Goal: Transaction & Acquisition: Purchase product/service

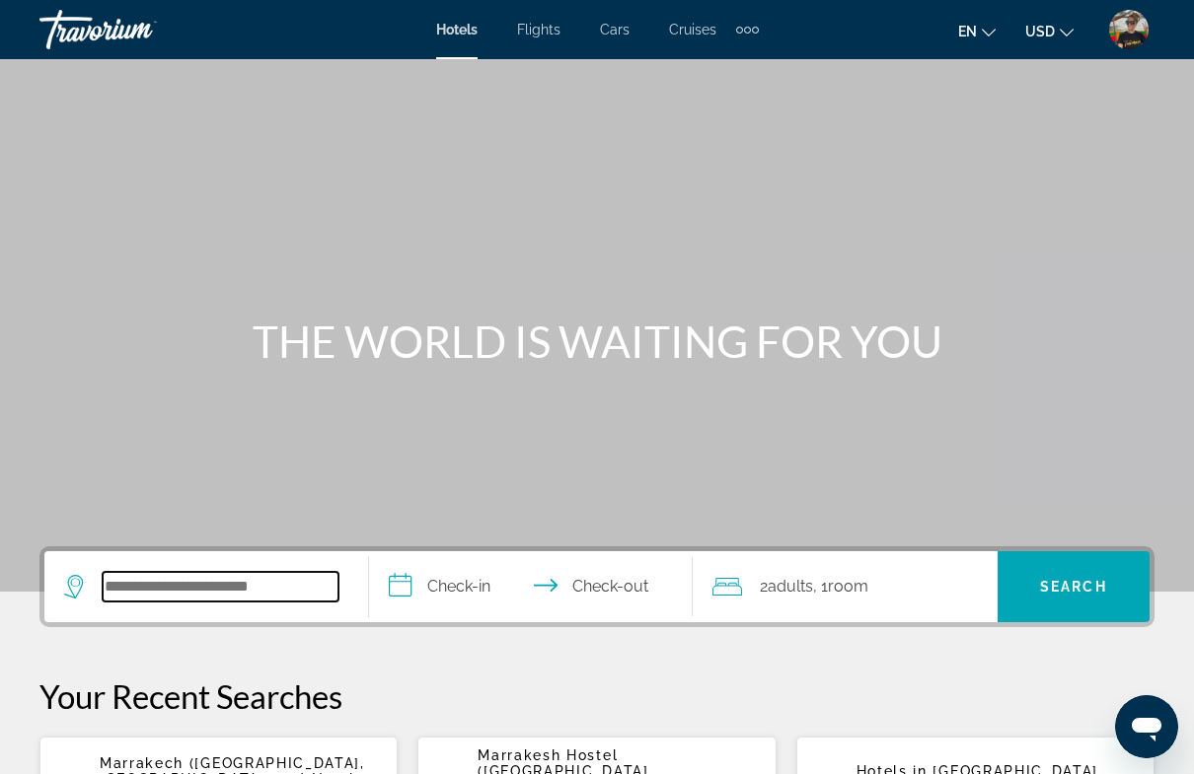
click at [283, 586] on input "Search hotel destination" at bounding box center [221, 587] width 236 height 30
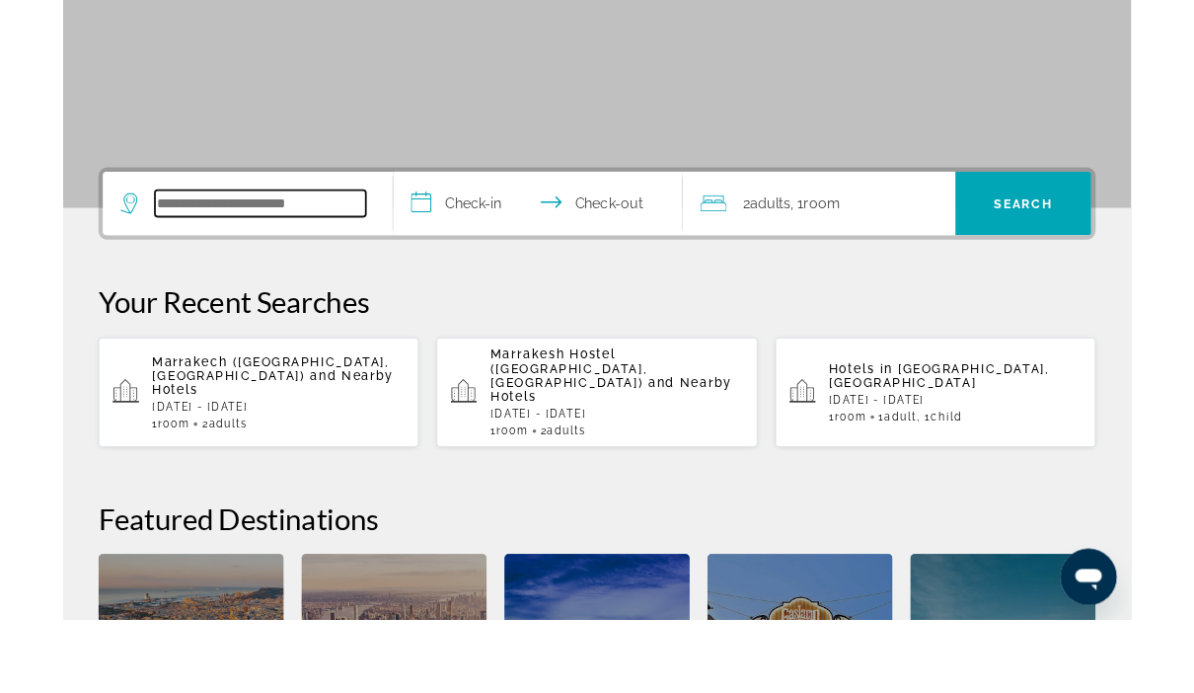
scroll to position [400, 0]
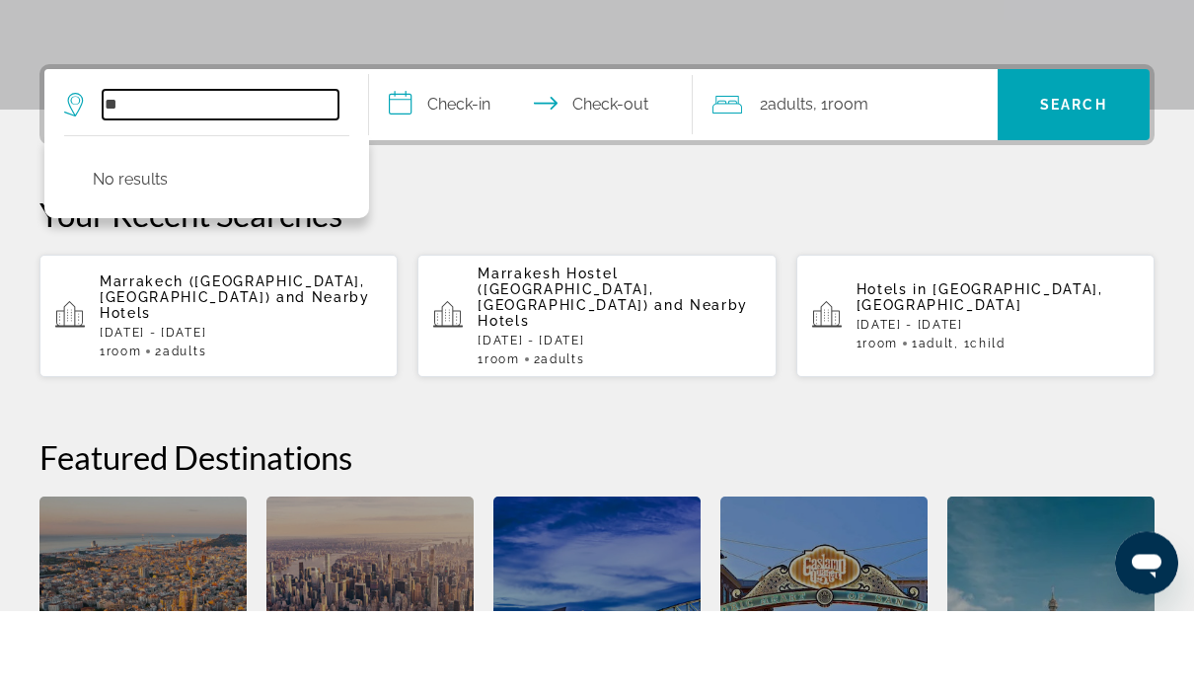
type input "*"
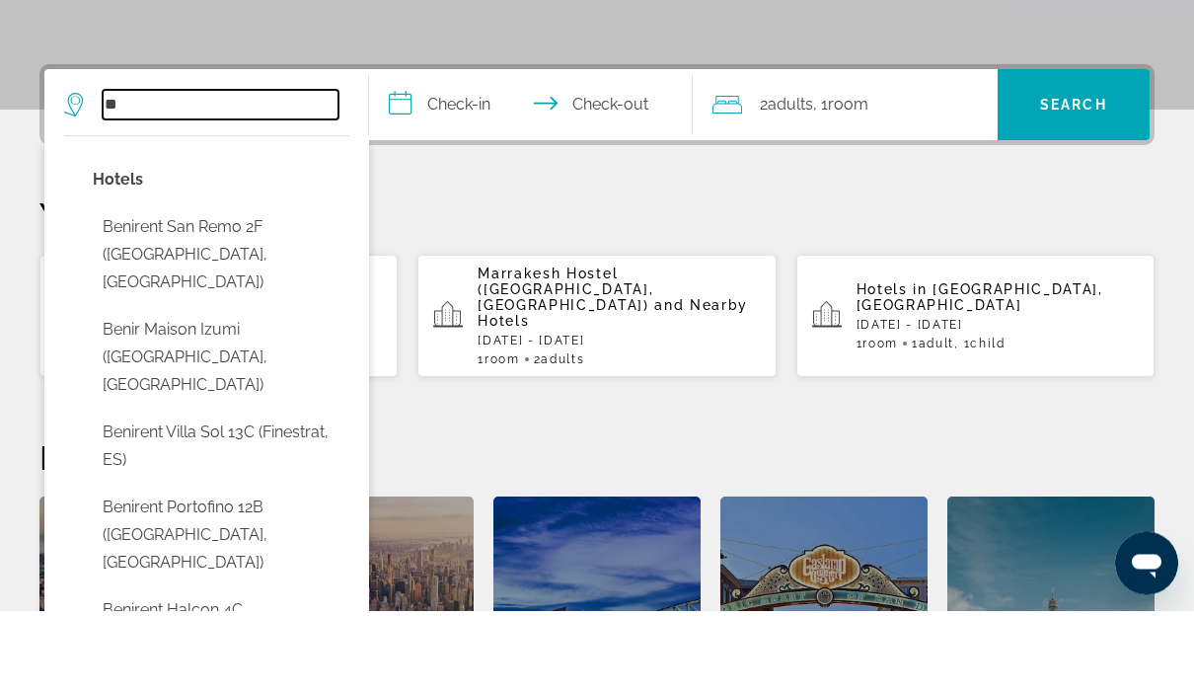
type input "*"
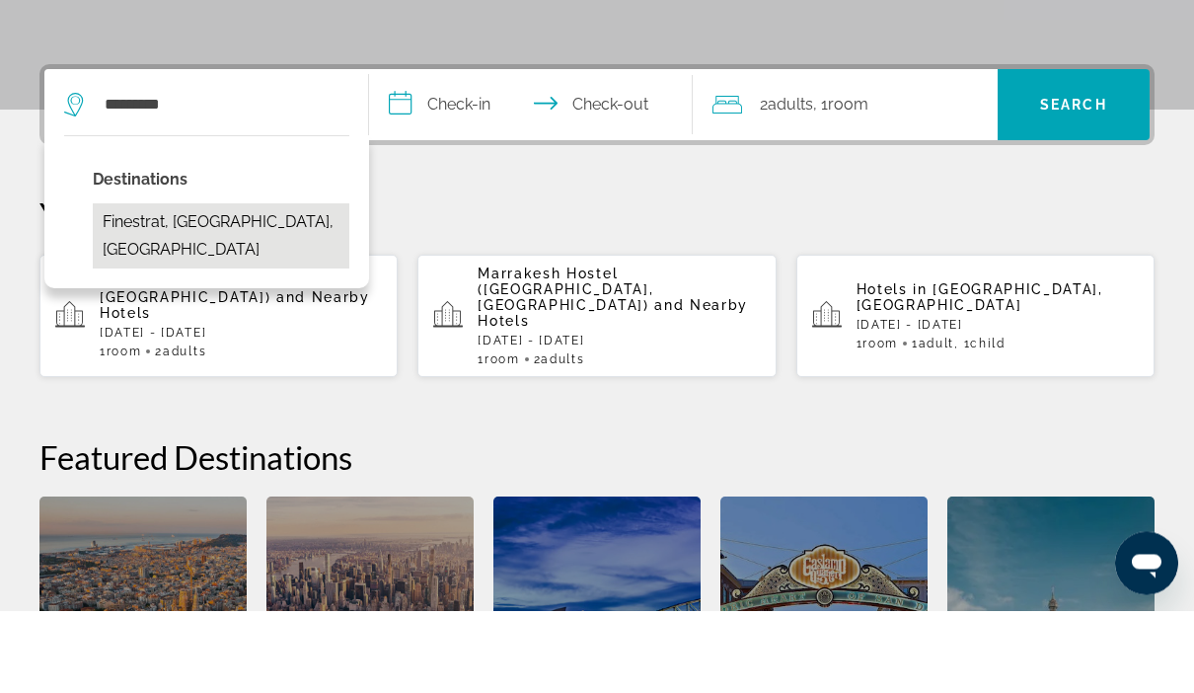
click at [243, 286] on button "Finestrat, [GEOGRAPHIC_DATA], [GEOGRAPHIC_DATA]" at bounding box center [221, 318] width 256 height 65
type input "**********"
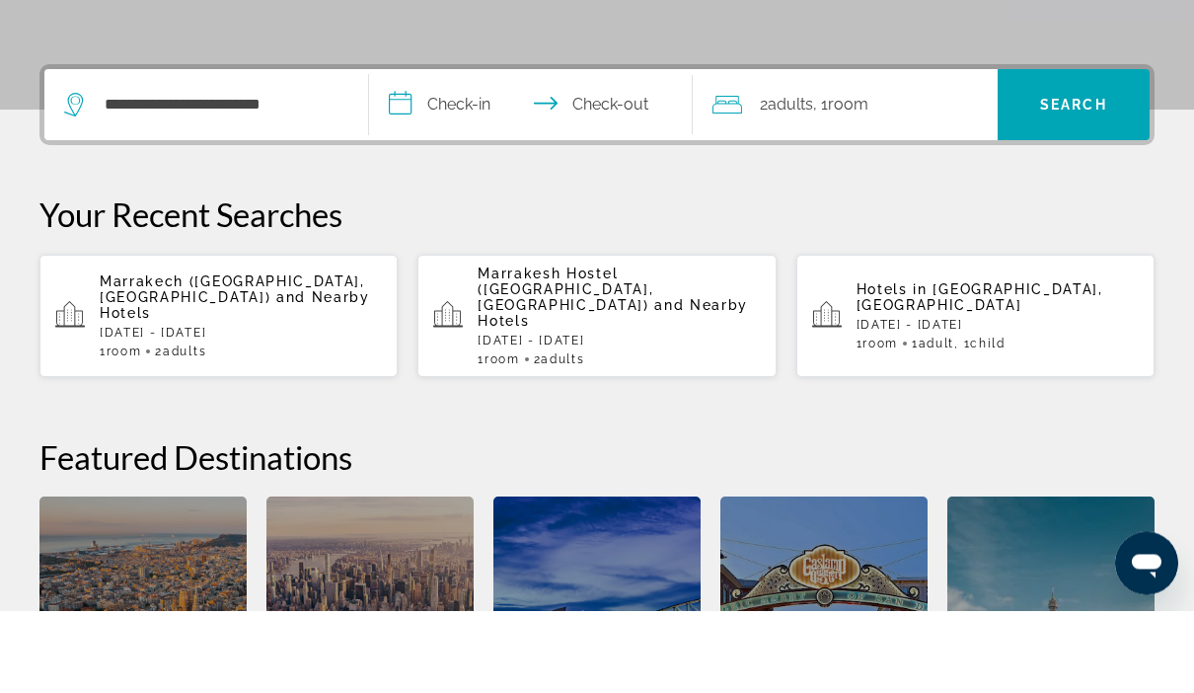
click at [432, 152] on input "**********" at bounding box center [535, 190] width 332 height 77
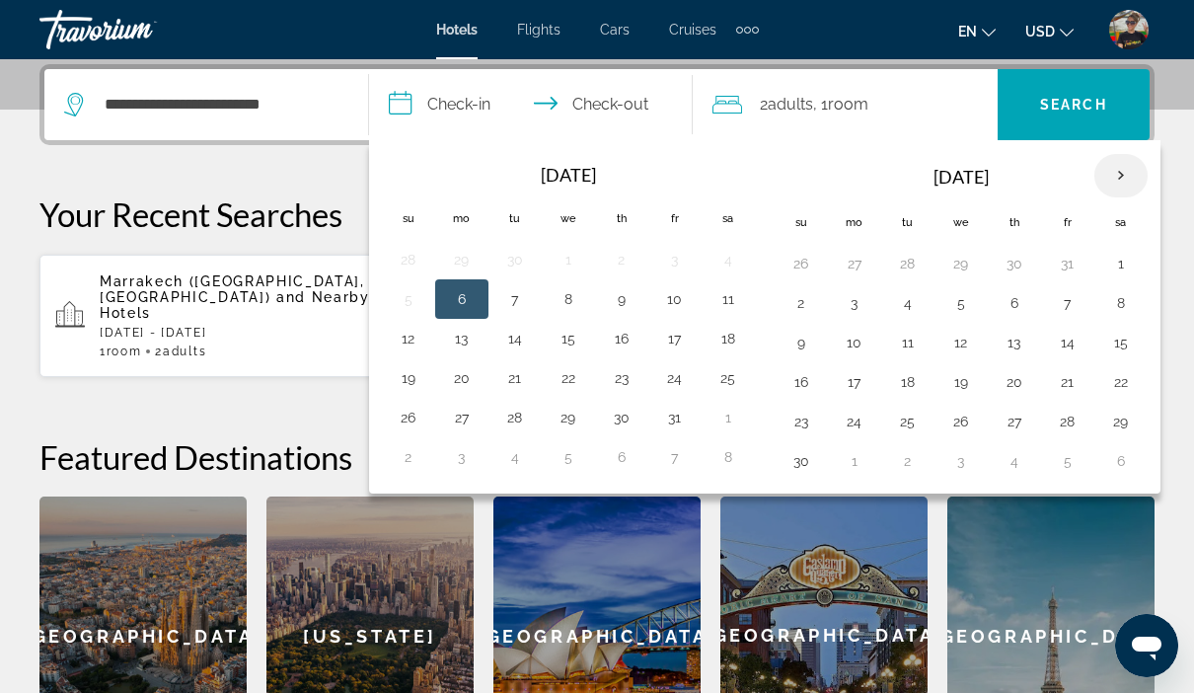
click at [1118, 175] on th "Next month" at bounding box center [1120, 175] width 53 height 43
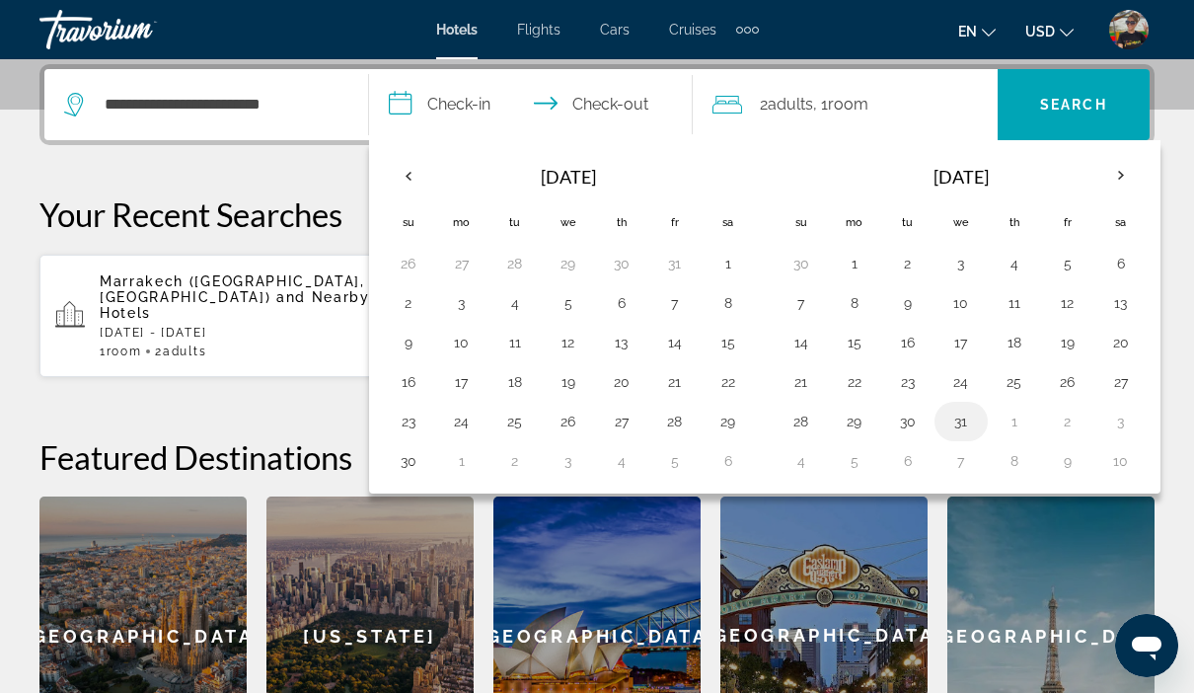
click at [957, 459] on button "7" at bounding box center [961, 461] width 32 height 28
click at [678, 263] on button "2" at bounding box center [675, 264] width 32 height 28
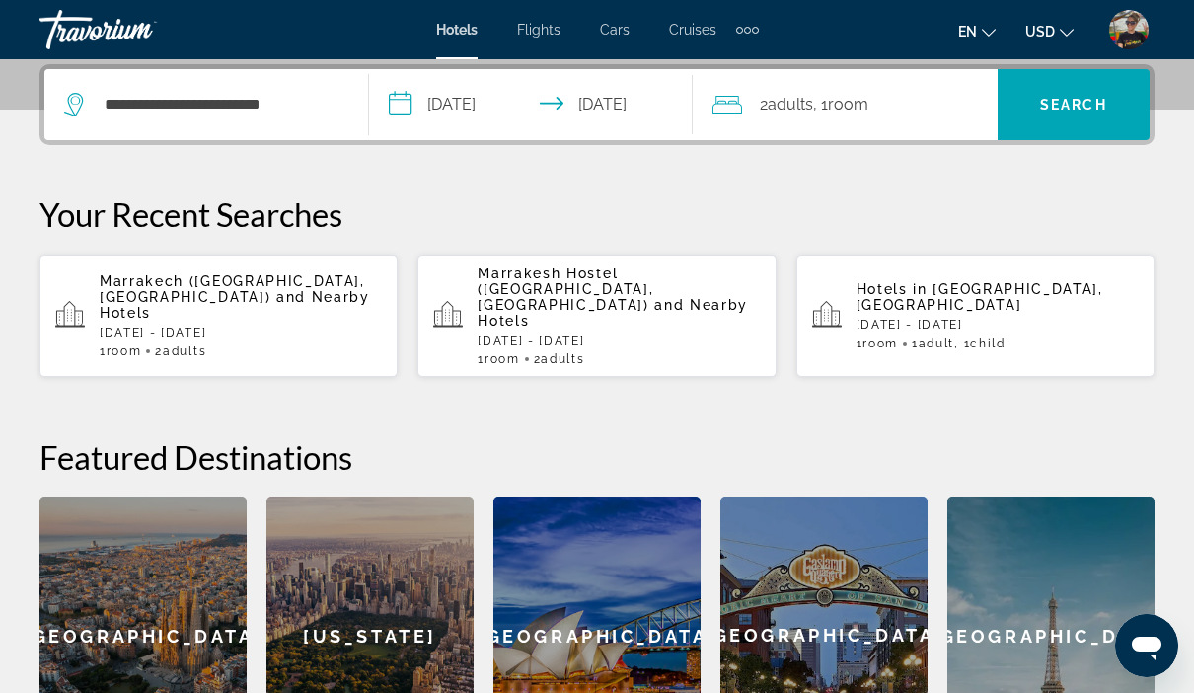
click at [480, 101] on input "**********" at bounding box center [535, 107] width 332 height 77
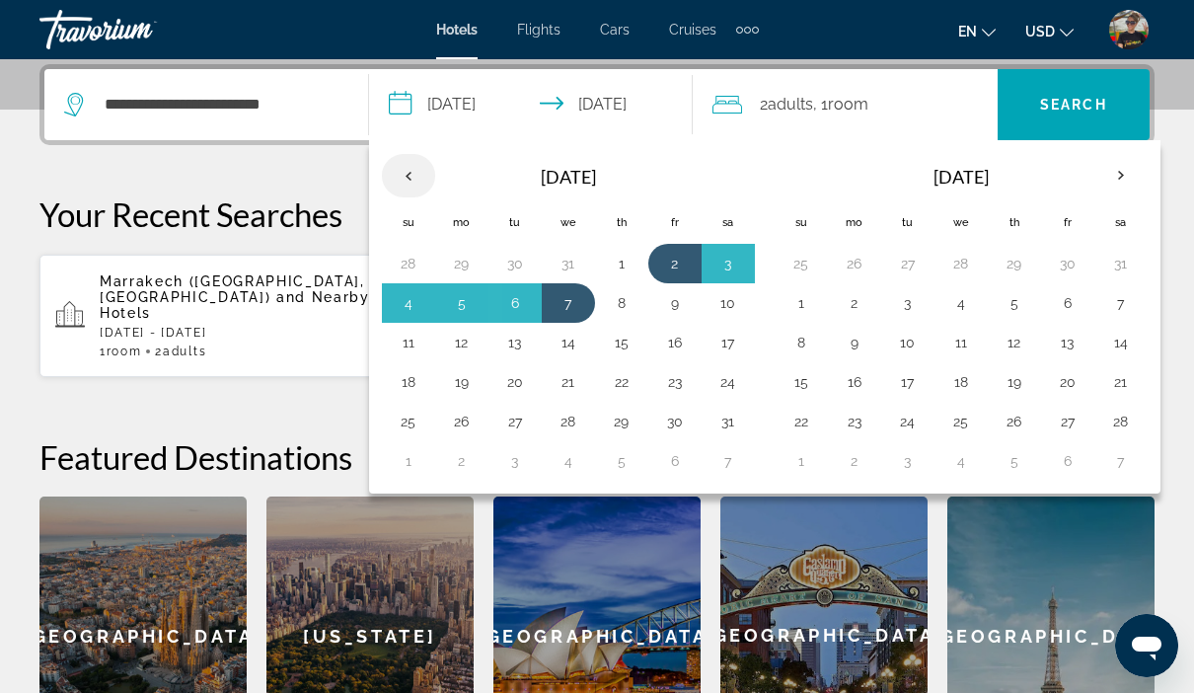
click at [408, 184] on th "Previous month" at bounding box center [408, 175] width 53 height 43
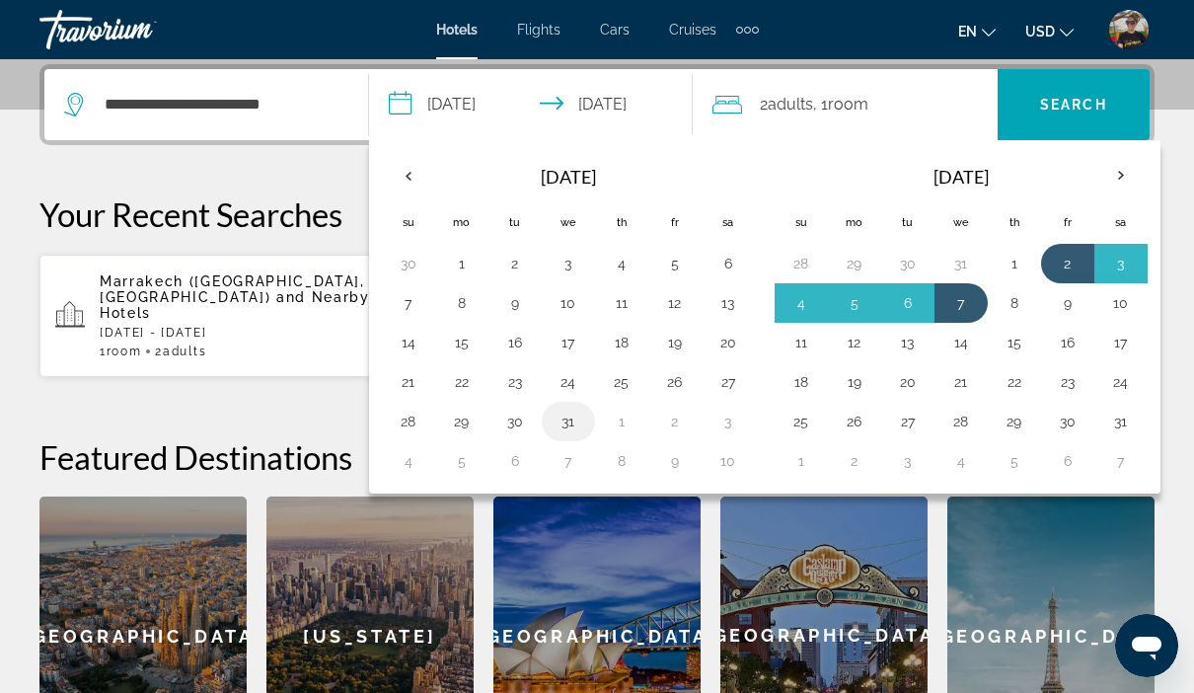
click at [567, 457] on button "7" at bounding box center [568, 461] width 32 height 28
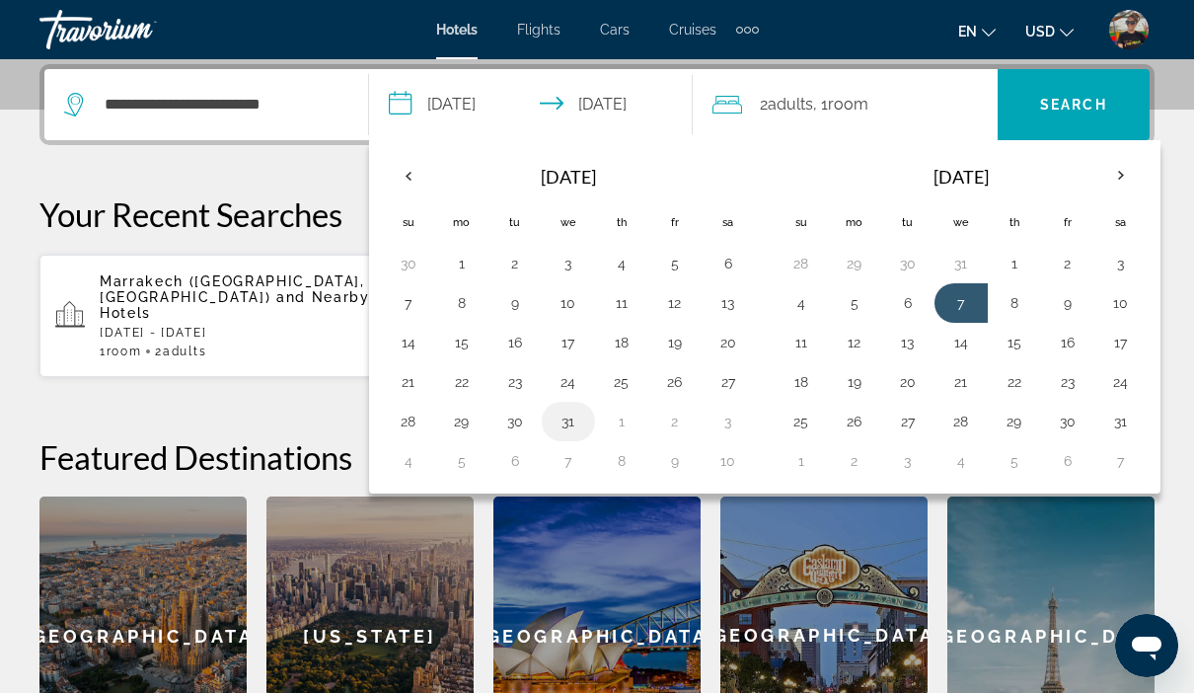
click at [581, 422] on button "31" at bounding box center [568, 421] width 32 height 28
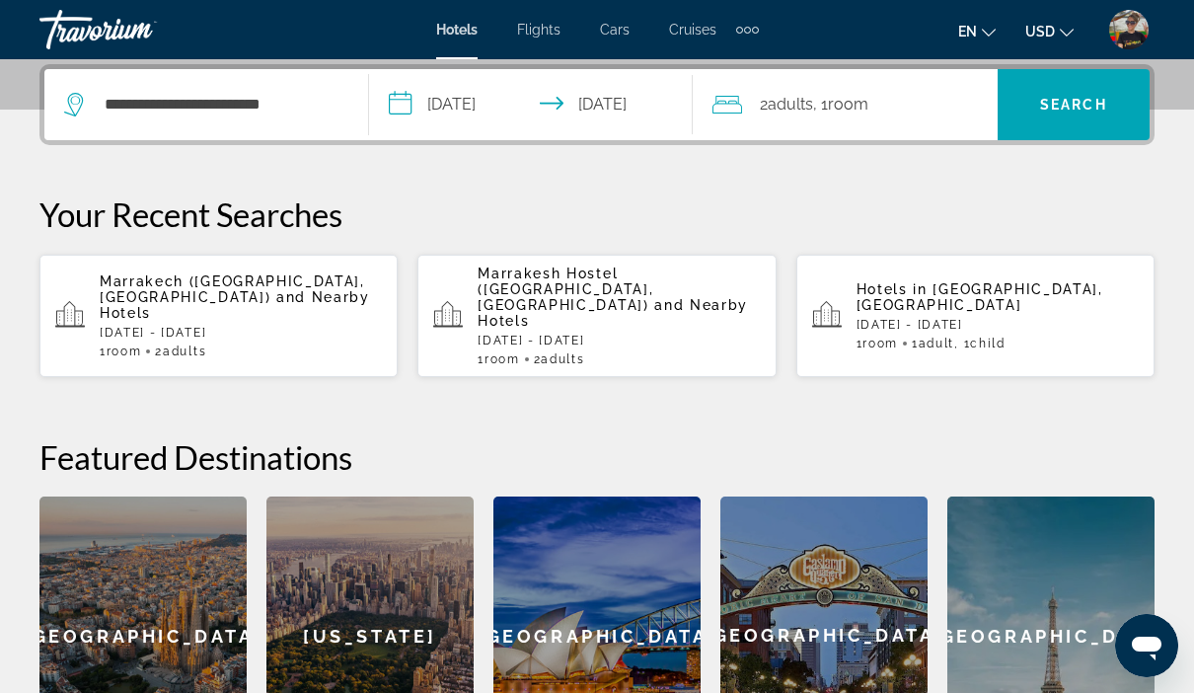
click at [629, 95] on input "**********" at bounding box center [535, 107] width 332 height 77
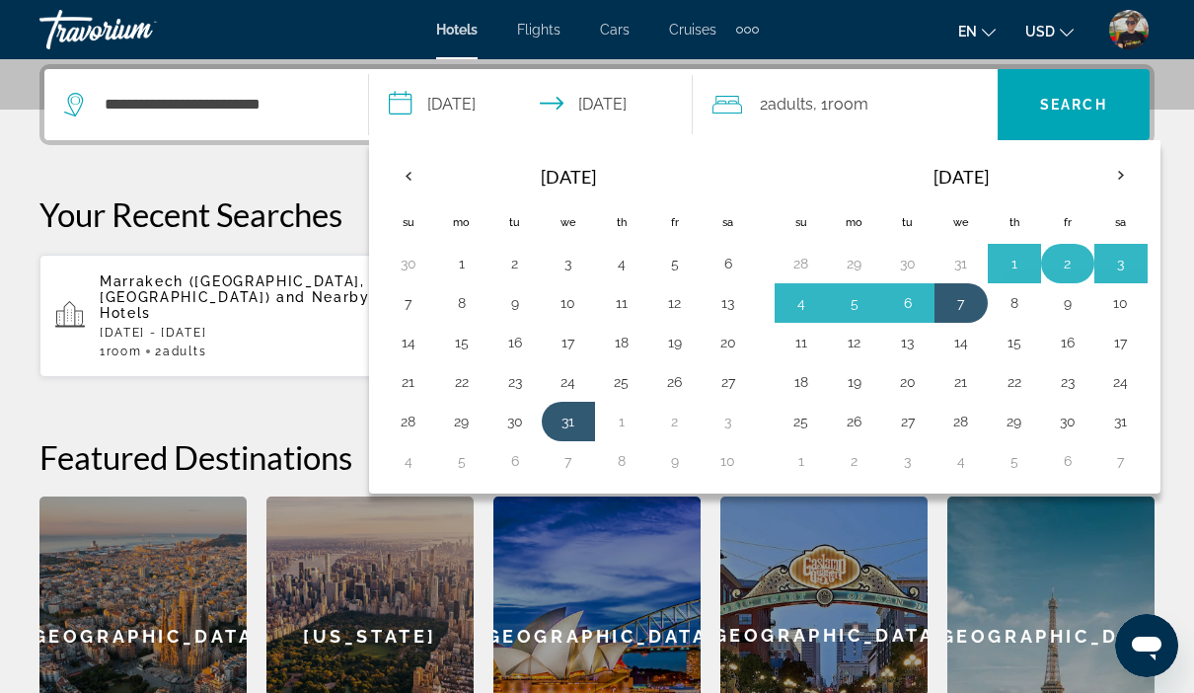
click at [1070, 261] on button "2" at bounding box center [1068, 264] width 32 height 28
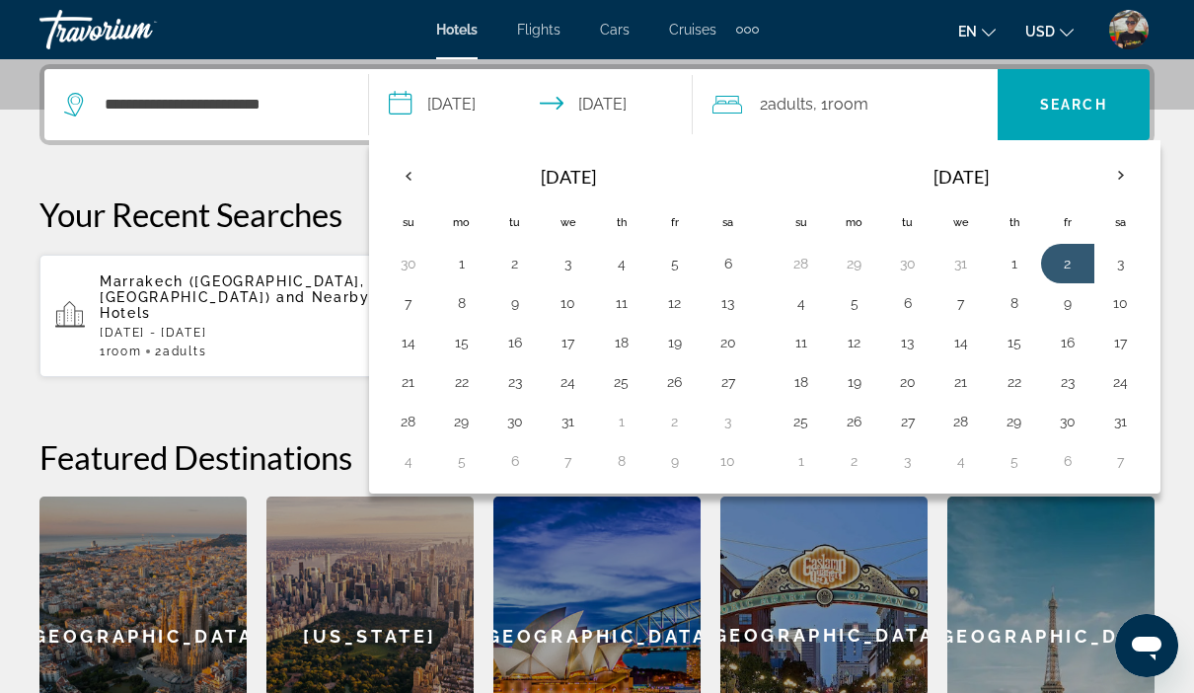
click at [880, 102] on div "2 Adult Adults , 1 Room rooms" at bounding box center [854, 105] width 285 height 28
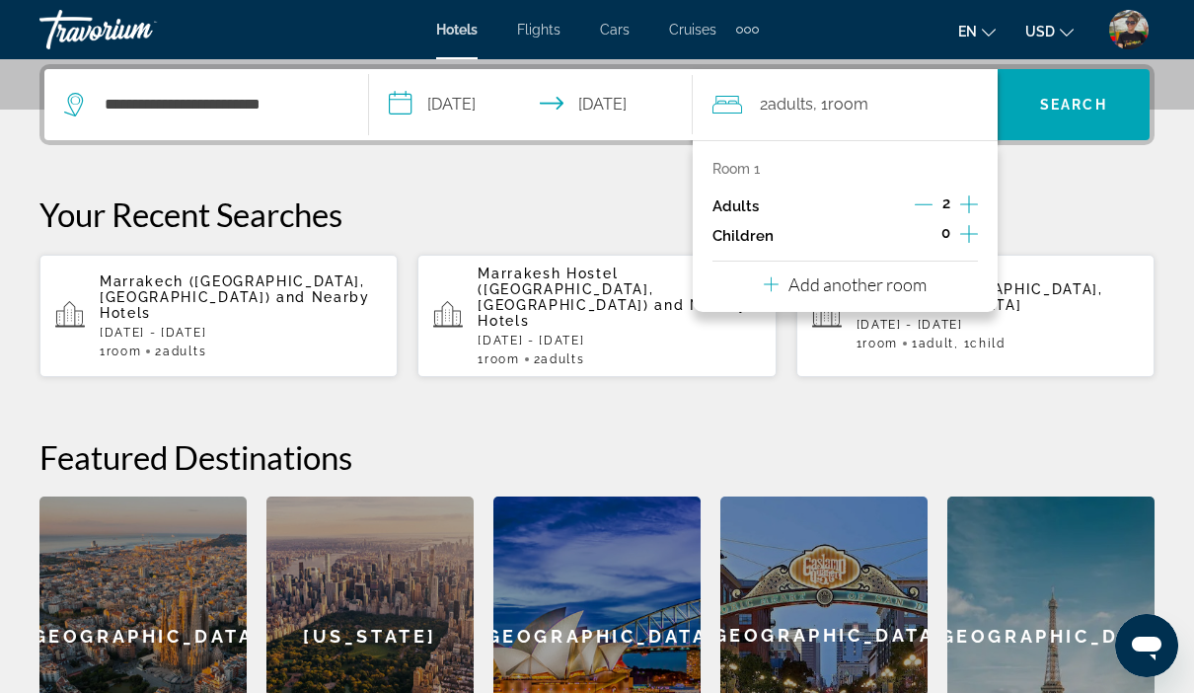
click at [618, 111] on input "**********" at bounding box center [535, 107] width 332 height 77
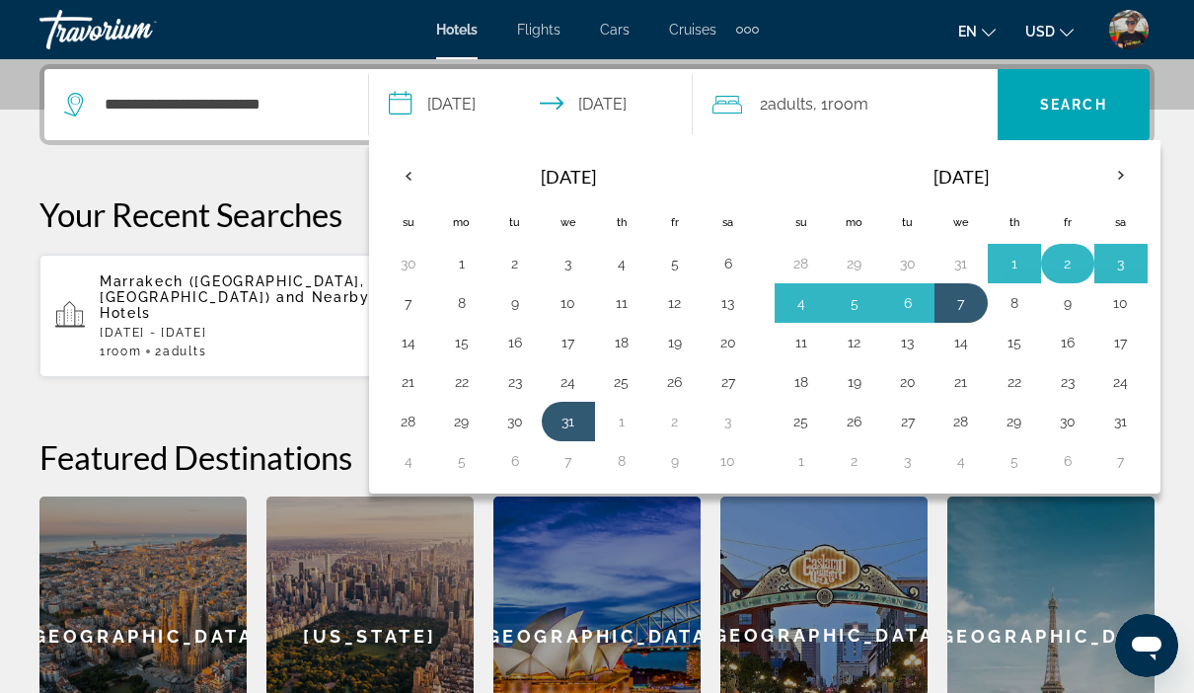
click at [1069, 260] on button "2" at bounding box center [1068, 264] width 32 height 28
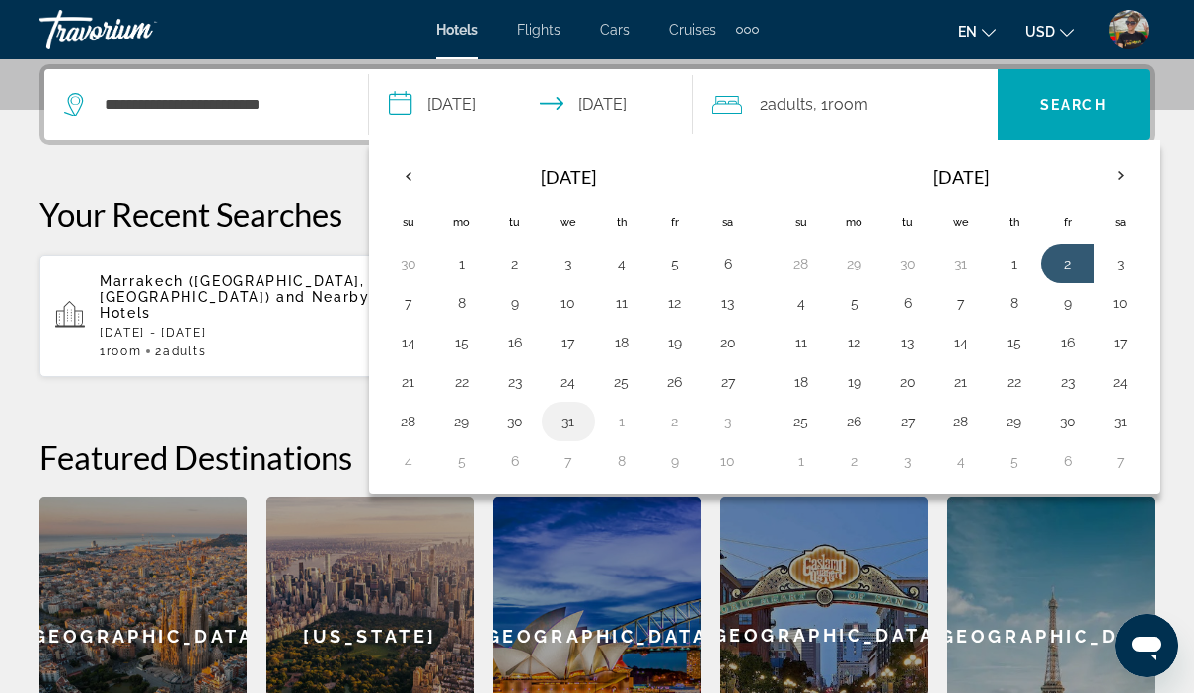
click at [572, 427] on button "31" at bounding box center [568, 421] width 32 height 28
type input "**********"
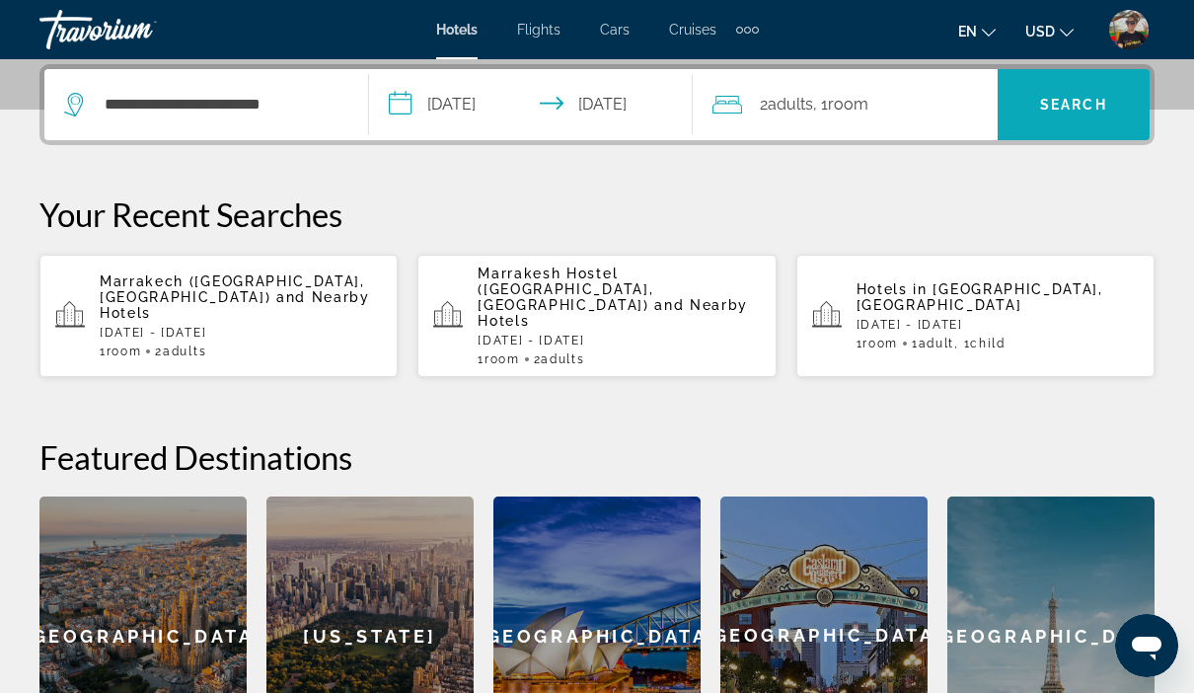
click at [1104, 106] on span "Search" at bounding box center [1073, 105] width 67 height 16
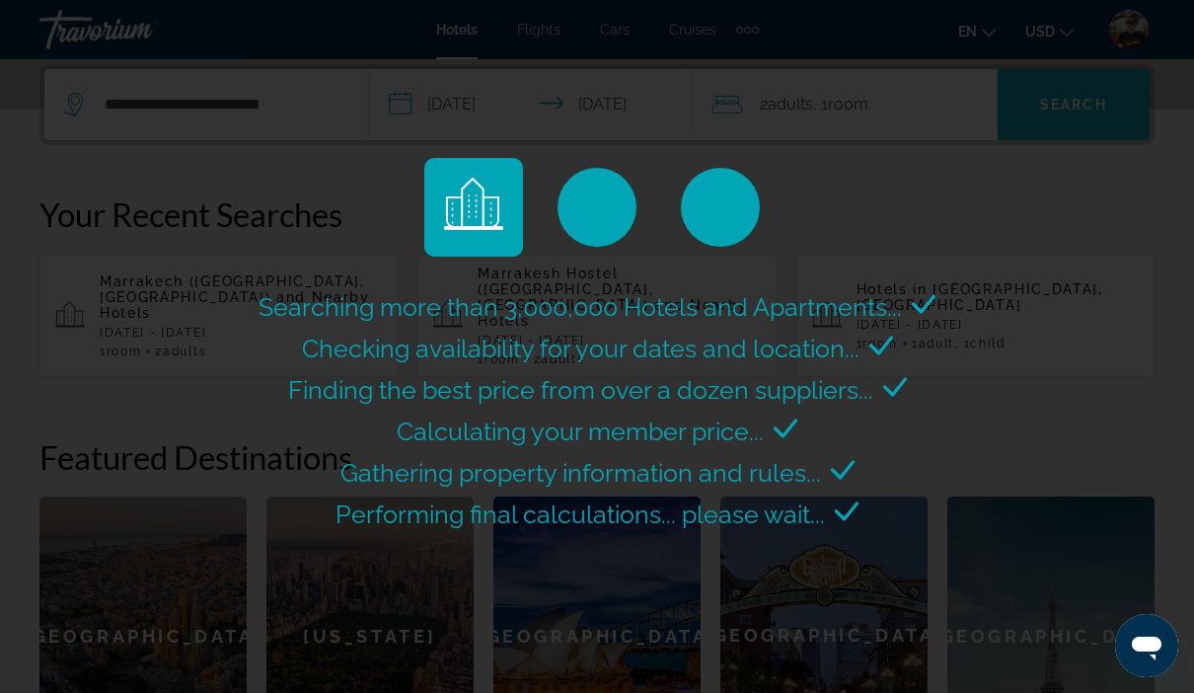
scroll to position [83, 0]
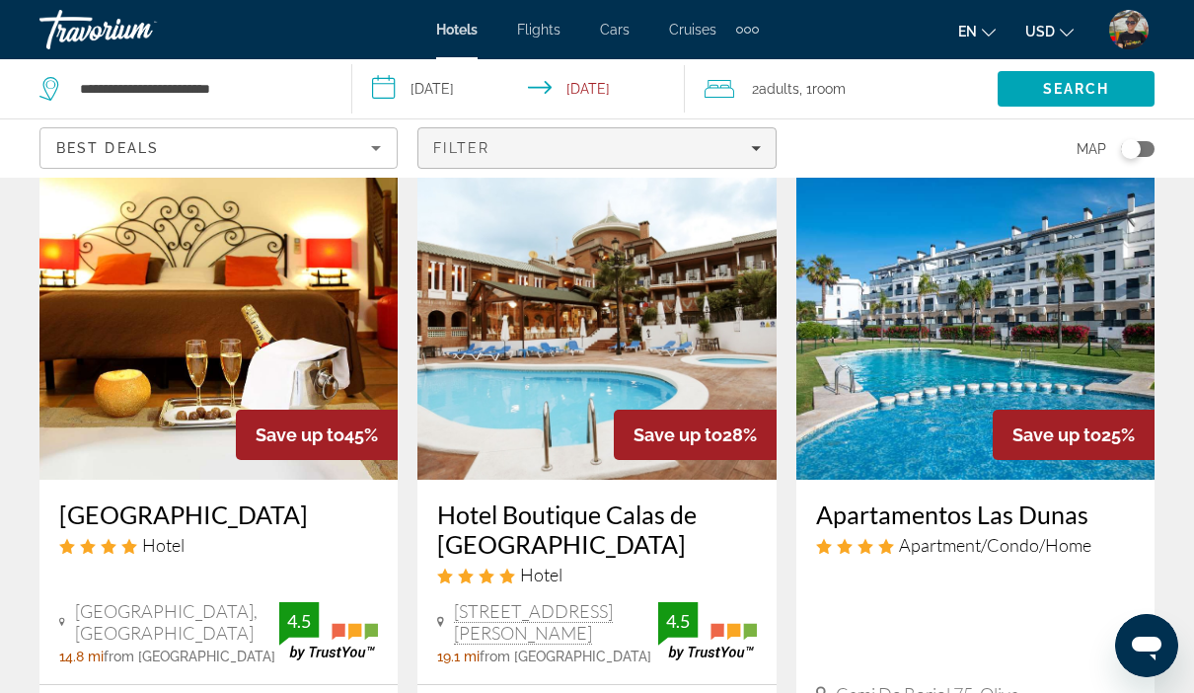
click at [567, 159] on span "Filters" at bounding box center [596, 147] width 356 height 47
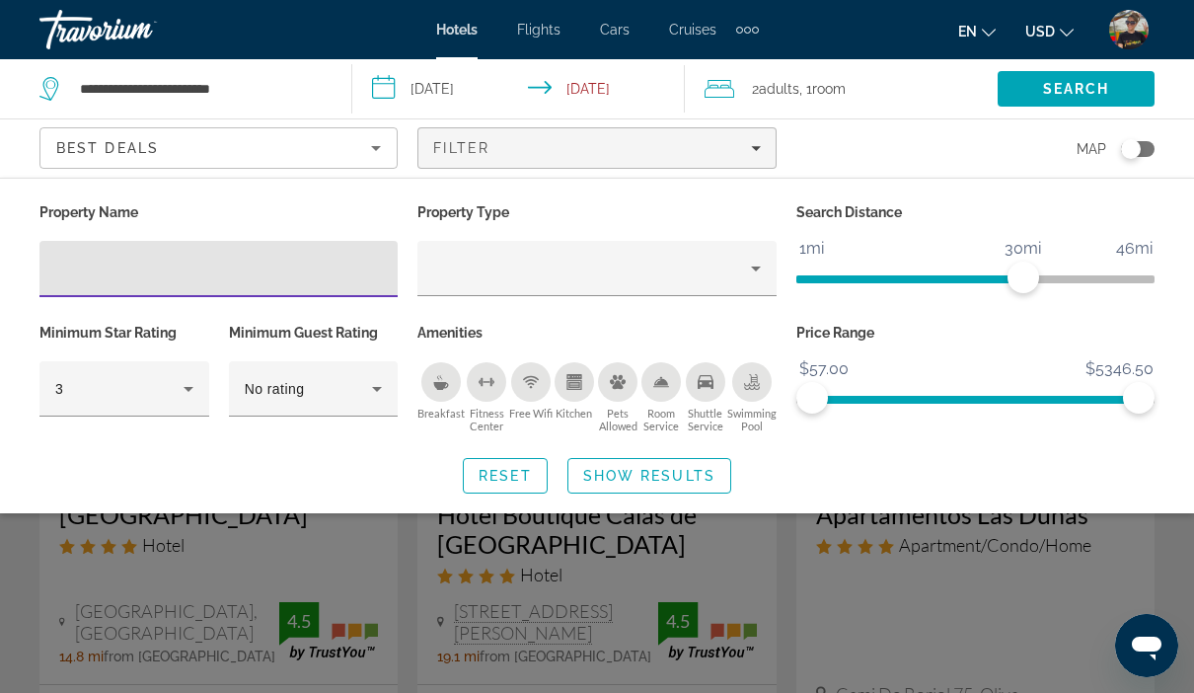
click at [259, 274] on input "Hotel Filters" at bounding box center [218, 269] width 327 height 24
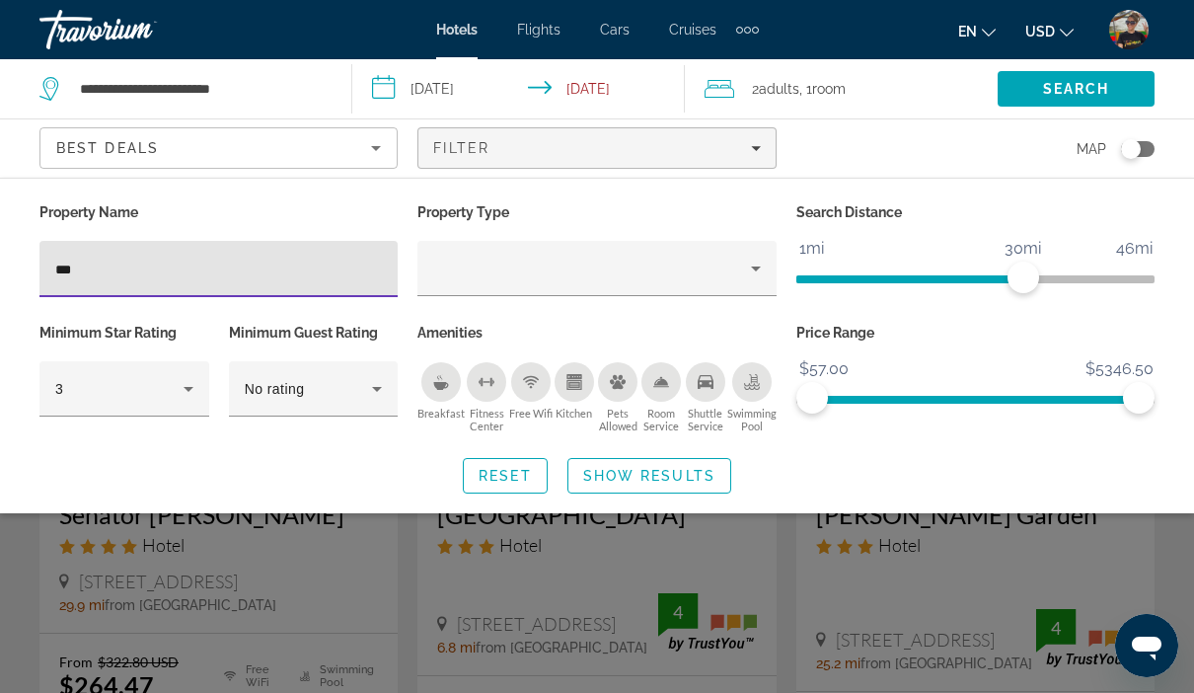
type input "****"
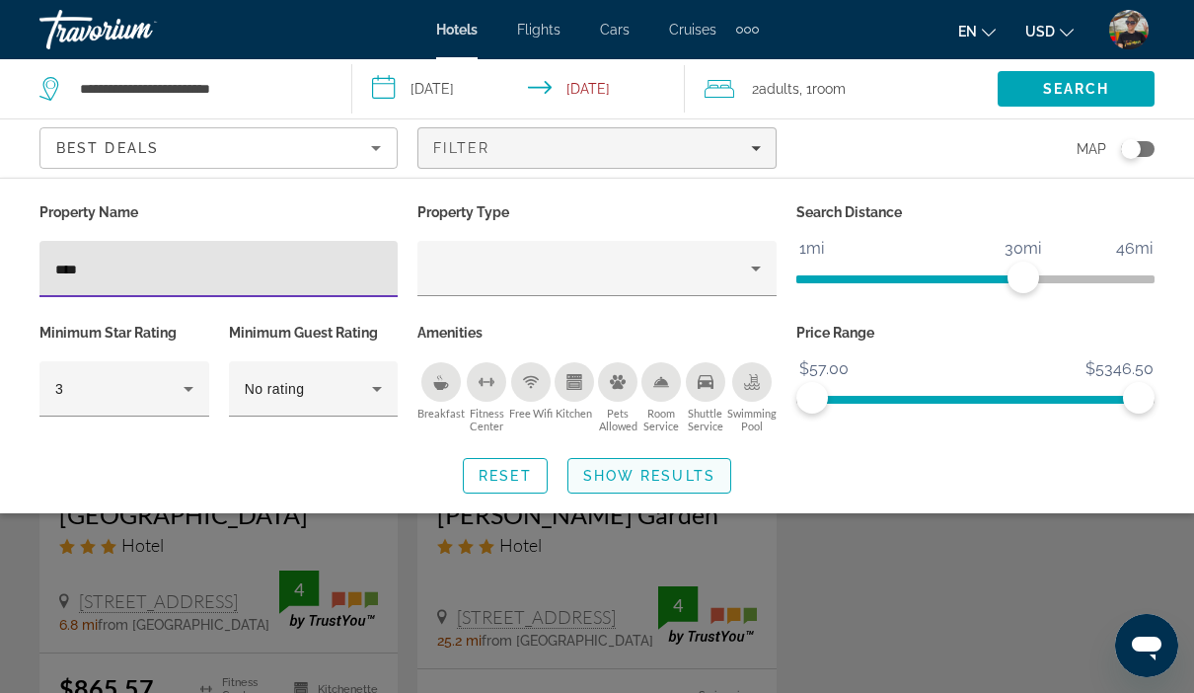
click at [653, 483] on span "Show Results" at bounding box center [649, 476] width 132 height 16
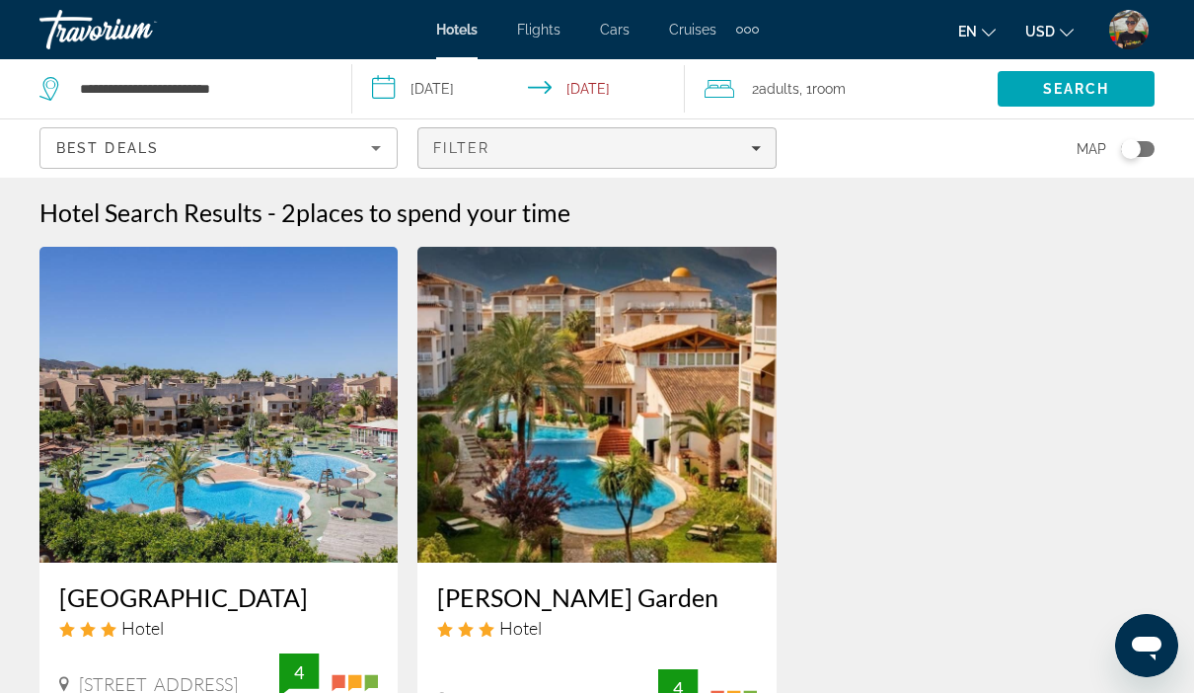
click at [527, 155] on div "Filter" at bounding box center [596, 148] width 327 height 16
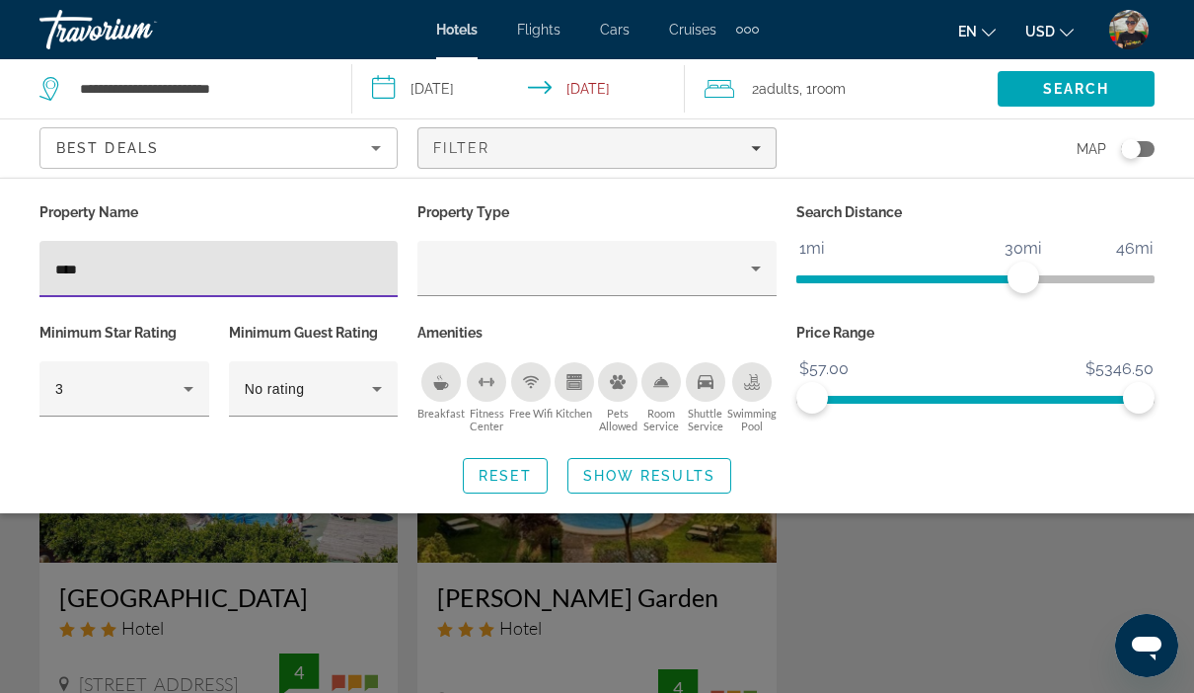
click at [220, 274] on input "****" at bounding box center [218, 269] width 327 height 24
type input "*"
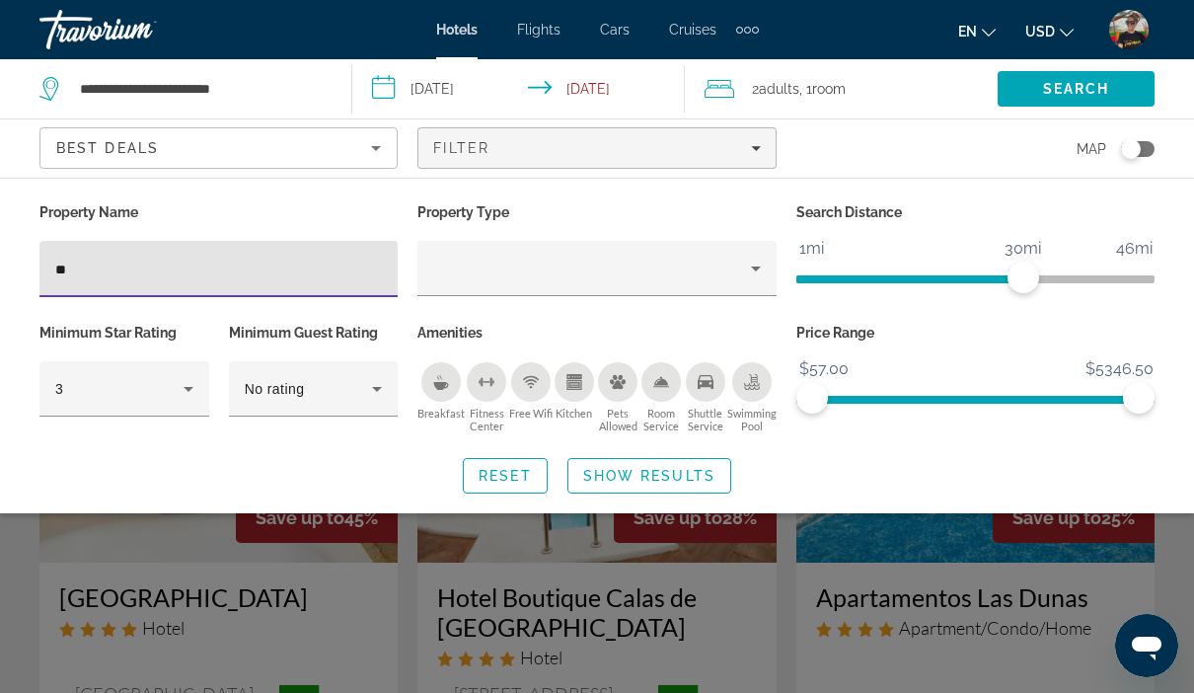
type input "***"
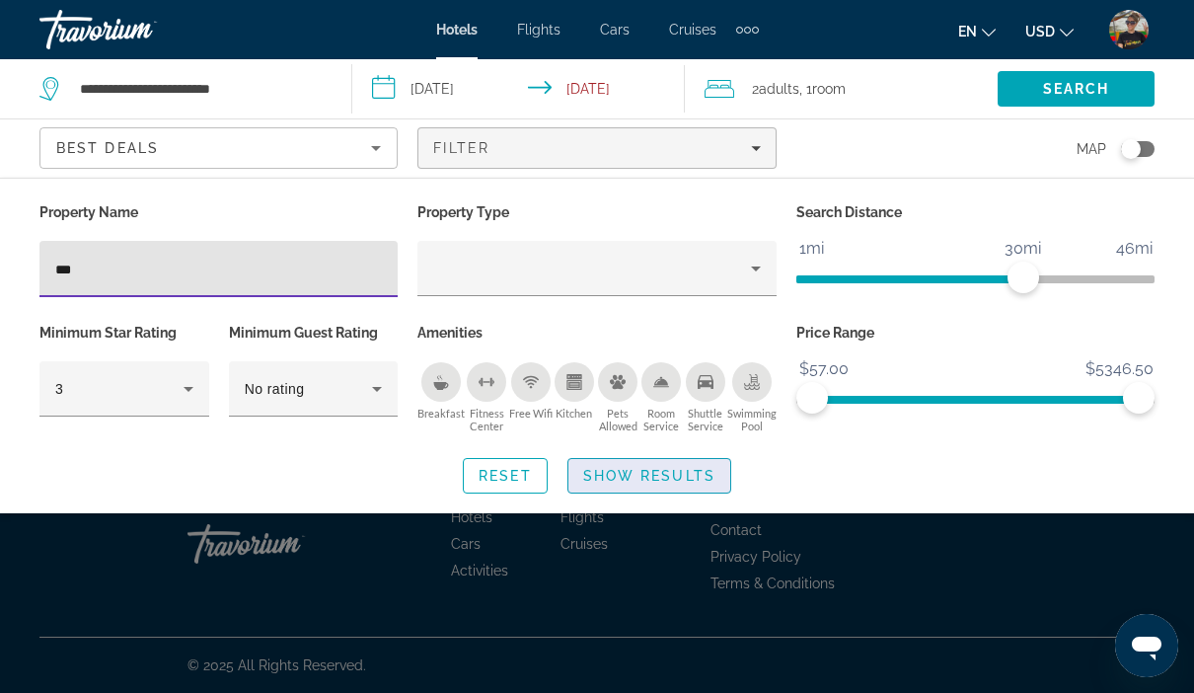
click at [668, 461] on span "Search widget" at bounding box center [649, 475] width 162 height 47
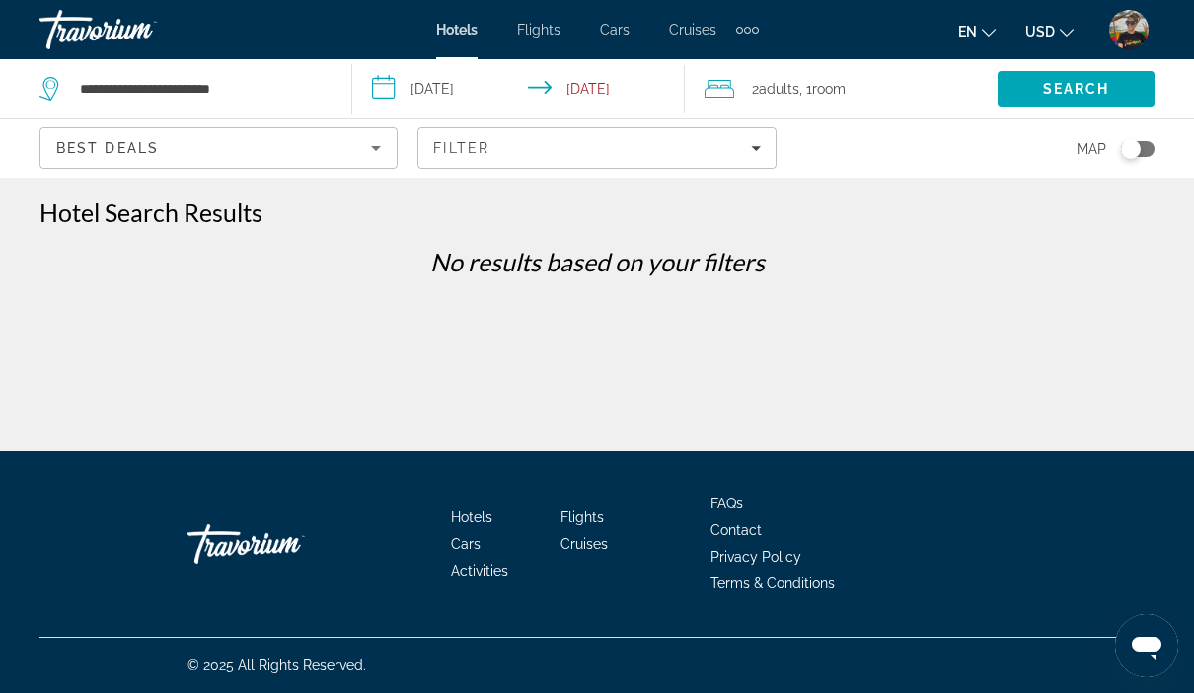
click at [336, 84] on app-destination-search "**********" at bounding box center [176, 88] width 352 height 59
click at [253, 104] on input "**********" at bounding box center [200, 89] width 244 height 30
type input "*"
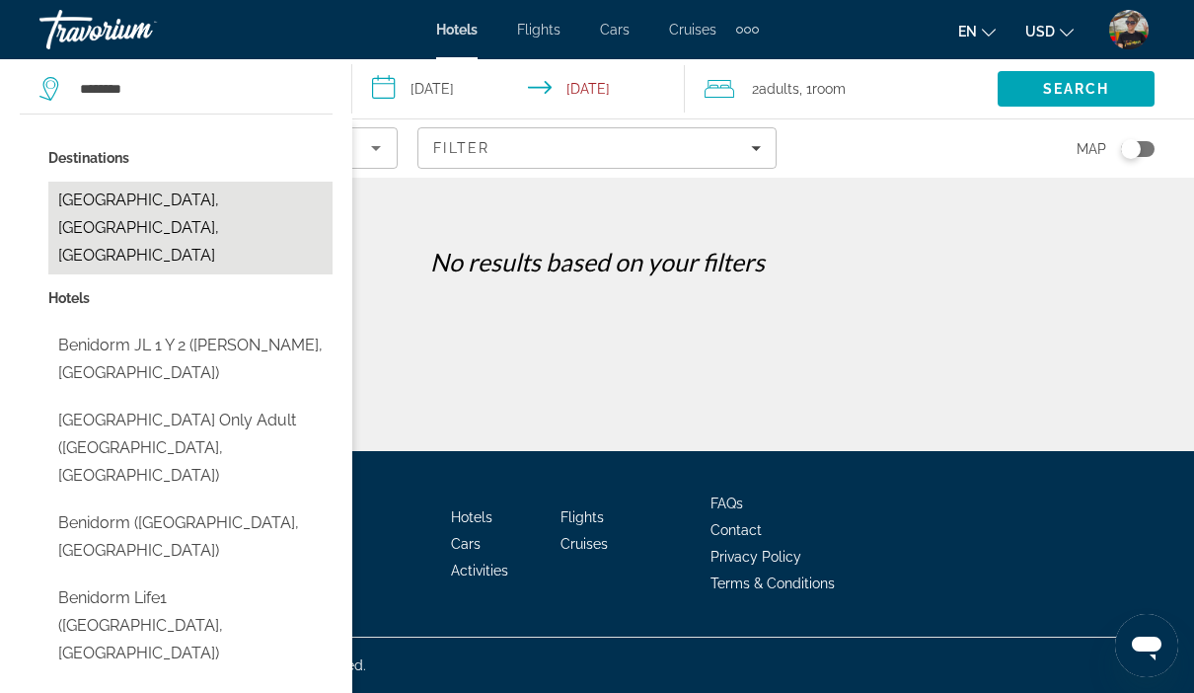
click at [217, 201] on button "[GEOGRAPHIC_DATA], [GEOGRAPHIC_DATA], [GEOGRAPHIC_DATA]" at bounding box center [190, 228] width 284 height 93
type input "**********"
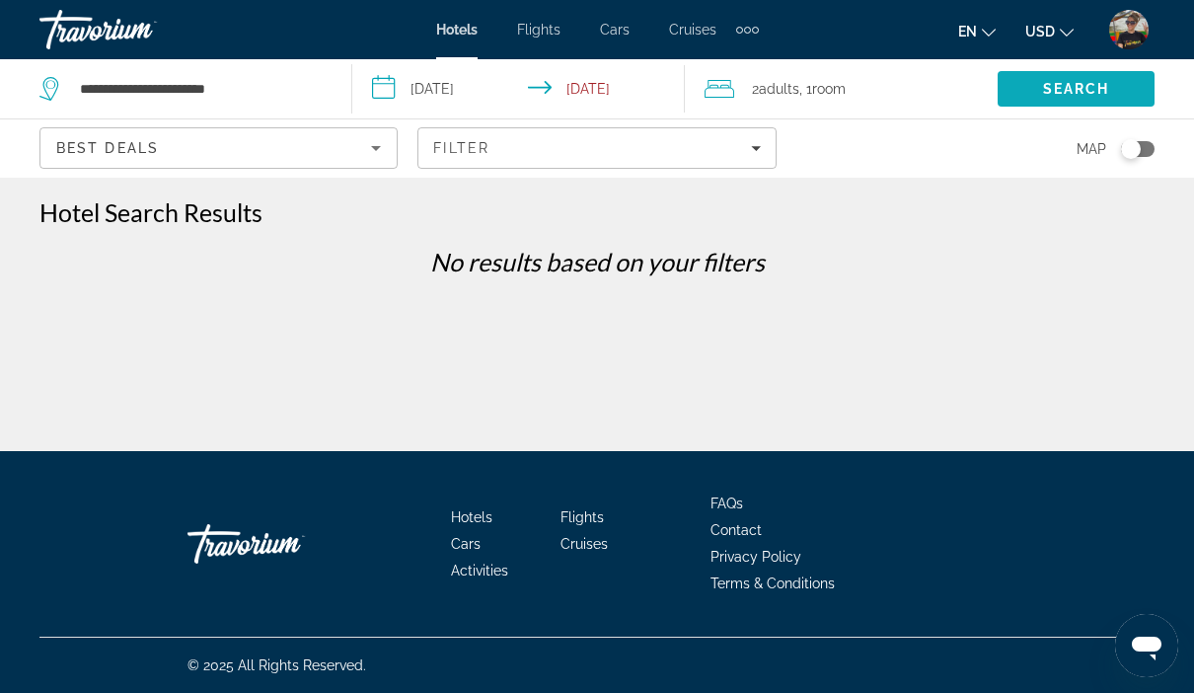
click at [1050, 91] on span "Search" at bounding box center [1076, 89] width 67 height 16
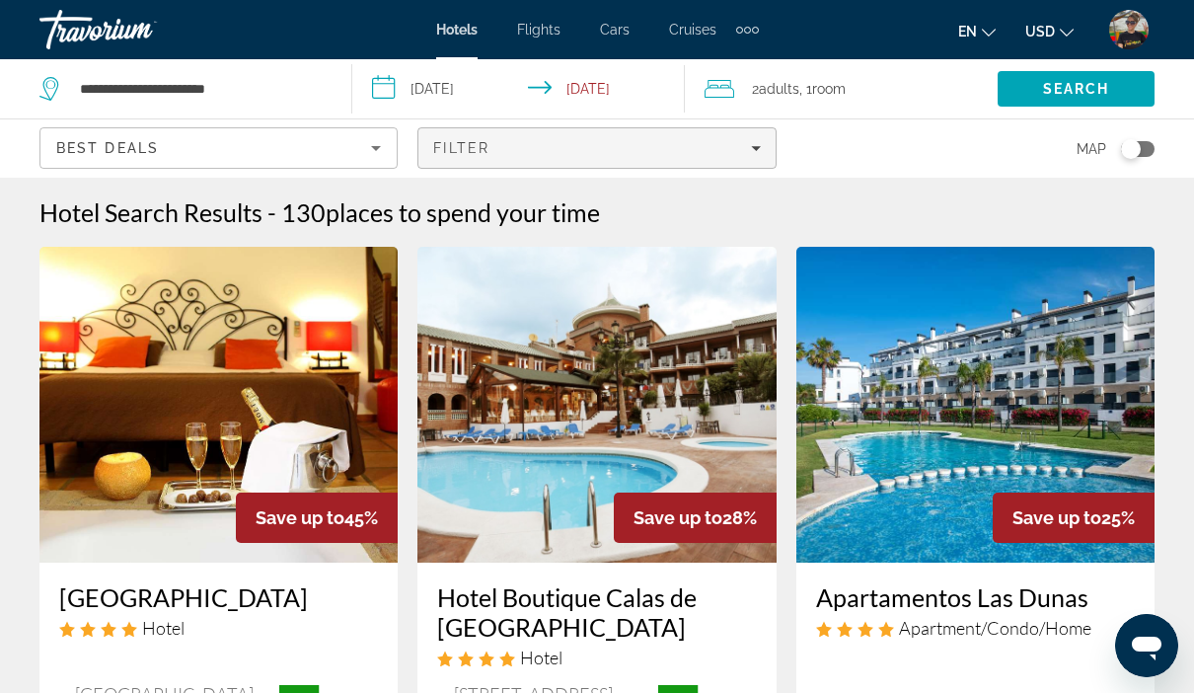
click at [512, 163] on span "Filters" at bounding box center [596, 147] width 356 height 47
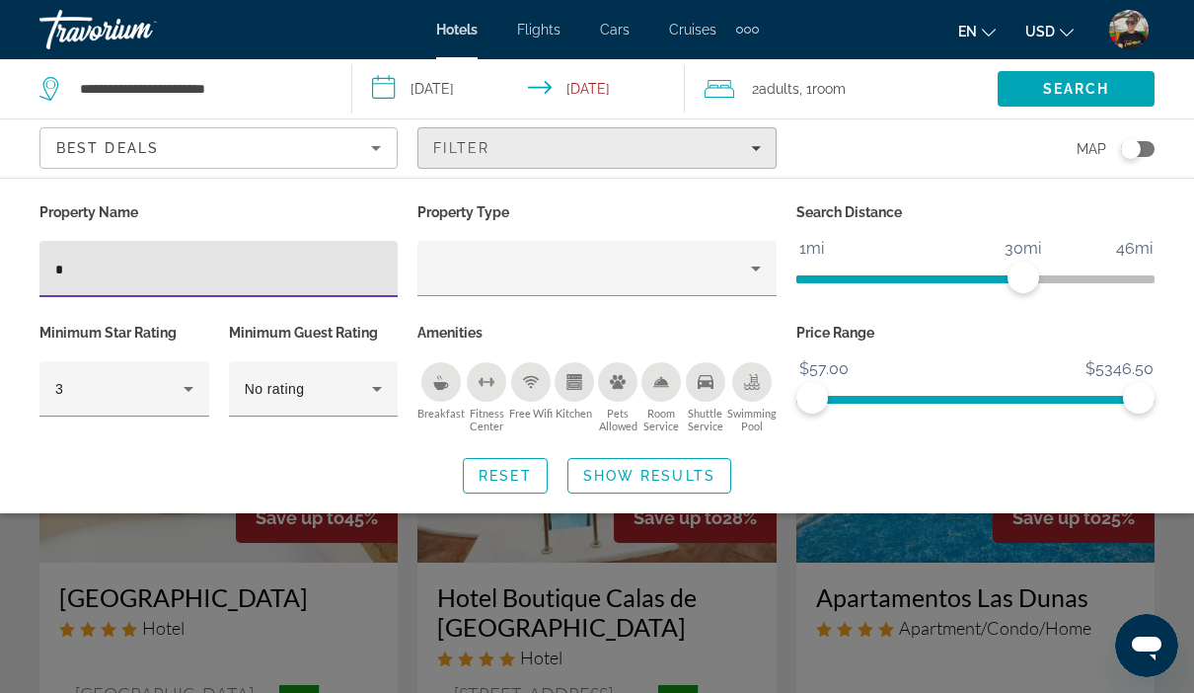
type input "**"
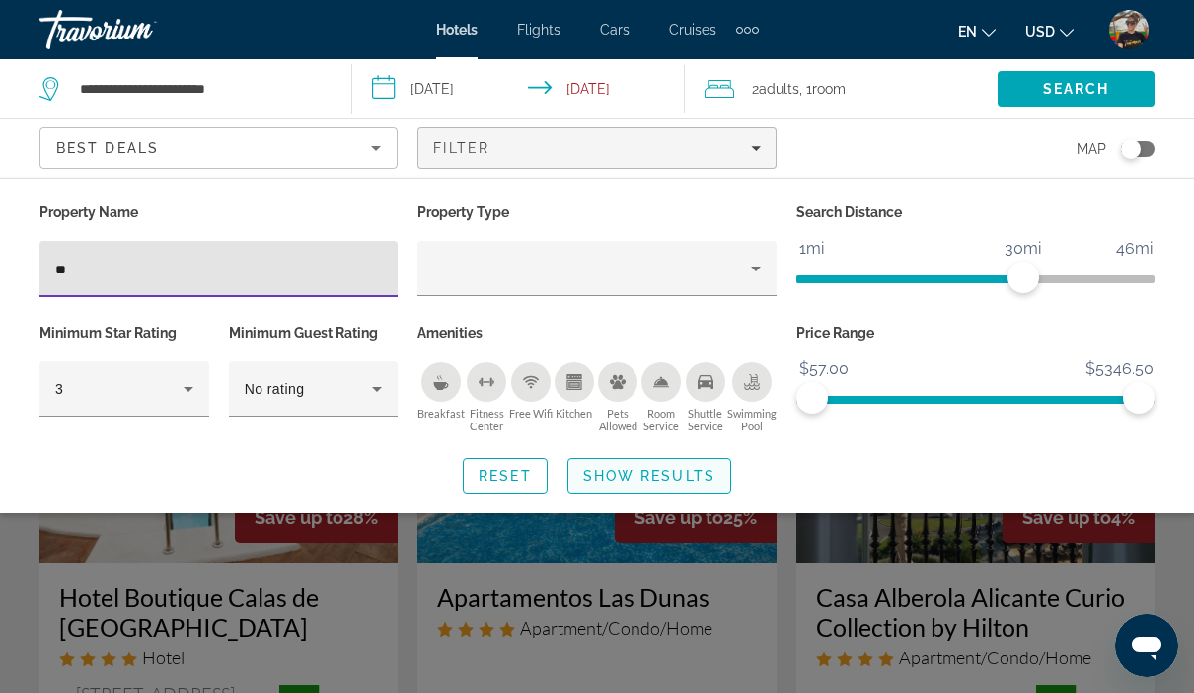
click at [651, 476] on span "Show Results" at bounding box center [649, 476] width 132 height 16
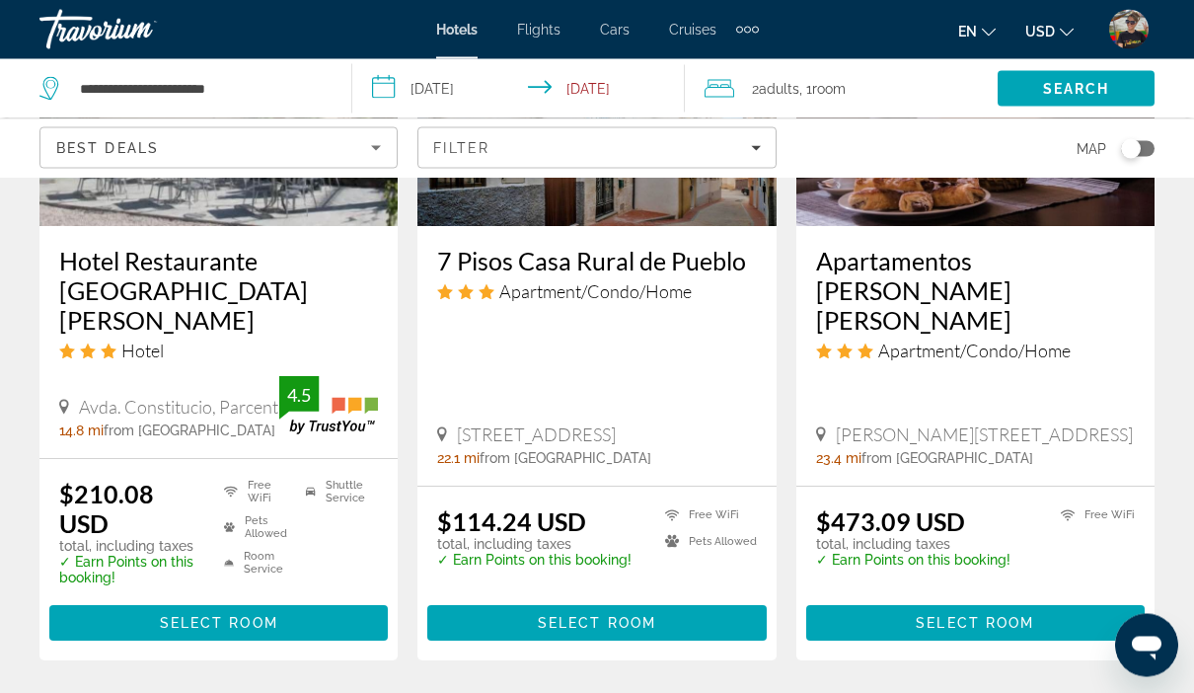
scroll to position [2906, 0]
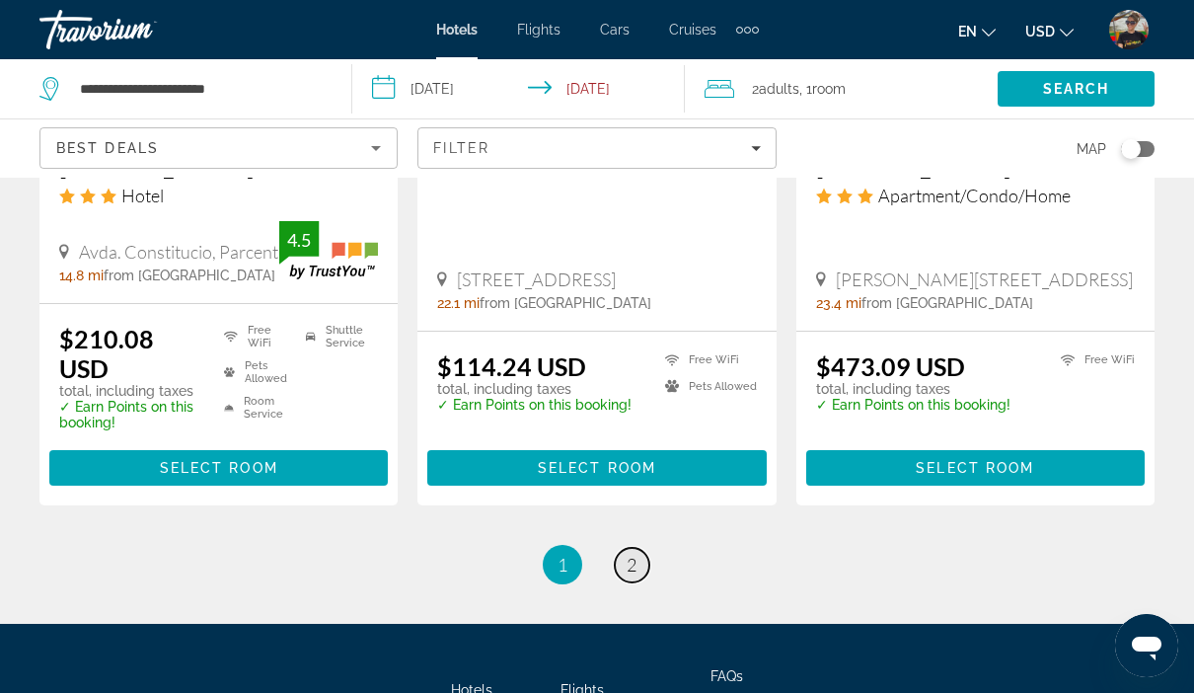
click at [627, 548] on link "page 2" at bounding box center [632, 565] width 35 height 35
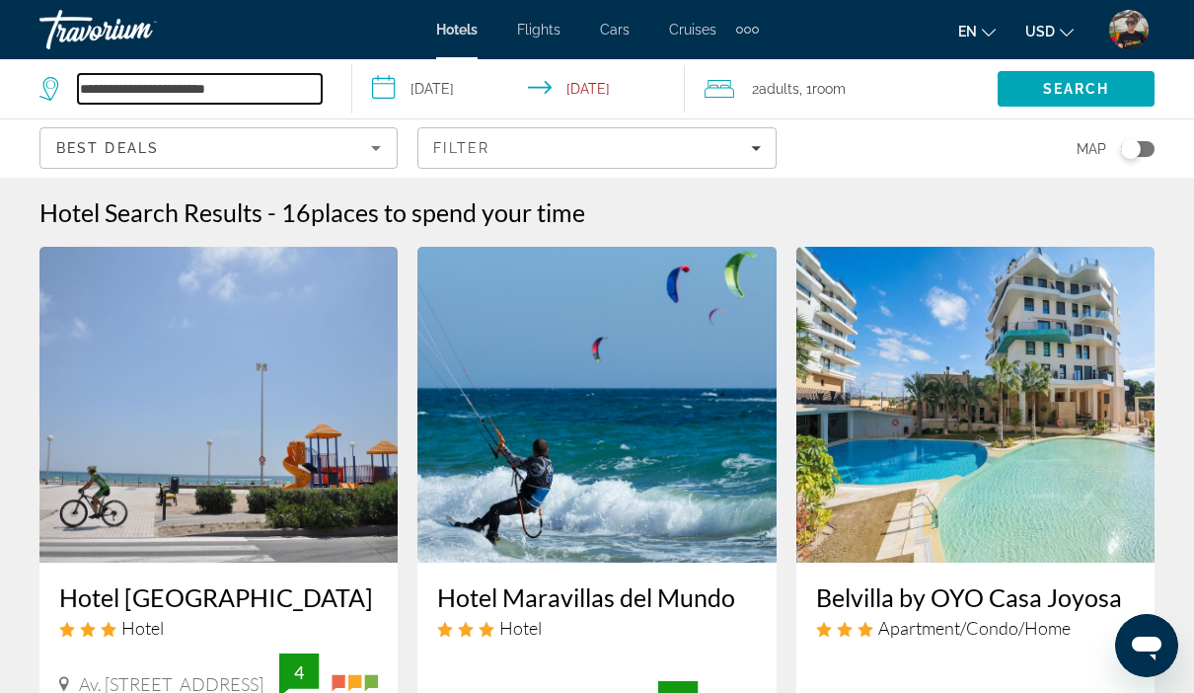
click at [320, 80] on input "**********" at bounding box center [200, 89] width 244 height 30
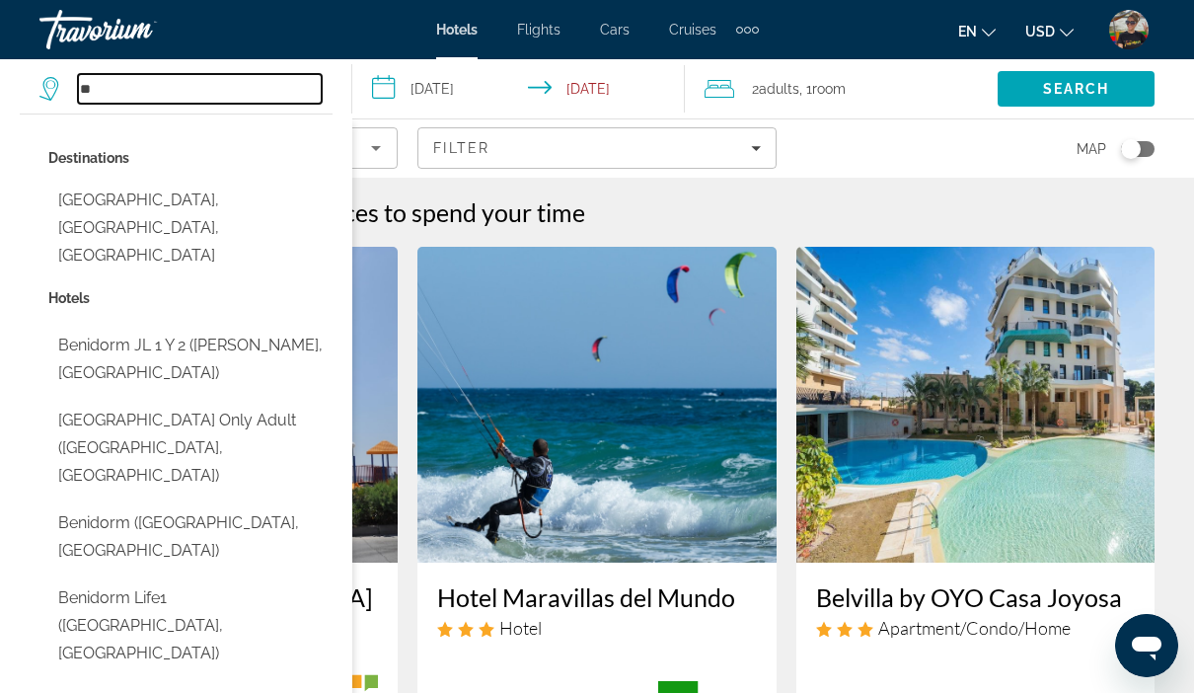
type input "*"
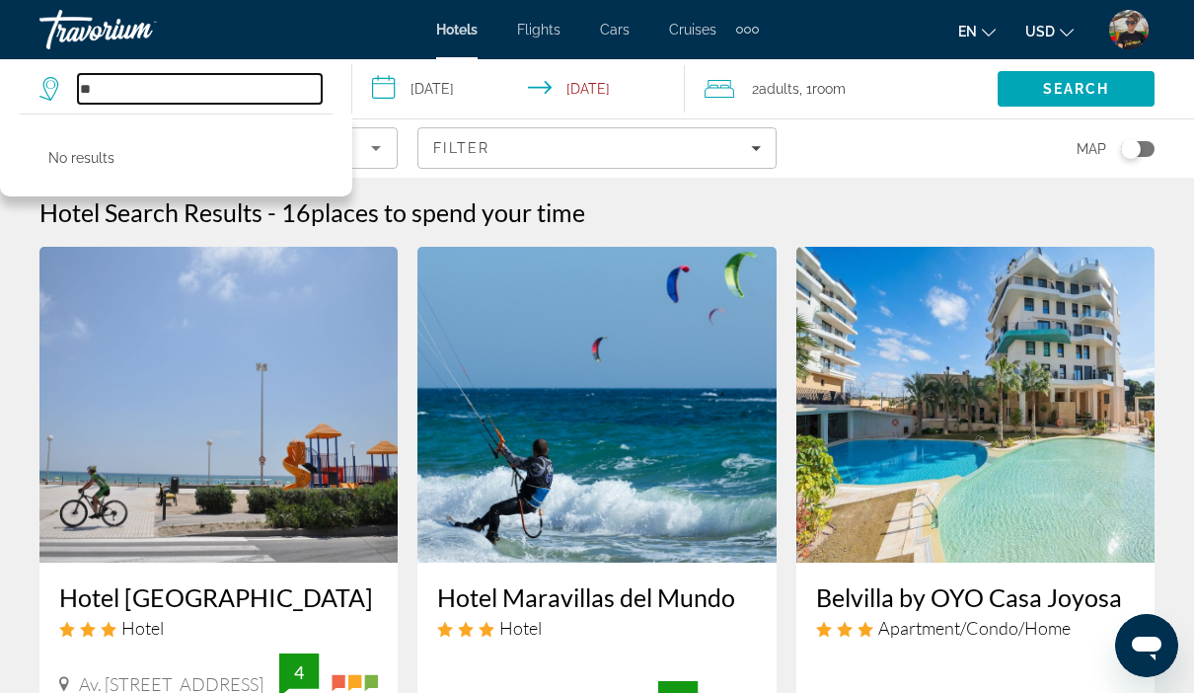
type input "*"
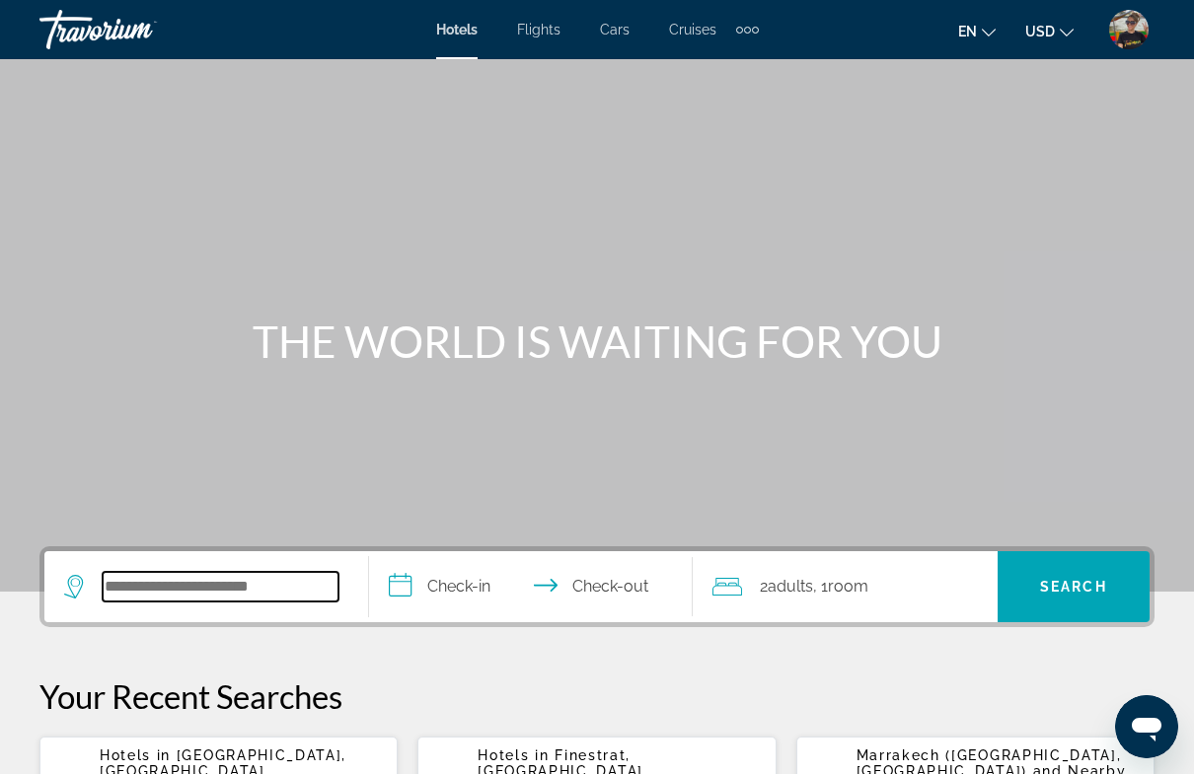
click at [198, 602] on input "Search hotel destination" at bounding box center [221, 587] width 236 height 30
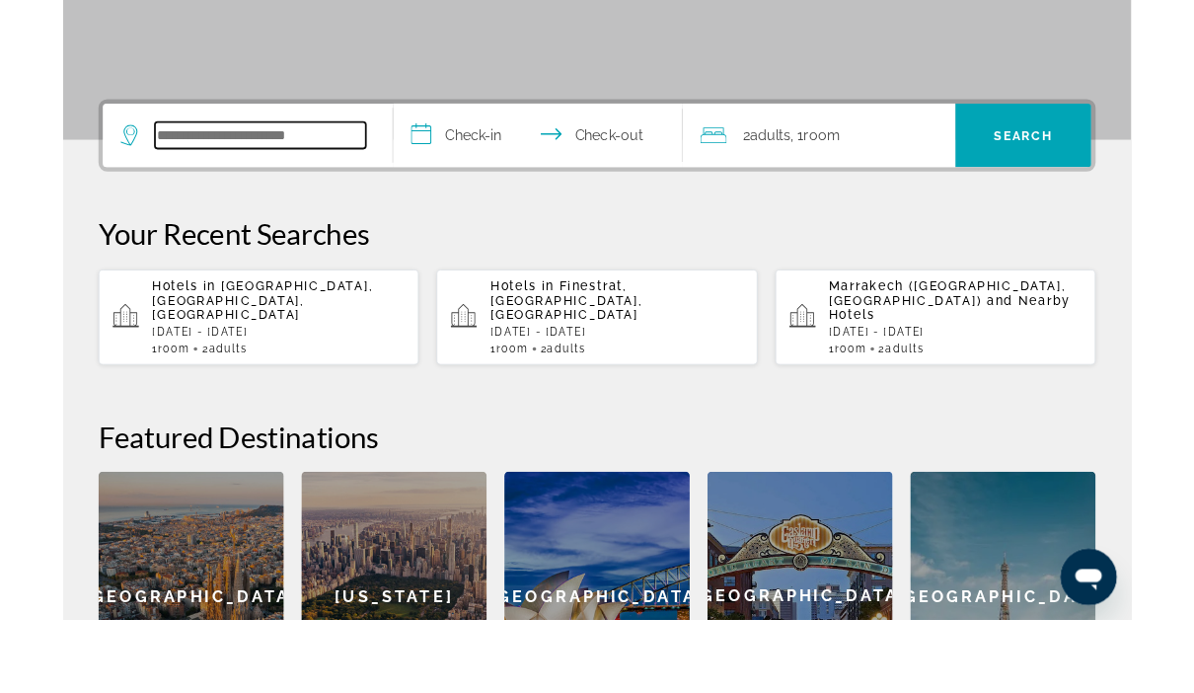
scroll to position [400, 0]
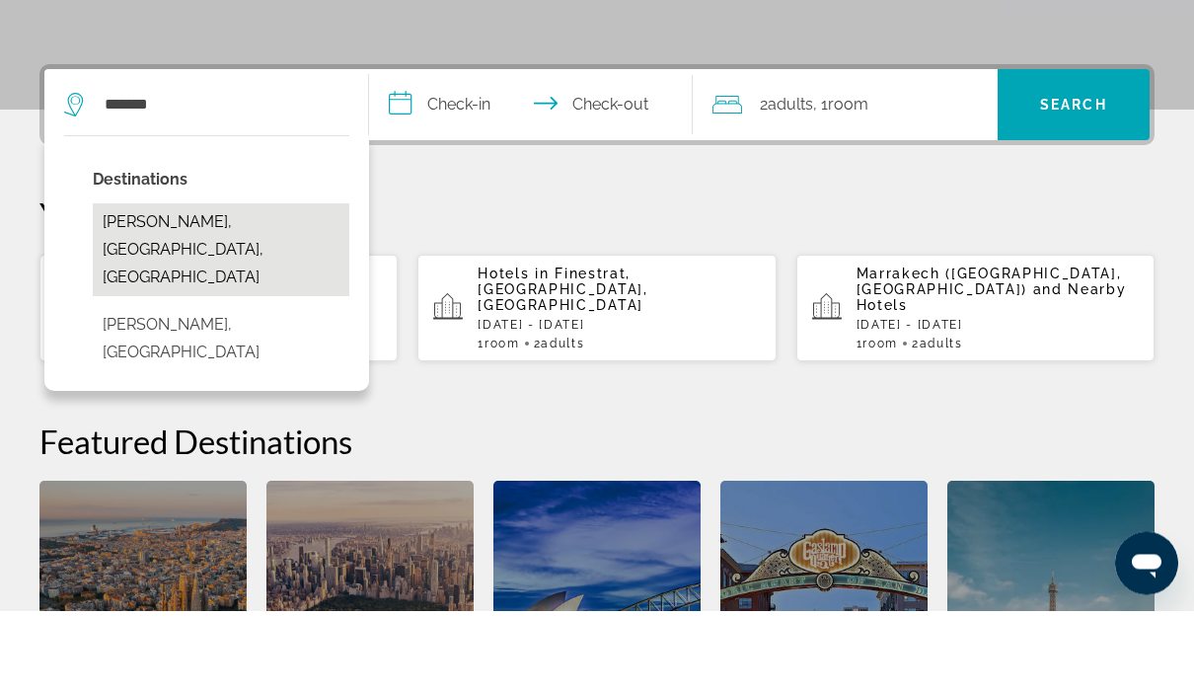
click at [258, 286] on button "[PERSON_NAME], [GEOGRAPHIC_DATA], [GEOGRAPHIC_DATA]" at bounding box center [221, 332] width 256 height 93
type input "**********"
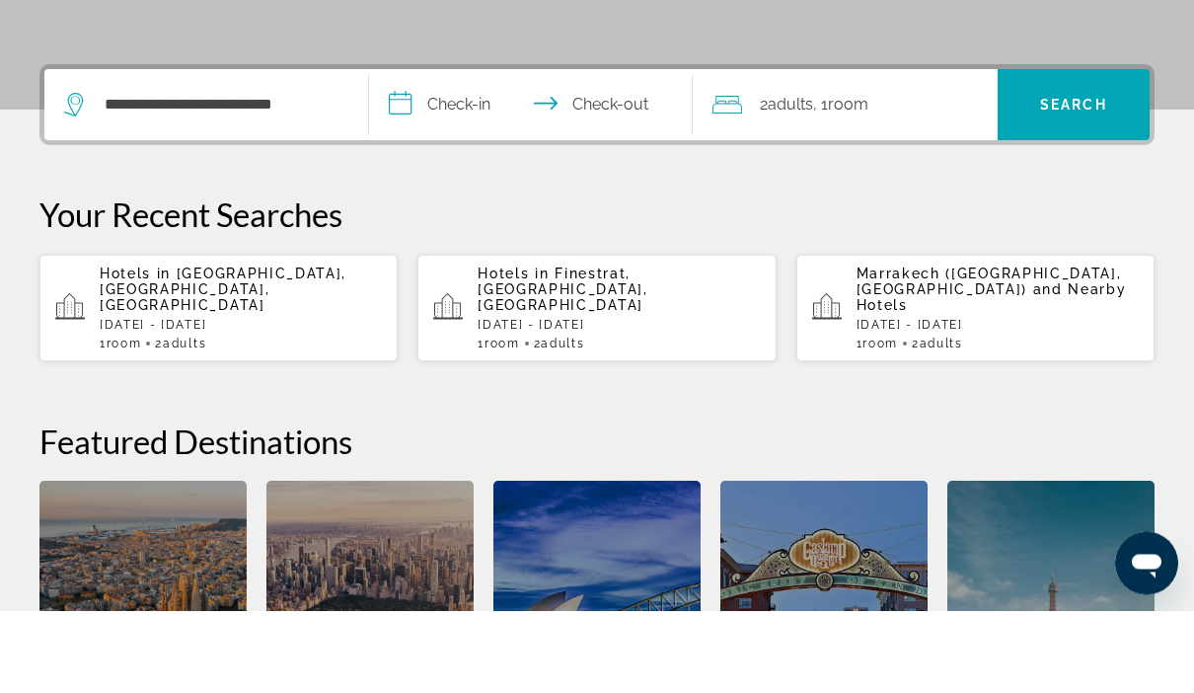
click at [473, 152] on input "**********" at bounding box center [535, 190] width 332 height 77
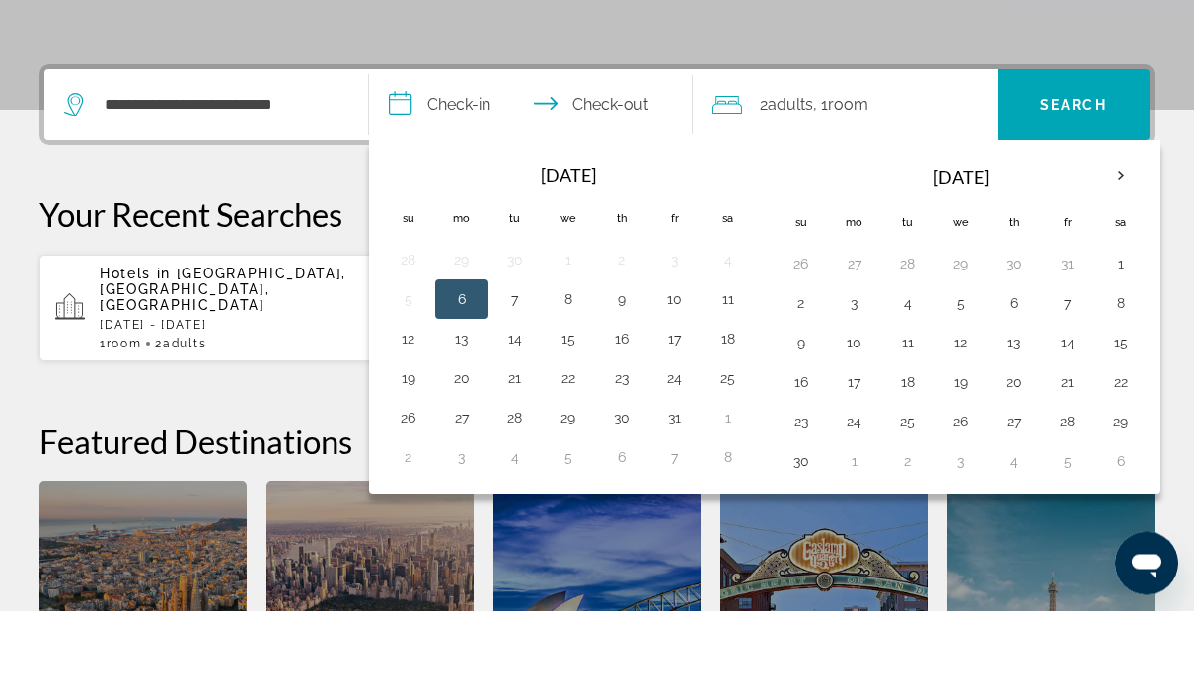
scroll to position [482, 0]
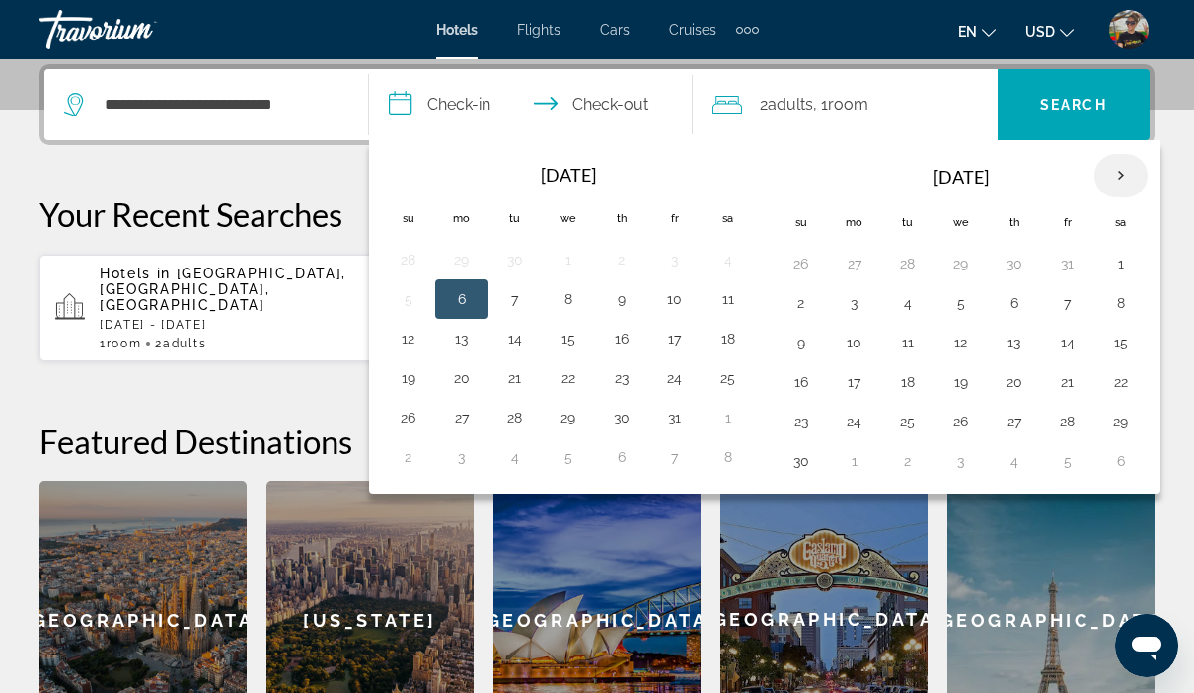
click at [1126, 181] on th "Next month" at bounding box center [1120, 175] width 53 height 43
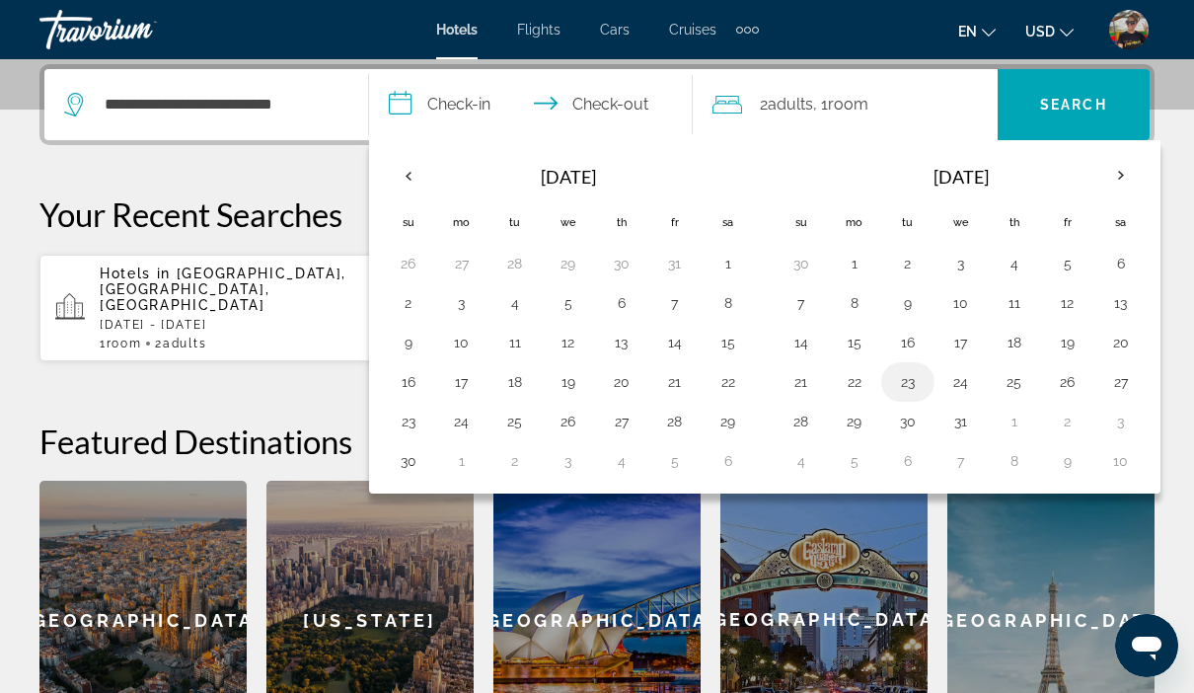
click at [908, 381] on button "23" at bounding box center [908, 382] width 32 height 28
click at [1072, 389] on button "26" at bounding box center [1068, 382] width 32 height 28
type input "**********"
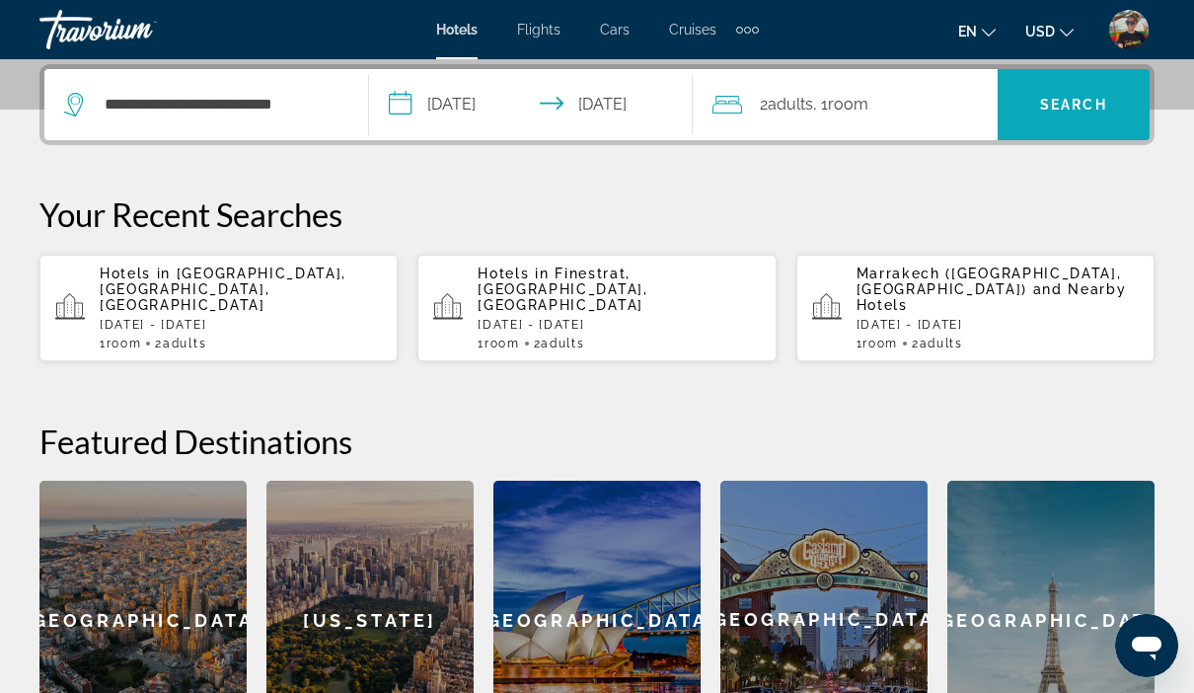
click at [1071, 106] on span "Search" at bounding box center [1073, 105] width 67 height 16
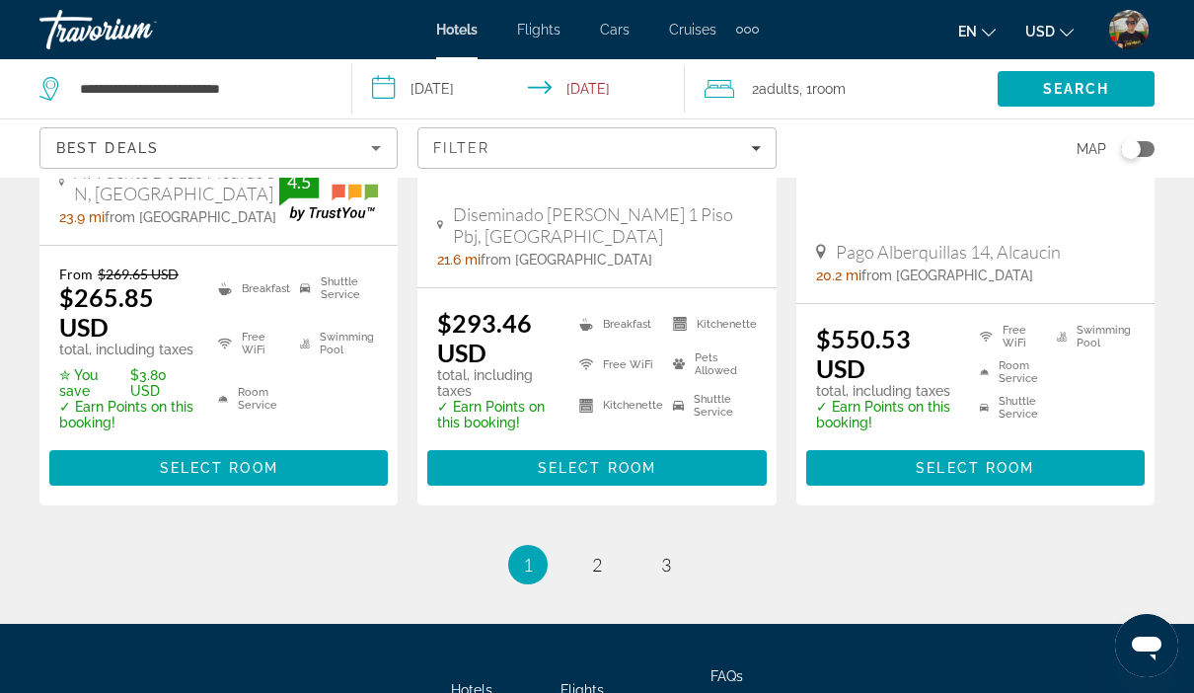
scroll to position [3023, 0]
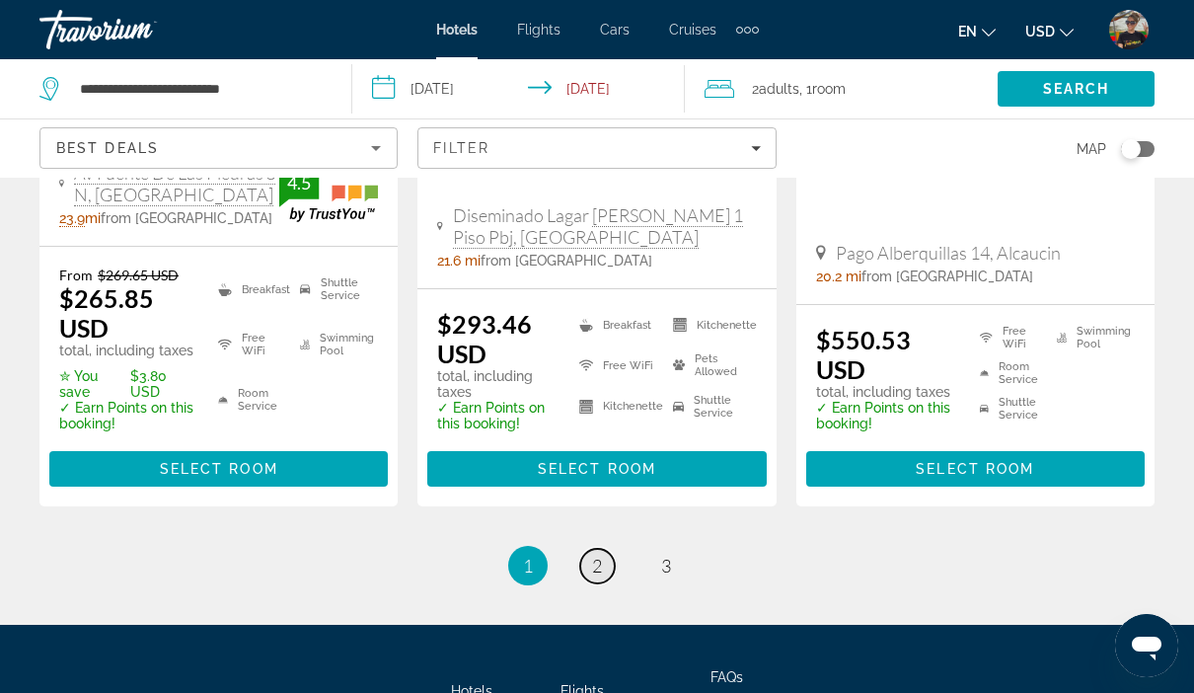
click at [604, 549] on link "page 2" at bounding box center [597, 566] width 35 height 35
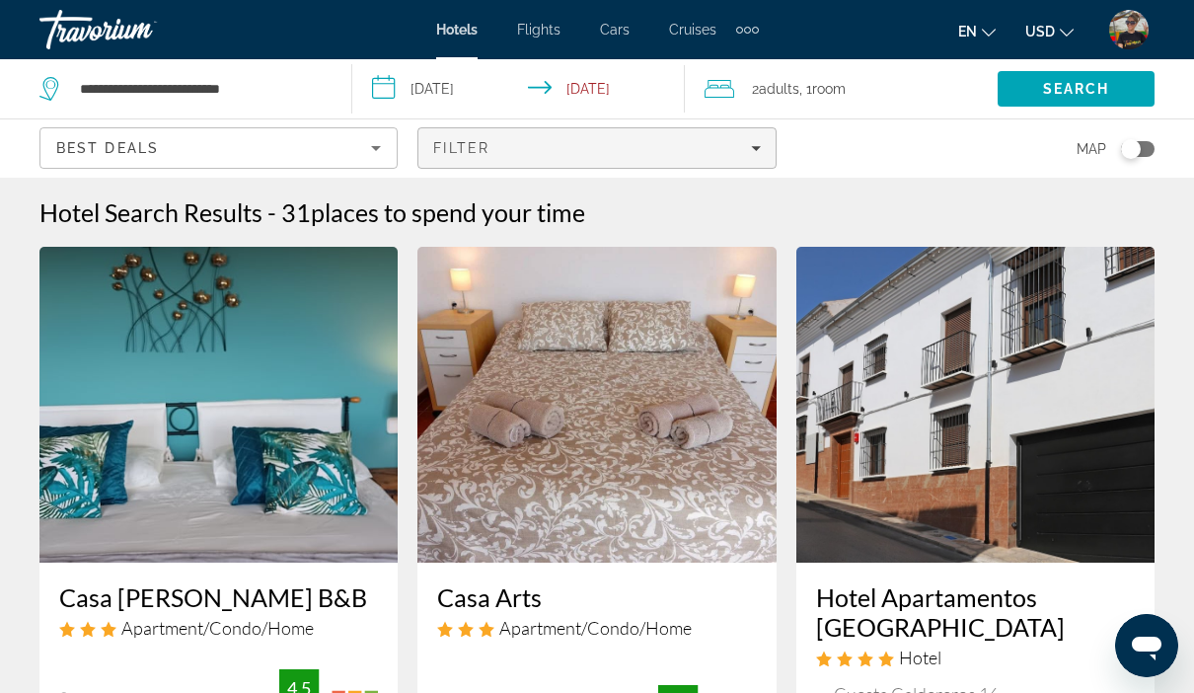
click at [614, 148] on div "Filter" at bounding box center [596, 148] width 327 height 16
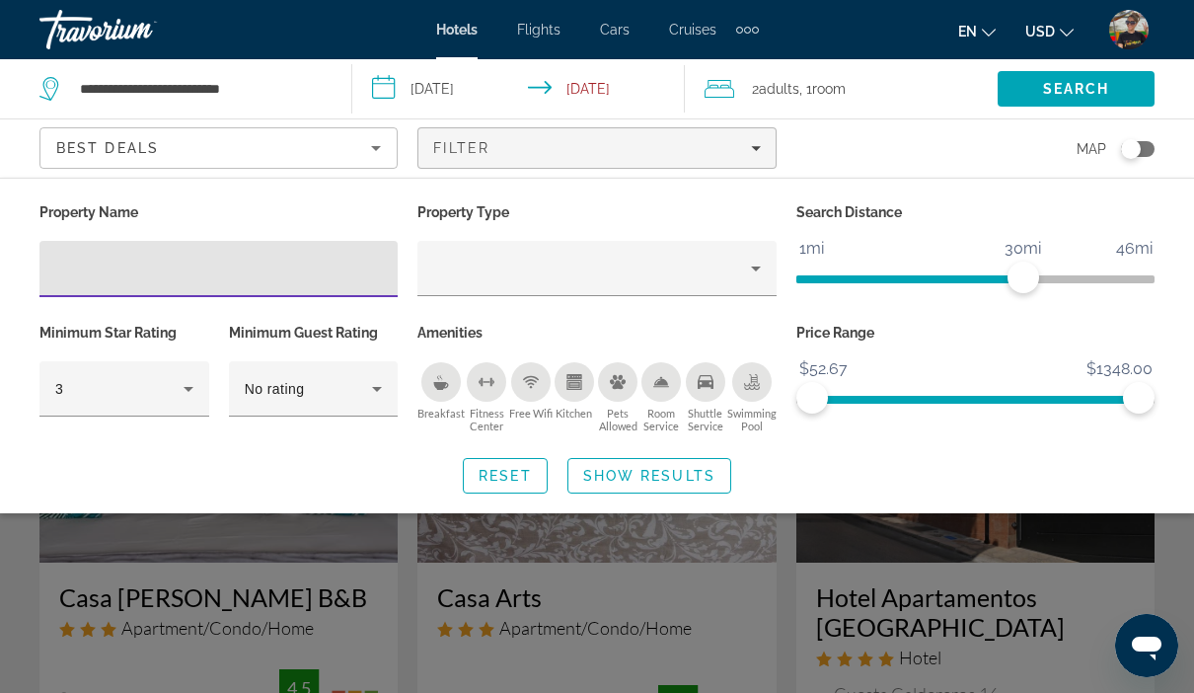
click at [272, 291] on div "Hotel Filters" at bounding box center [218, 269] width 327 height 56
click at [274, 272] on input "Hotel Filters" at bounding box center [218, 269] width 327 height 24
type input "*****"
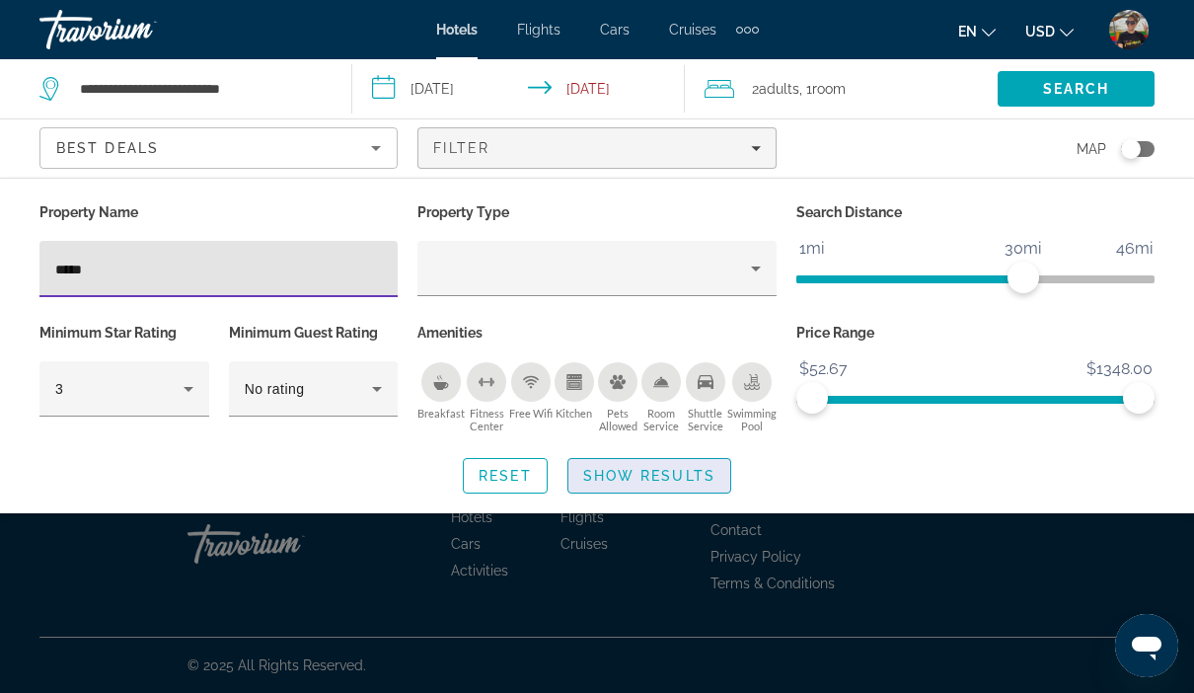
click at [693, 474] on span "Show Results" at bounding box center [649, 476] width 132 height 16
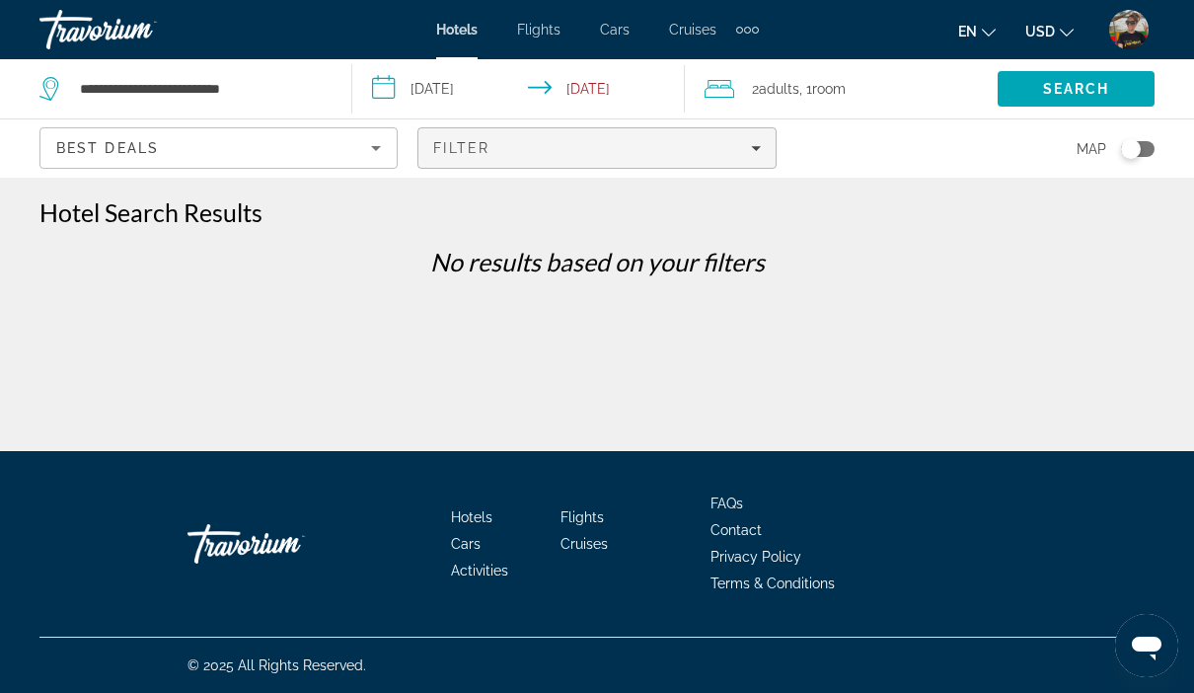
click at [549, 144] on div "Filter" at bounding box center [596, 148] width 327 height 16
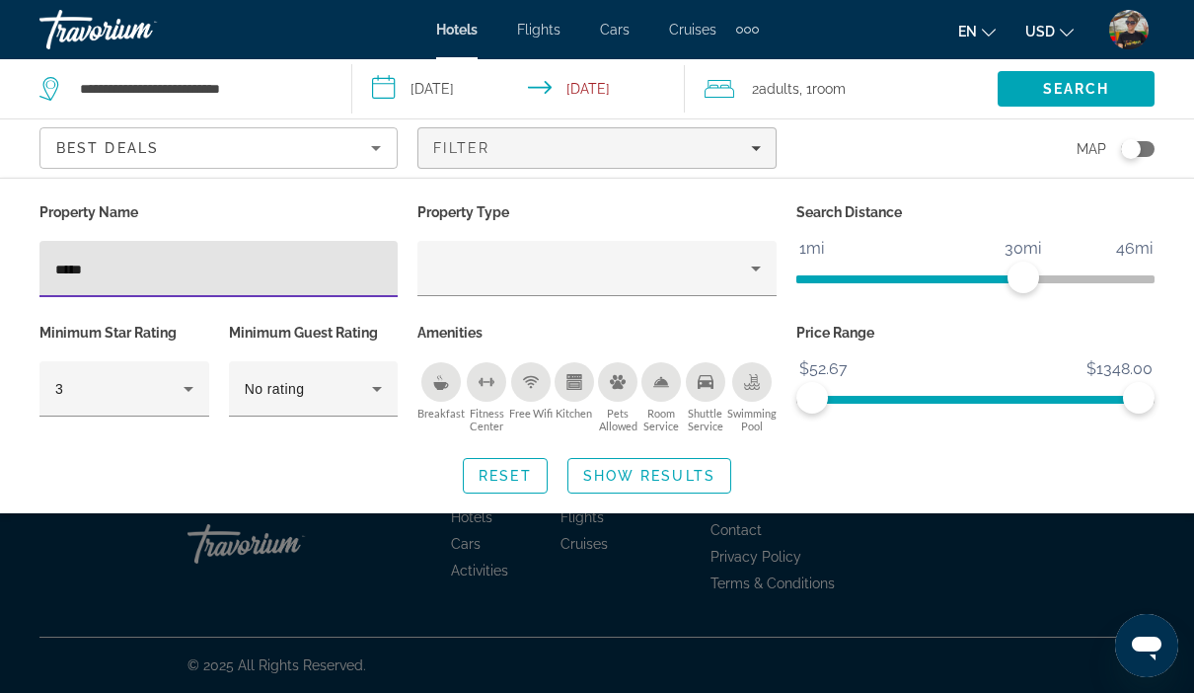
click at [280, 270] on input "*****" at bounding box center [218, 269] width 327 height 24
type input "*"
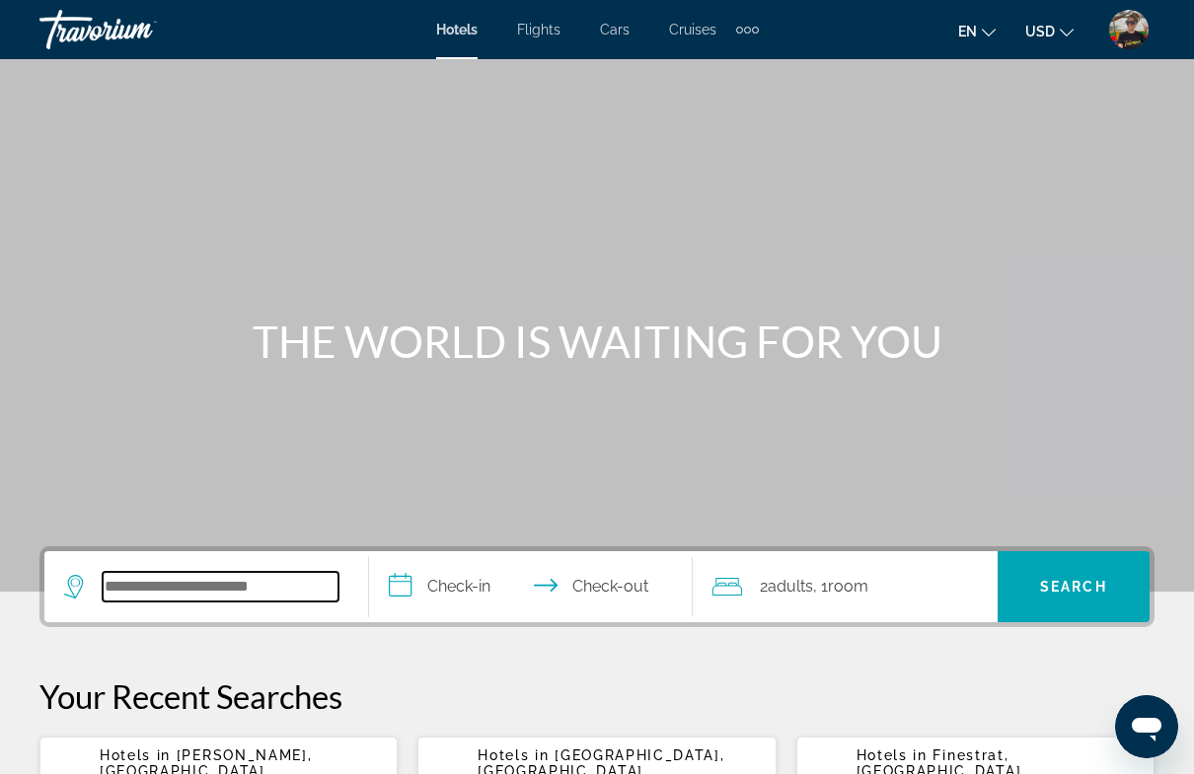
click at [214, 590] on input "Search hotel destination" at bounding box center [221, 587] width 236 height 30
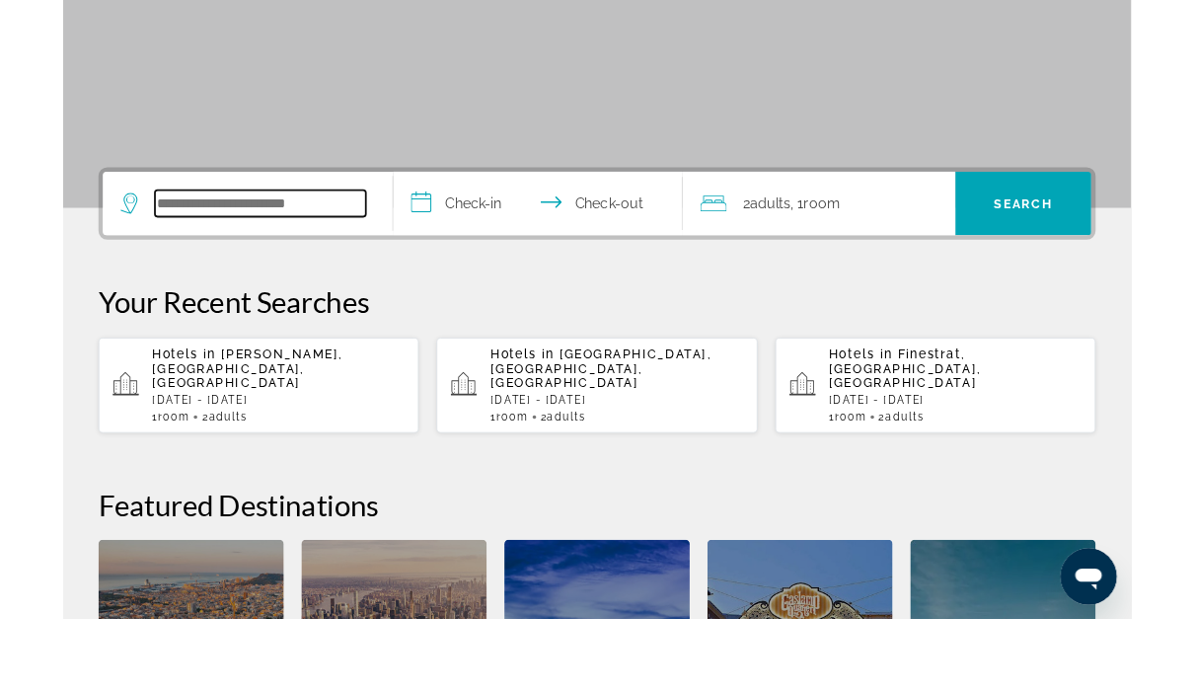
scroll to position [400, 0]
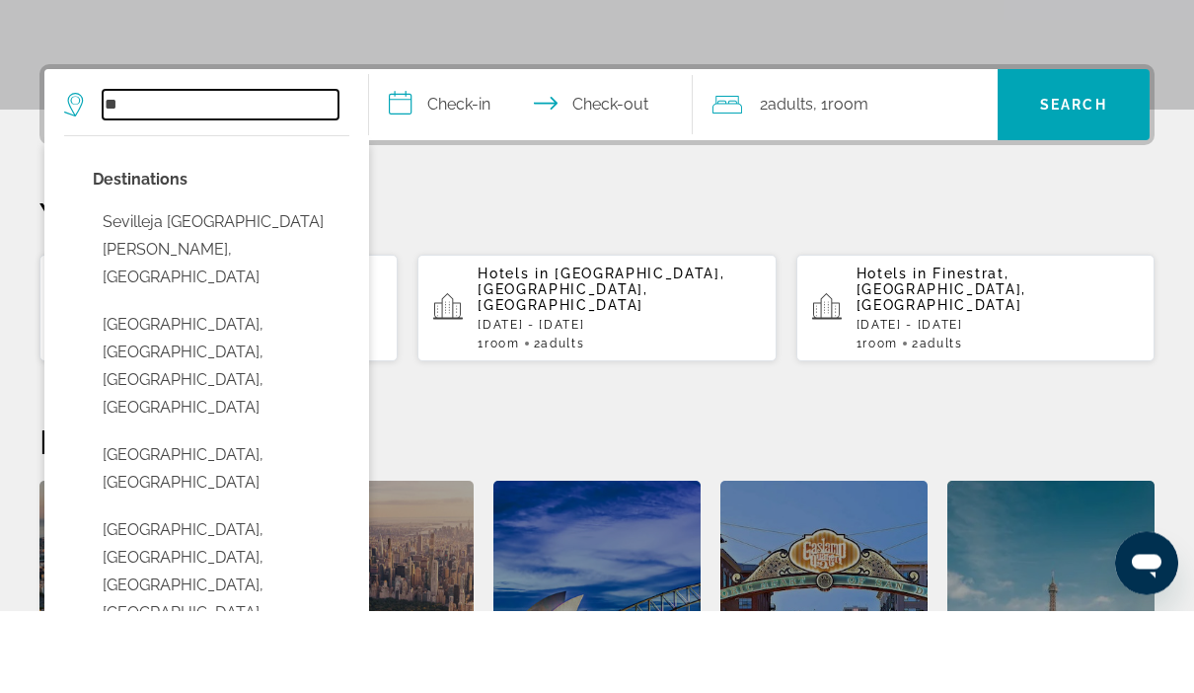
type input "*"
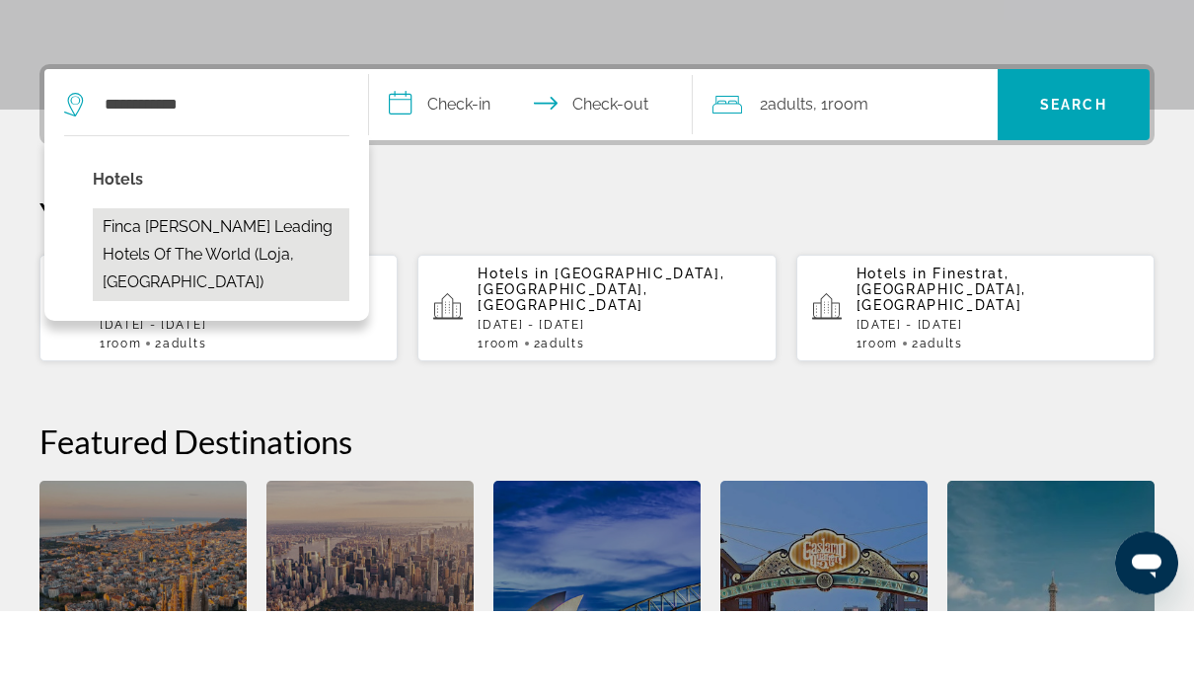
click at [219, 291] on button "Finca [PERSON_NAME] Leading Hotels of the World (Loja, [GEOGRAPHIC_DATA])" at bounding box center [221, 337] width 256 height 93
type input "**********"
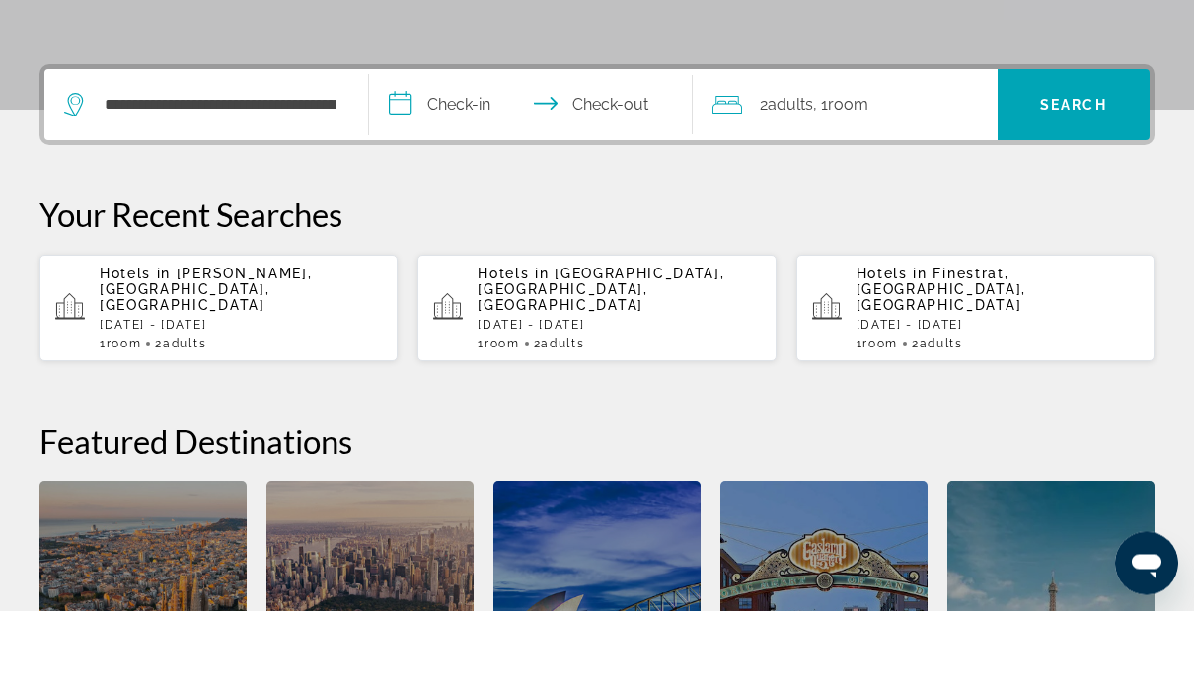
click at [454, 152] on input "**********" at bounding box center [535, 190] width 332 height 77
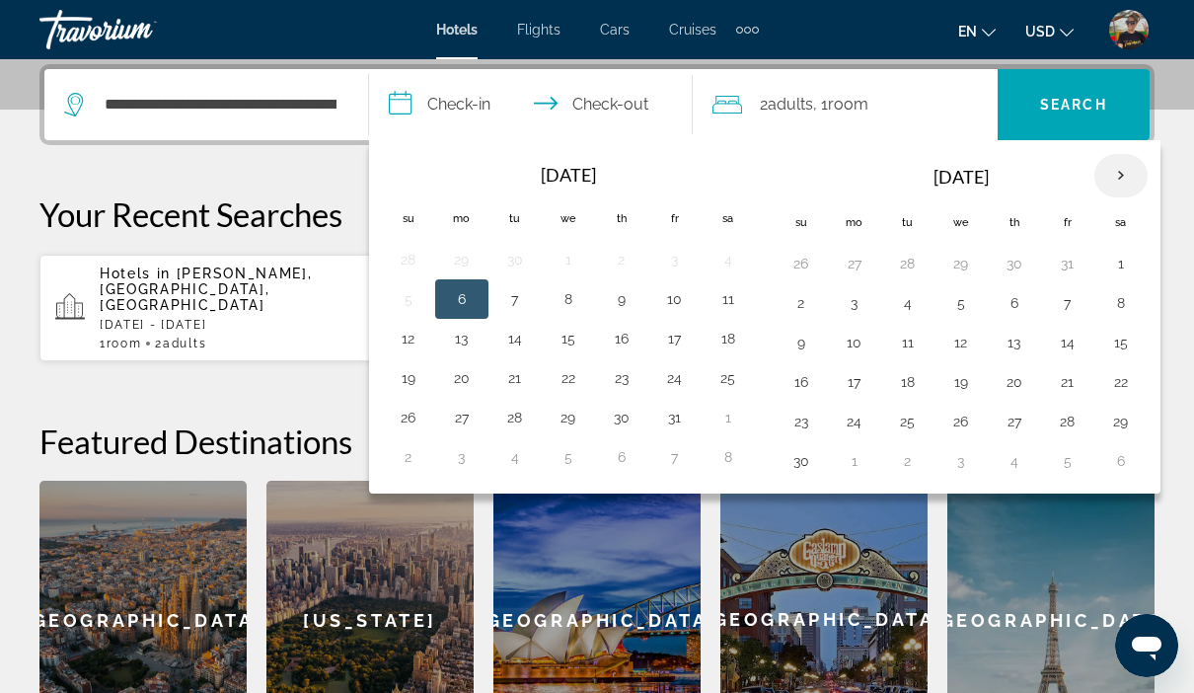
click at [1121, 180] on th "Next month" at bounding box center [1120, 175] width 53 height 43
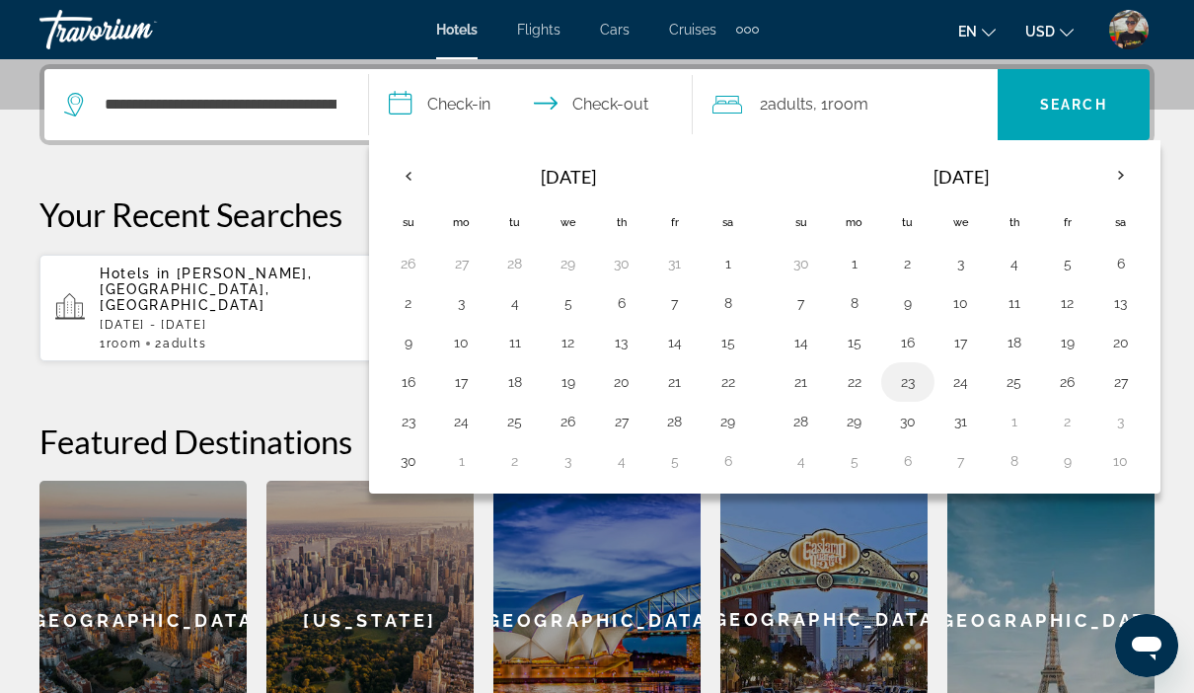
click at [911, 381] on button "23" at bounding box center [908, 382] width 32 height 28
click at [1066, 373] on button "26" at bounding box center [1068, 382] width 32 height 28
type input "**********"
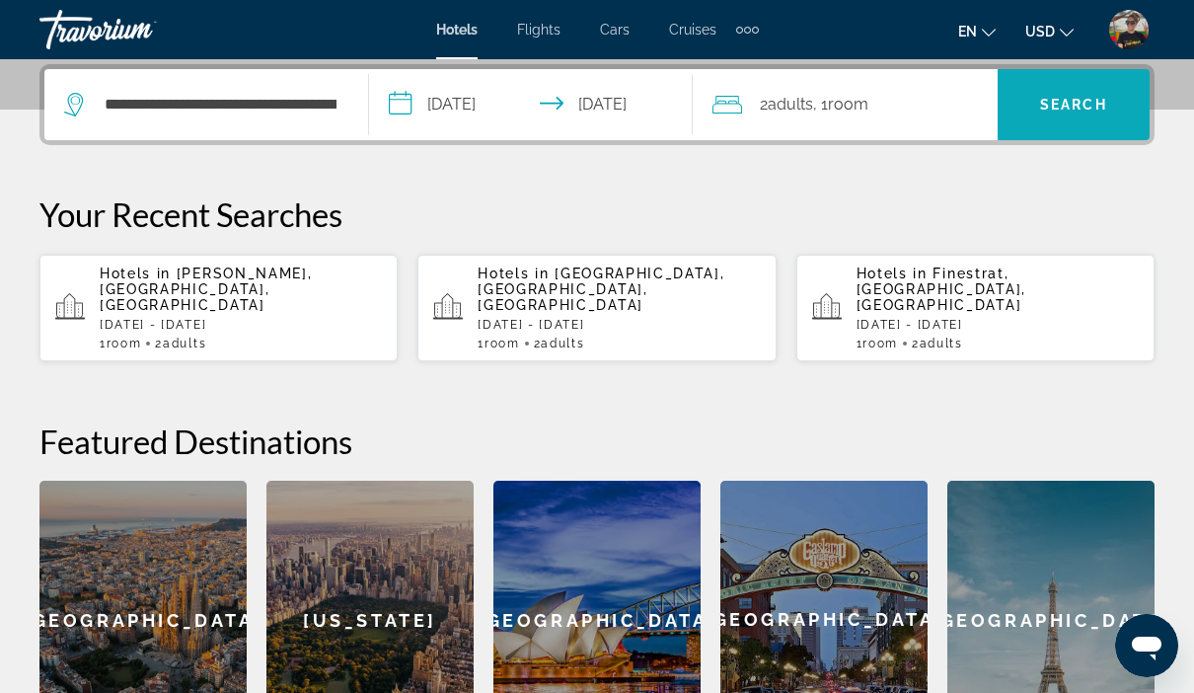
click at [1084, 97] on span "Search" at bounding box center [1073, 105] width 67 height 16
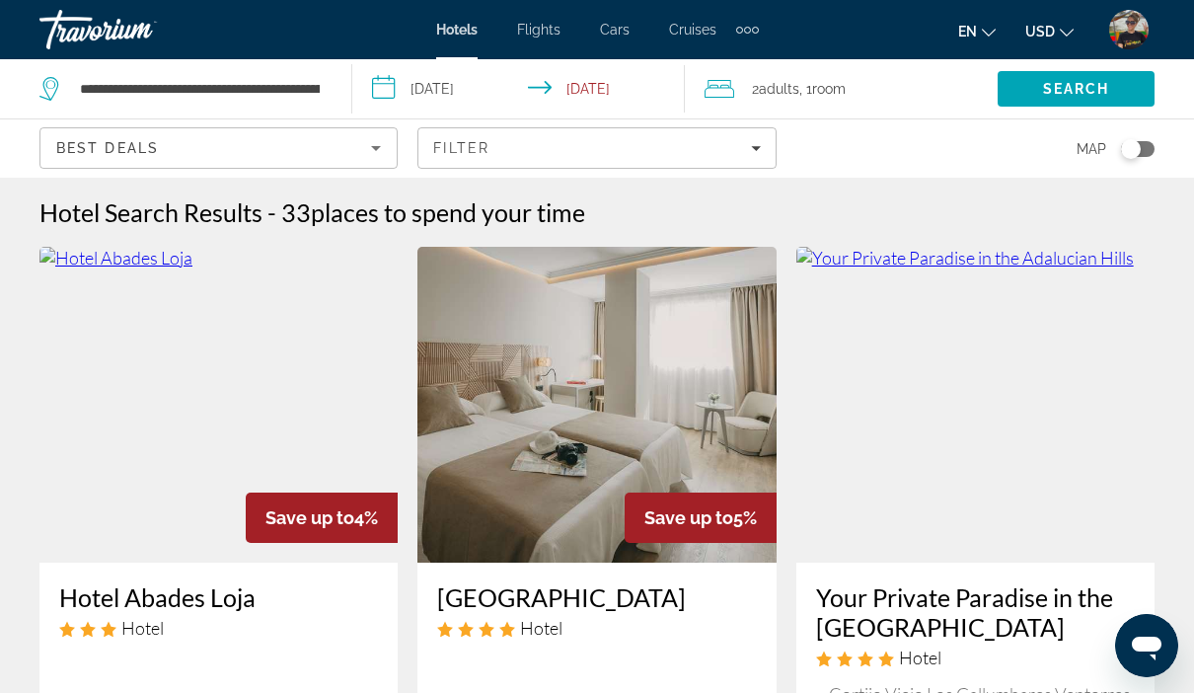
click at [339, 81] on app-destination-search "**********" at bounding box center [176, 88] width 352 height 59
click at [319, 103] on input "**********" at bounding box center [200, 89] width 244 height 30
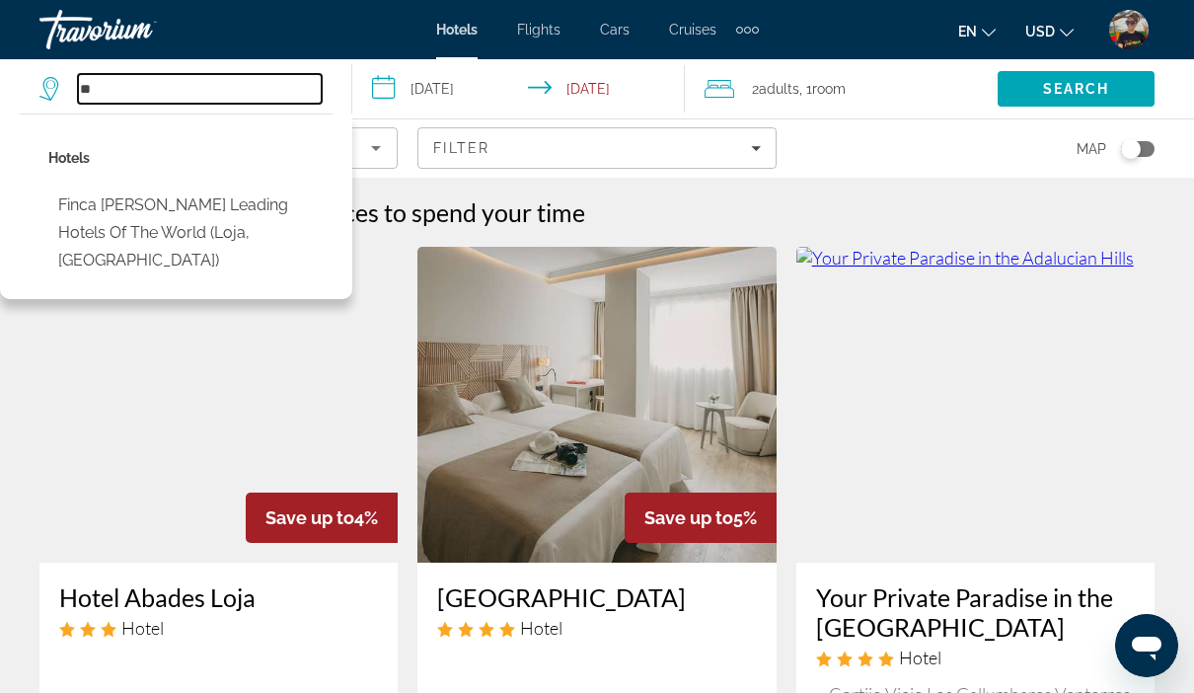
type input "*"
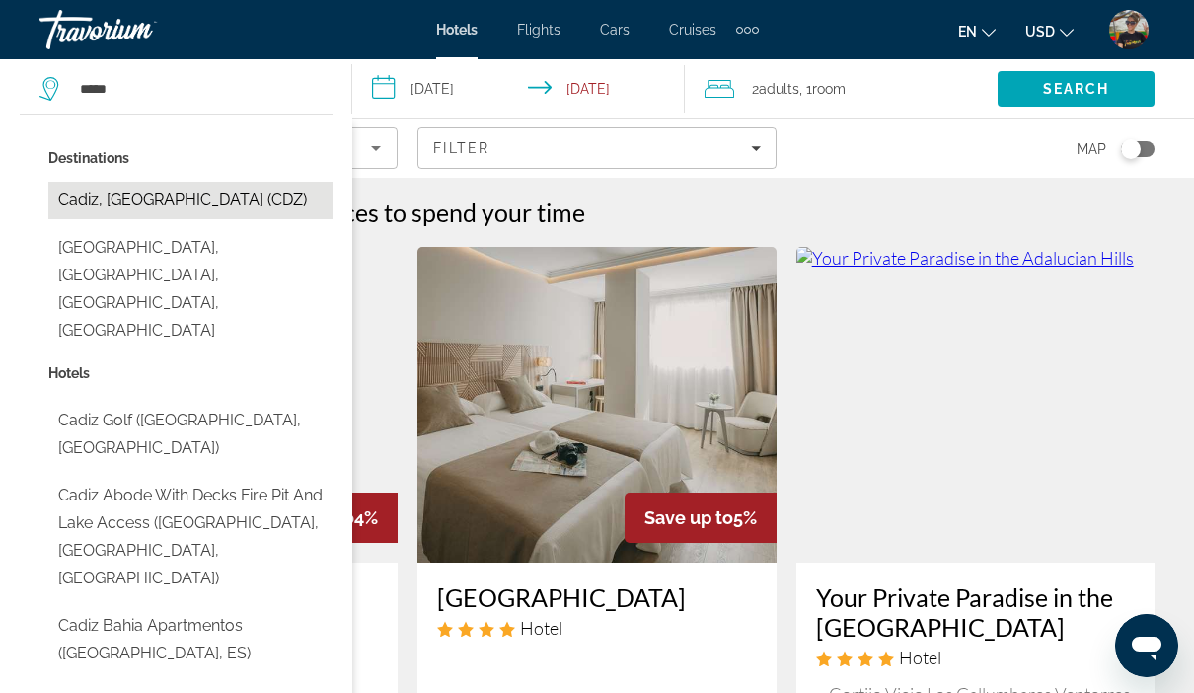
click at [197, 206] on button "Cadiz, [GEOGRAPHIC_DATA] (CDZ)" at bounding box center [190, 200] width 284 height 37
type input "**********"
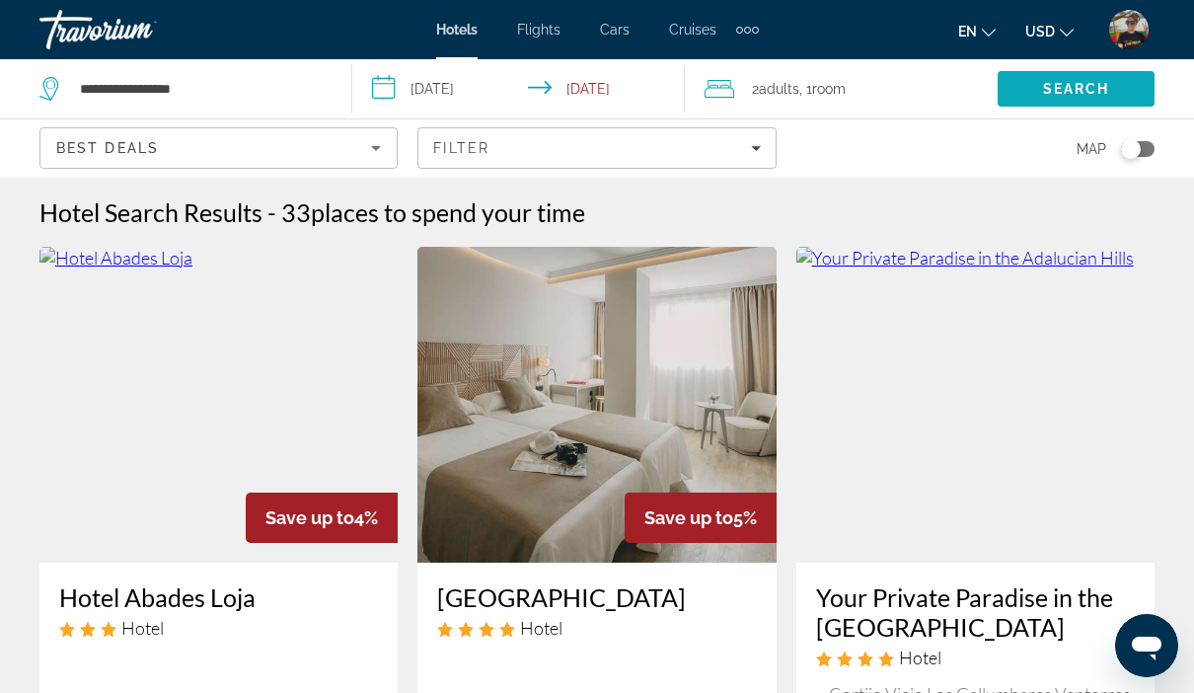
click at [1030, 92] on span "Search" at bounding box center [1075, 88] width 157 height 47
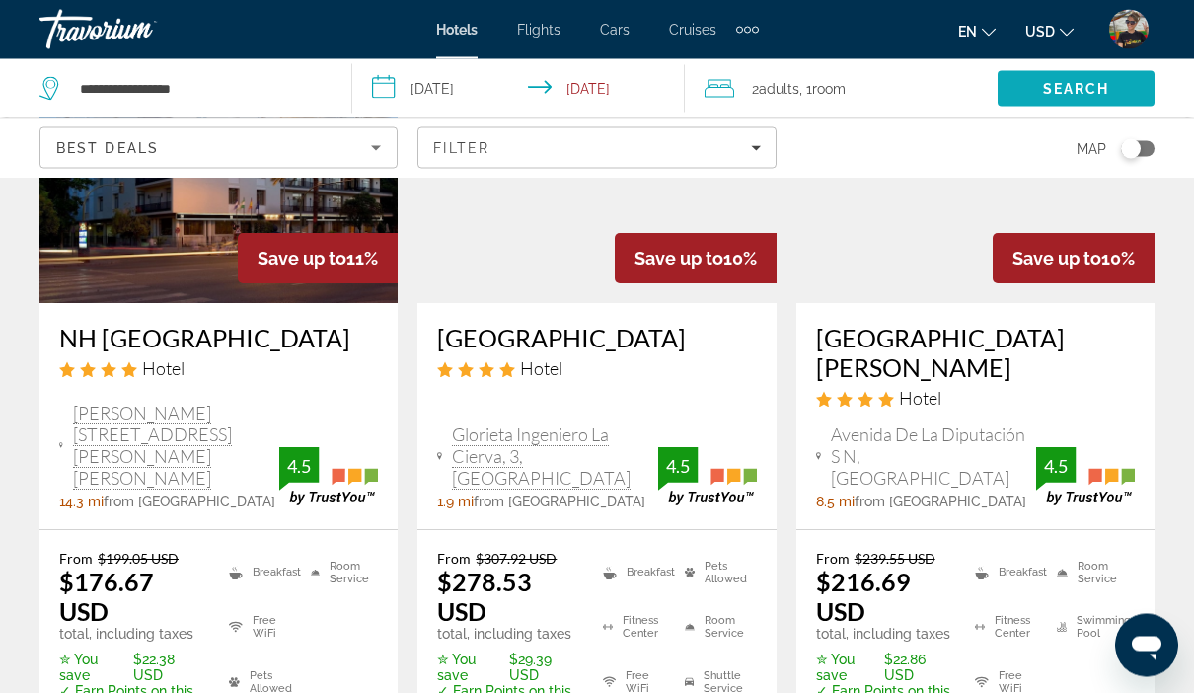
scroll to position [2733, 0]
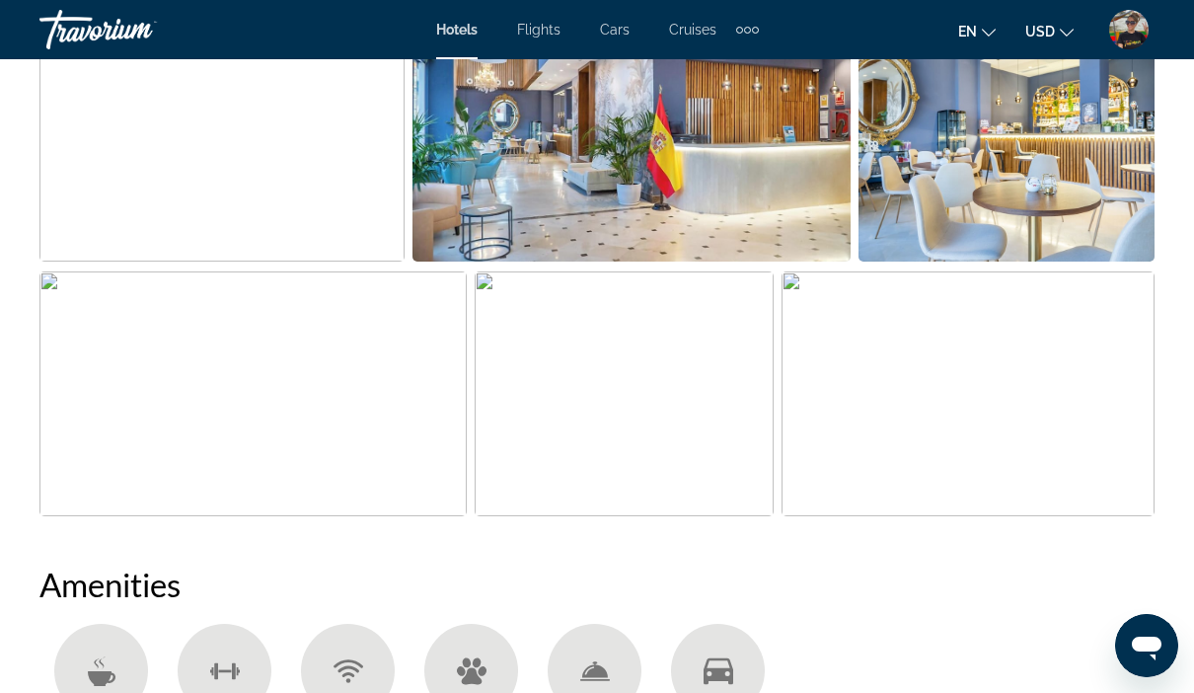
scroll to position [1489, 0]
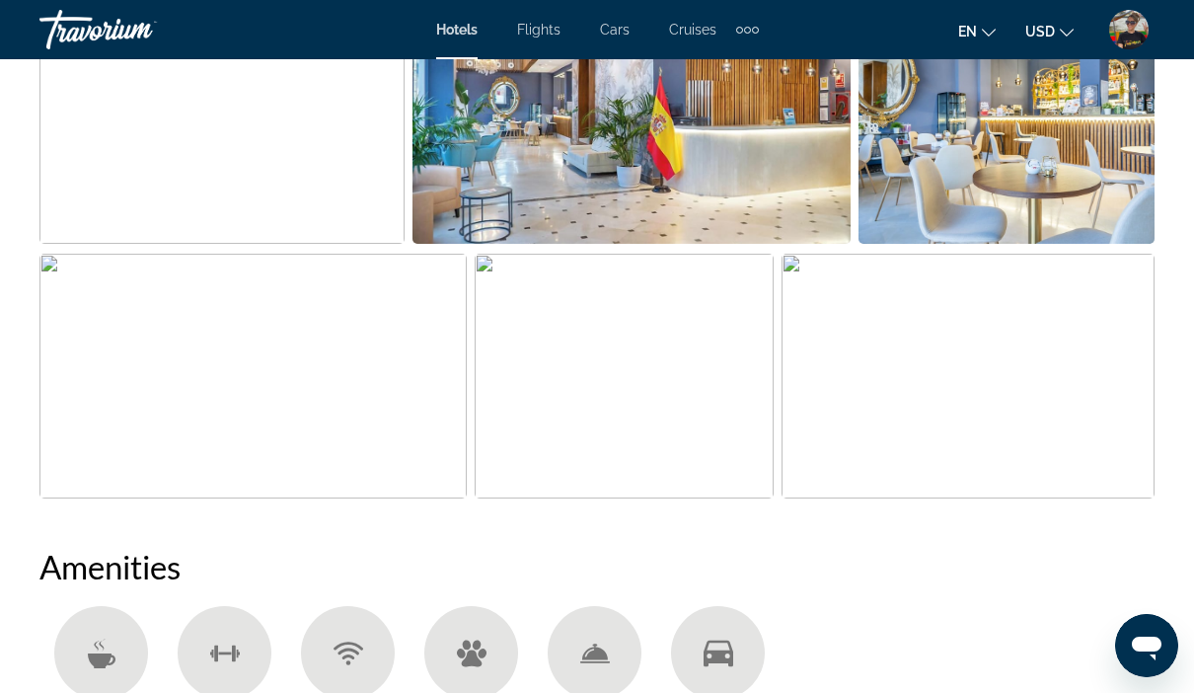
click at [359, 216] on img "Open full-screen image slider" at bounding box center [221, 121] width 365 height 245
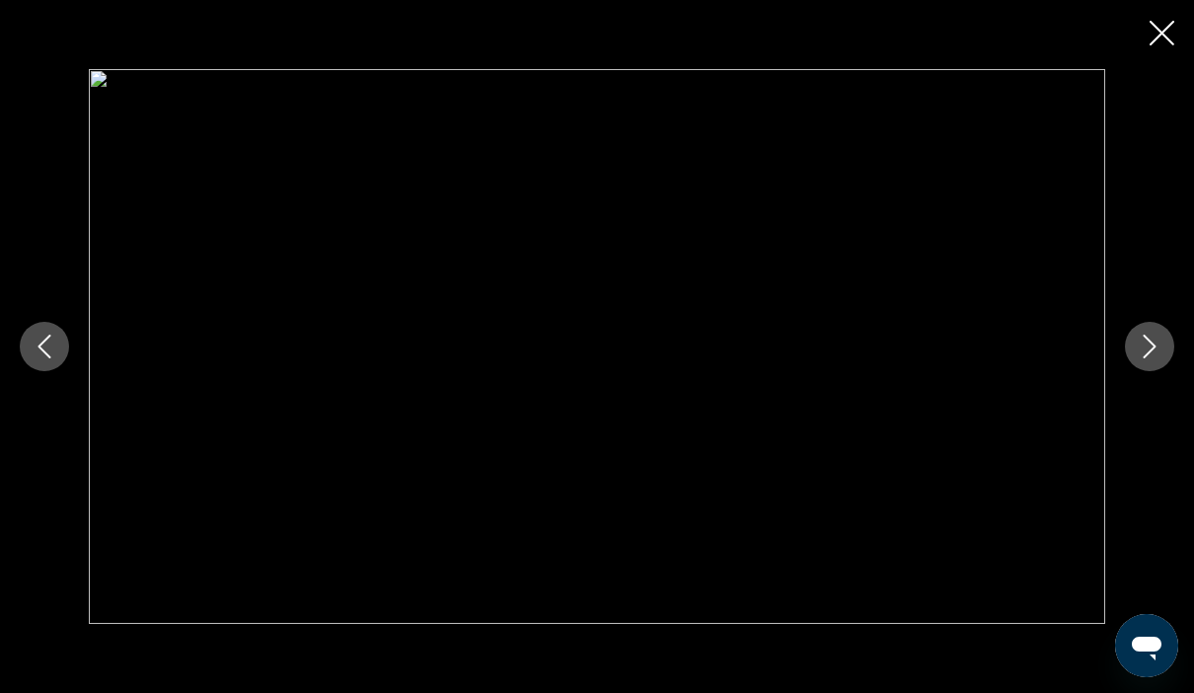
click at [1146, 358] on icon "Next image" at bounding box center [1149, 346] width 24 height 24
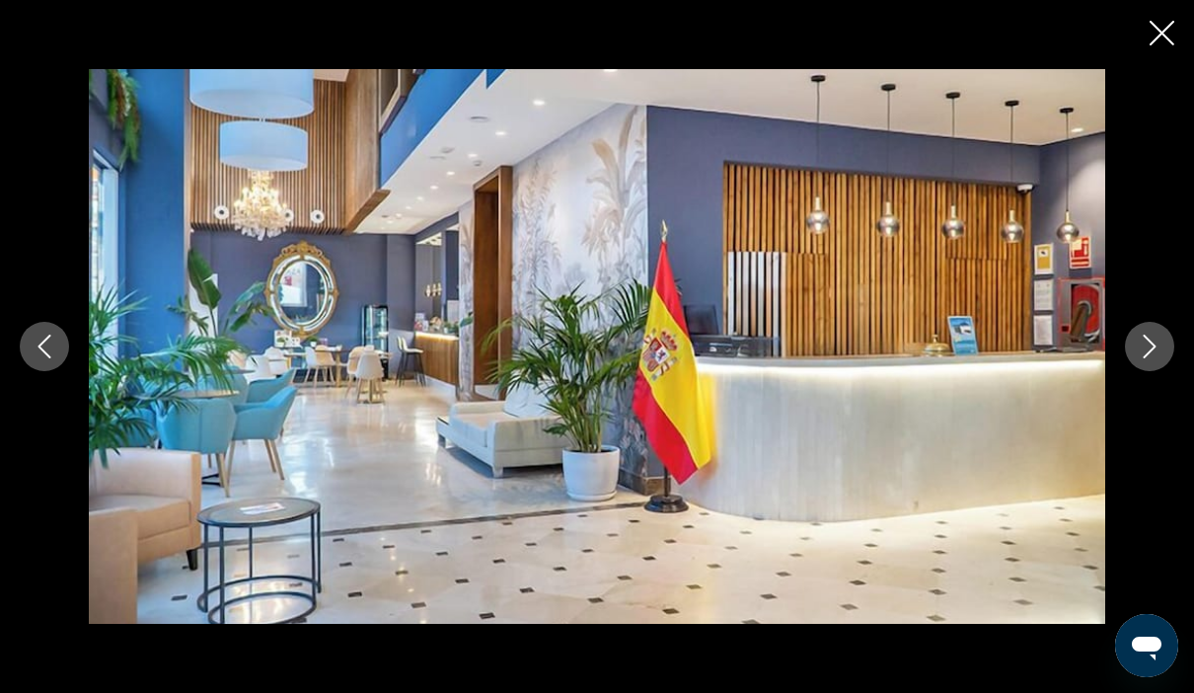
click at [1125, 371] on button "Next image" at bounding box center [1149, 346] width 49 height 49
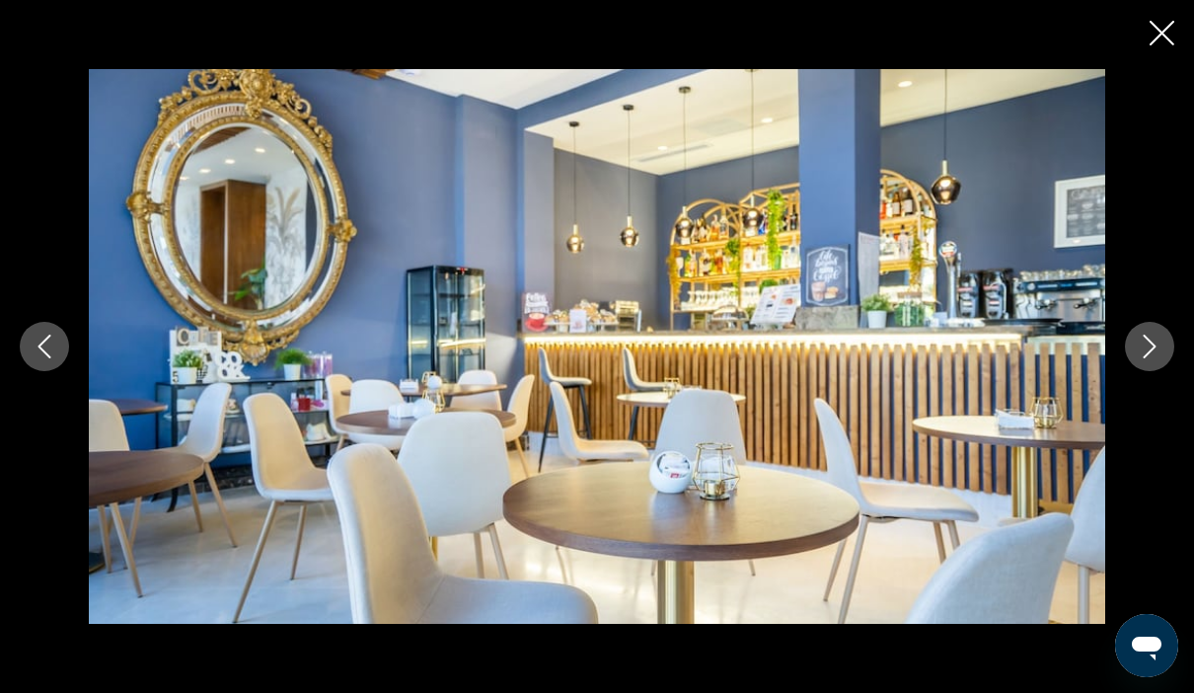
click at [1121, 395] on div "prev next" at bounding box center [597, 346] width 1194 height 554
click at [1128, 371] on button "Next image" at bounding box center [1149, 346] width 49 height 49
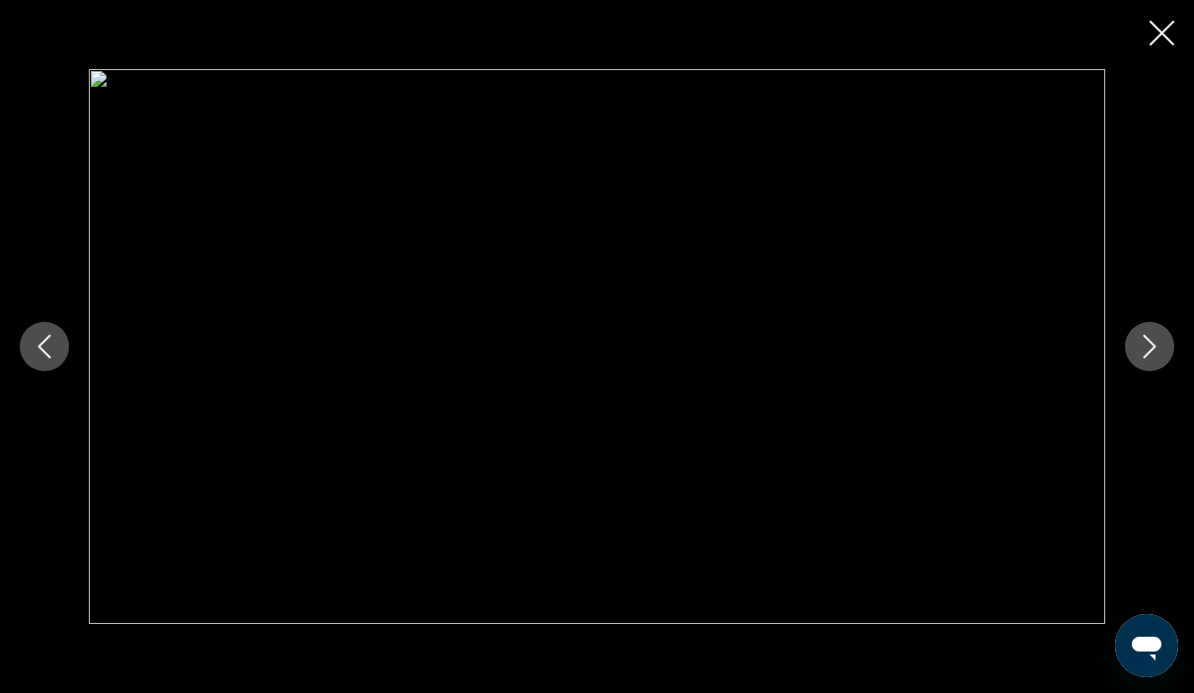
click at [1146, 358] on icon "Next image" at bounding box center [1149, 346] width 13 height 24
click at [1150, 358] on icon "Next image" at bounding box center [1149, 346] width 24 height 24
click at [1147, 358] on icon "Next image" at bounding box center [1149, 346] width 13 height 24
click at [1144, 371] on button "Next image" at bounding box center [1149, 346] width 49 height 49
click at [1154, 371] on button "Next image" at bounding box center [1149, 346] width 49 height 49
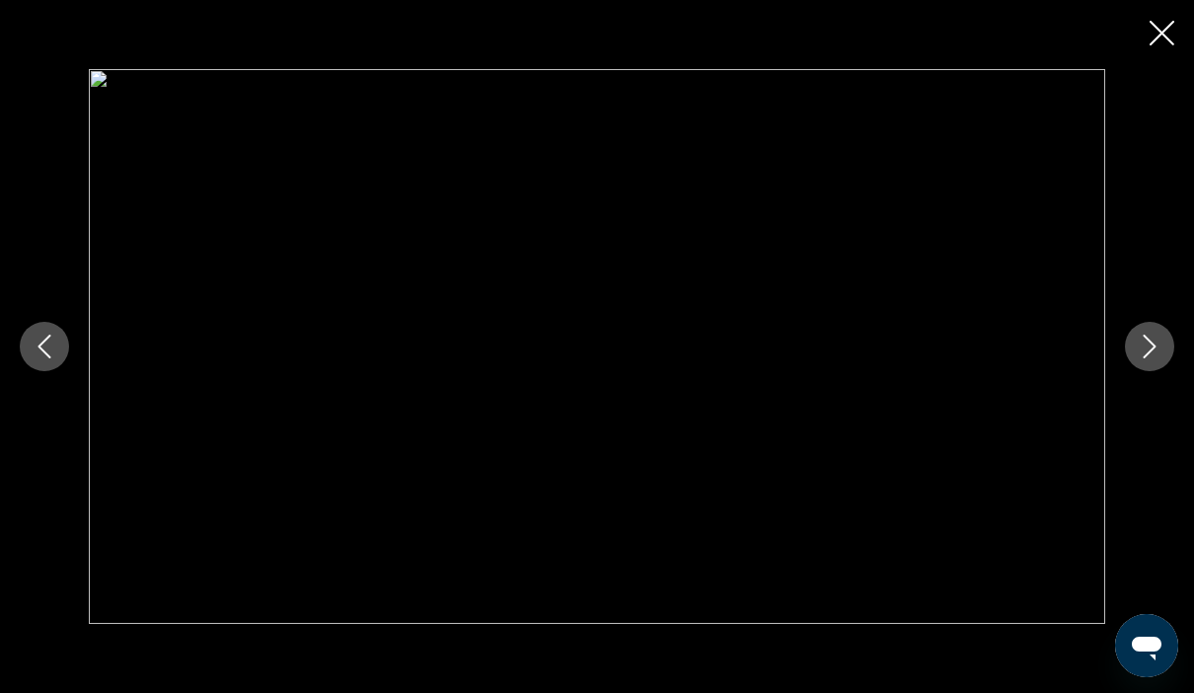
click at [1152, 371] on button "Next image" at bounding box center [1149, 346] width 49 height 49
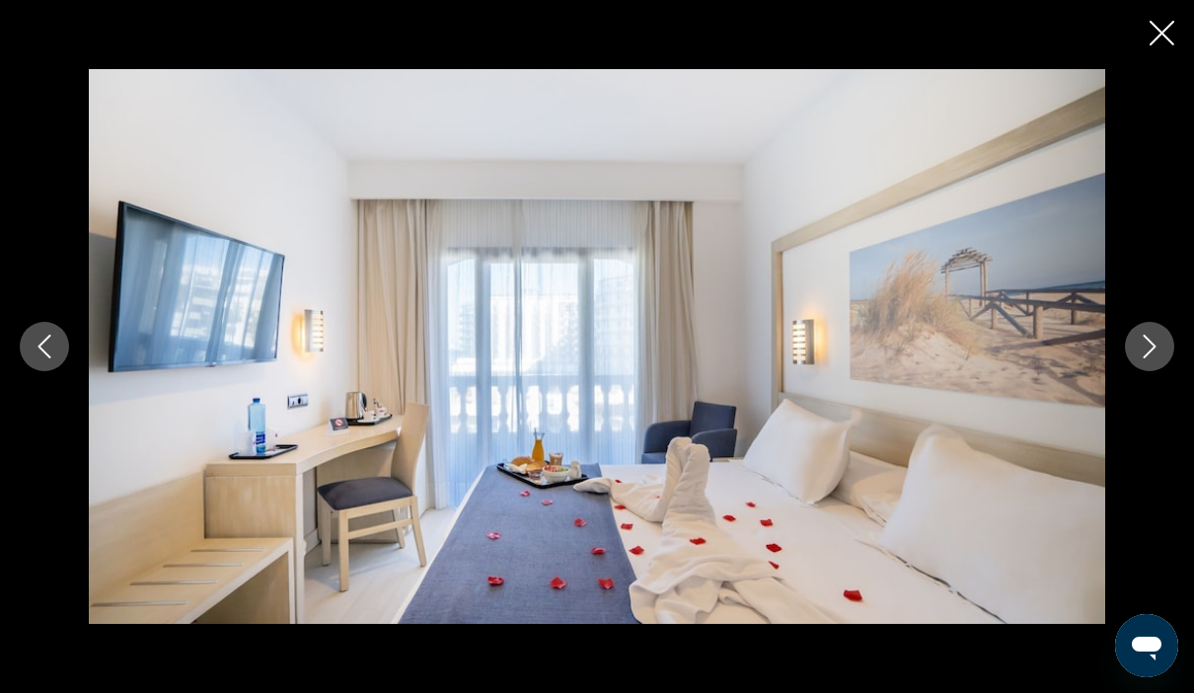
click at [1145, 371] on button "Next image" at bounding box center [1149, 346] width 49 height 49
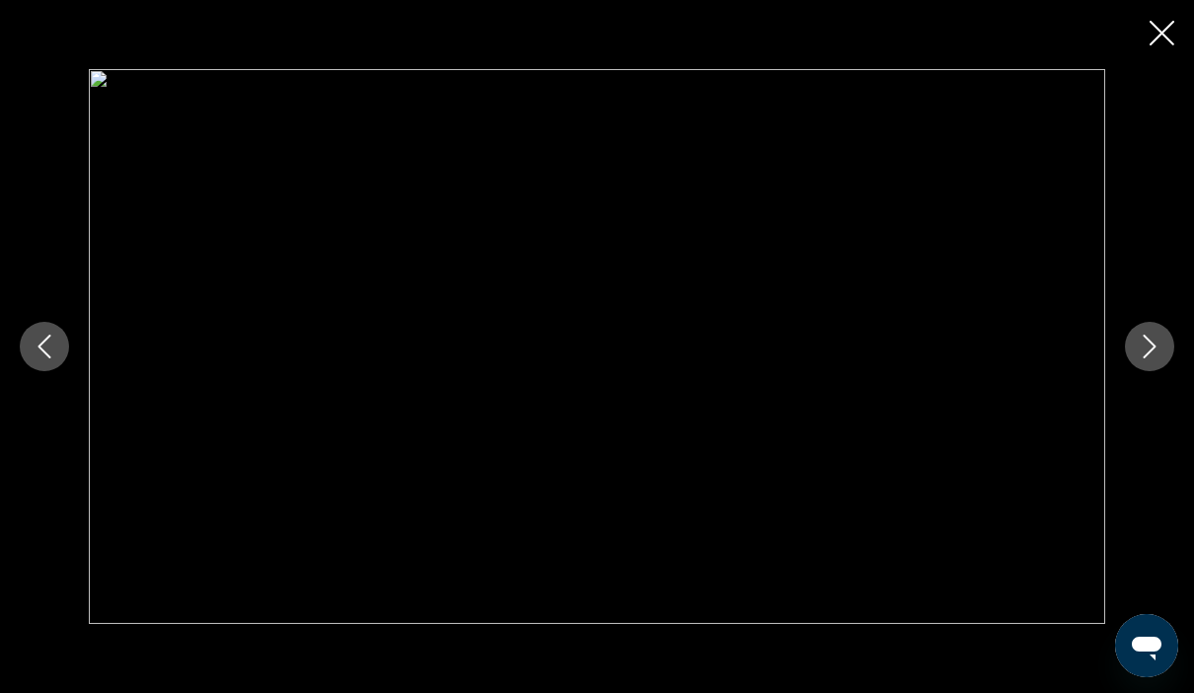
click at [1142, 371] on button "Next image" at bounding box center [1149, 346] width 49 height 49
click at [1145, 371] on button "Next image" at bounding box center [1149, 346] width 49 height 49
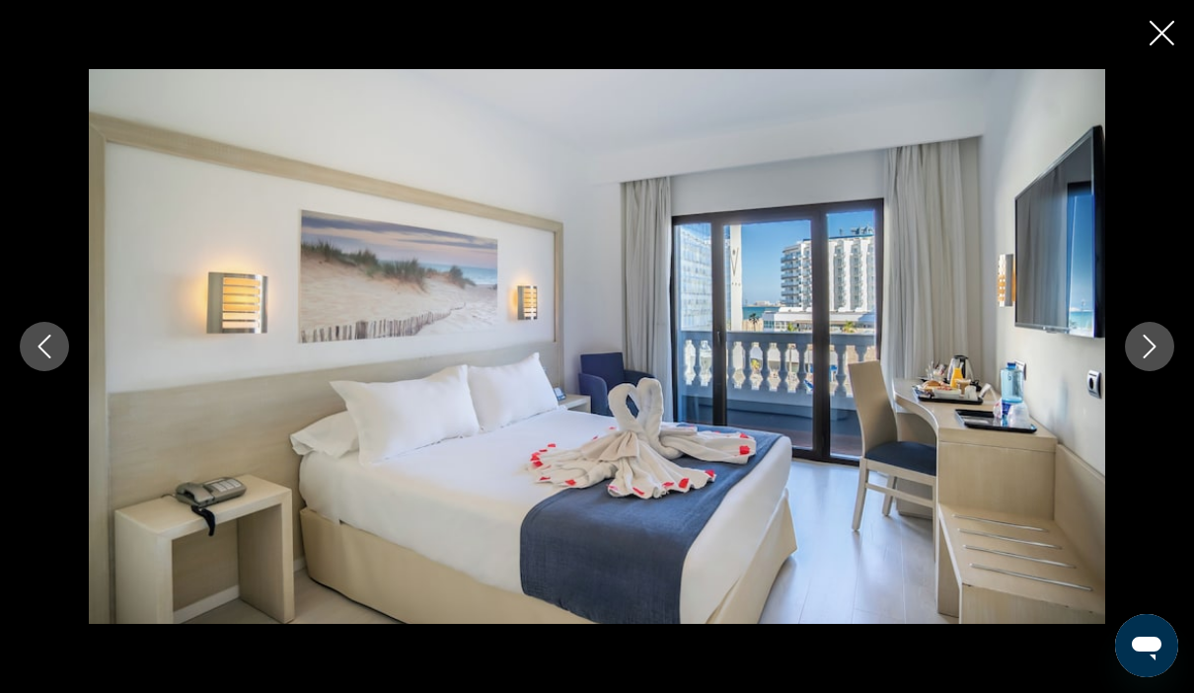
click at [1145, 371] on button "Next image" at bounding box center [1149, 346] width 49 height 49
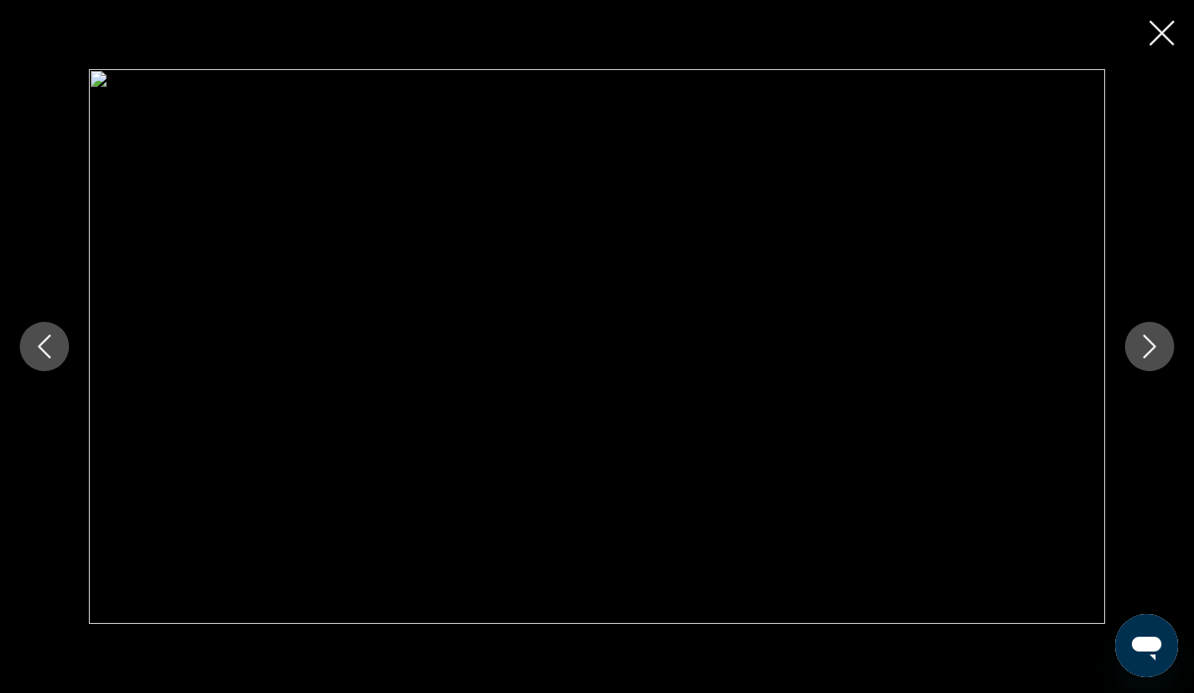
click at [1144, 371] on button "Next image" at bounding box center [1149, 346] width 49 height 49
click at [1147, 371] on button "Next image" at bounding box center [1149, 346] width 49 height 49
click at [1145, 371] on button "Next image" at bounding box center [1149, 346] width 49 height 49
click at [1149, 371] on button "Next image" at bounding box center [1149, 346] width 49 height 49
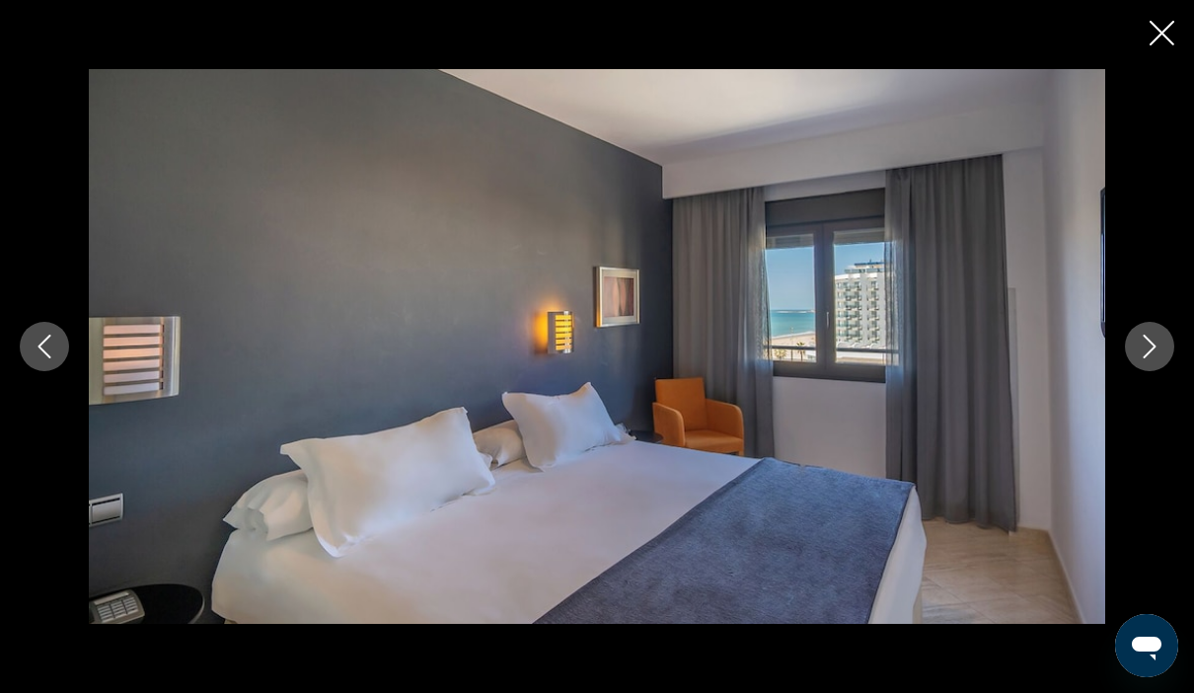
click at [1153, 371] on button "Next image" at bounding box center [1149, 346] width 49 height 49
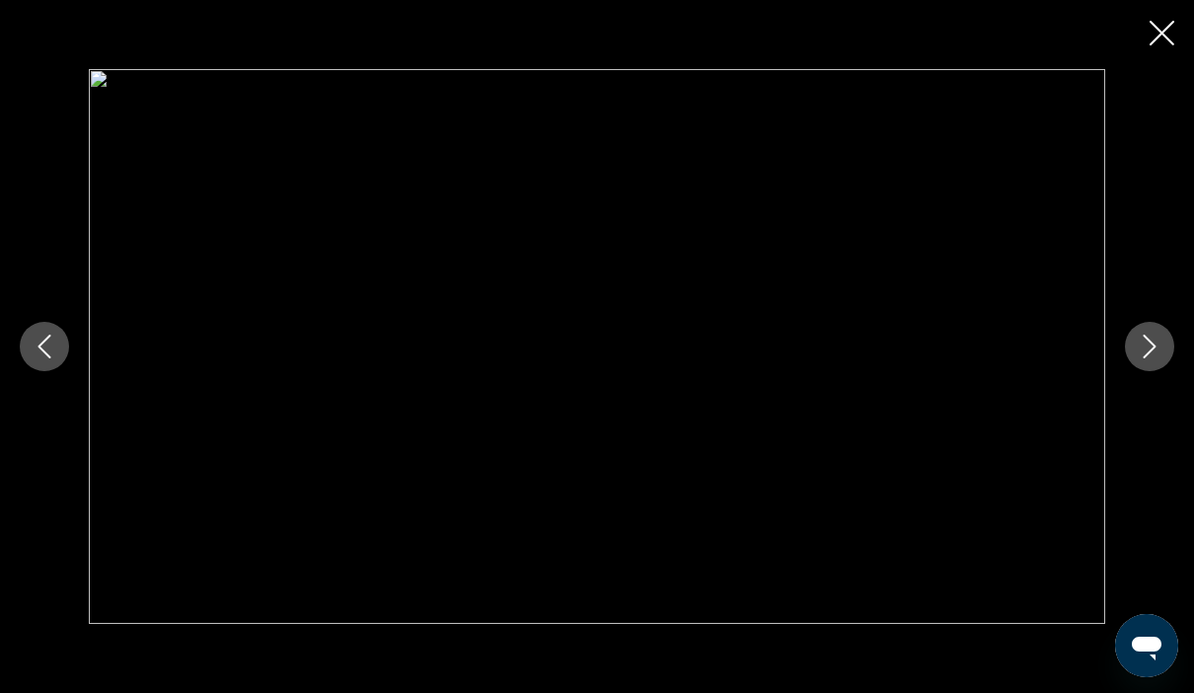
click at [1150, 371] on button "Next image" at bounding box center [1149, 346] width 49 height 49
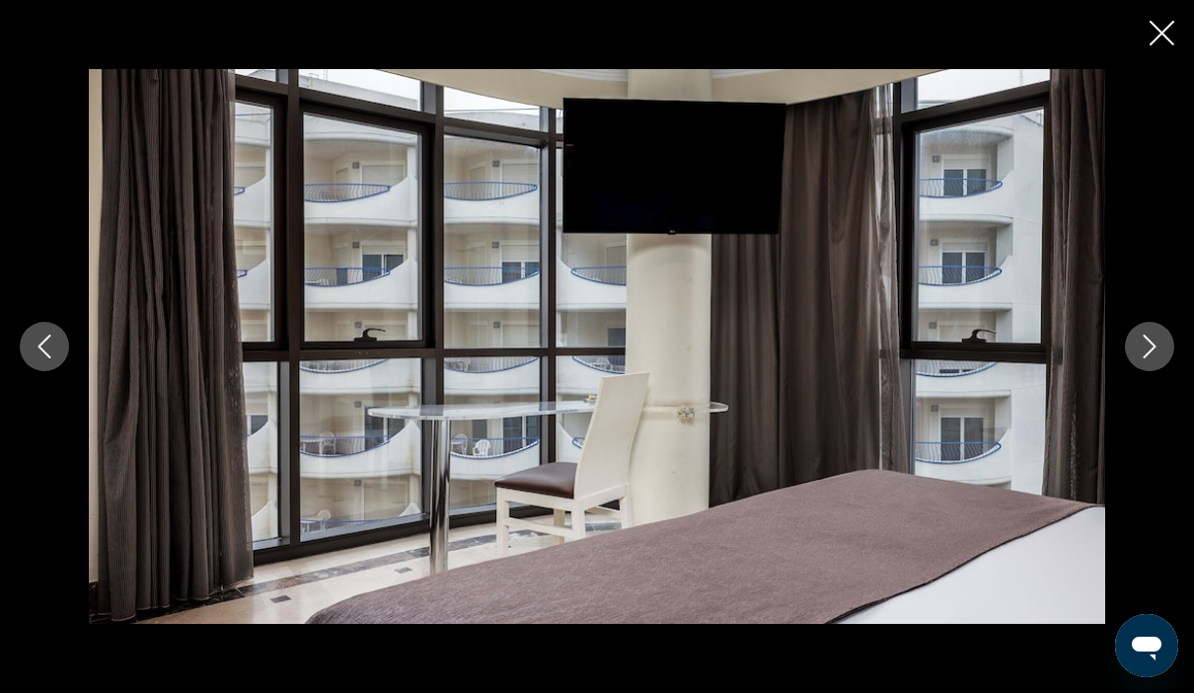
click at [1147, 371] on button "Next image" at bounding box center [1149, 346] width 49 height 49
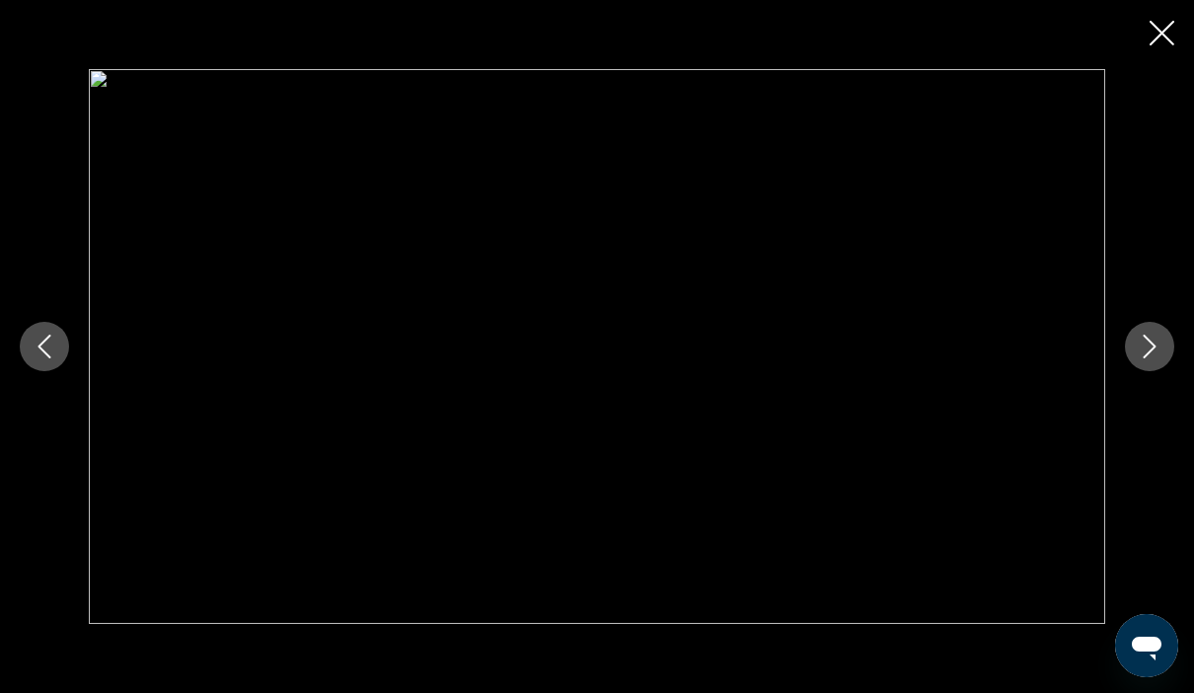
click at [1158, 42] on icon "Close slideshow" at bounding box center [1161, 33] width 25 height 25
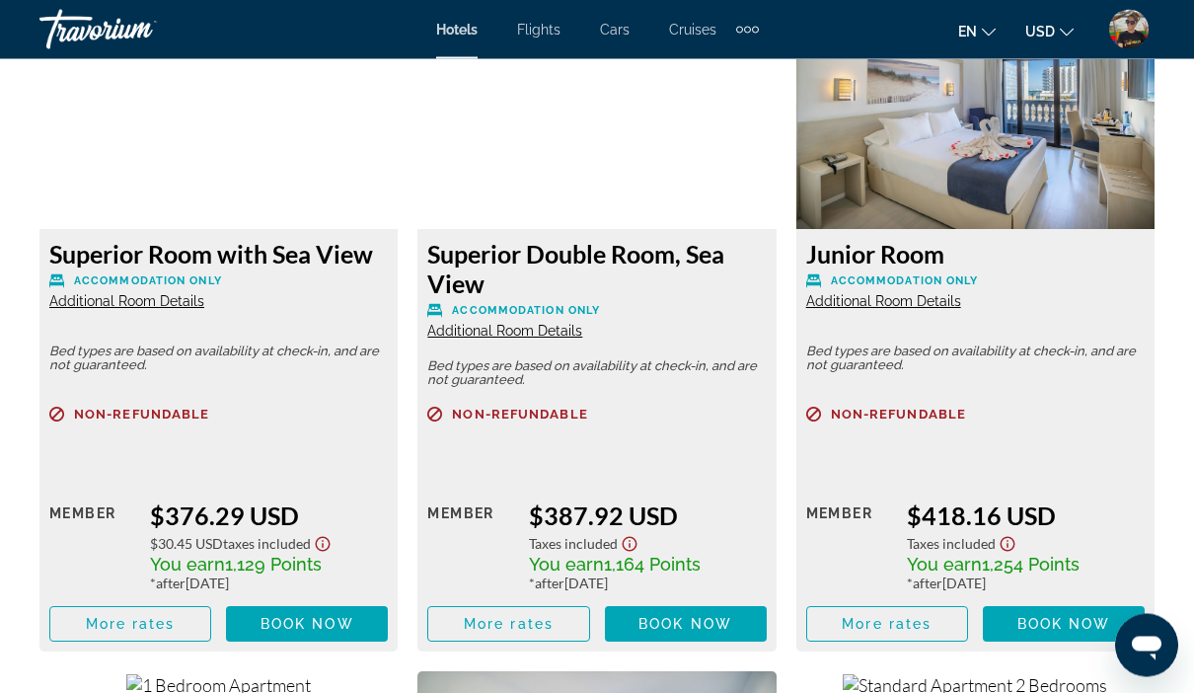
scroll to position [3853, 0]
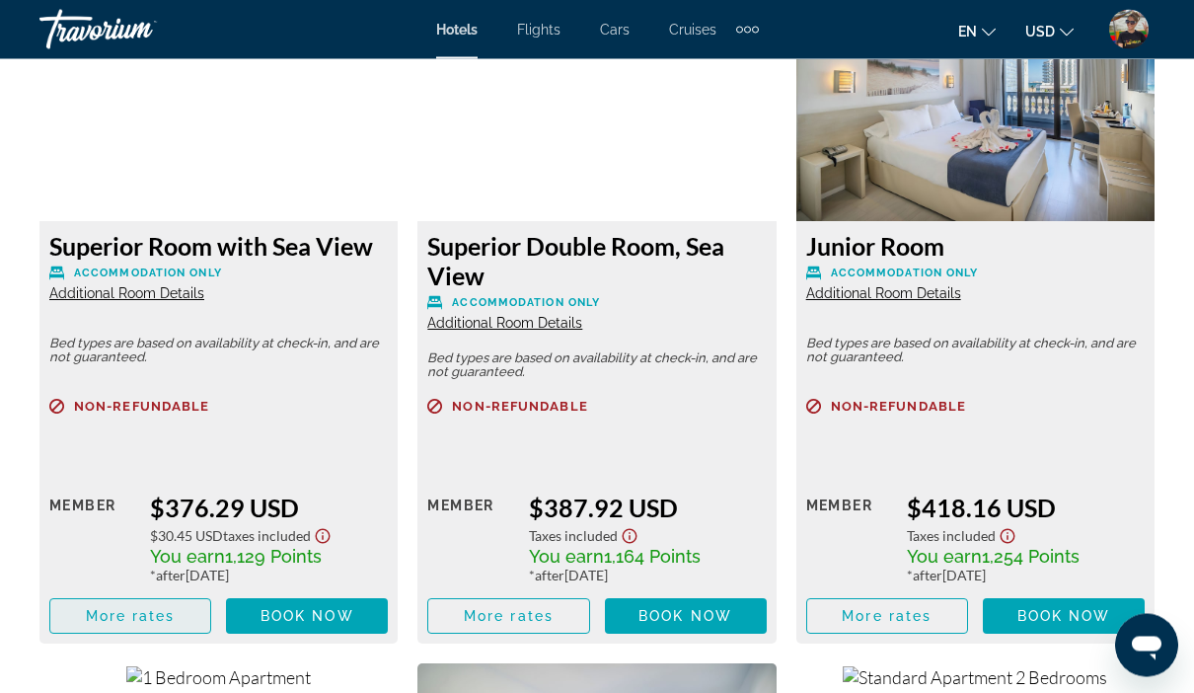
click at [151, 617] on span "More rates" at bounding box center [131, 617] width 90 height 16
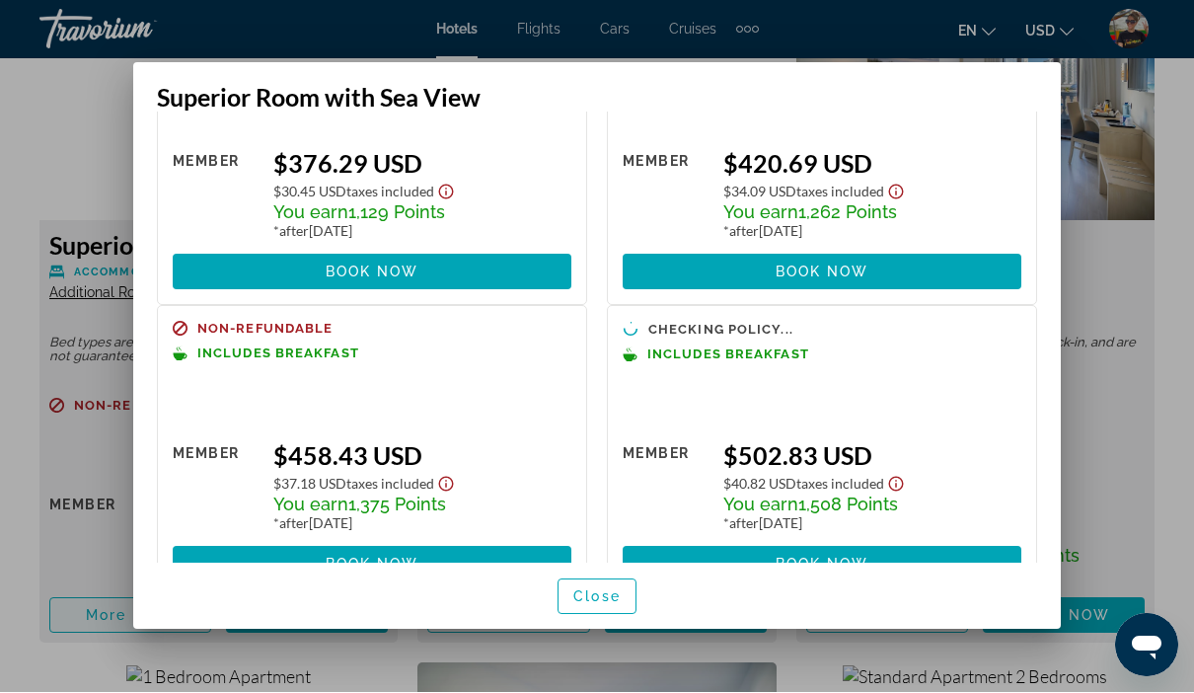
scroll to position [137, 0]
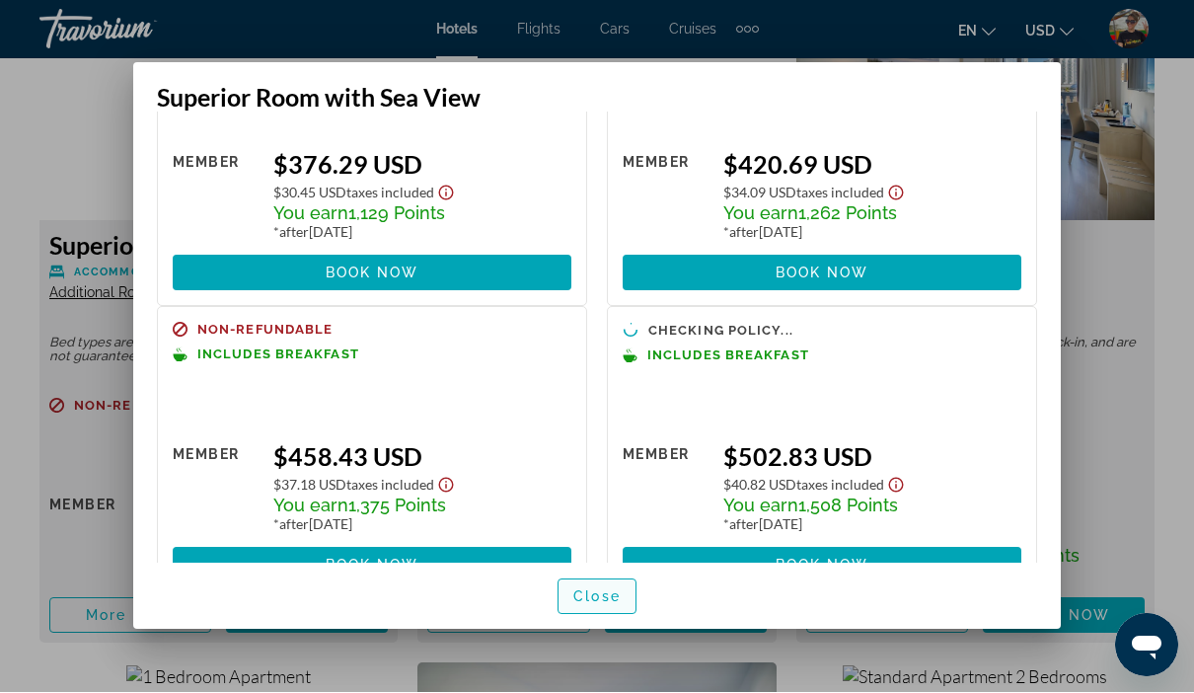
click at [613, 605] on span "Close" at bounding box center [596, 597] width 47 height 16
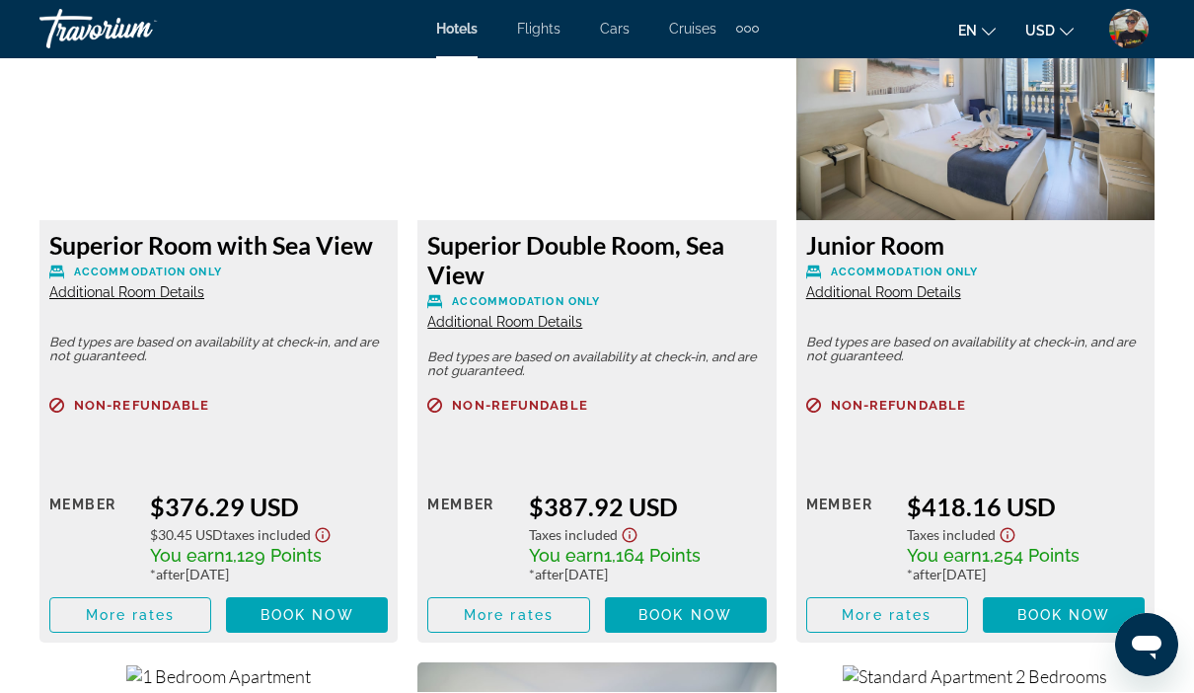
scroll to position [3854, 0]
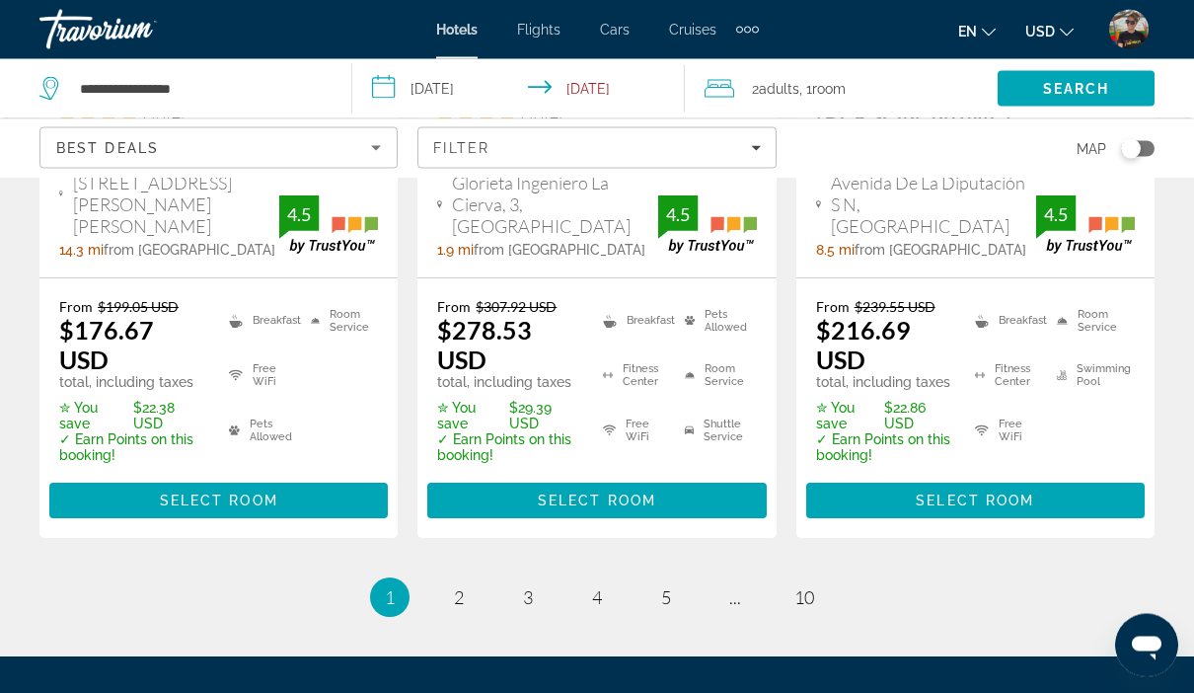
scroll to position [2983, 0]
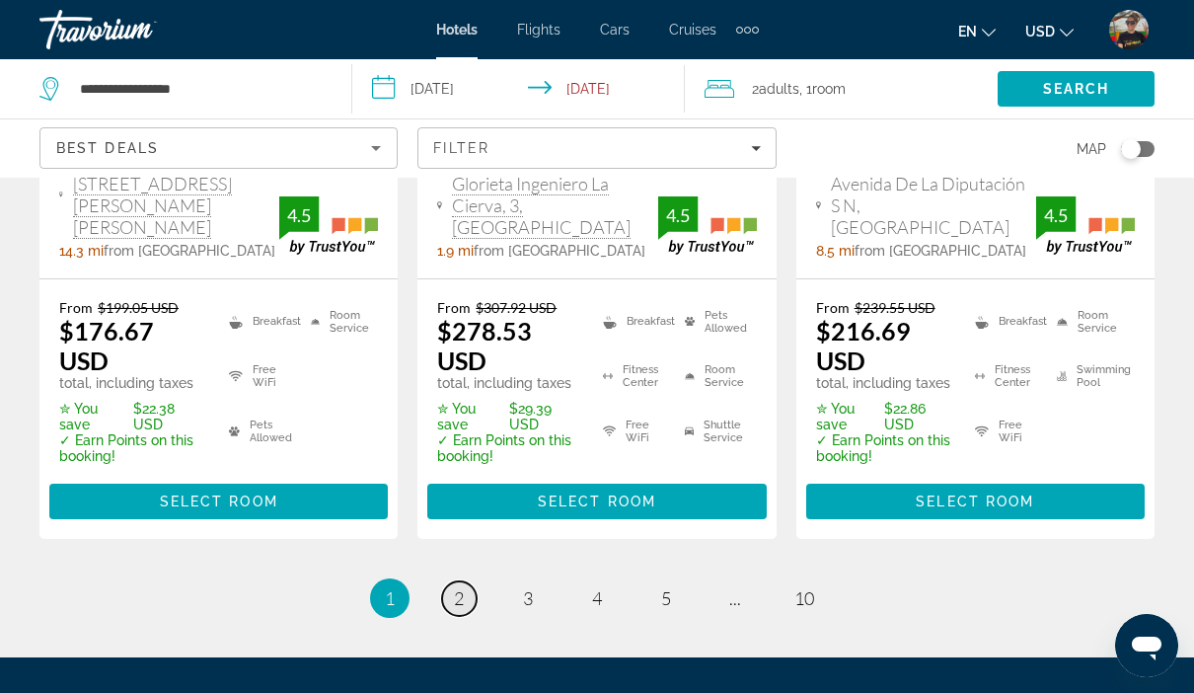
click at [455, 587] on span "2" at bounding box center [459, 598] width 10 height 22
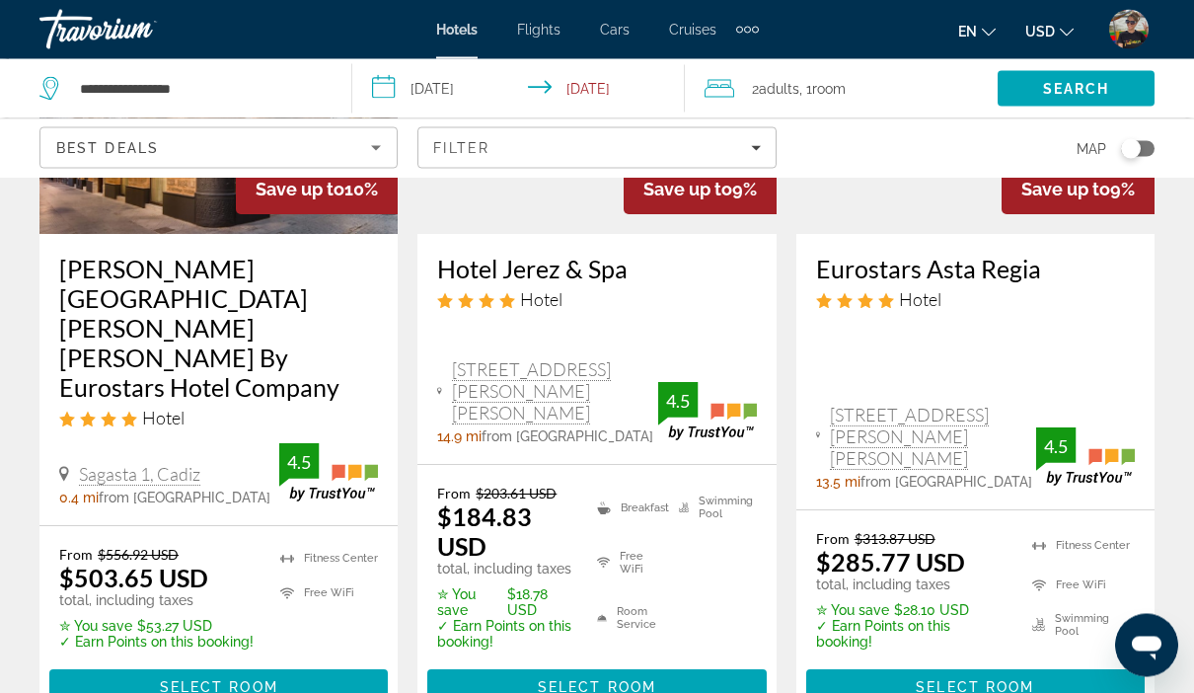
scroll to position [330, 0]
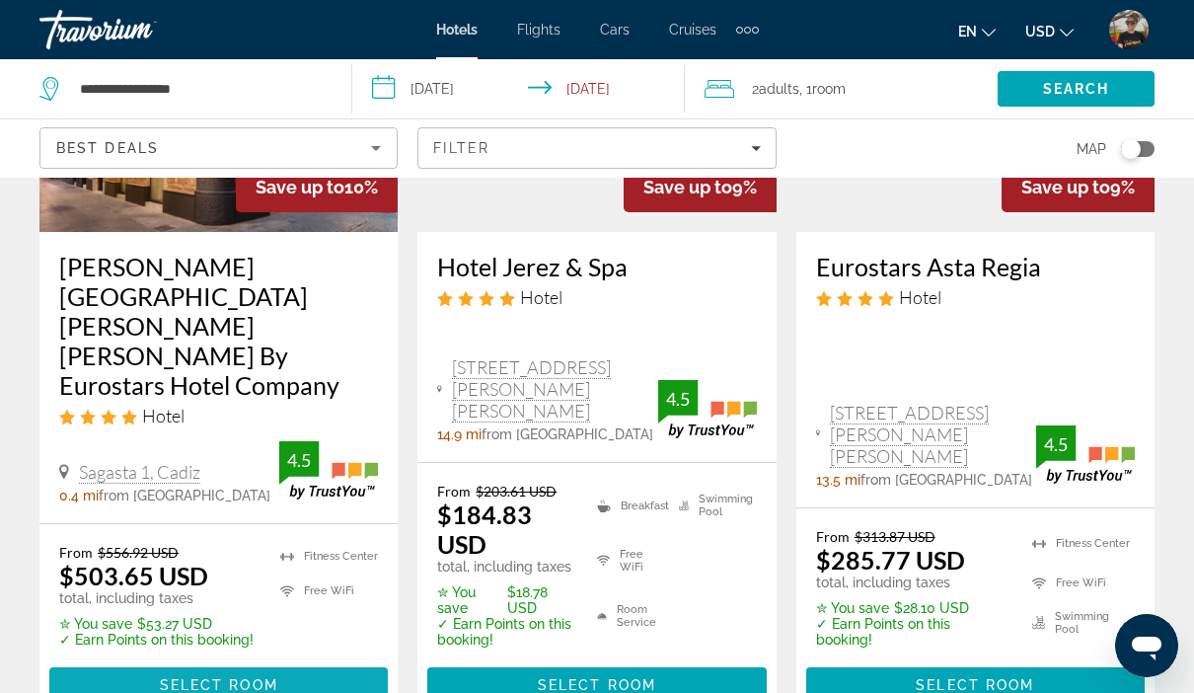
click at [265, 677] on span "Select Room" at bounding box center [219, 685] width 118 height 16
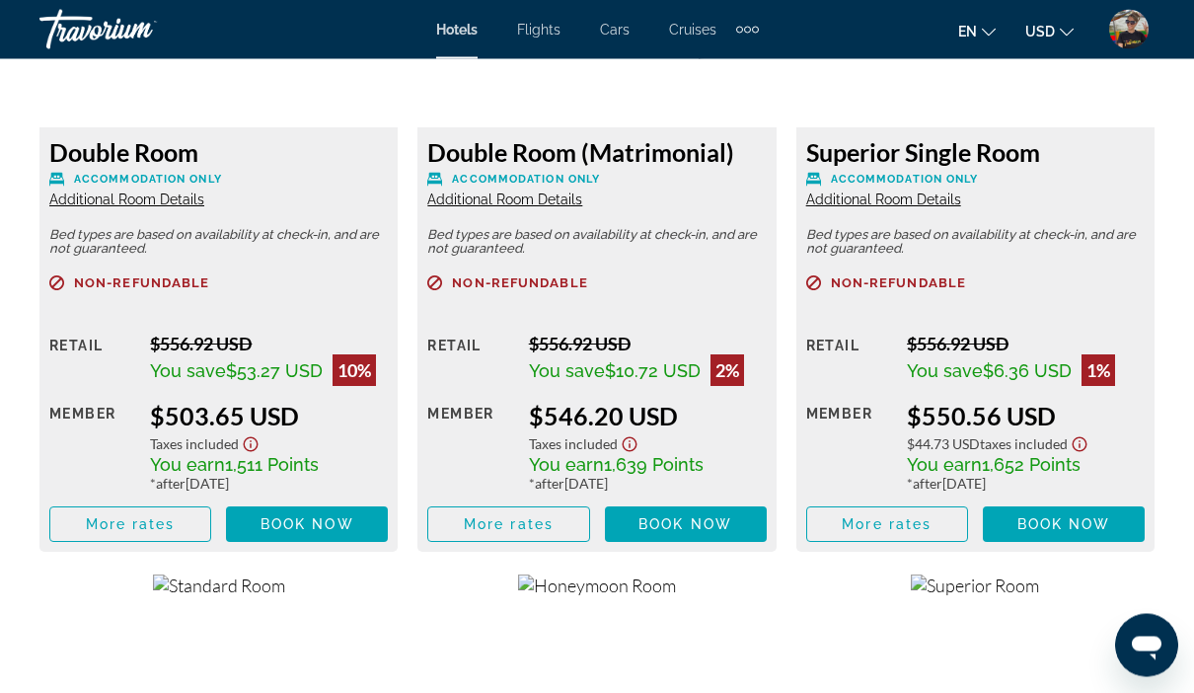
scroll to position [3262, 0]
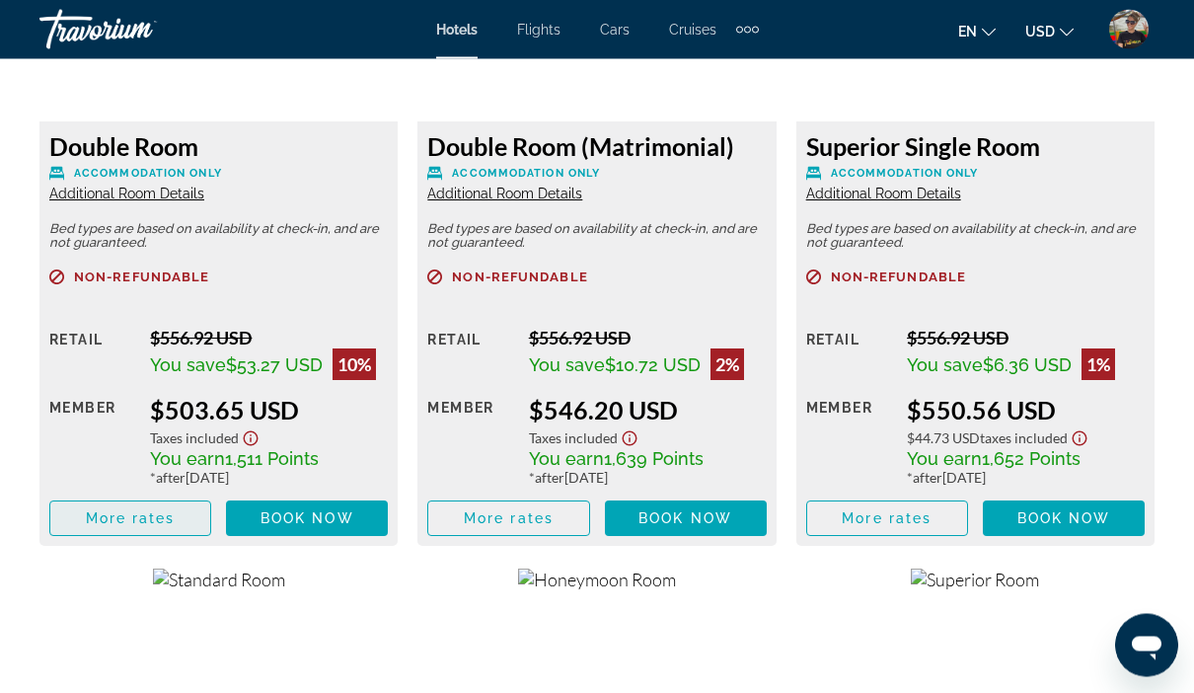
click at [151, 513] on span "More rates" at bounding box center [131, 519] width 90 height 16
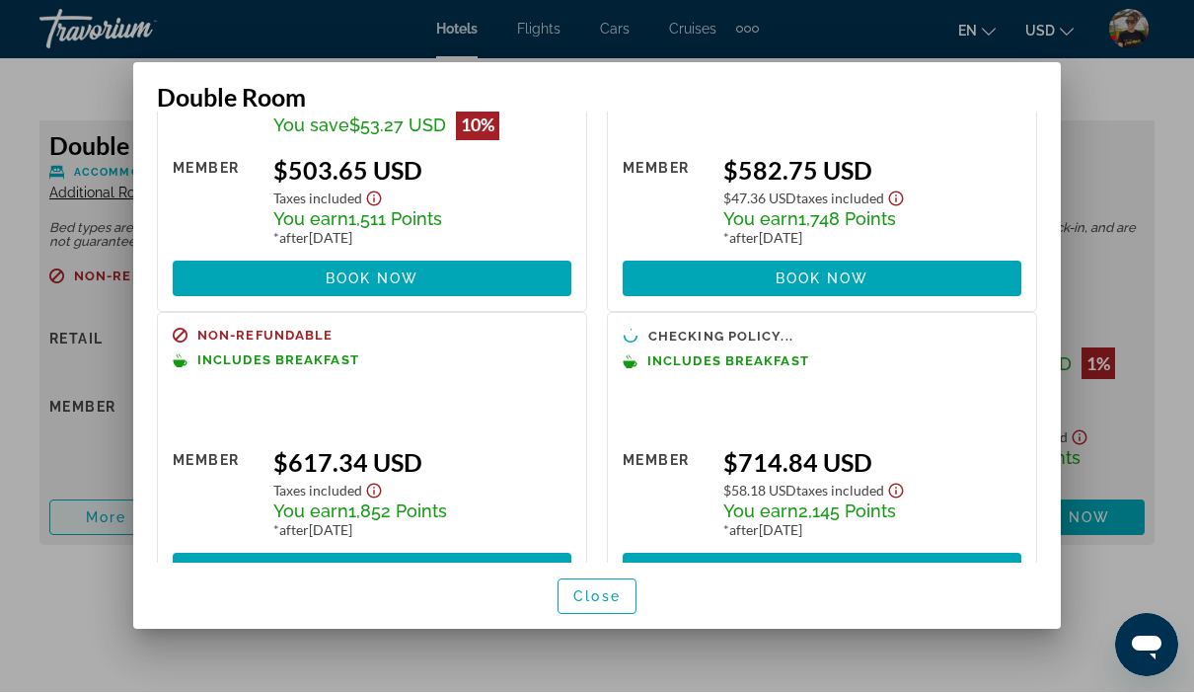
scroll to position [158, 0]
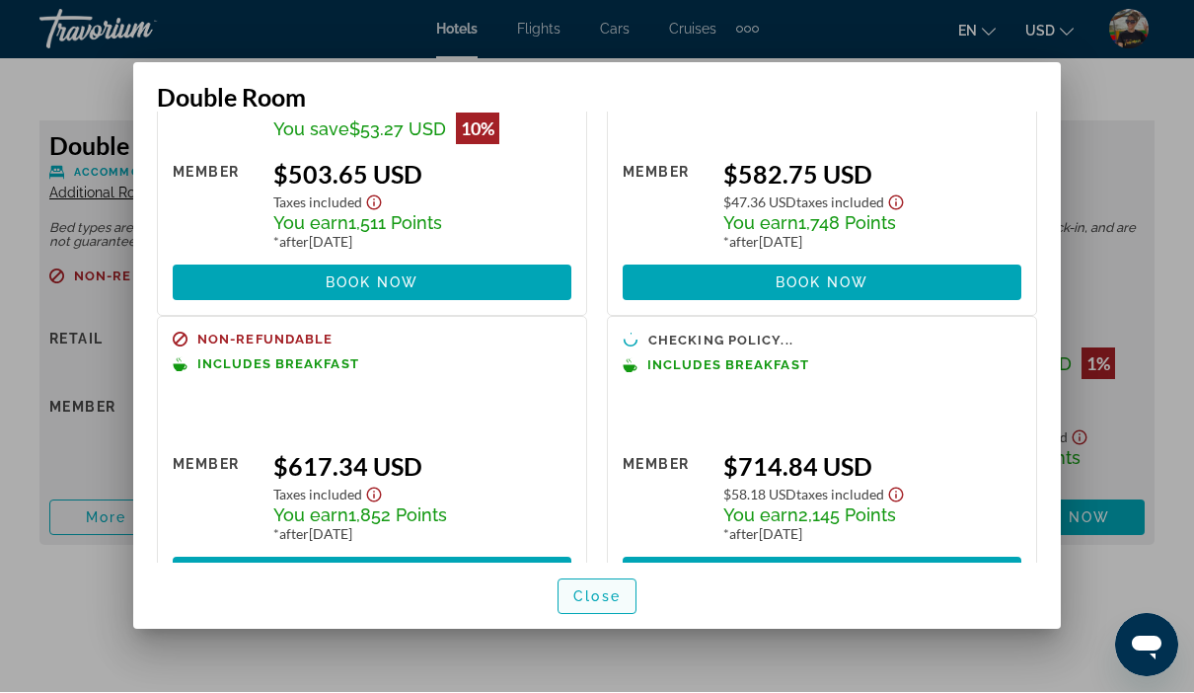
click at [611, 605] on span "Close" at bounding box center [596, 597] width 47 height 16
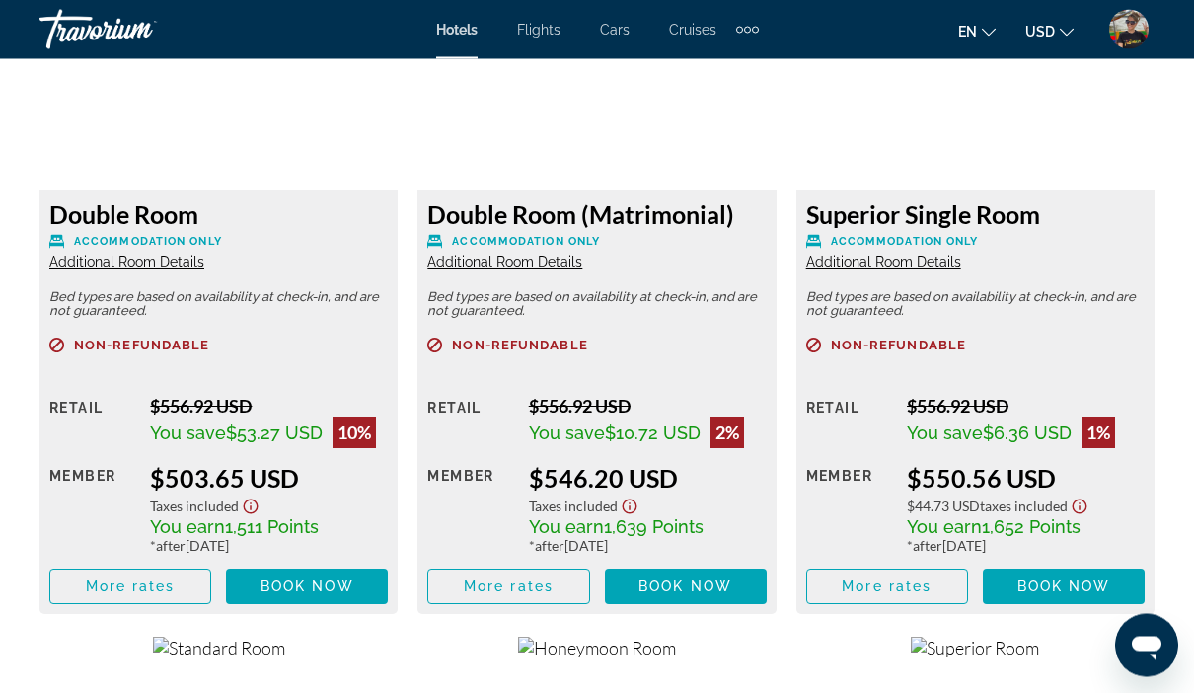
scroll to position [3199, 0]
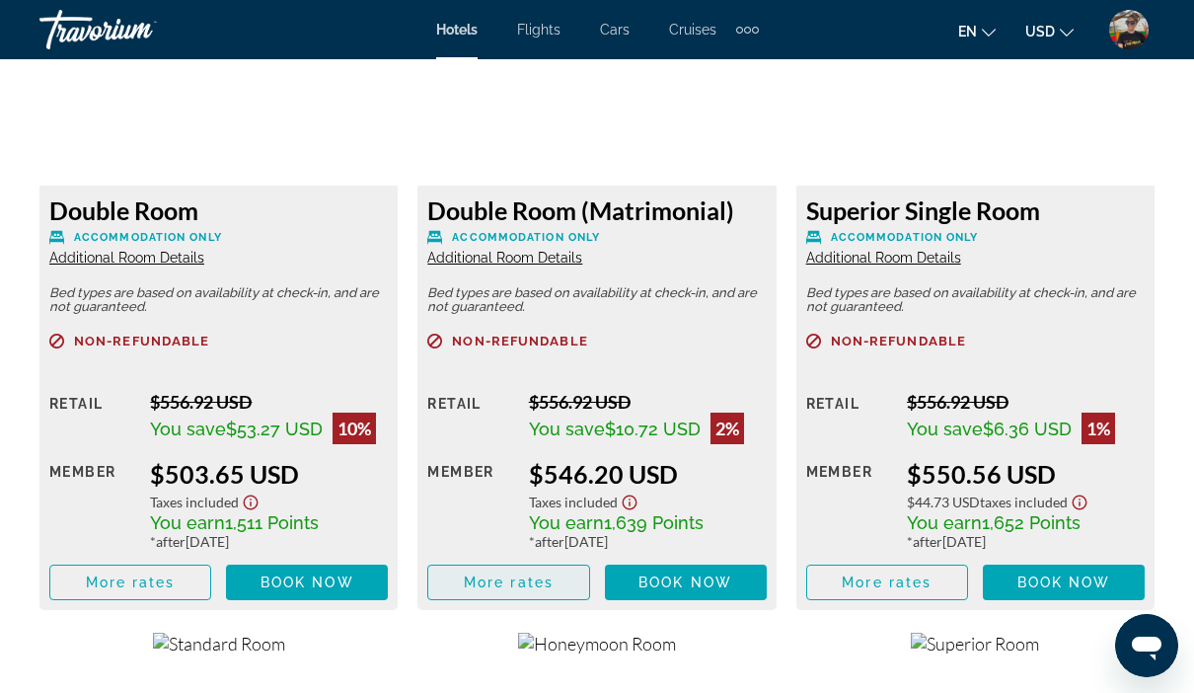
click at [529, 574] on span "More rates" at bounding box center [509, 582] width 90 height 16
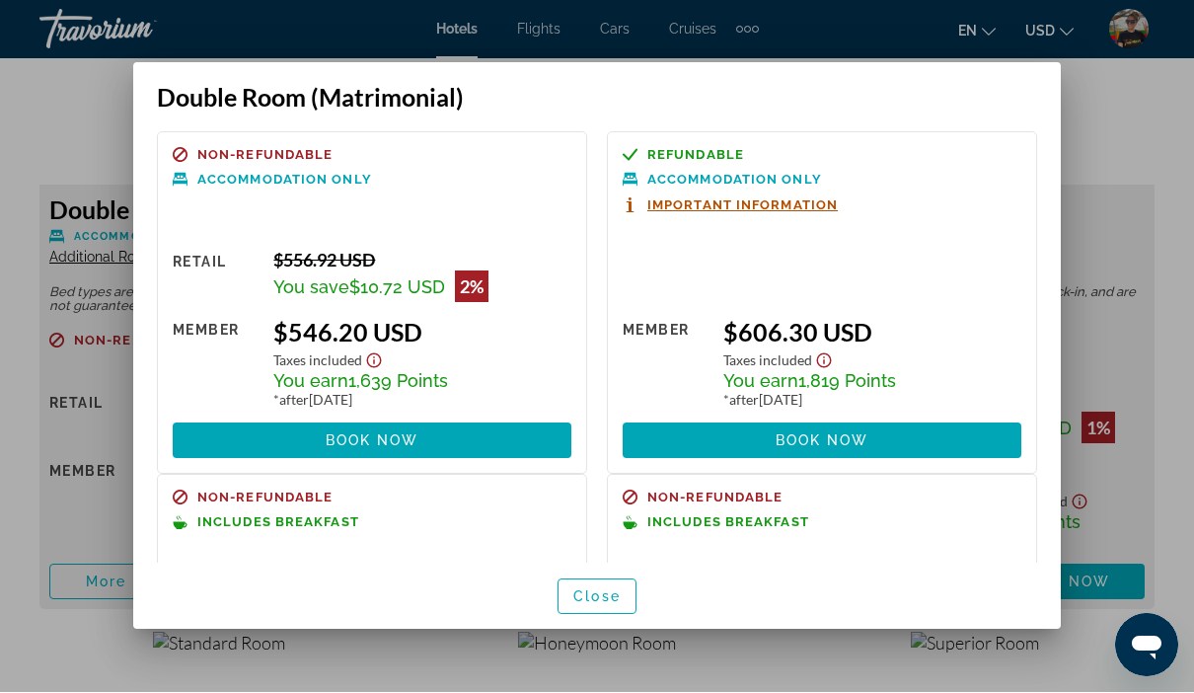
click at [602, 605] on span "Close" at bounding box center [596, 597] width 47 height 16
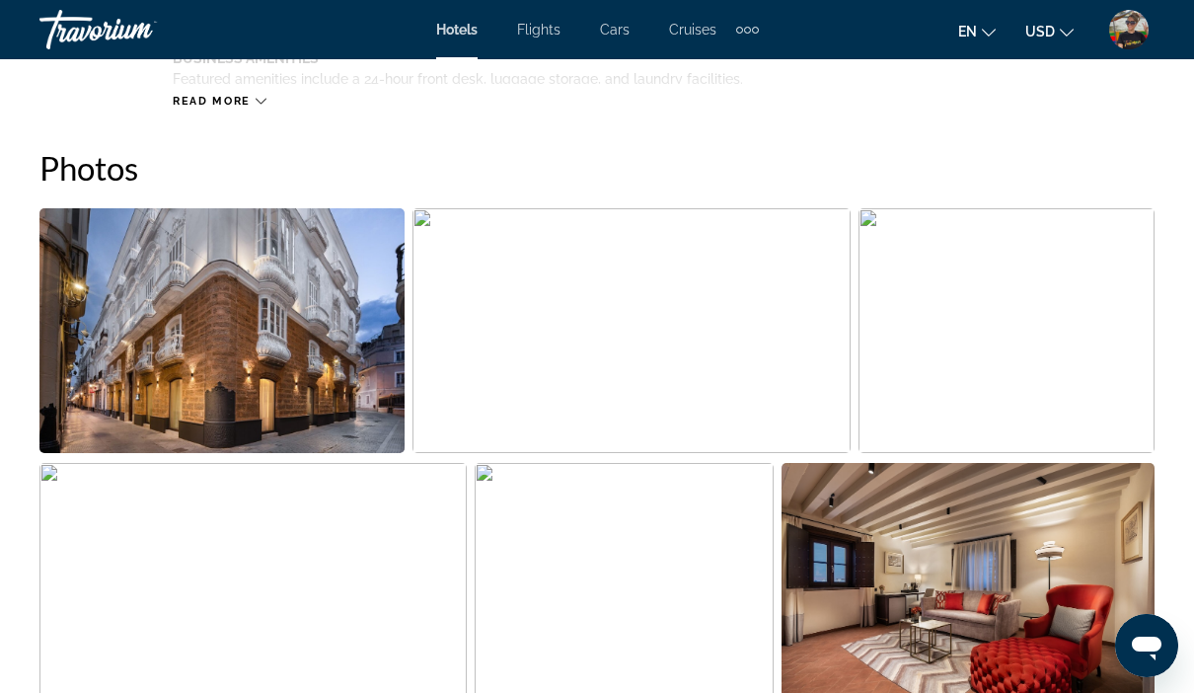
scroll to position [1270, 0]
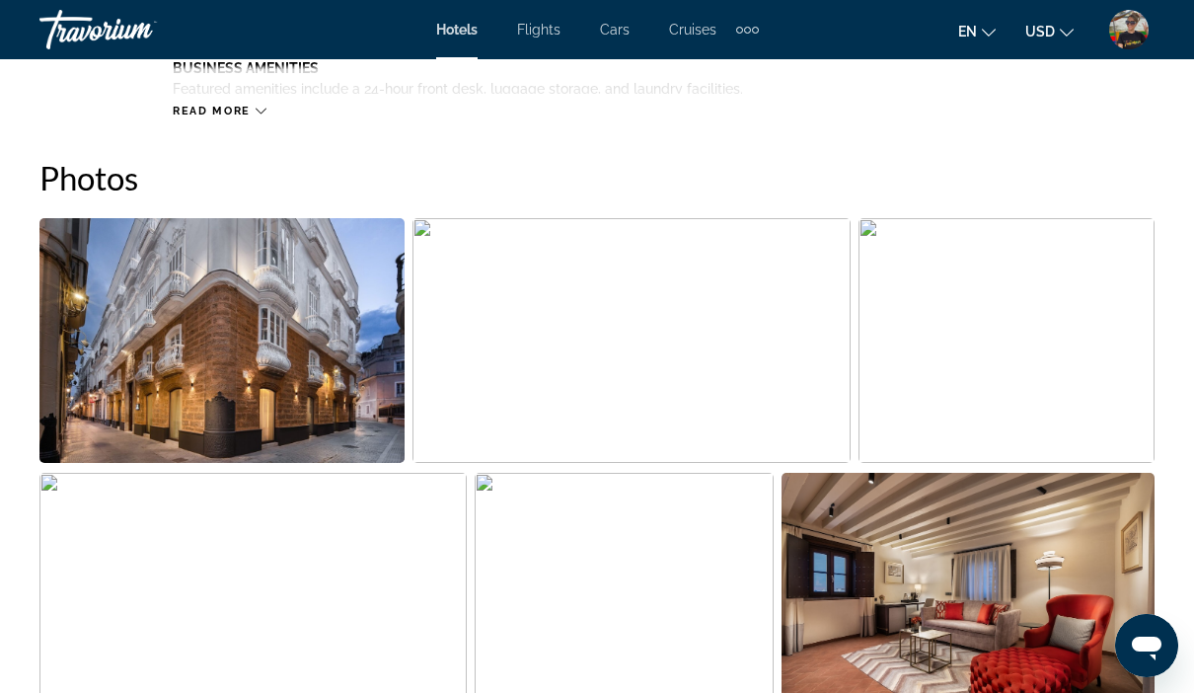
click at [285, 339] on img "Open full-screen image slider" at bounding box center [221, 340] width 365 height 245
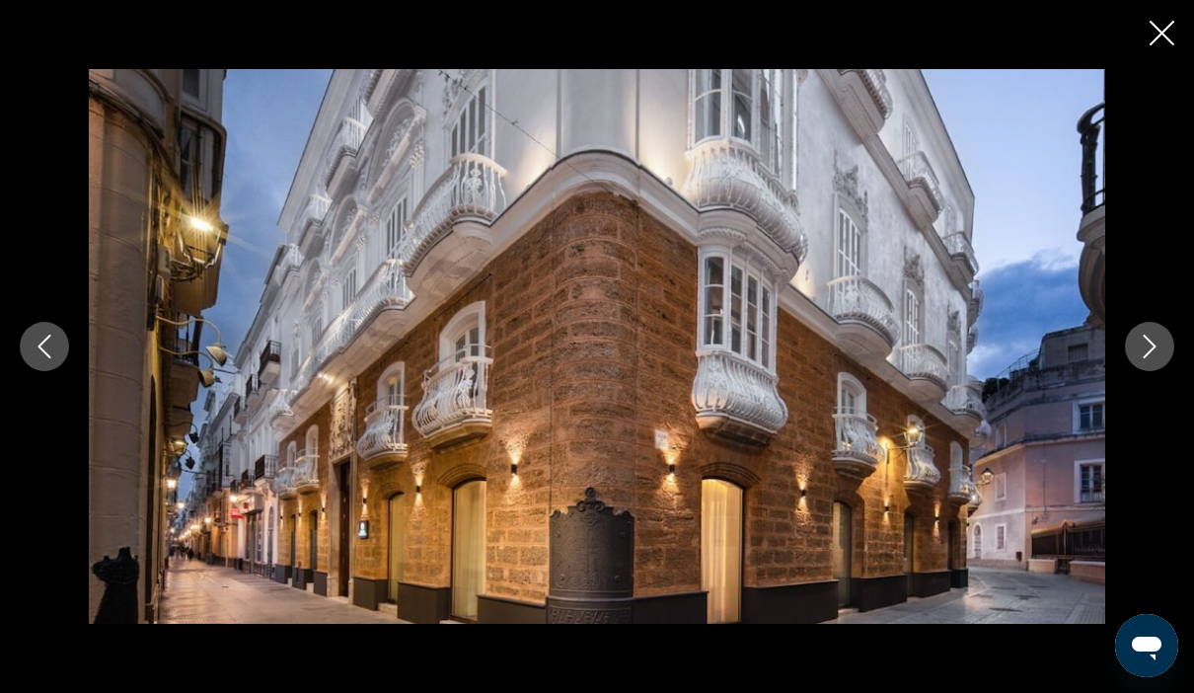
click at [1164, 34] on icon "Close slideshow" at bounding box center [1161, 33] width 25 height 25
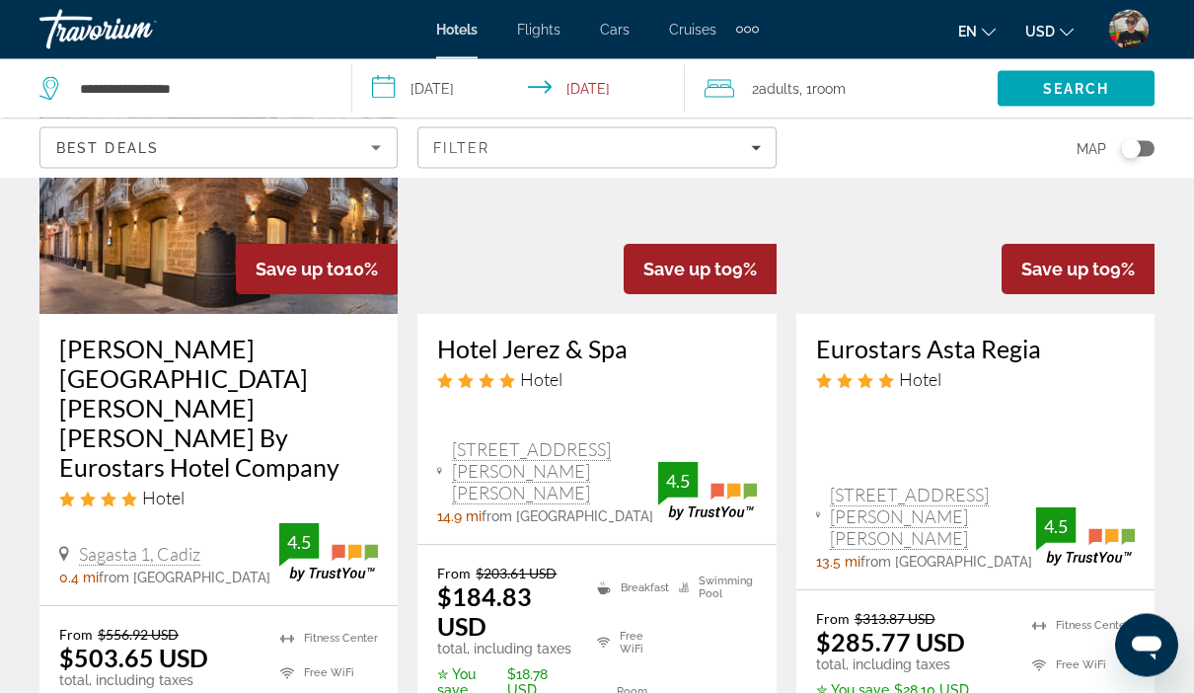
scroll to position [241, 0]
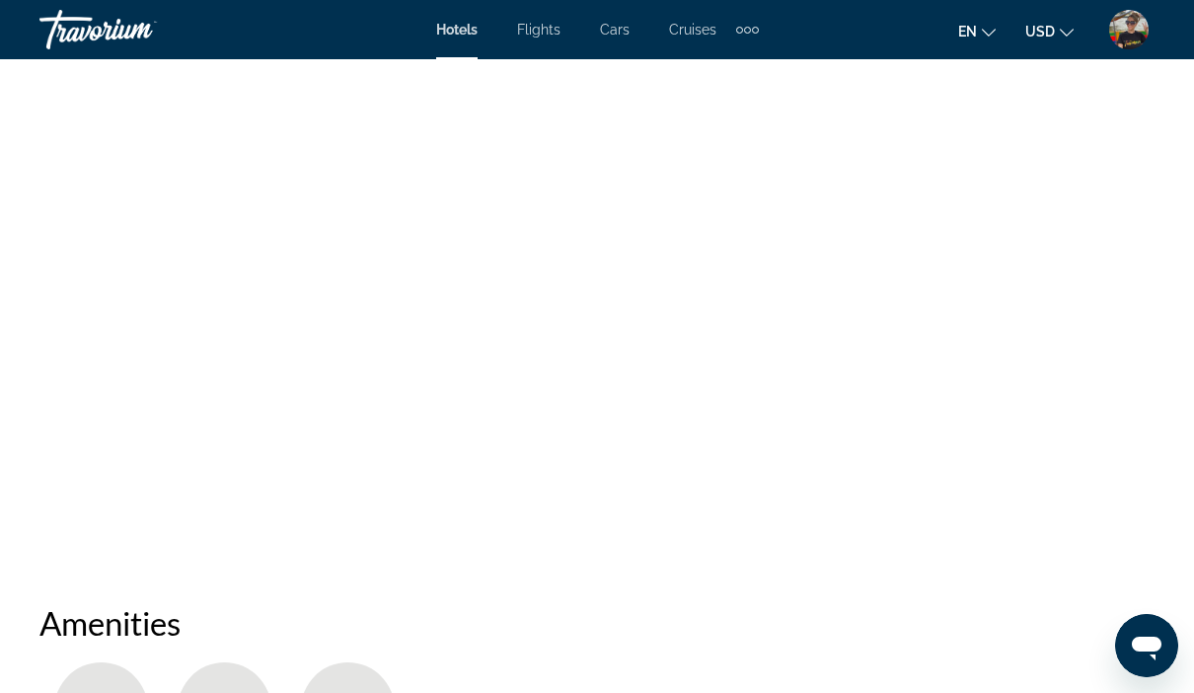
scroll to position [1372, 0]
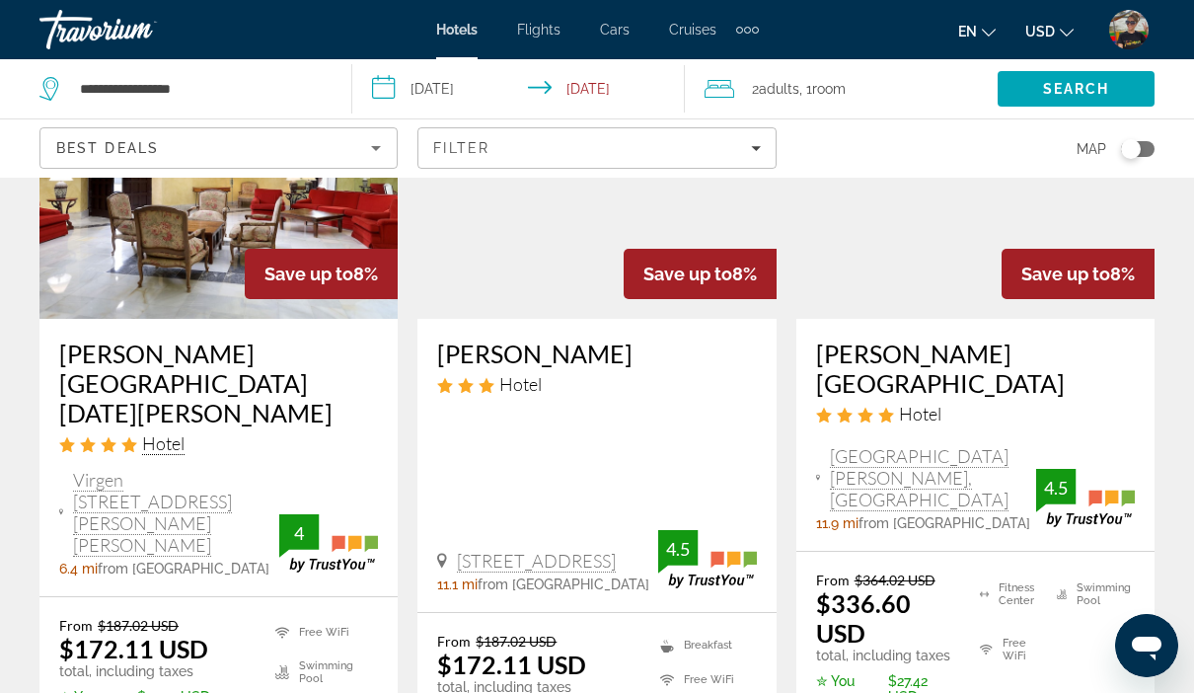
scroll to position [2776, 0]
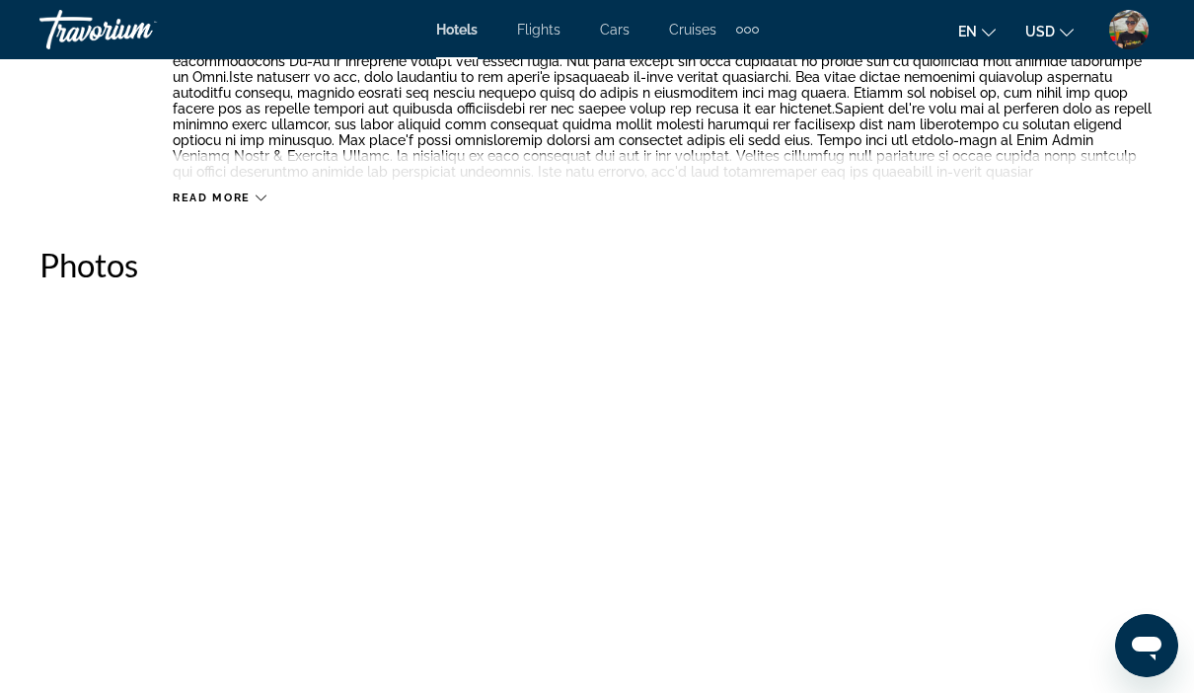
scroll to position [1184, 0]
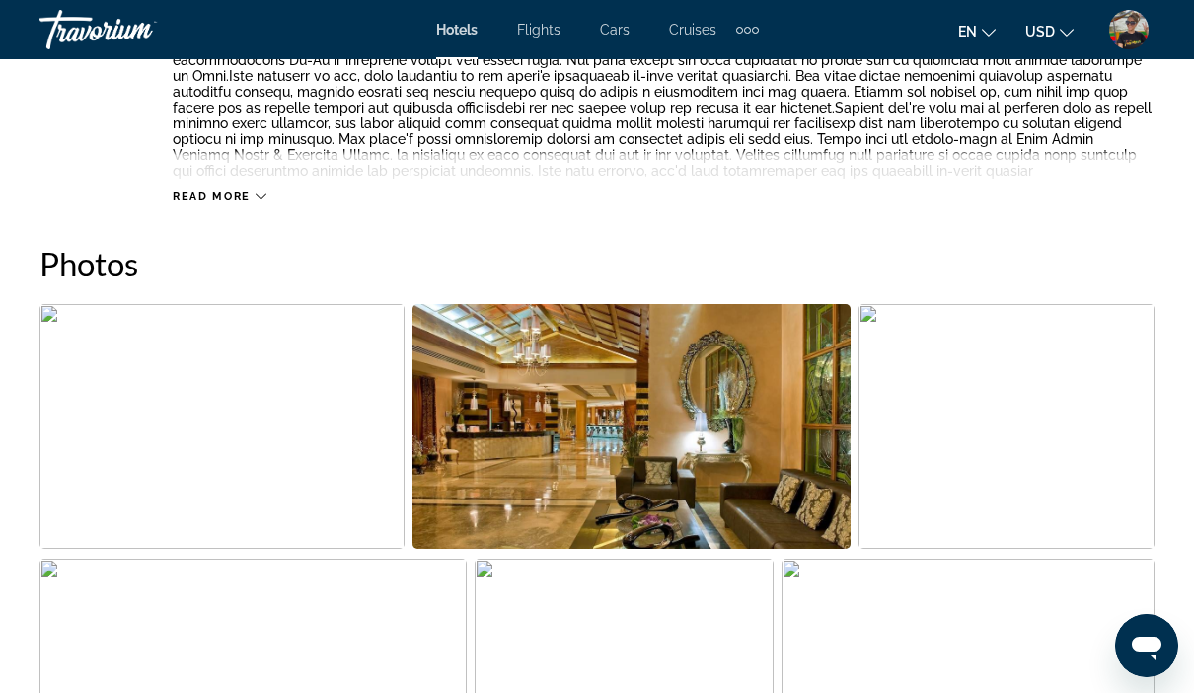
click at [130, 485] on img "Open full-screen image slider" at bounding box center [221, 426] width 365 height 245
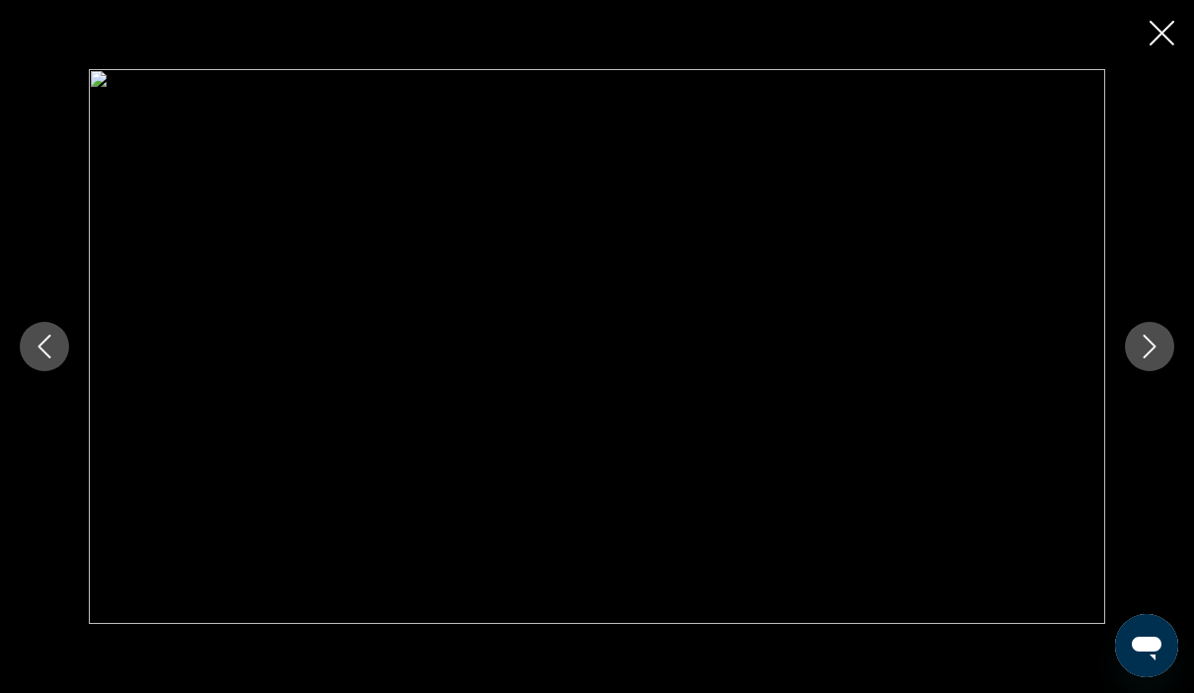
click at [1131, 371] on button "Next image" at bounding box center [1149, 346] width 49 height 49
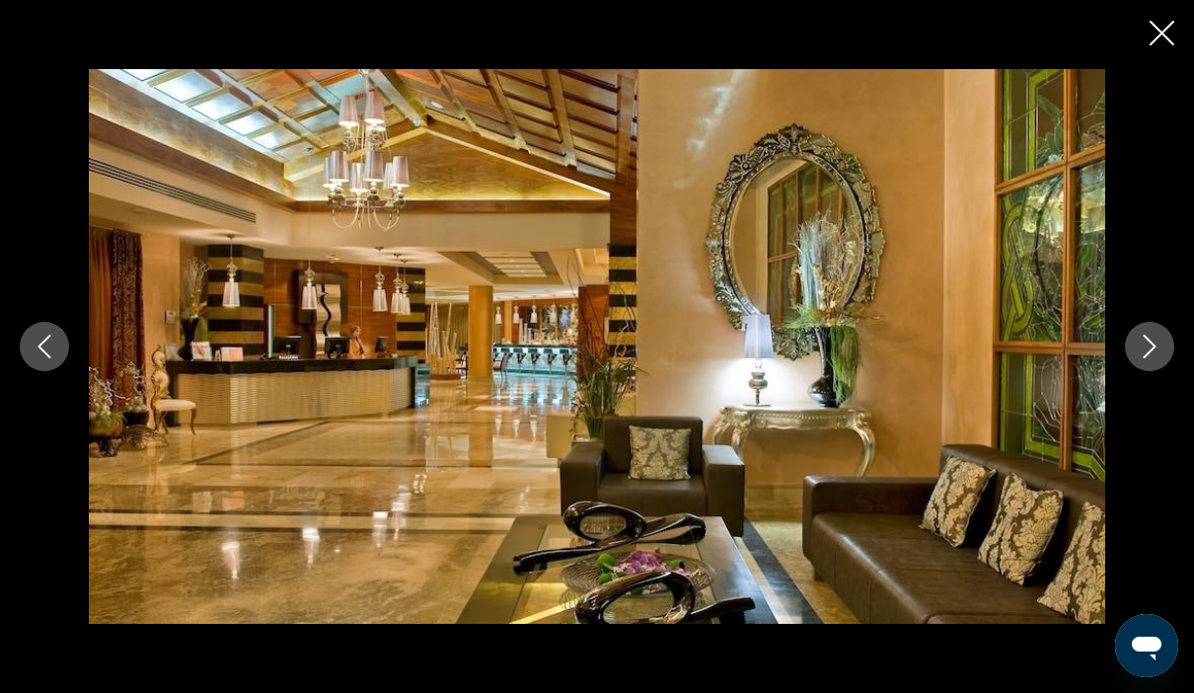
click at [1136, 371] on button "Next image" at bounding box center [1149, 346] width 49 height 49
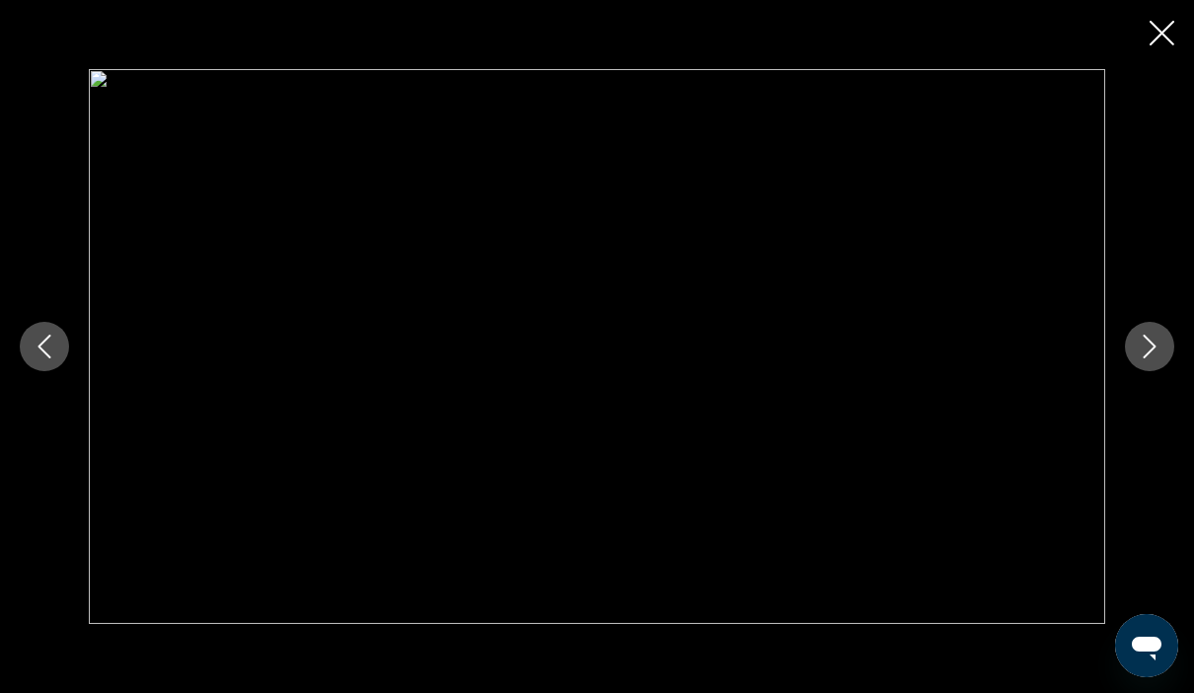
click at [1118, 389] on div "prev next" at bounding box center [597, 346] width 1194 height 554
click at [1136, 371] on button "Next image" at bounding box center [1149, 346] width 49 height 49
click at [1127, 371] on button "Next image" at bounding box center [1149, 346] width 49 height 49
click at [1102, 377] on img "Main content" at bounding box center [597, 346] width 1016 height 554
click at [1103, 380] on img "Main content" at bounding box center [597, 346] width 1016 height 554
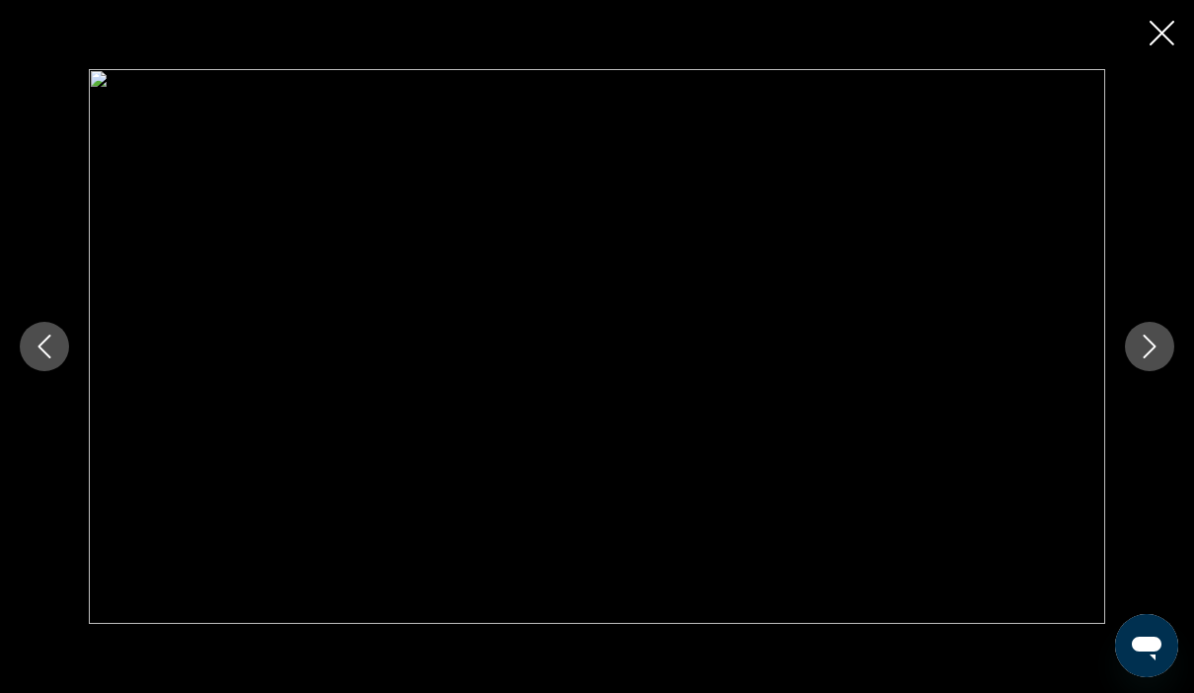
click at [1130, 371] on button "Next image" at bounding box center [1149, 346] width 49 height 49
click at [1137, 358] on icon "Next image" at bounding box center [1149, 346] width 24 height 24
click at [1142, 358] on icon "Next image" at bounding box center [1149, 346] width 24 height 24
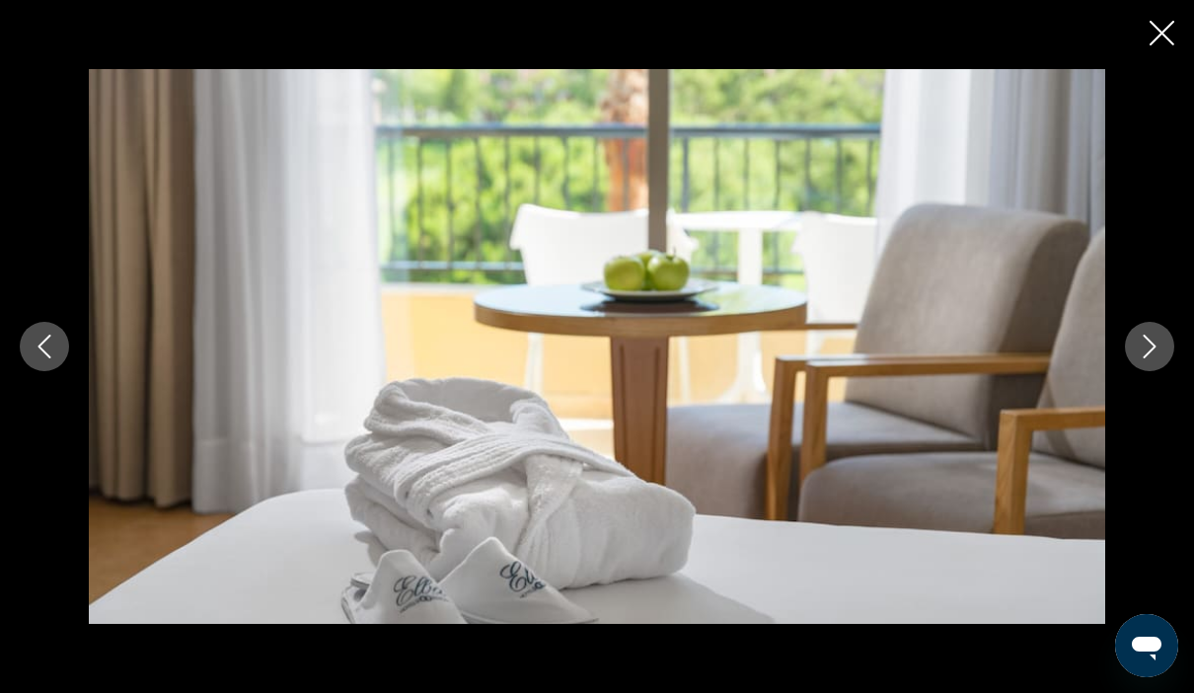
click at [1144, 358] on icon "Next image" at bounding box center [1149, 346] width 24 height 24
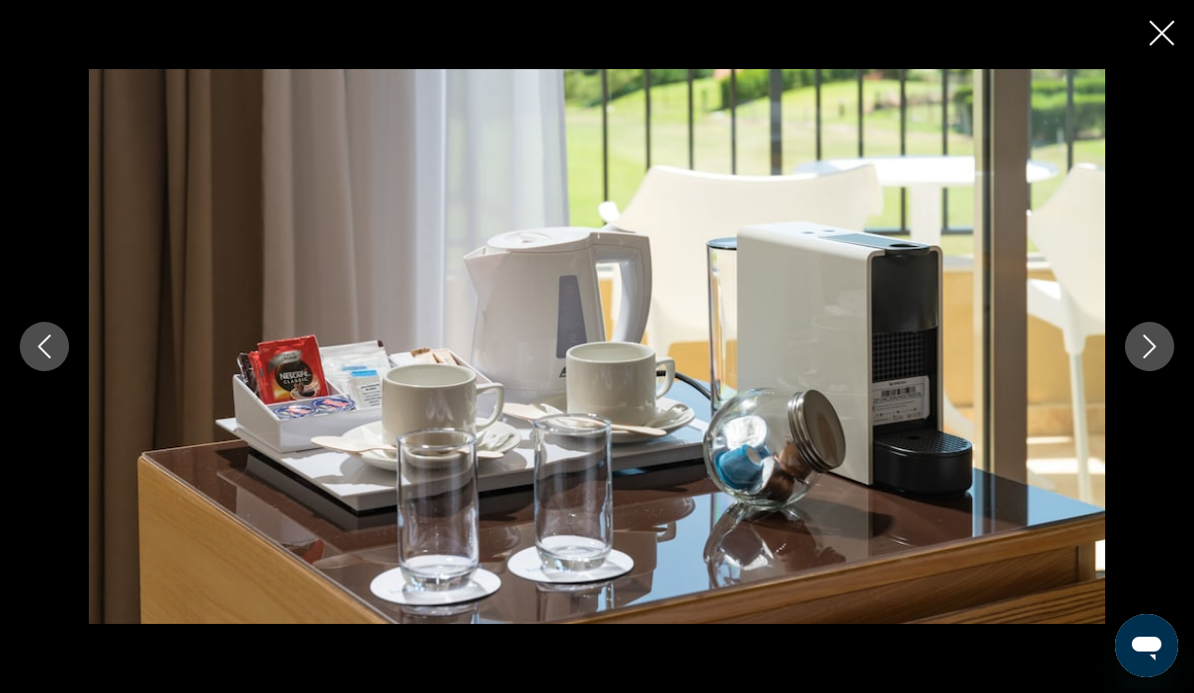
click at [1183, 364] on div "prev next" at bounding box center [597, 346] width 1194 height 554
click at [1155, 358] on icon "Next image" at bounding box center [1149, 346] width 24 height 24
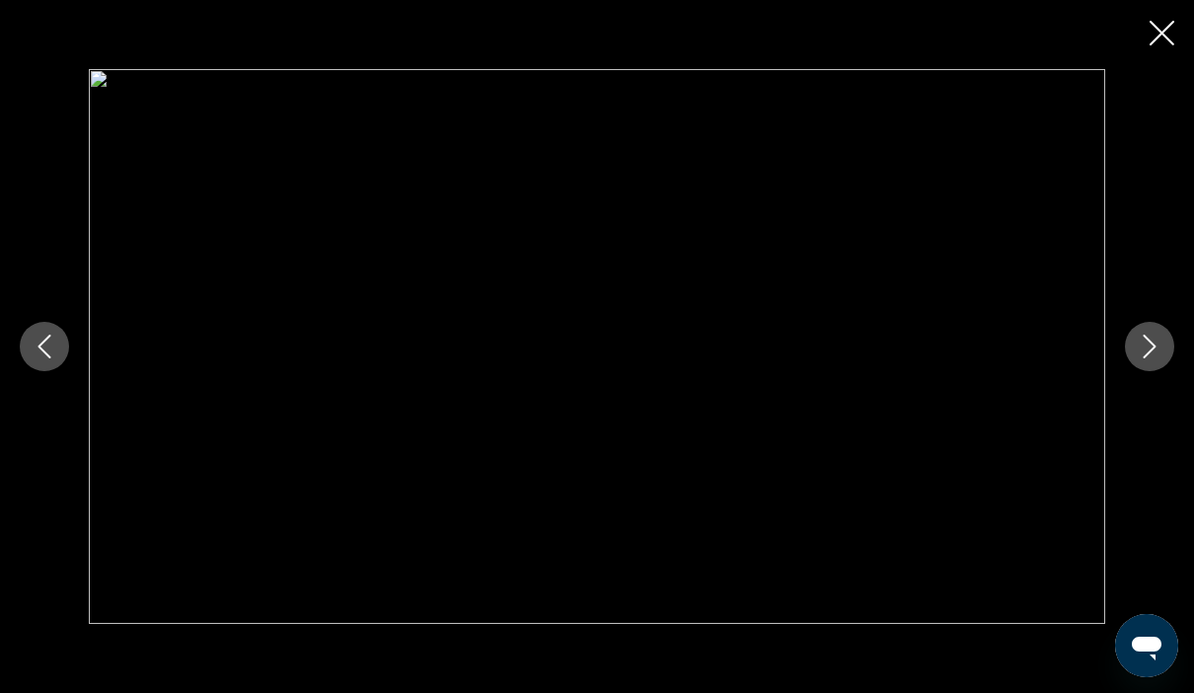
click at [1136, 371] on button "Next image" at bounding box center [1149, 346] width 49 height 49
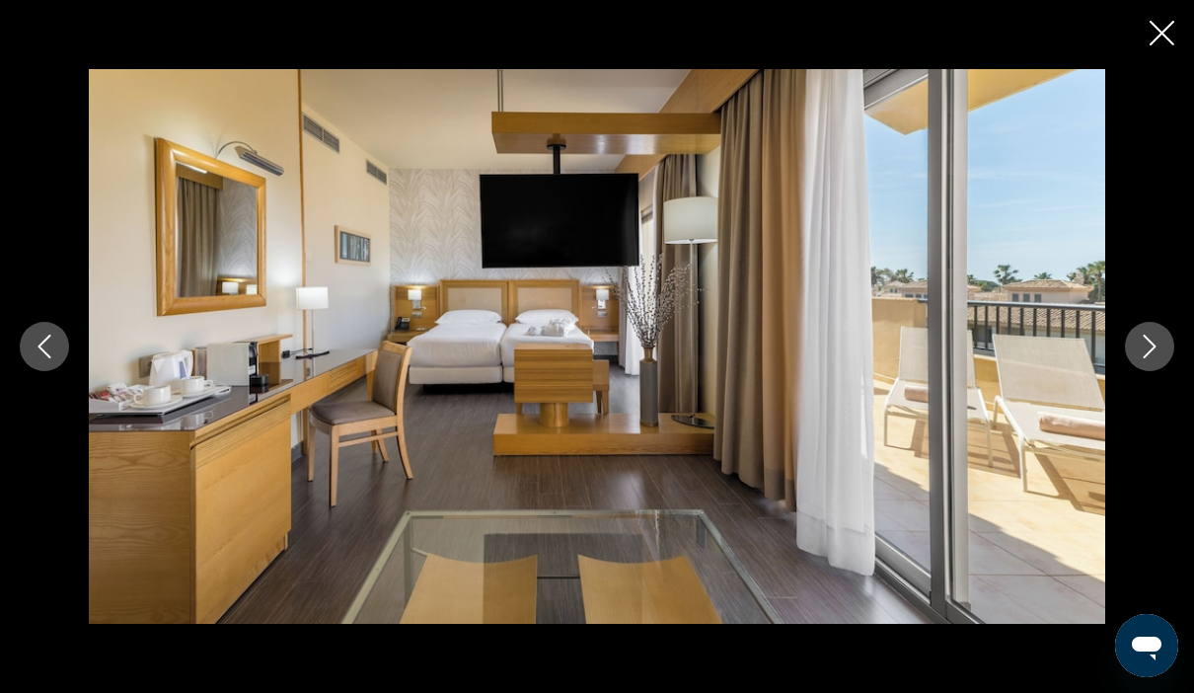
click at [1151, 358] on icon "Next image" at bounding box center [1149, 346] width 13 height 24
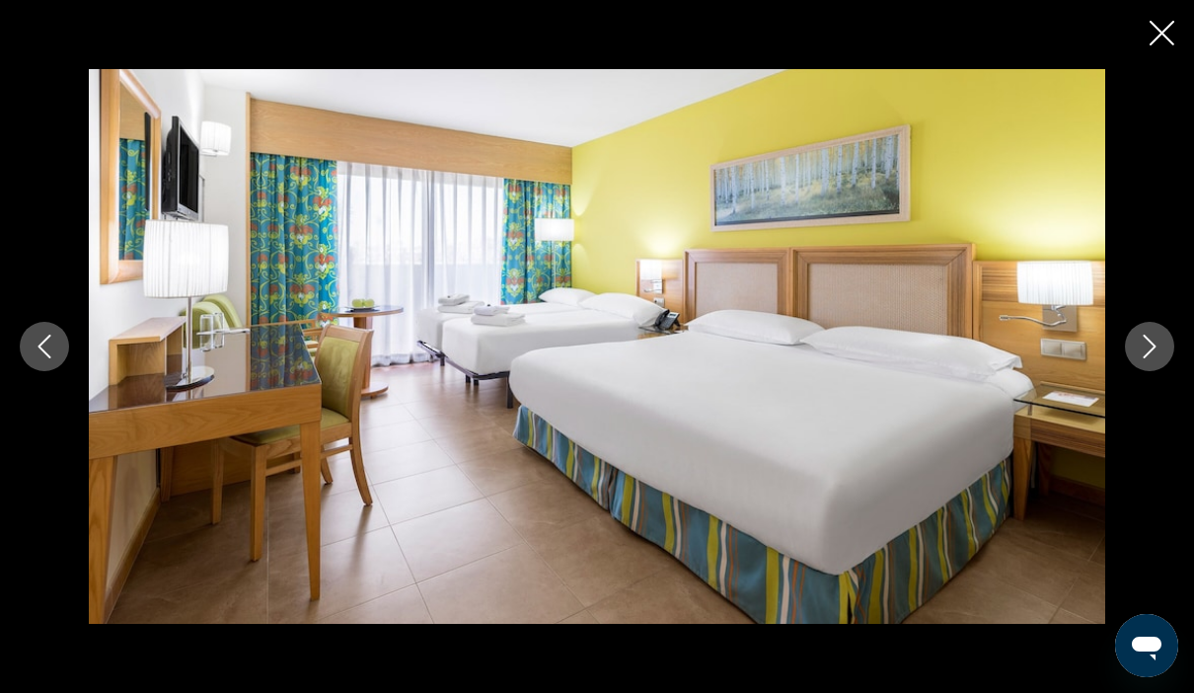
click at [1156, 358] on icon "Next image" at bounding box center [1149, 346] width 24 height 24
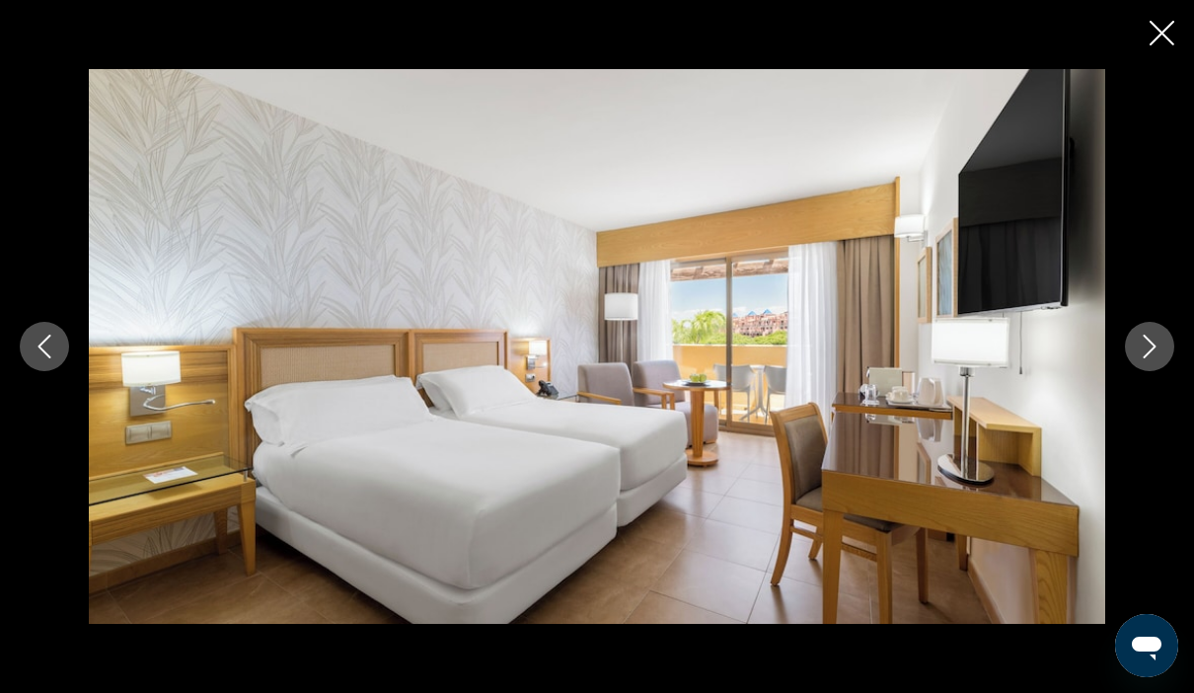
click at [1155, 358] on icon "Next image" at bounding box center [1149, 346] width 24 height 24
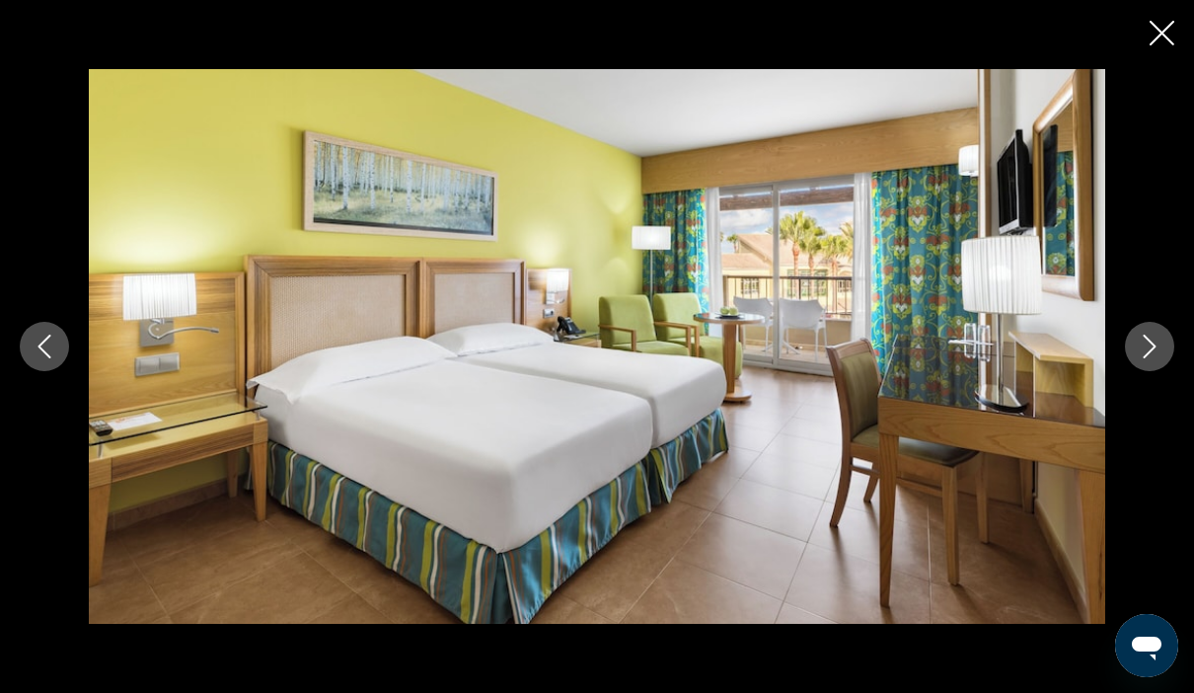
click at [1150, 369] on button "Next image" at bounding box center [1149, 346] width 49 height 49
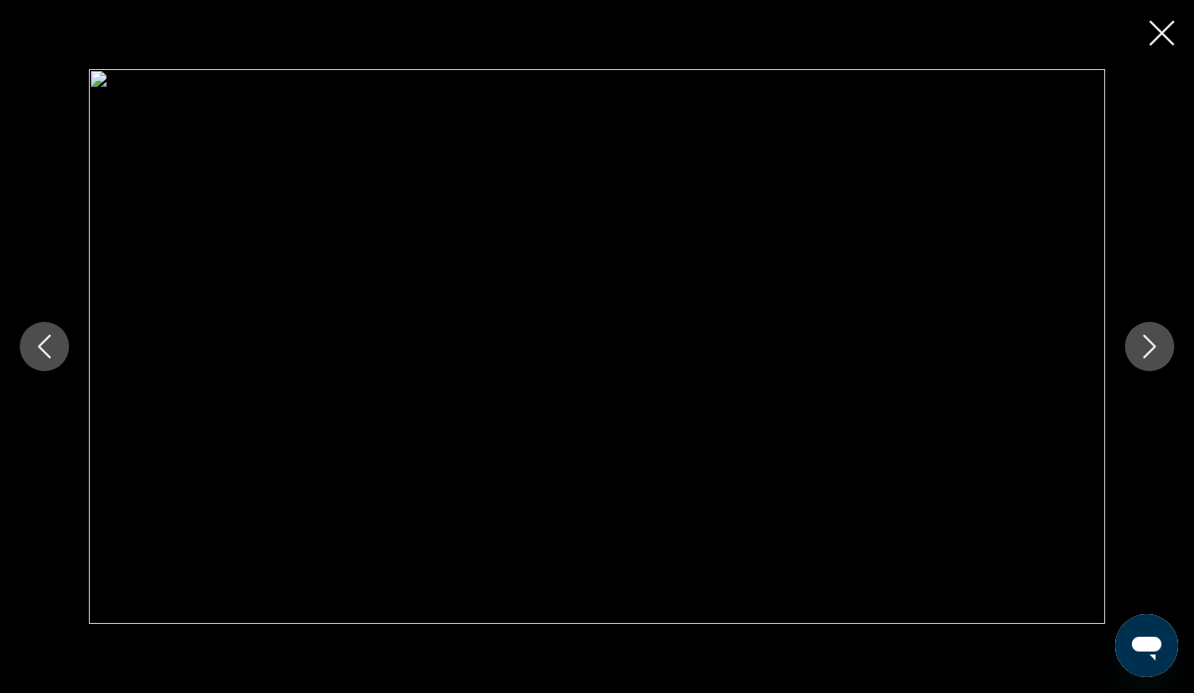
click at [1147, 369] on button "Next image" at bounding box center [1149, 346] width 49 height 49
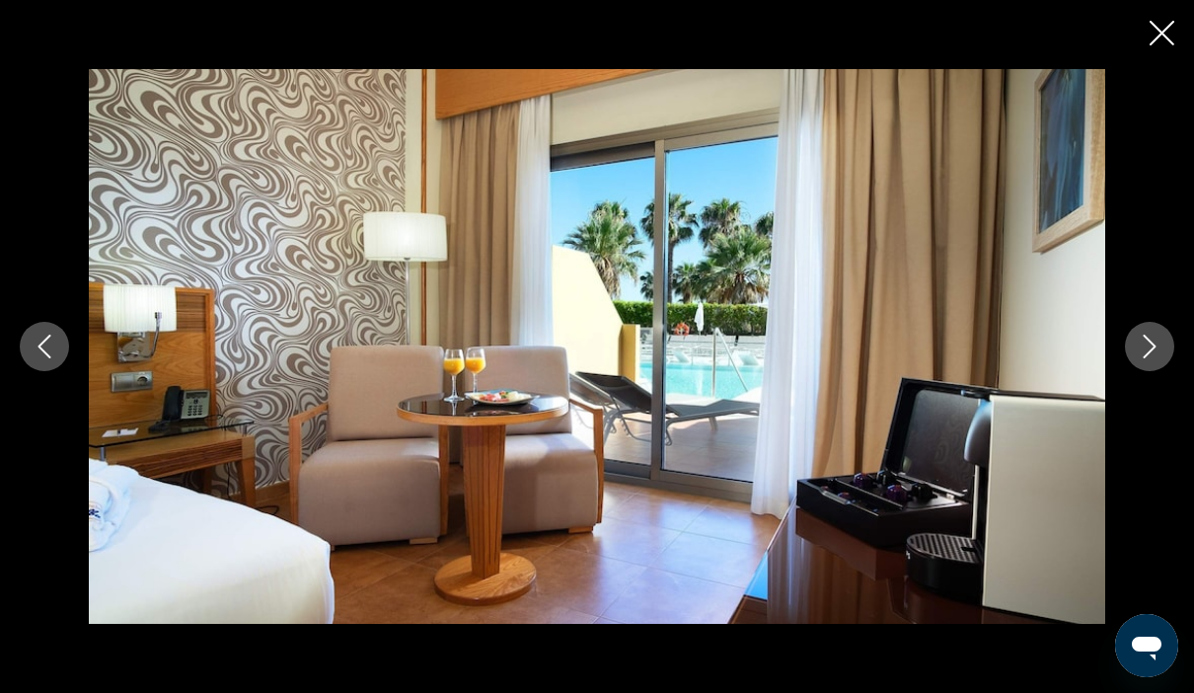
click at [1144, 367] on button "Next image" at bounding box center [1149, 346] width 49 height 49
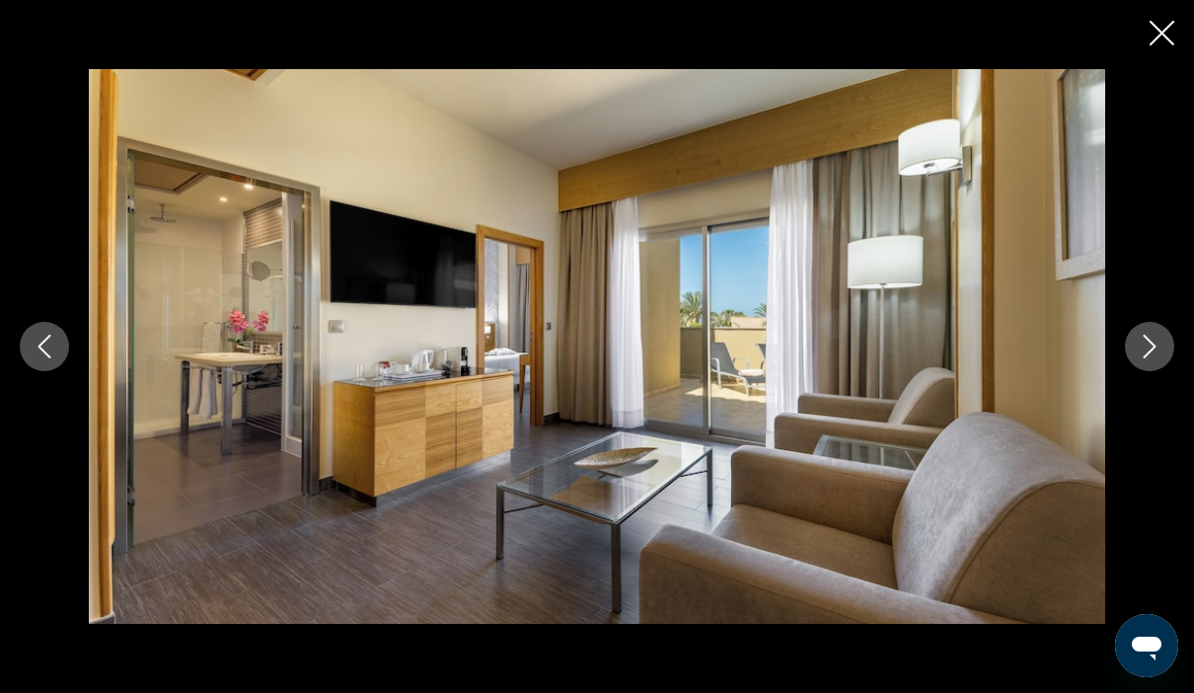
click at [1164, 34] on icon "Close slideshow" at bounding box center [1161, 33] width 25 height 25
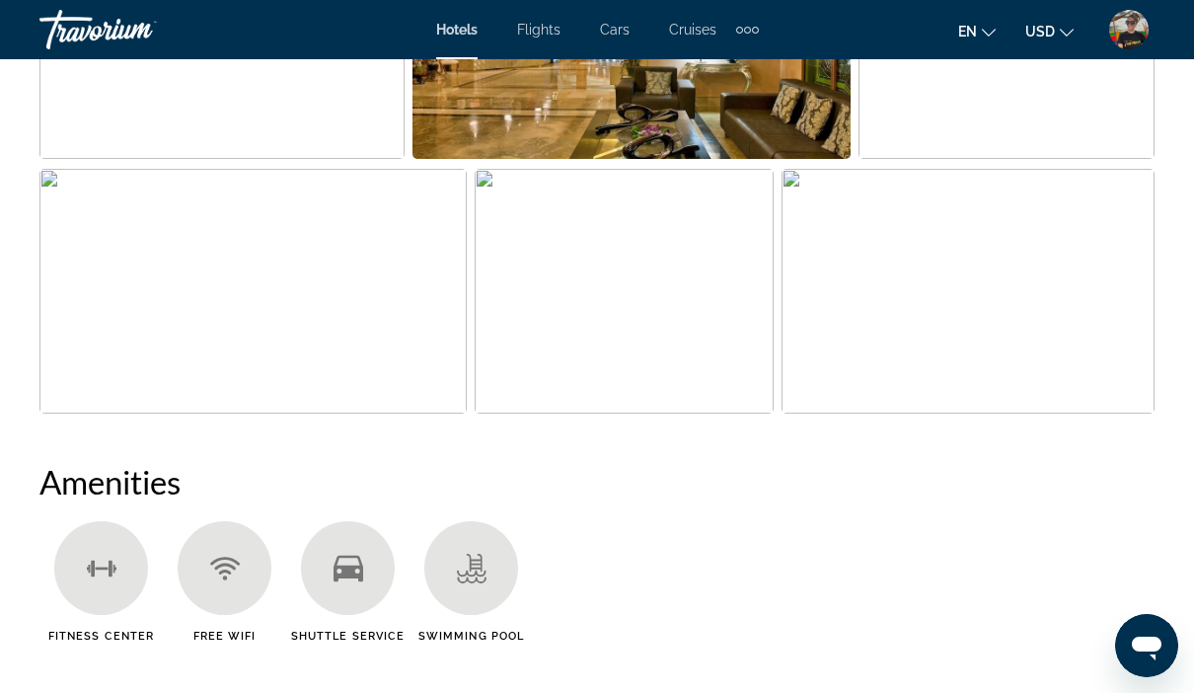
scroll to position [1544, 0]
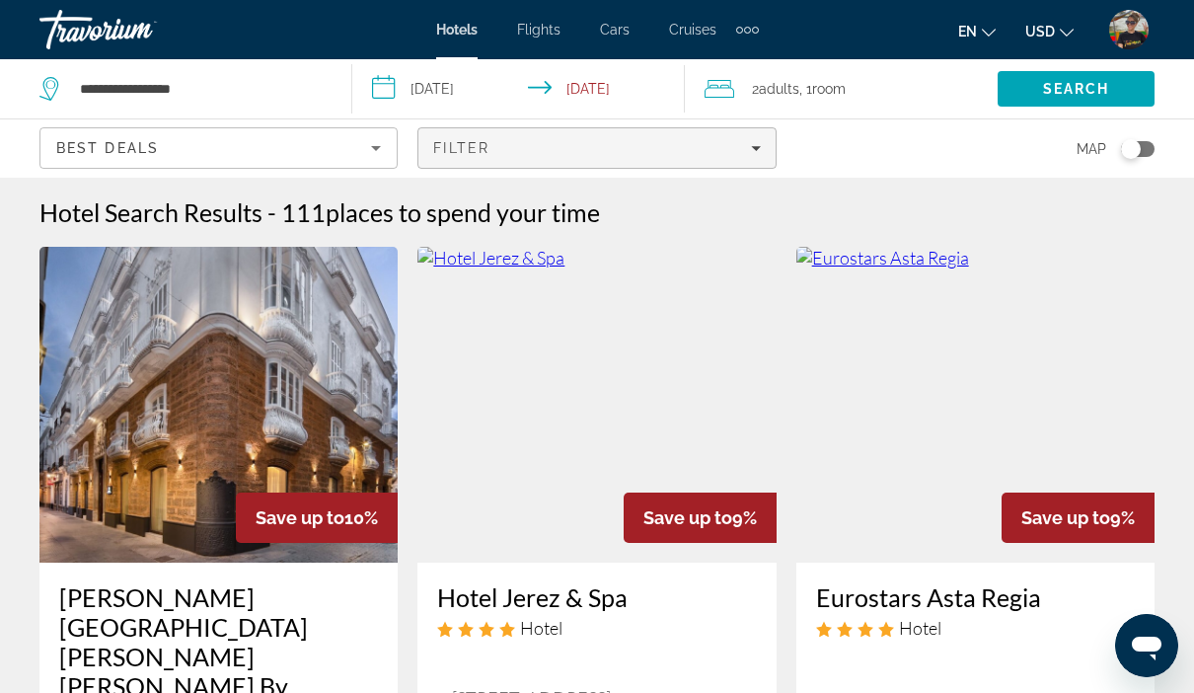
click at [588, 151] on div "Filter" at bounding box center [596, 148] width 327 height 16
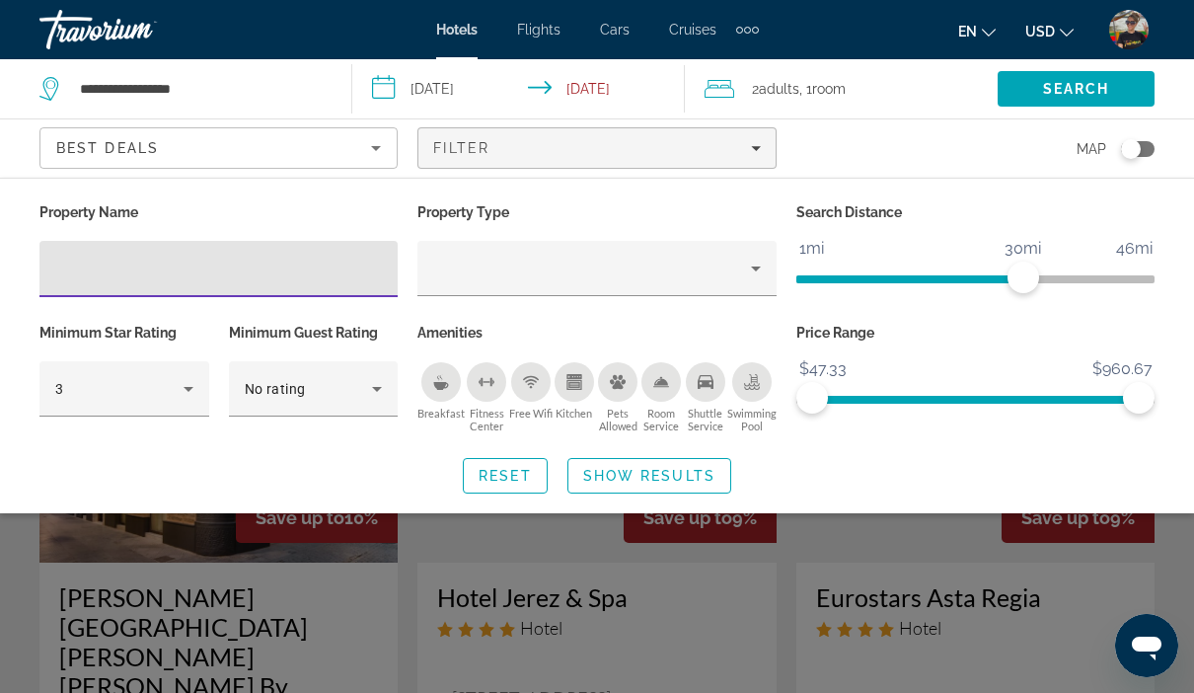
click at [616, 387] on icon "Pets Allowed" at bounding box center [618, 382] width 16 height 16
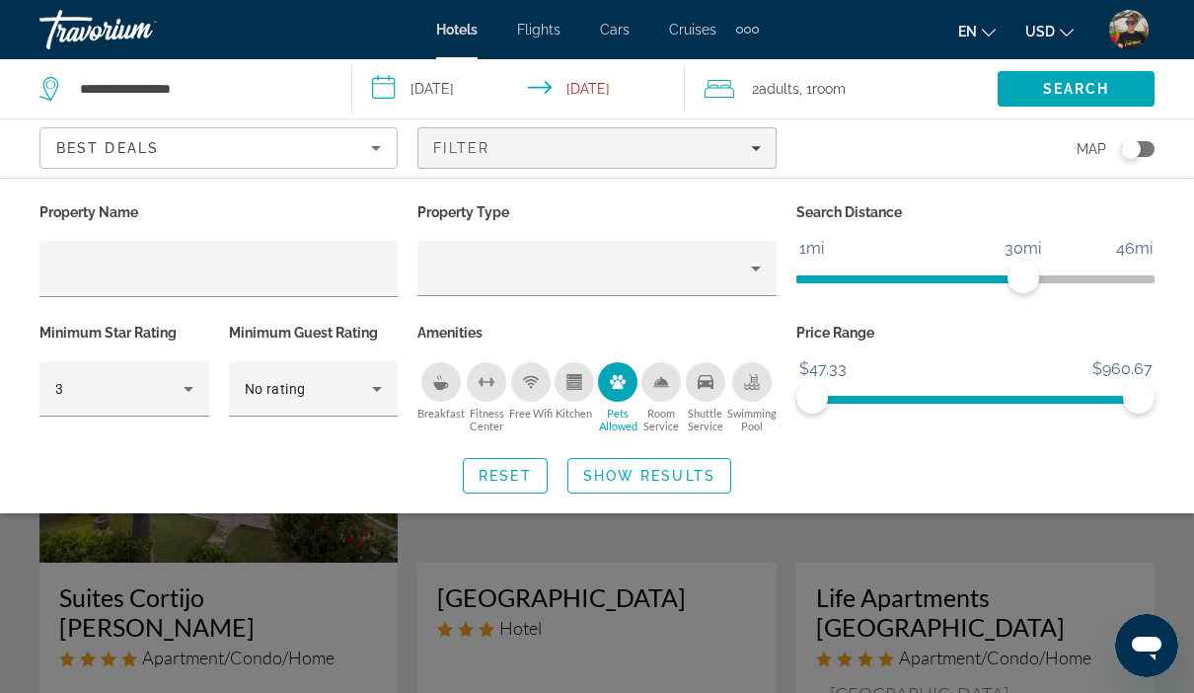
click at [654, 482] on span "Show Results" at bounding box center [649, 476] width 132 height 16
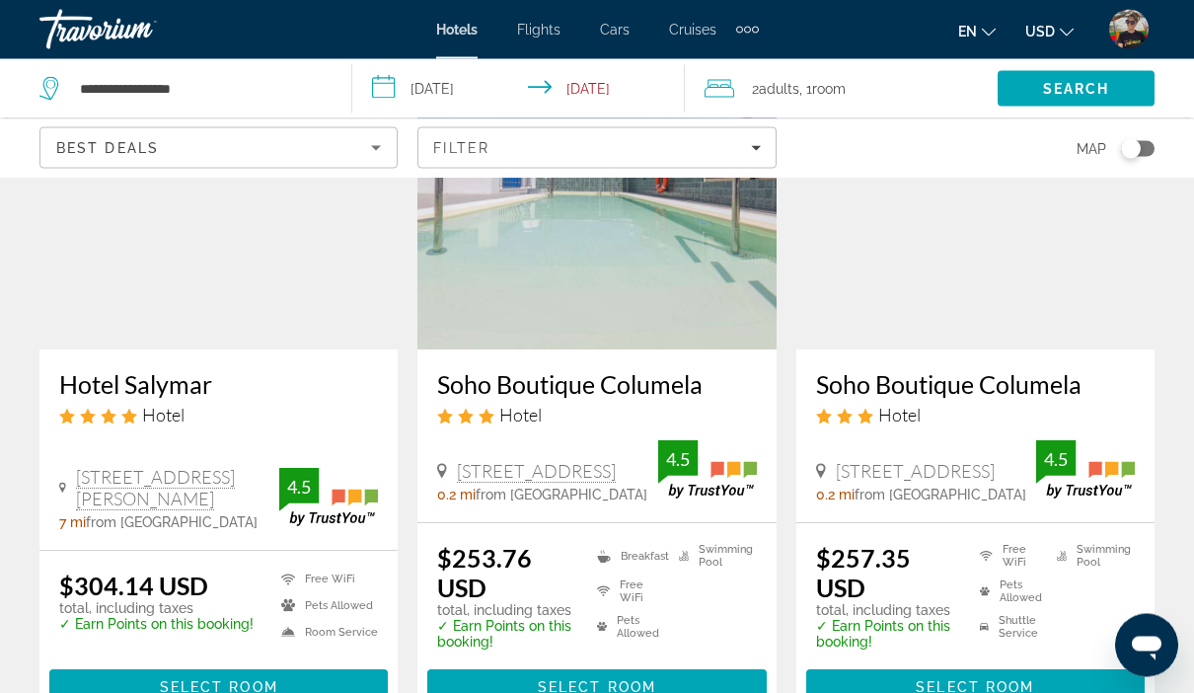
scroll to position [2796, 0]
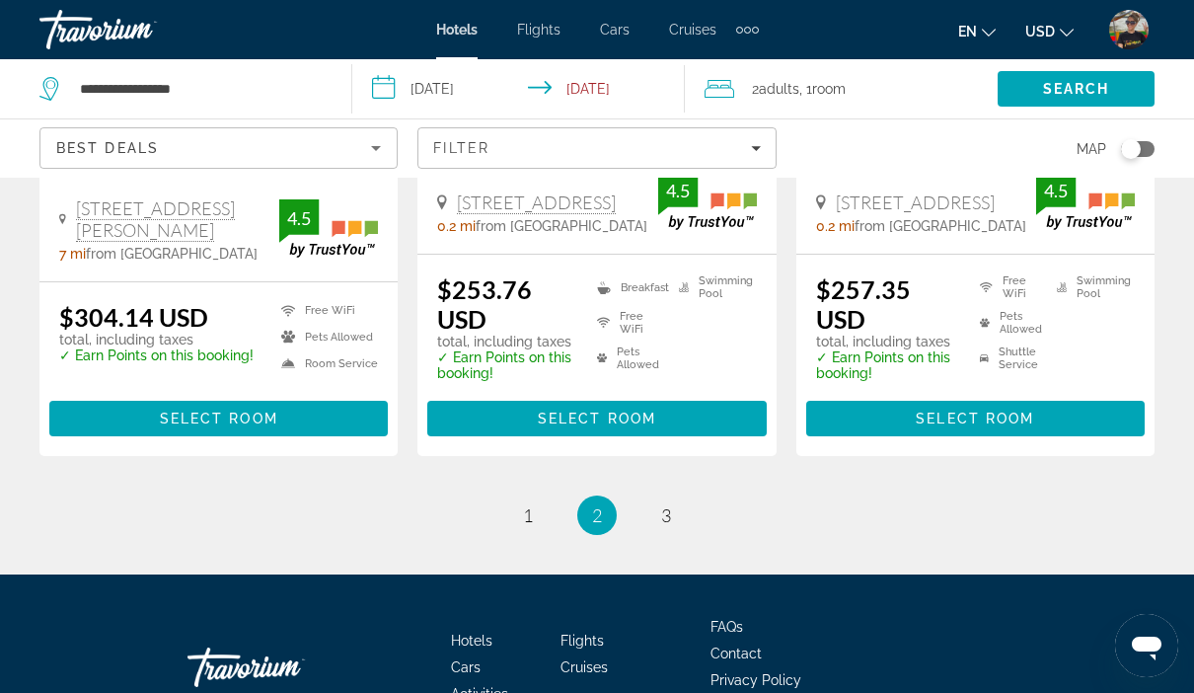
click at [508, 495] on ul "2 / 3 page 1 You're on page 2 page 3" at bounding box center [596, 514] width 1115 height 39
click at [520, 498] on link "page 1" at bounding box center [528, 515] width 35 height 35
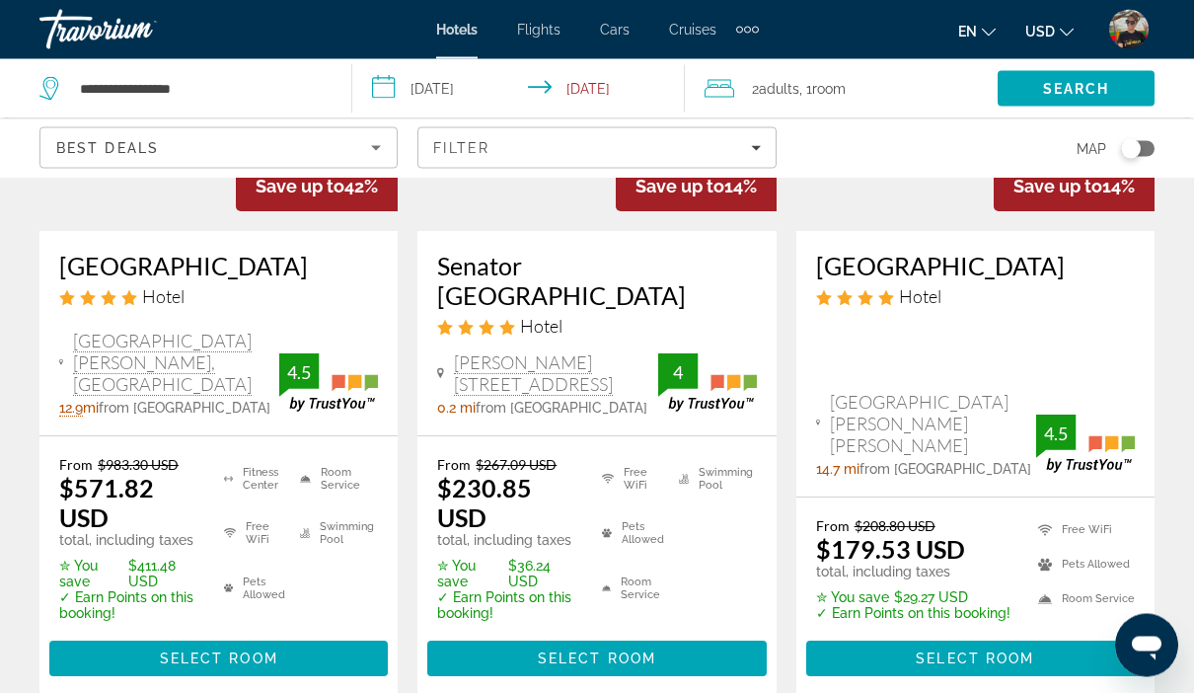
scroll to position [334, 0]
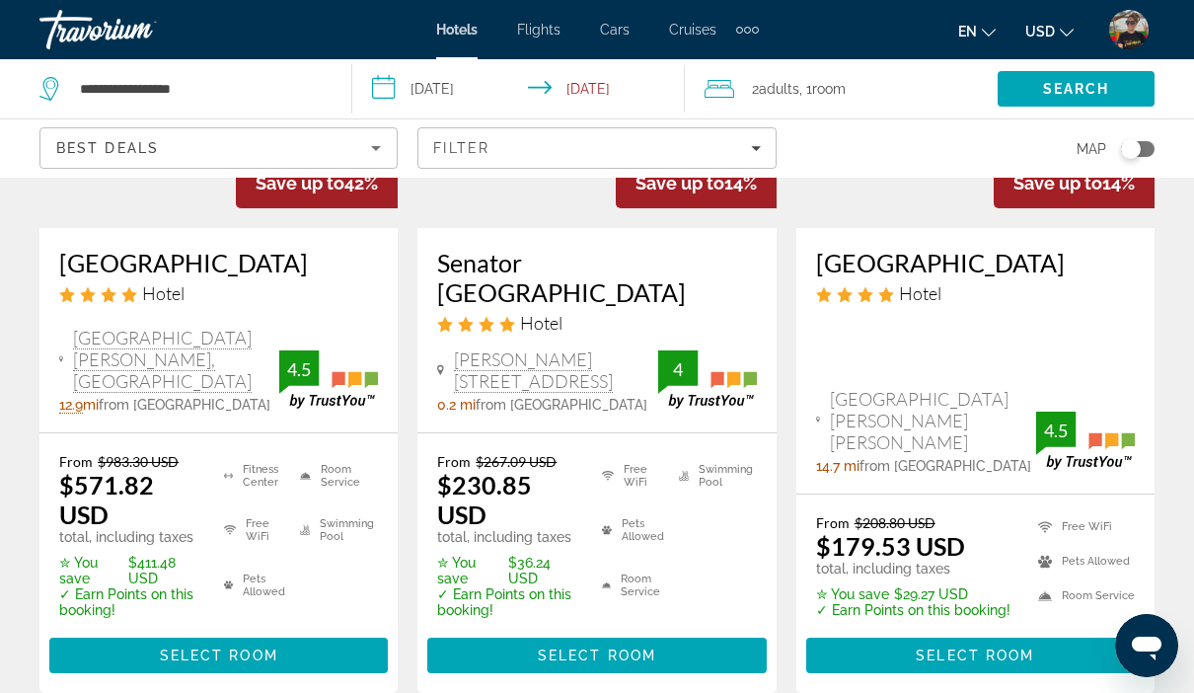
click at [184, 646] on span "Main content" at bounding box center [218, 654] width 338 height 47
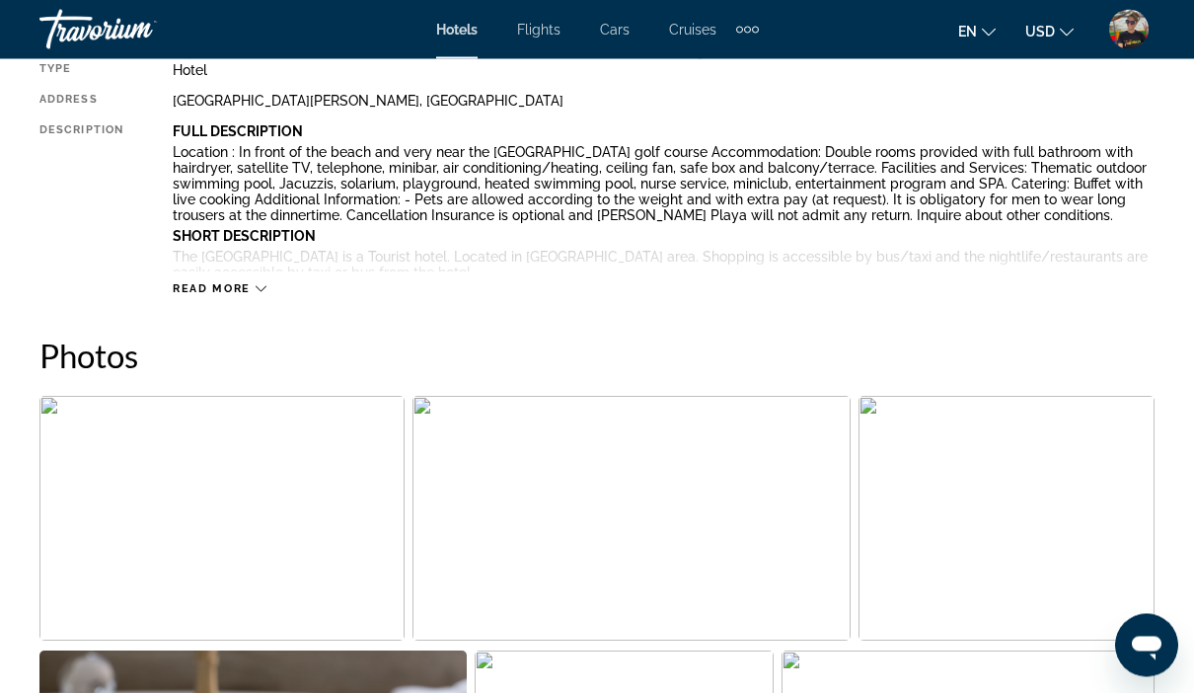
scroll to position [1057, 0]
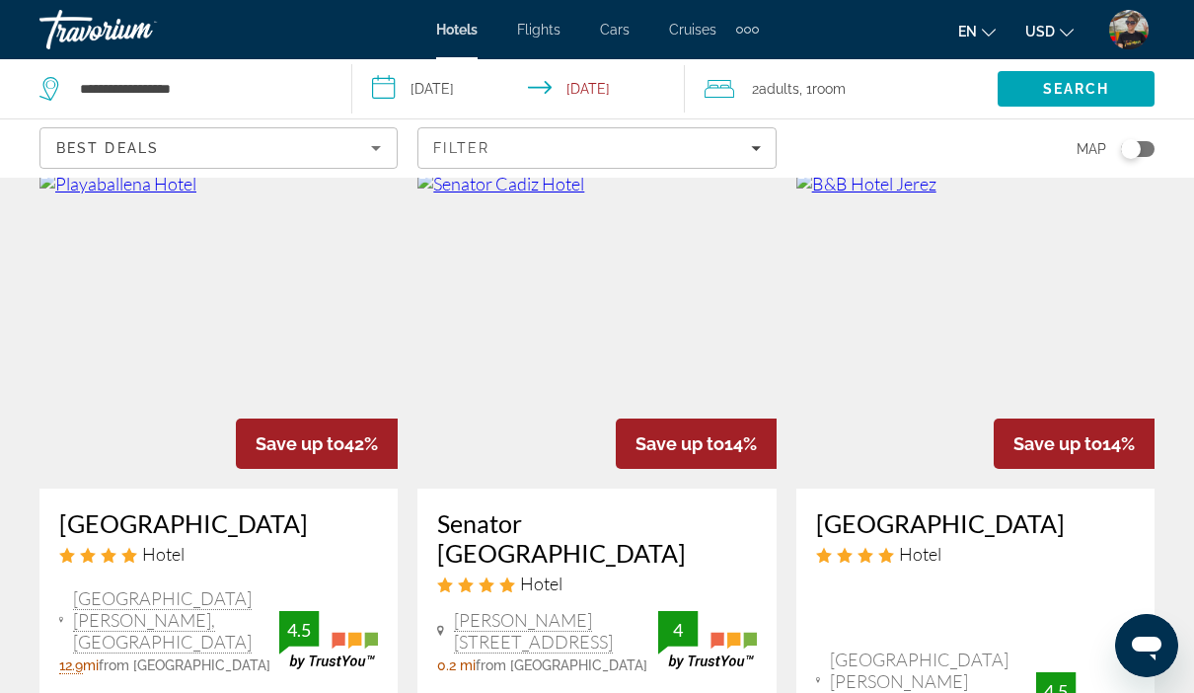
scroll to position [73, 0]
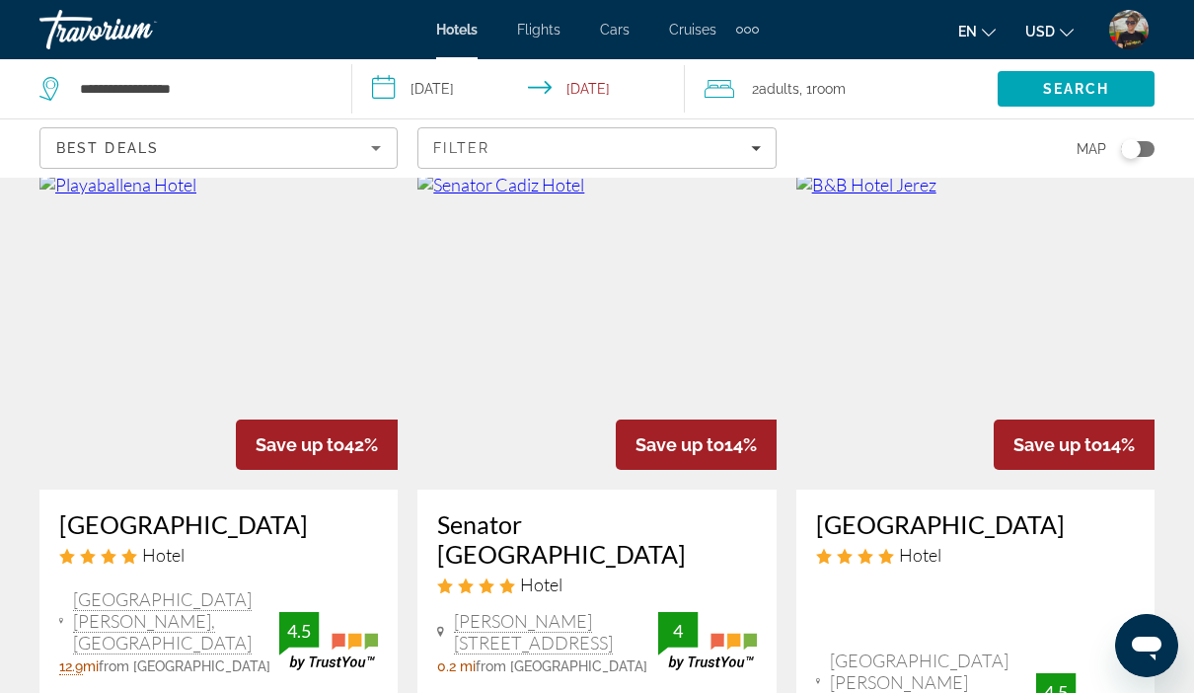
click at [491, 458] on img "Main content" at bounding box center [596, 332] width 358 height 316
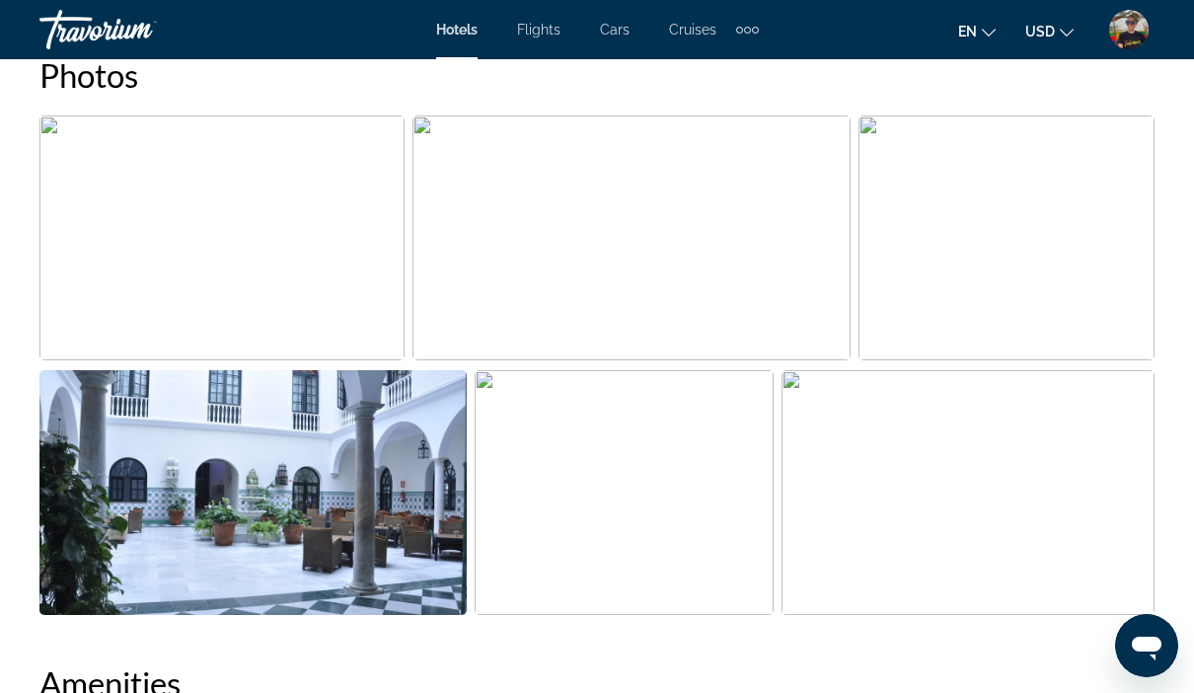
scroll to position [1357, 0]
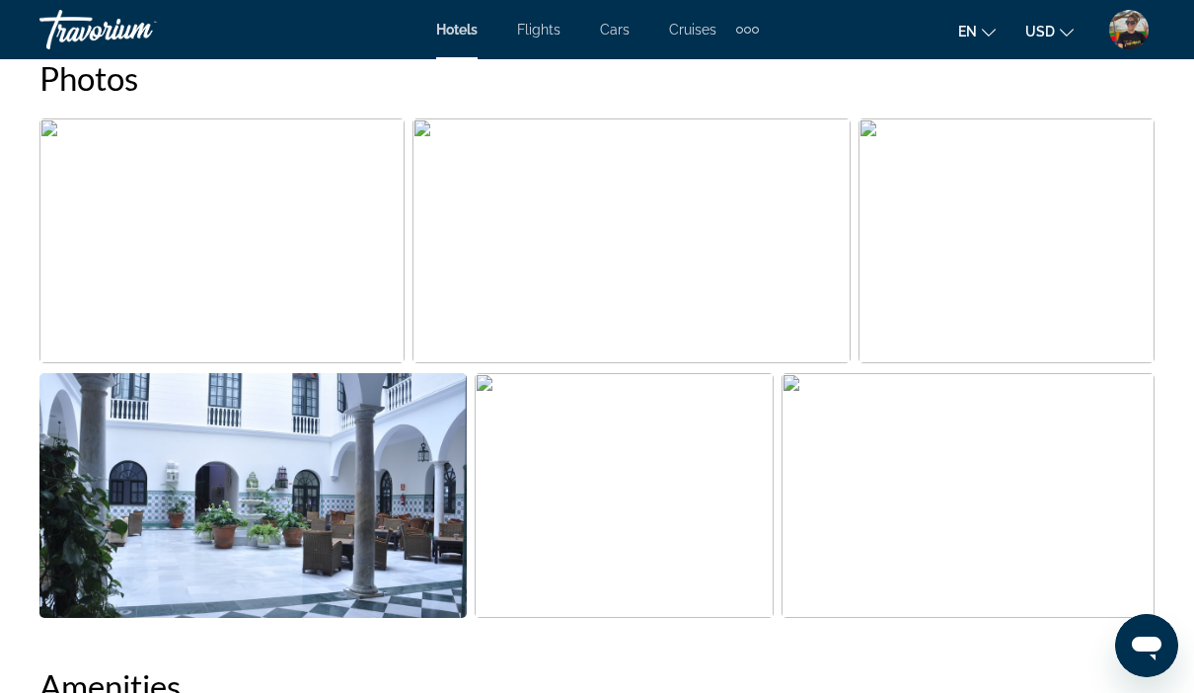
click at [128, 317] on img "Open full-screen image slider" at bounding box center [221, 240] width 365 height 245
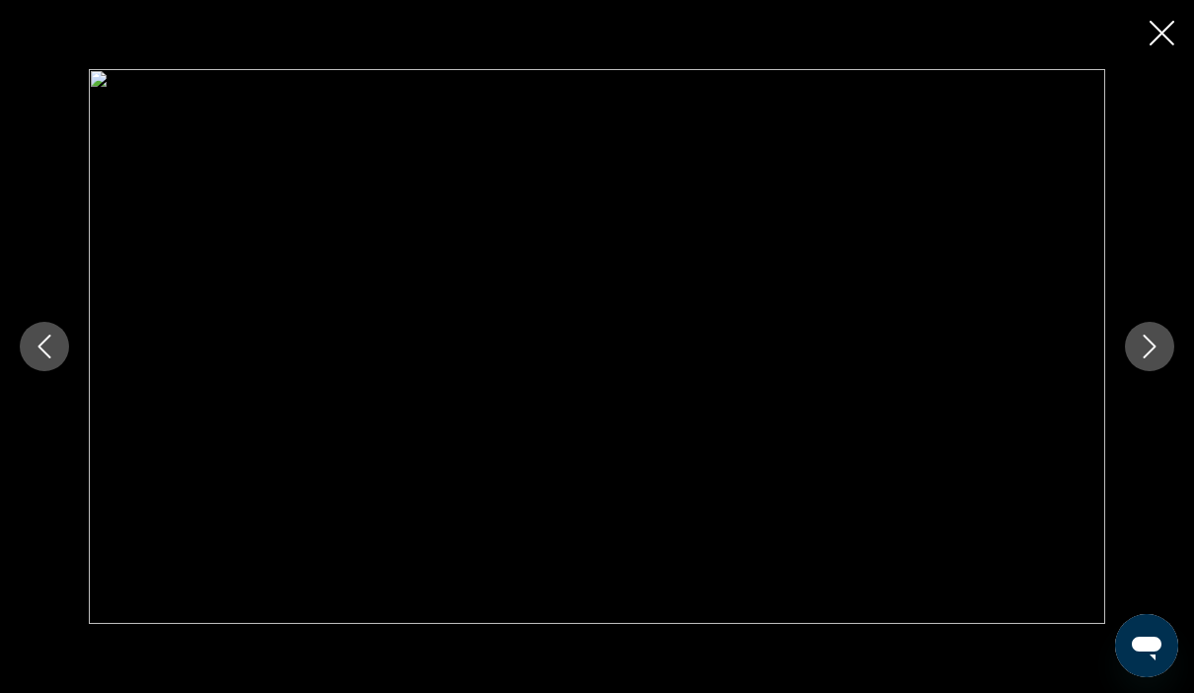
click at [1156, 351] on icon "Next image" at bounding box center [1149, 346] width 24 height 24
click at [1115, 313] on div "prev next" at bounding box center [597, 346] width 1194 height 554
click at [1141, 342] on icon "Next image" at bounding box center [1149, 346] width 24 height 24
click at [1160, 355] on icon "Next image" at bounding box center [1149, 346] width 24 height 24
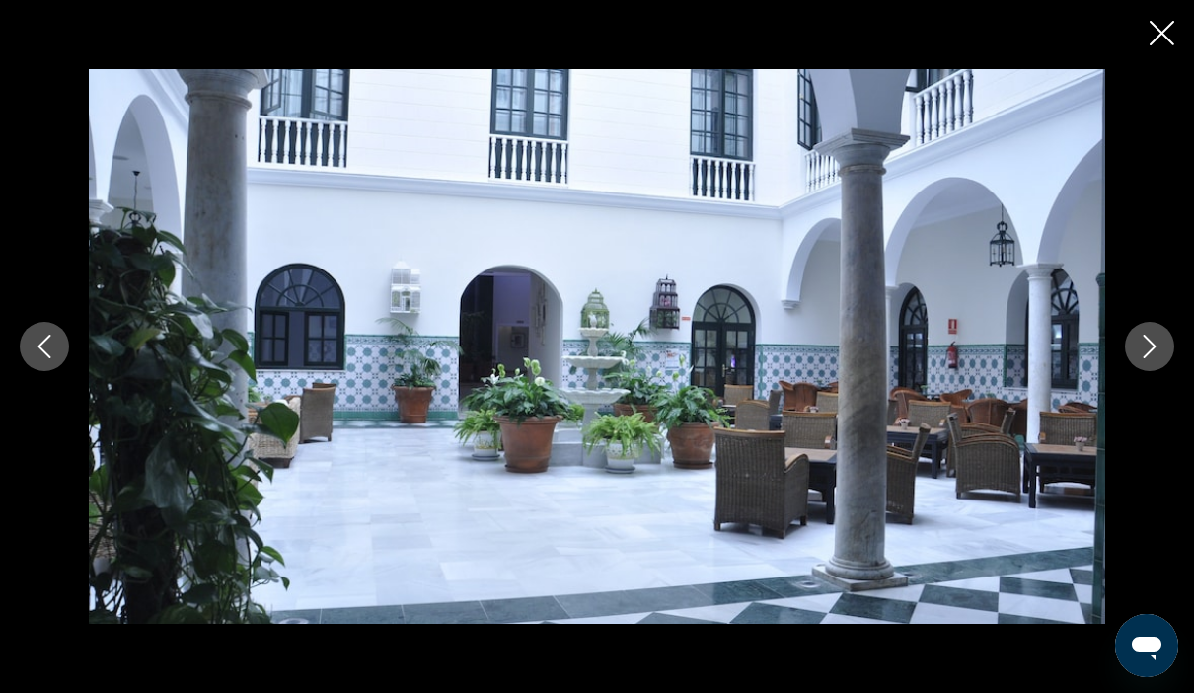
click at [1136, 350] on button "Next image" at bounding box center [1149, 346] width 49 height 49
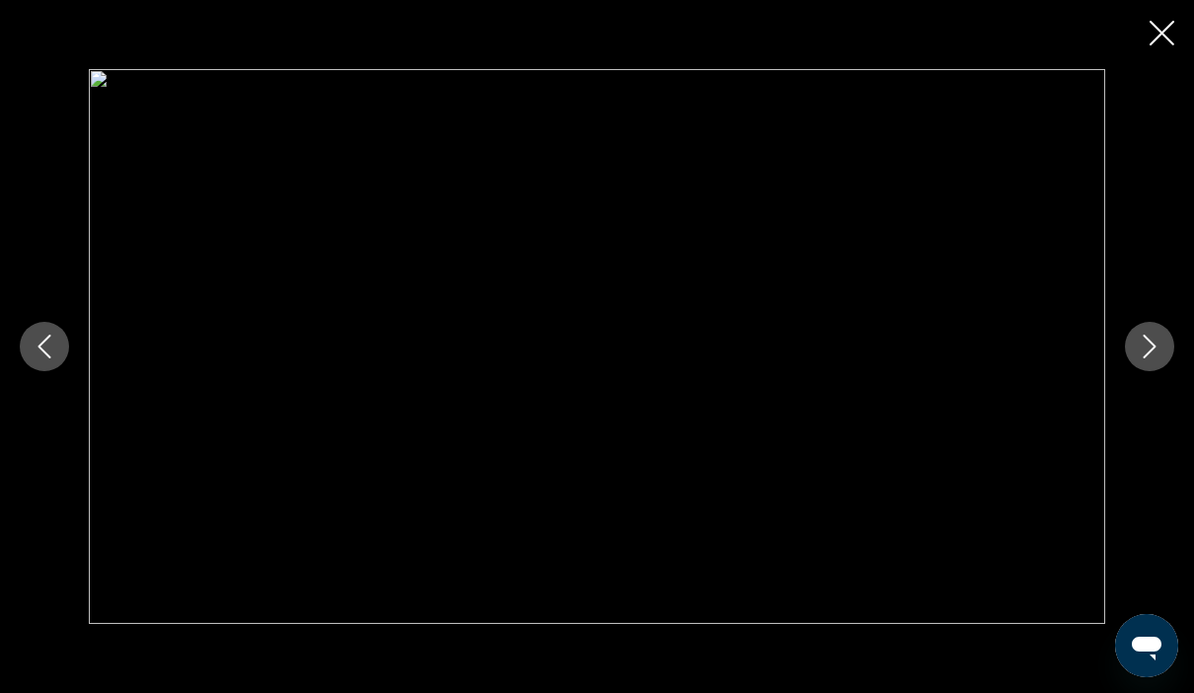
click at [1150, 356] on icon "Next image" at bounding box center [1149, 346] width 24 height 24
click at [1157, 360] on button "Next image" at bounding box center [1149, 346] width 49 height 49
click at [1146, 347] on icon "Next image" at bounding box center [1149, 346] width 24 height 24
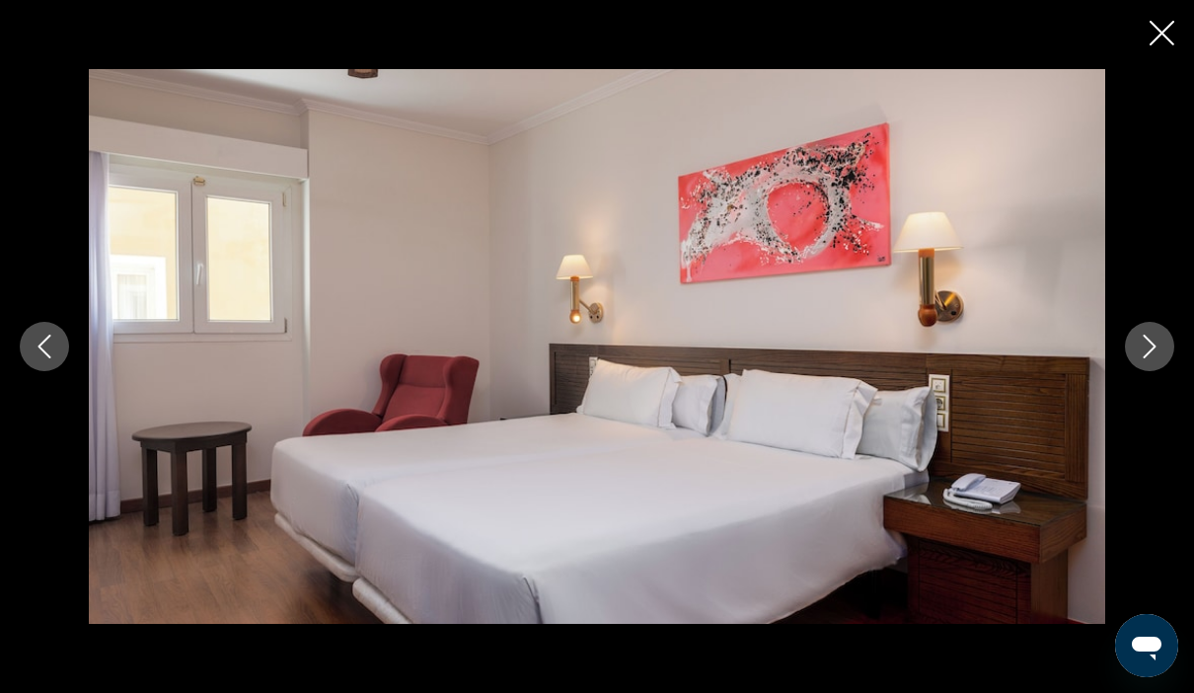
click at [1138, 339] on icon "Next image" at bounding box center [1149, 346] width 24 height 24
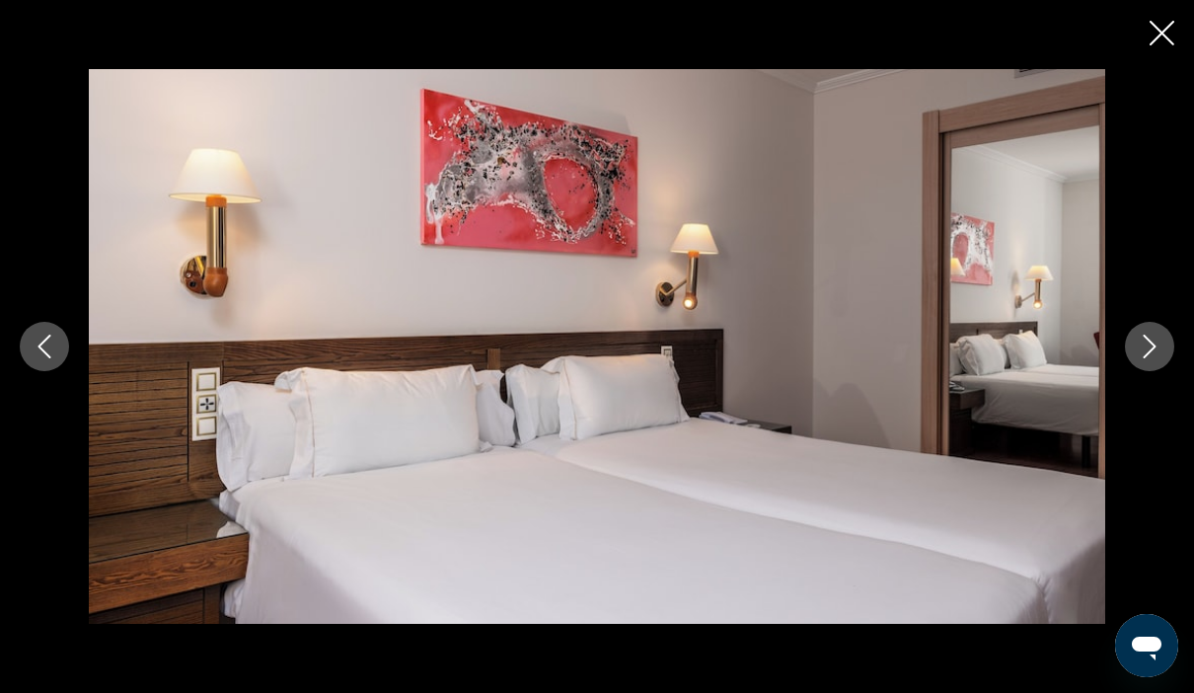
click at [1136, 337] on button "Next image" at bounding box center [1149, 346] width 49 height 49
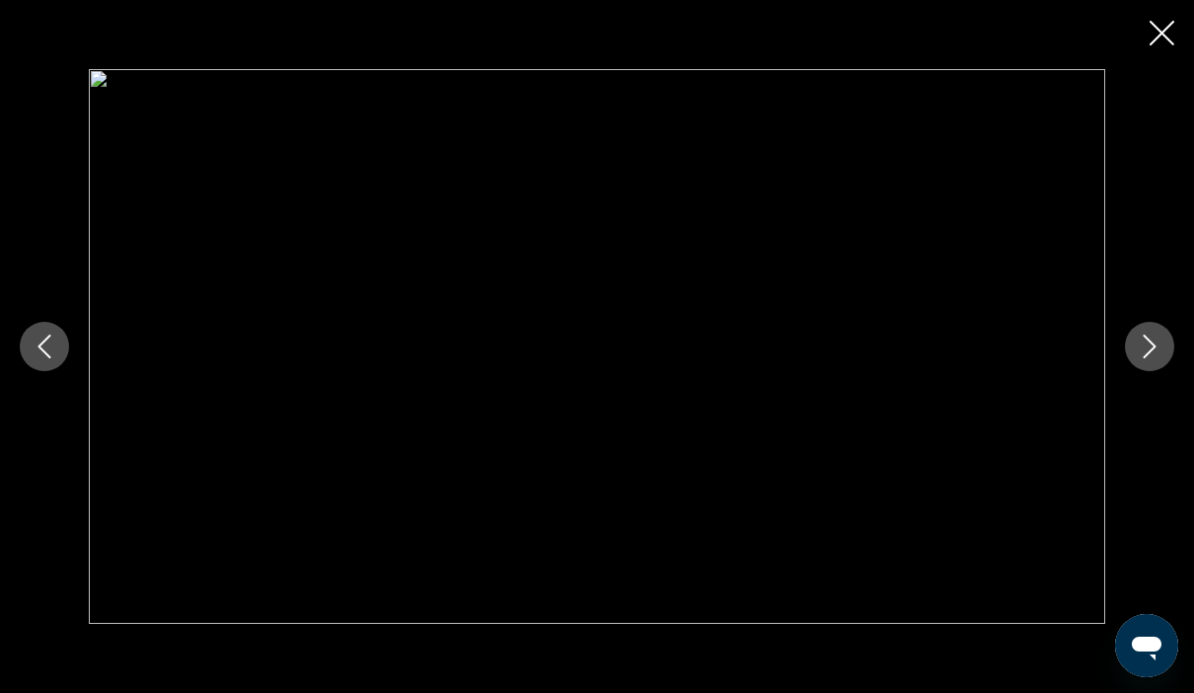
click at [1127, 334] on button "Next image" at bounding box center [1149, 346] width 49 height 49
click at [1129, 335] on button "Next image" at bounding box center [1149, 346] width 49 height 49
click at [1134, 328] on button "Next image" at bounding box center [1149, 346] width 49 height 49
click at [1169, 32] on icon "Close slideshow" at bounding box center [1161, 33] width 25 height 25
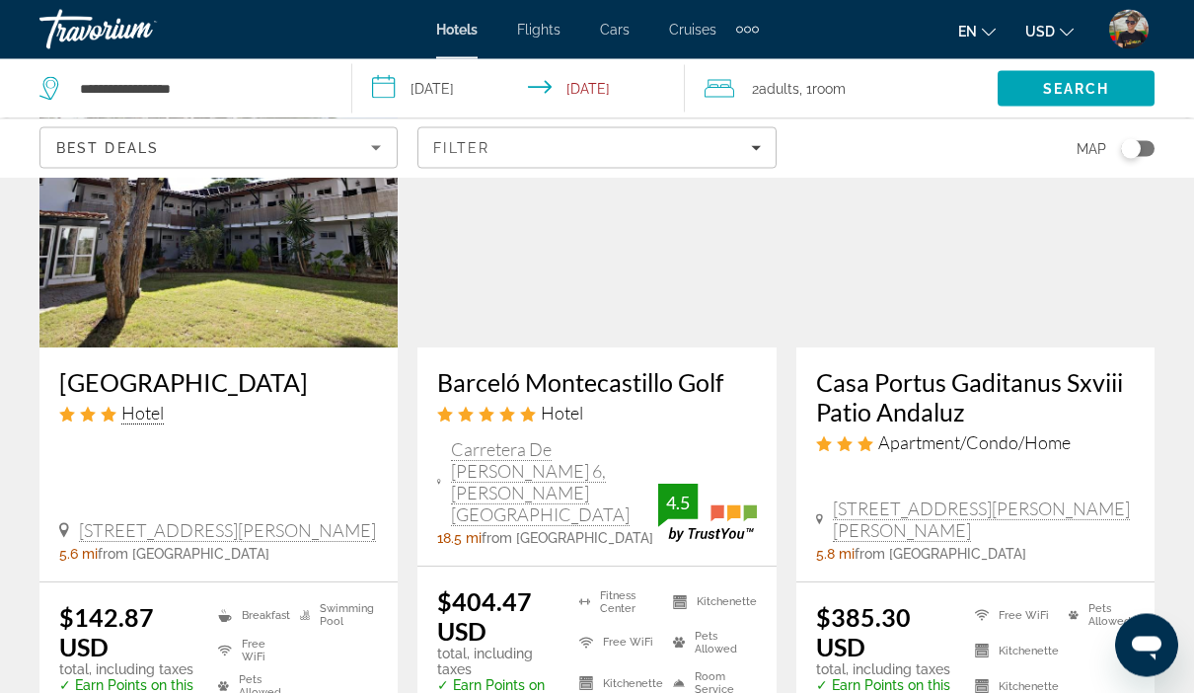
scroll to position [2726, 0]
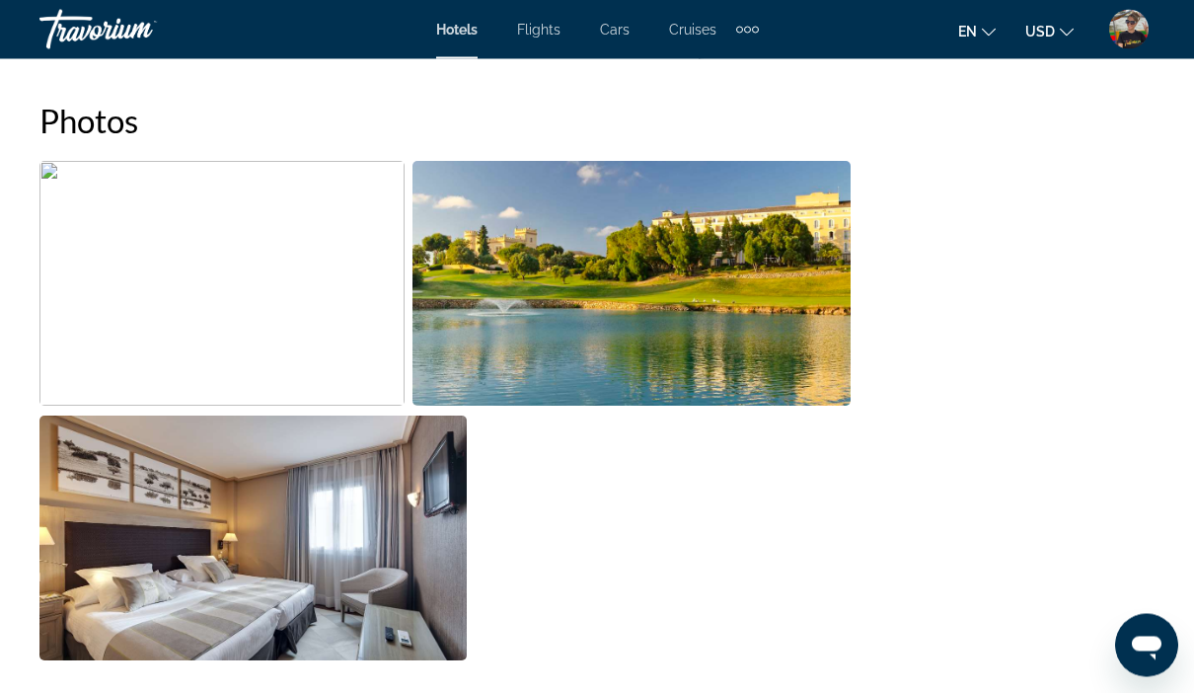
scroll to position [1309, 0]
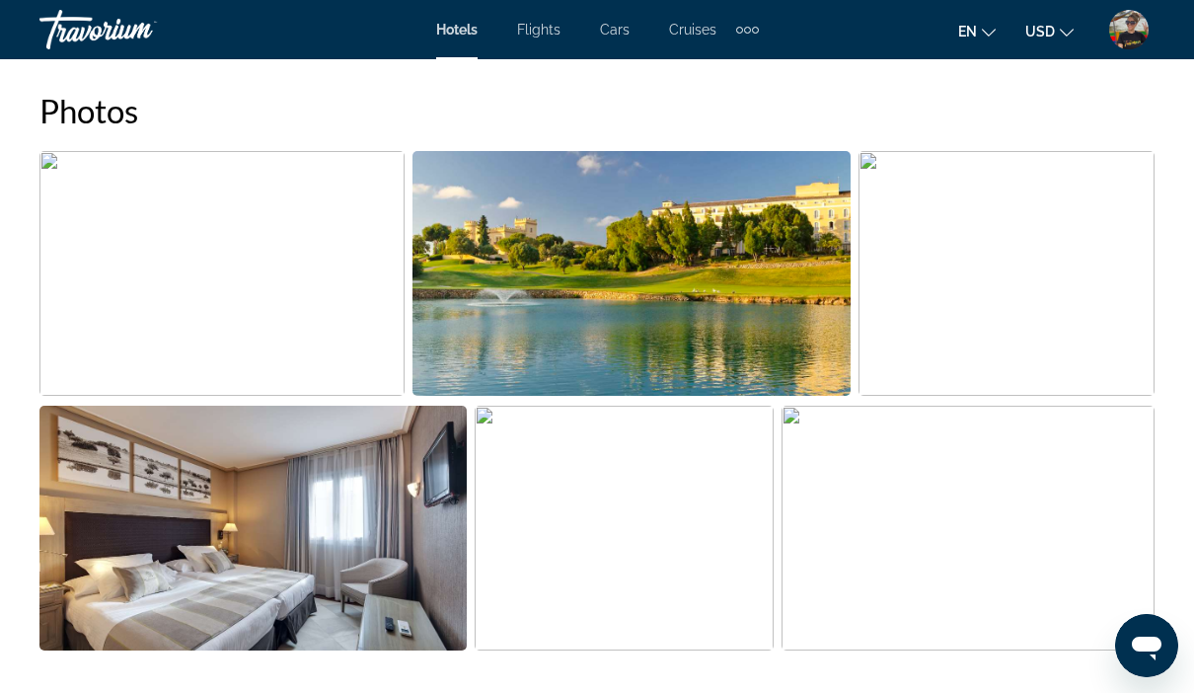
click at [62, 380] on img "Open full-screen image slider" at bounding box center [221, 273] width 365 height 245
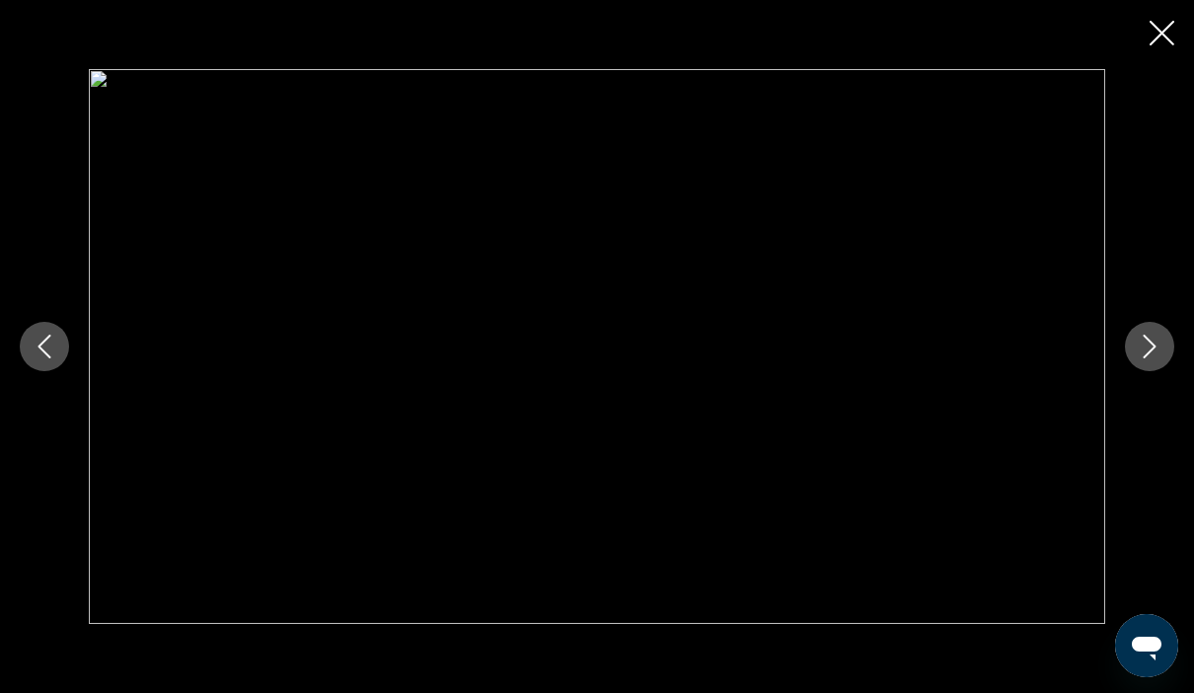
click at [1137, 358] on icon "Next image" at bounding box center [1149, 346] width 24 height 24
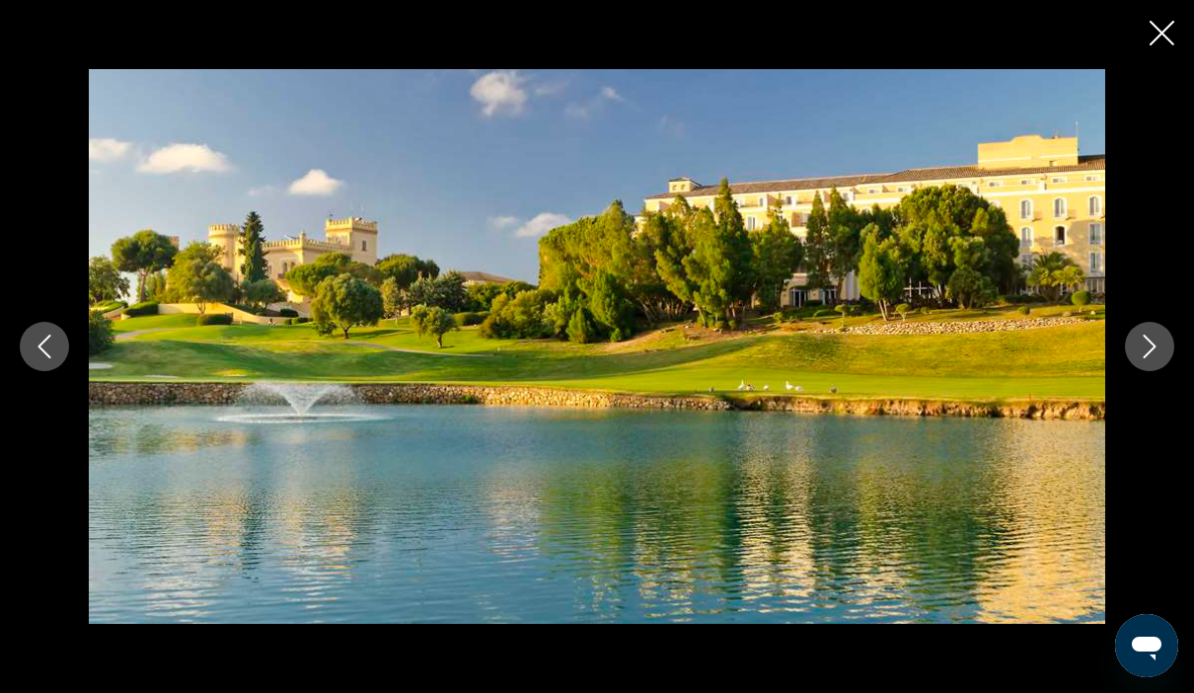
click at [1132, 371] on button "Next image" at bounding box center [1149, 346] width 49 height 49
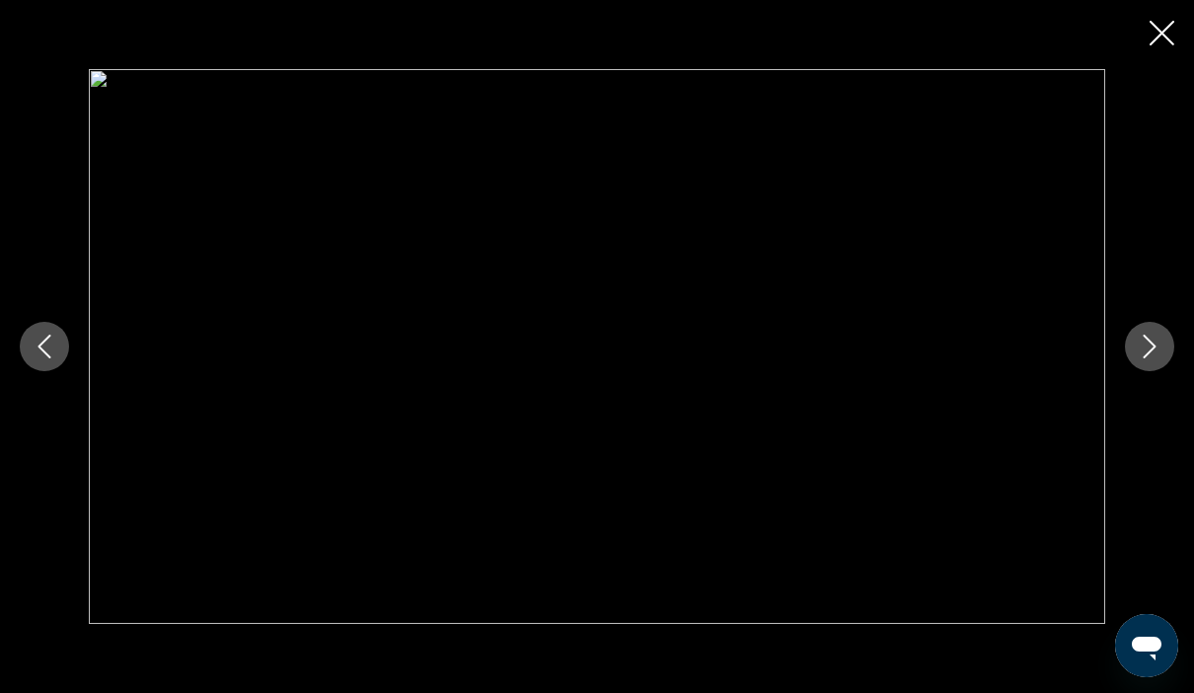
click at [1141, 358] on icon "Next image" at bounding box center [1149, 346] width 24 height 24
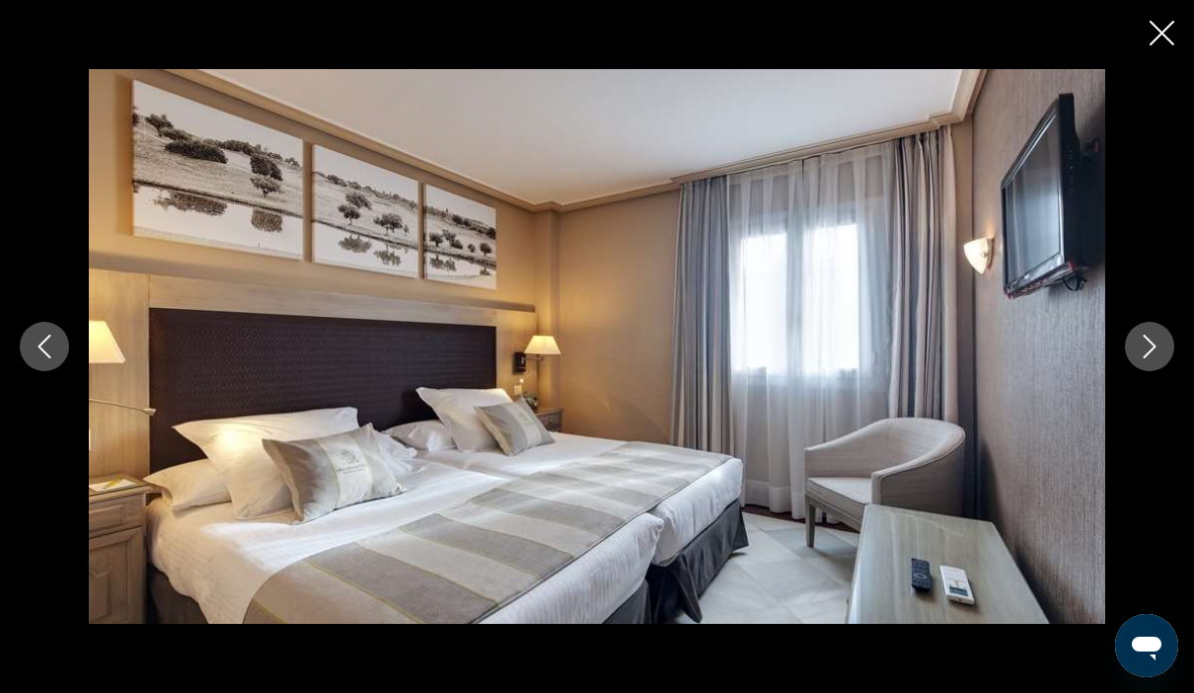
click at [1170, 37] on icon "Close slideshow" at bounding box center [1161, 33] width 25 height 25
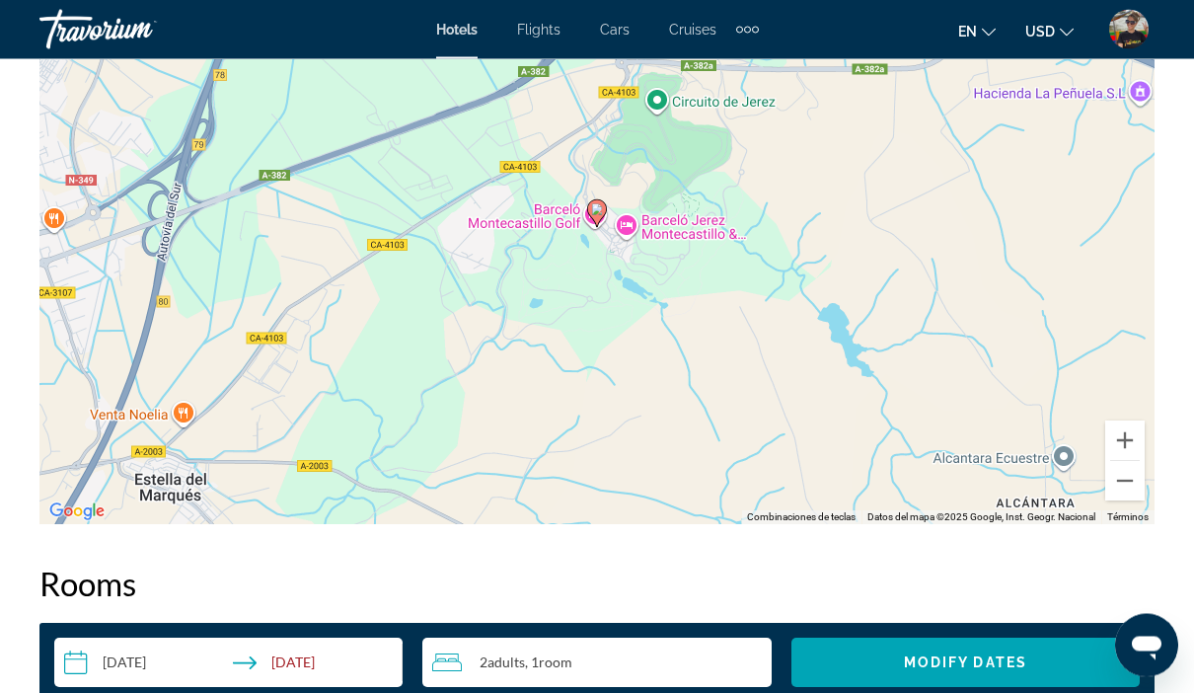
scroll to position [2370, 0]
click at [1126, 498] on button "Reducir" at bounding box center [1124, 480] width 39 height 39
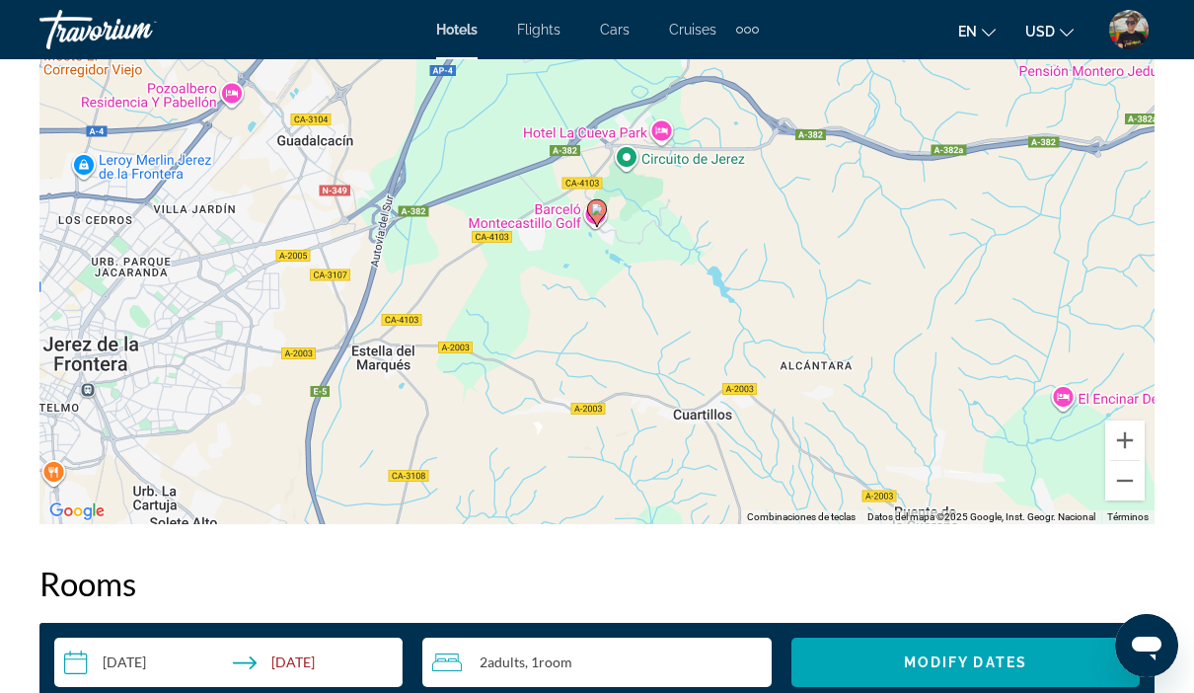
click at [1133, 482] on button "Reducir" at bounding box center [1124, 480] width 39 height 39
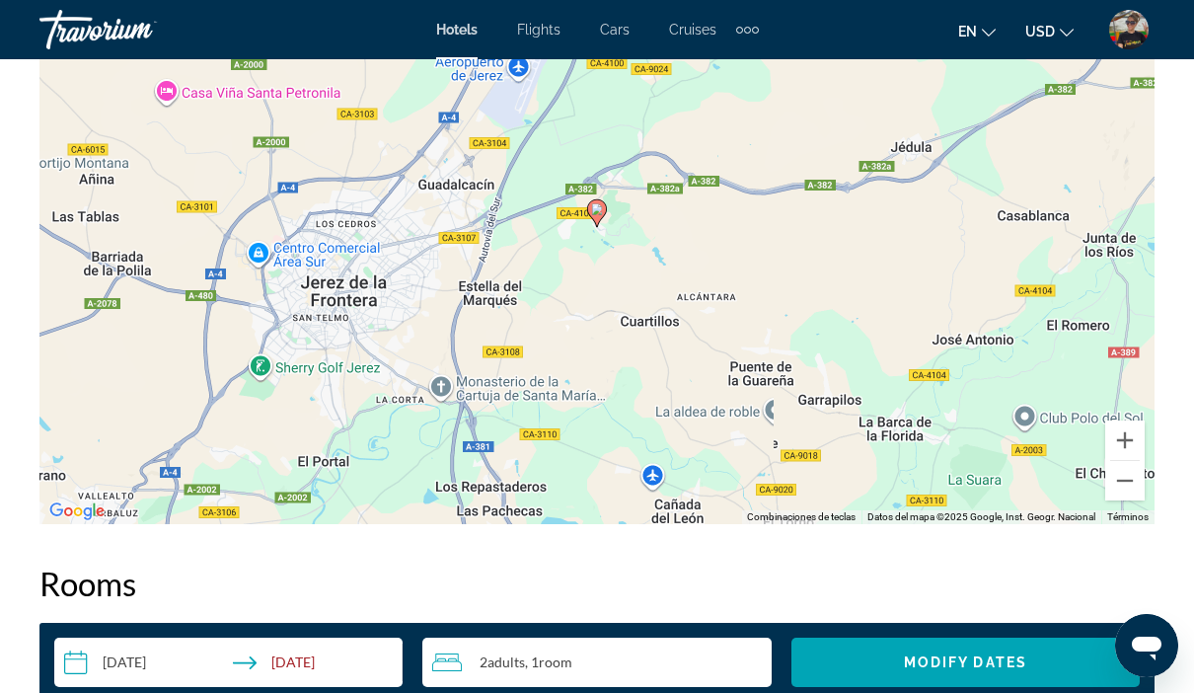
click at [1121, 495] on button "Reducir" at bounding box center [1124, 480] width 39 height 39
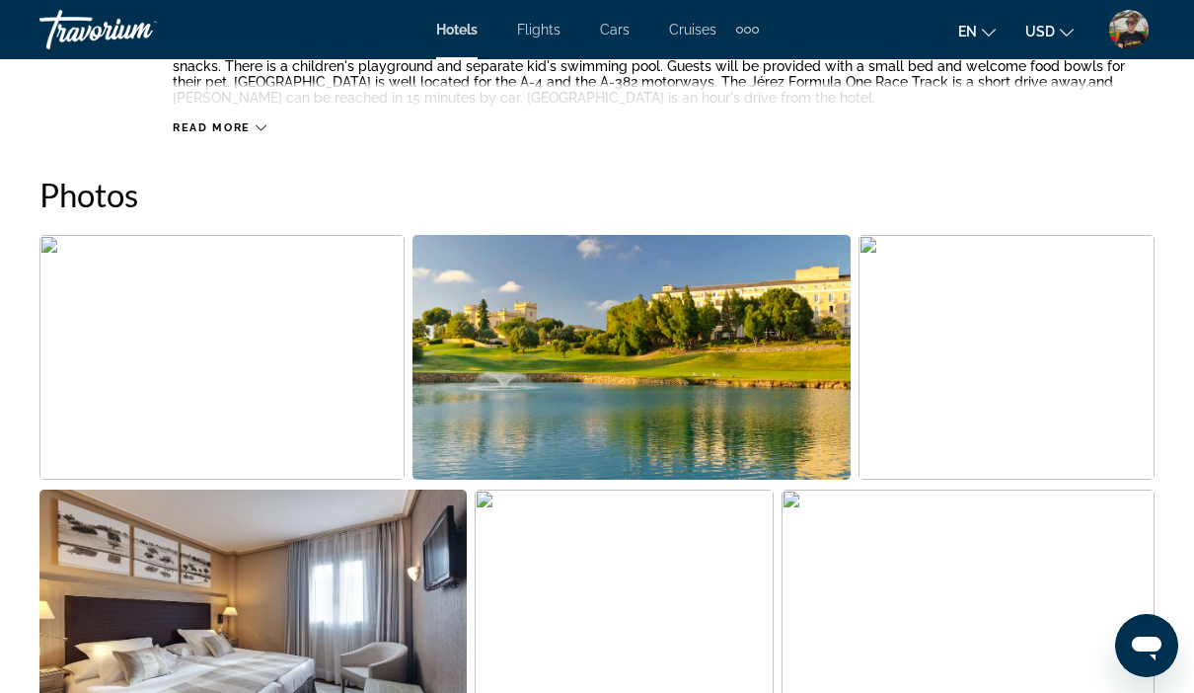
scroll to position [1246, 0]
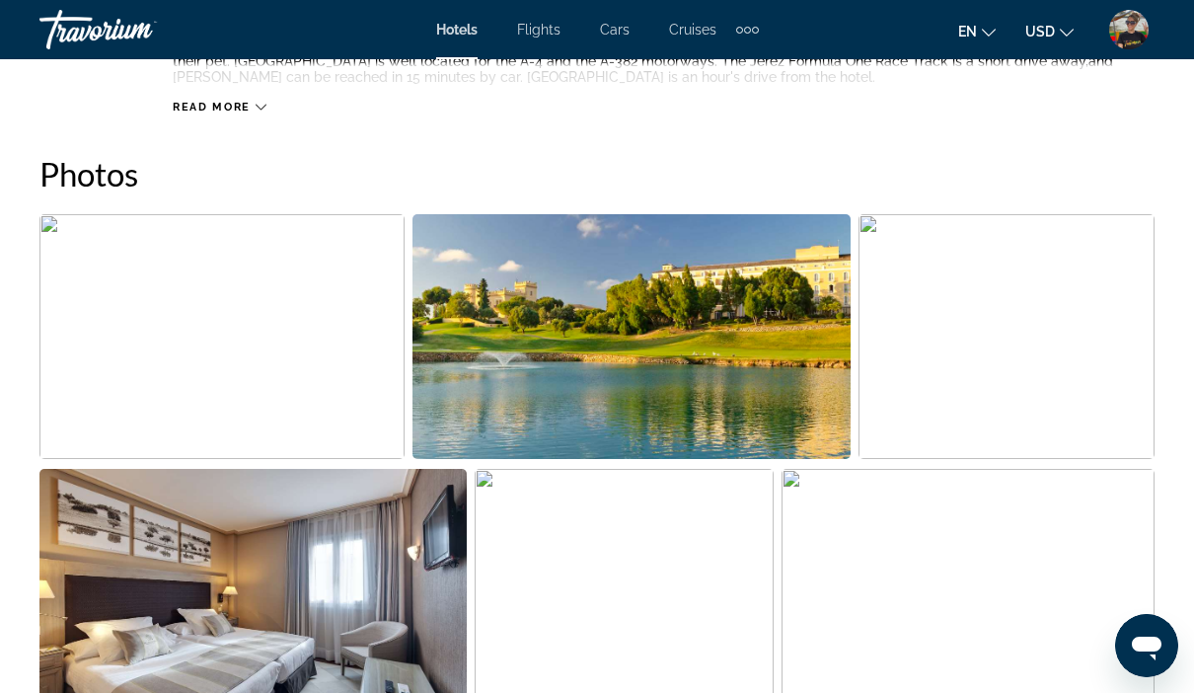
click at [97, 472] on img "Open full-screen image slider" at bounding box center [252, 591] width 427 height 245
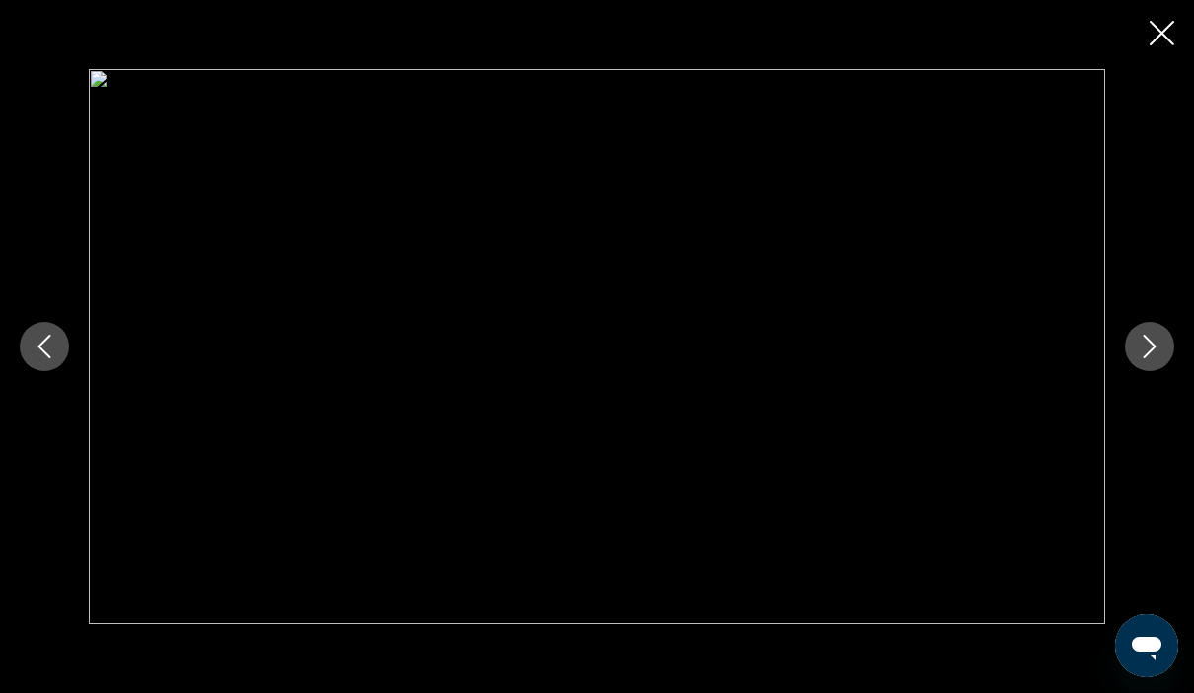
click at [1138, 368] on button "Next image" at bounding box center [1149, 346] width 49 height 49
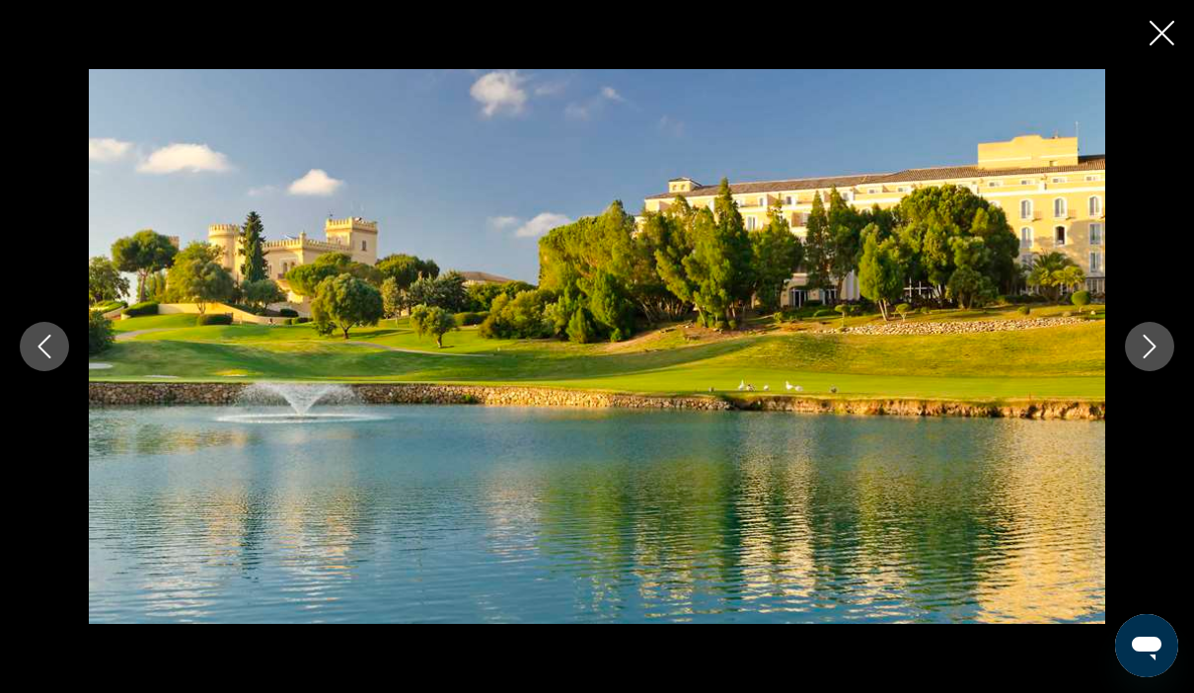
click at [1156, 358] on icon "Next image" at bounding box center [1149, 346] width 24 height 24
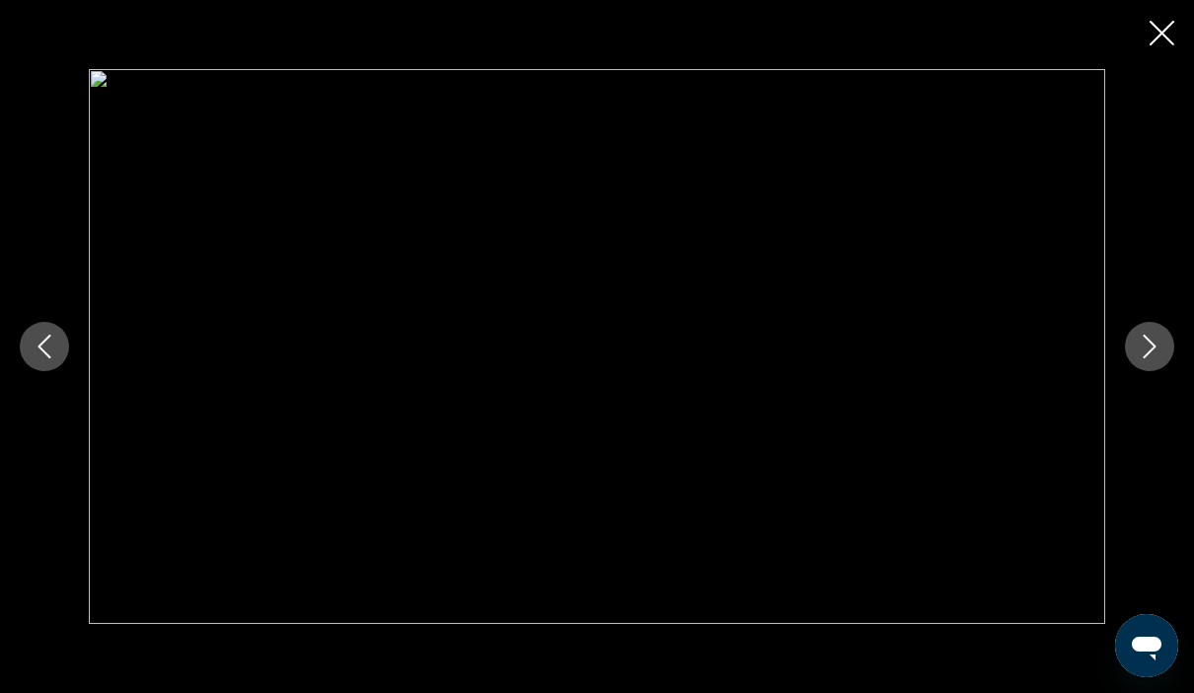
click at [1150, 358] on icon "Next image" at bounding box center [1149, 346] width 24 height 24
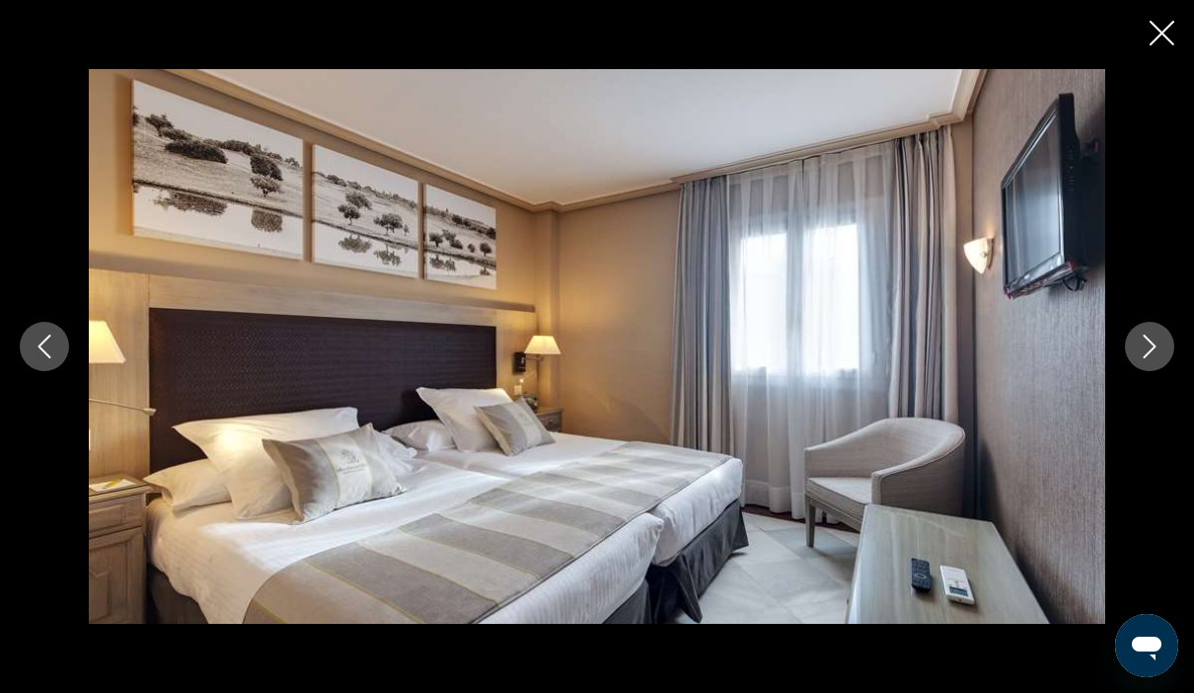
click at [57, 371] on button "Previous image" at bounding box center [44, 346] width 49 height 49
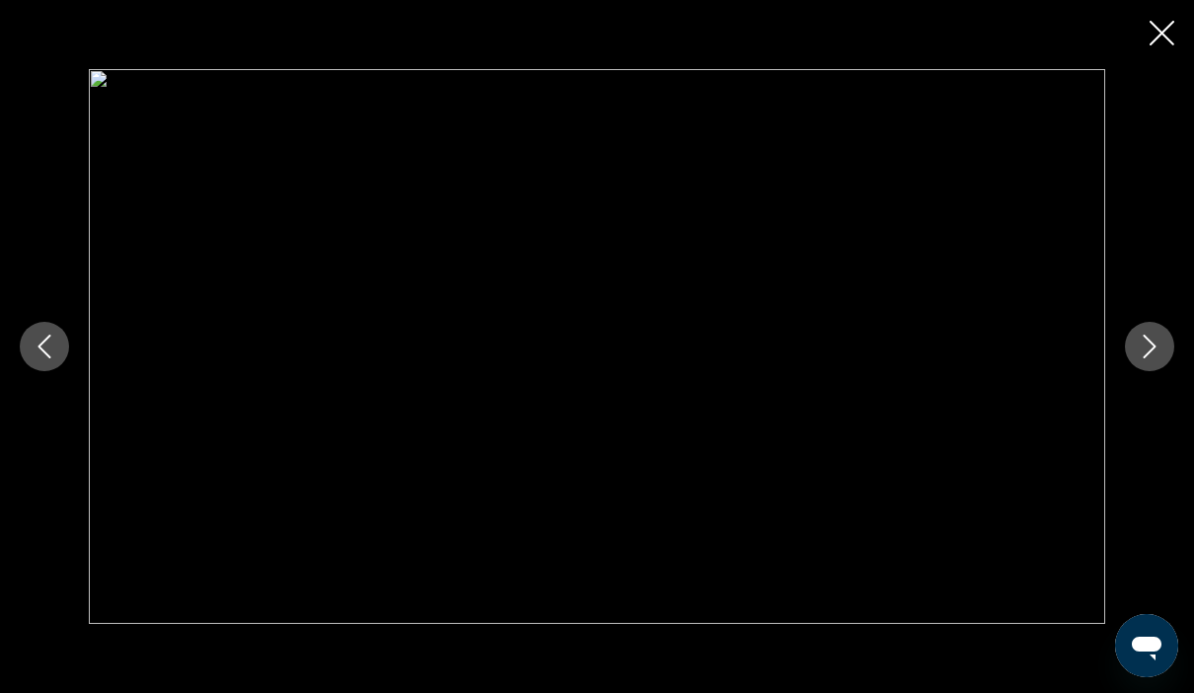
click at [1145, 371] on button "Next image" at bounding box center [1149, 346] width 49 height 49
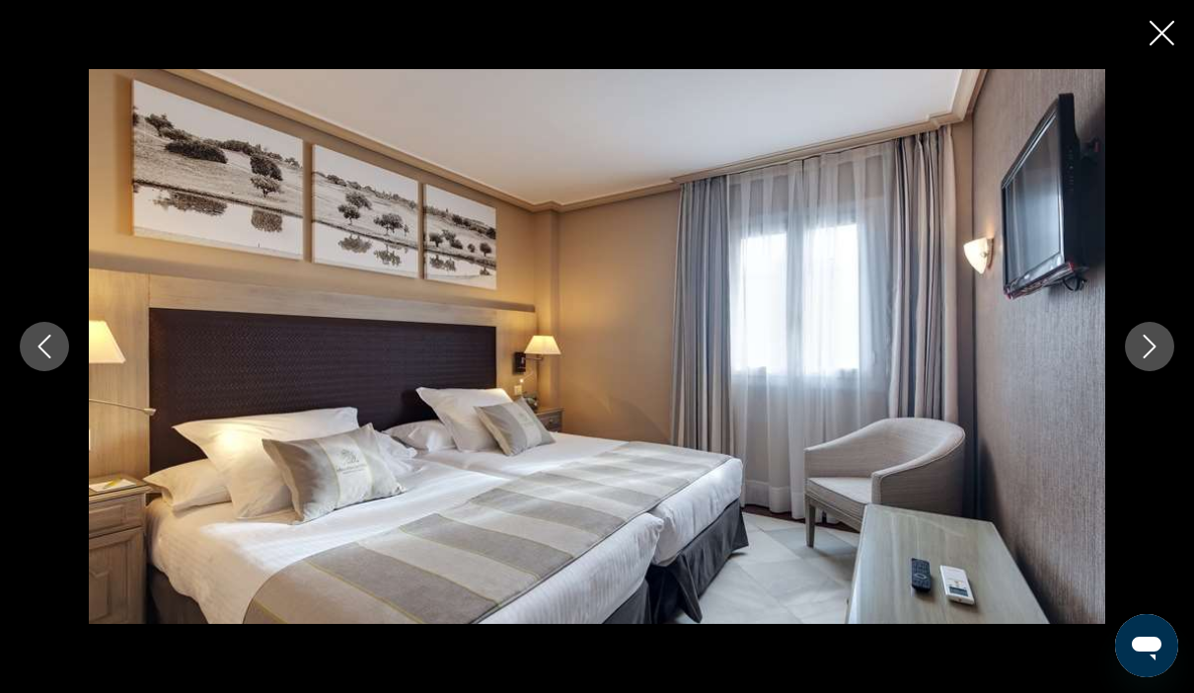
click at [1072, 370] on img "Main content" at bounding box center [597, 346] width 1016 height 554
click at [1149, 368] on button "Next image" at bounding box center [1149, 346] width 49 height 49
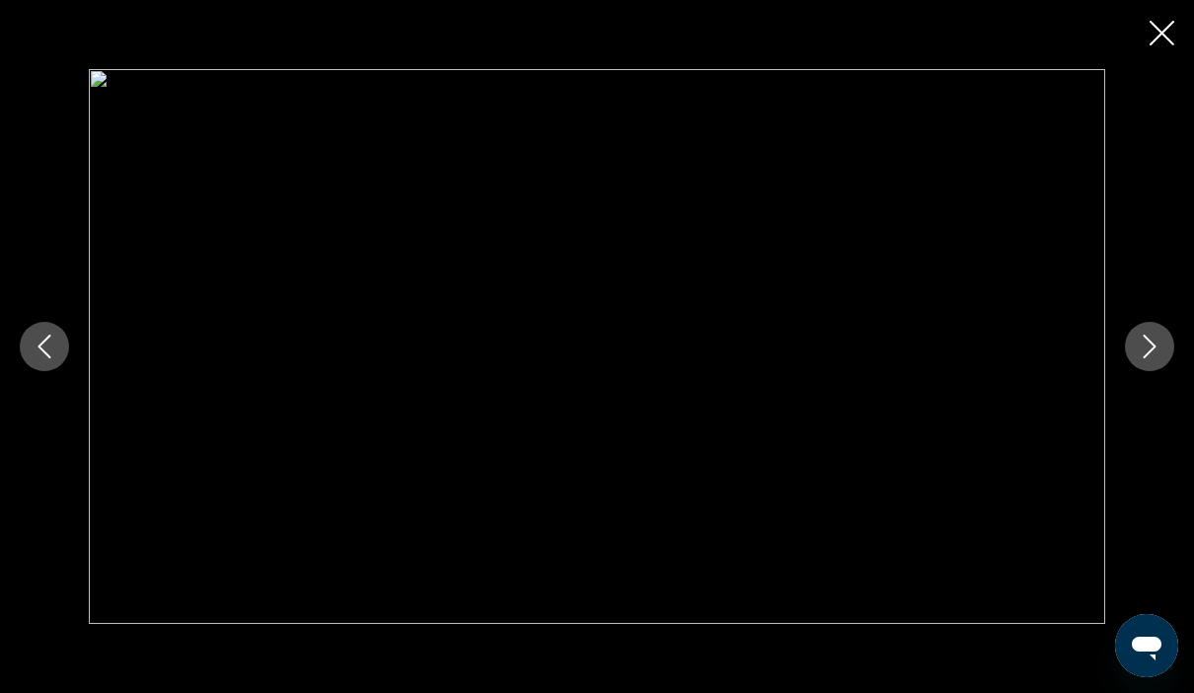
click at [1153, 358] on icon "Next image" at bounding box center [1149, 346] width 24 height 24
click at [1157, 358] on icon "Next image" at bounding box center [1149, 346] width 24 height 24
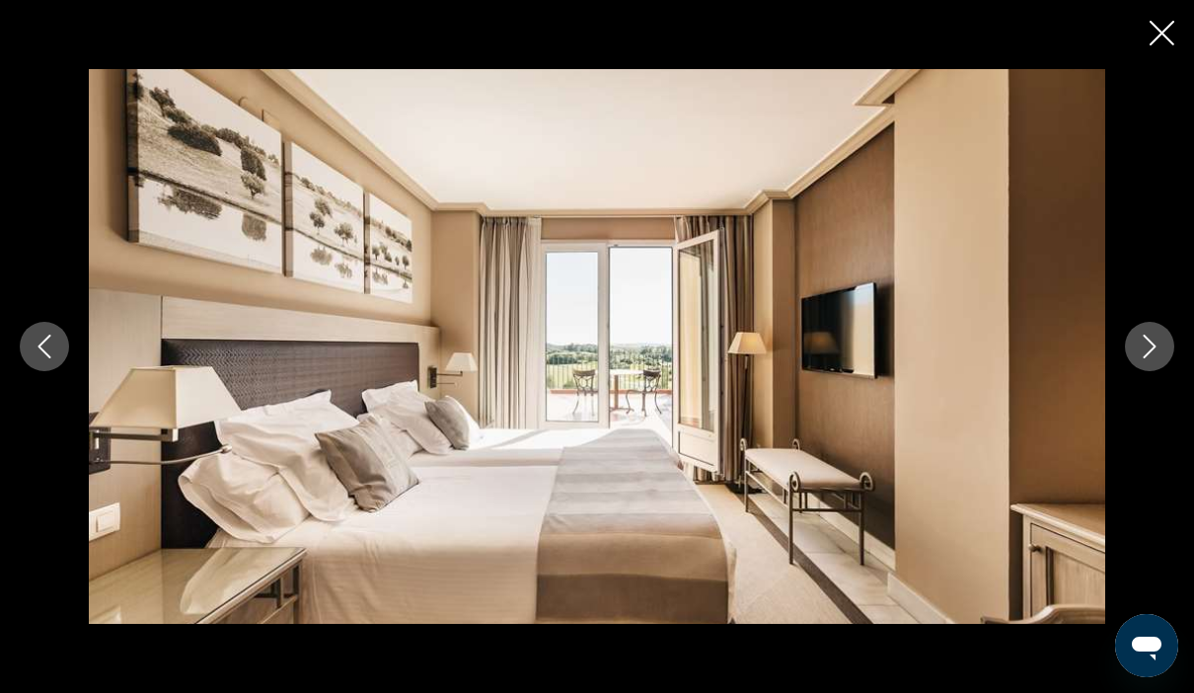
click at [1151, 358] on icon "Next image" at bounding box center [1149, 346] width 13 height 24
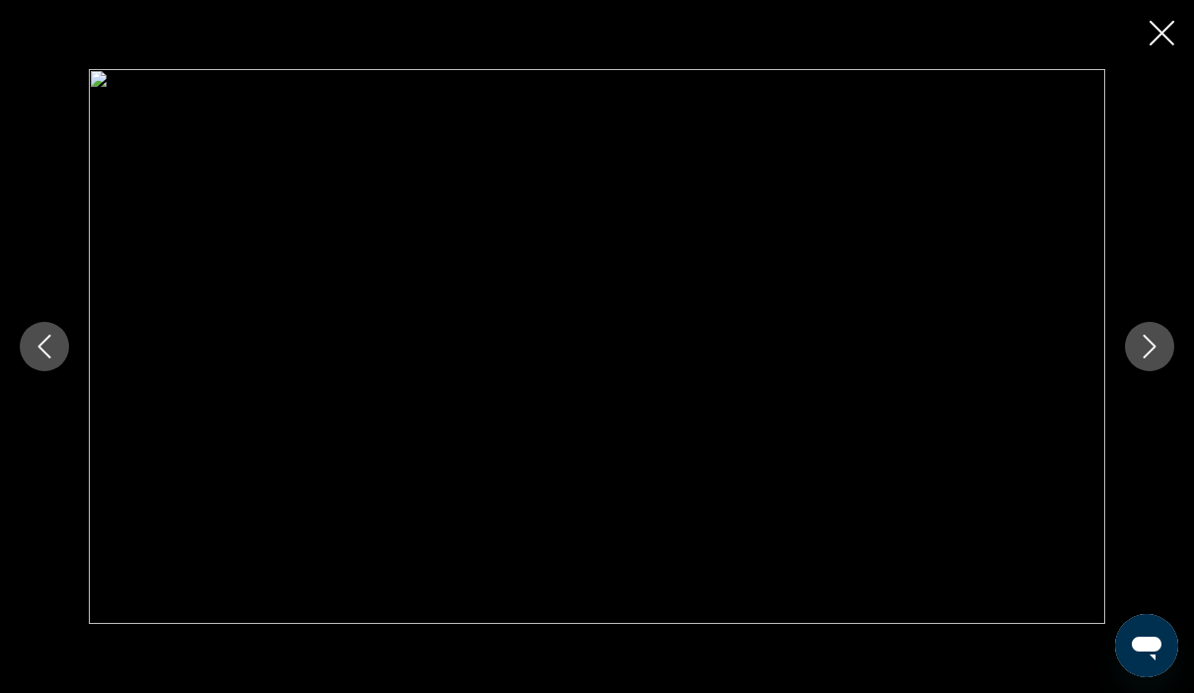
click at [1152, 358] on icon "Next image" at bounding box center [1149, 346] width 13 height 24
click at [1168, 371] on button "Next image" at bounding box center [1149, 346] width 49 height 49
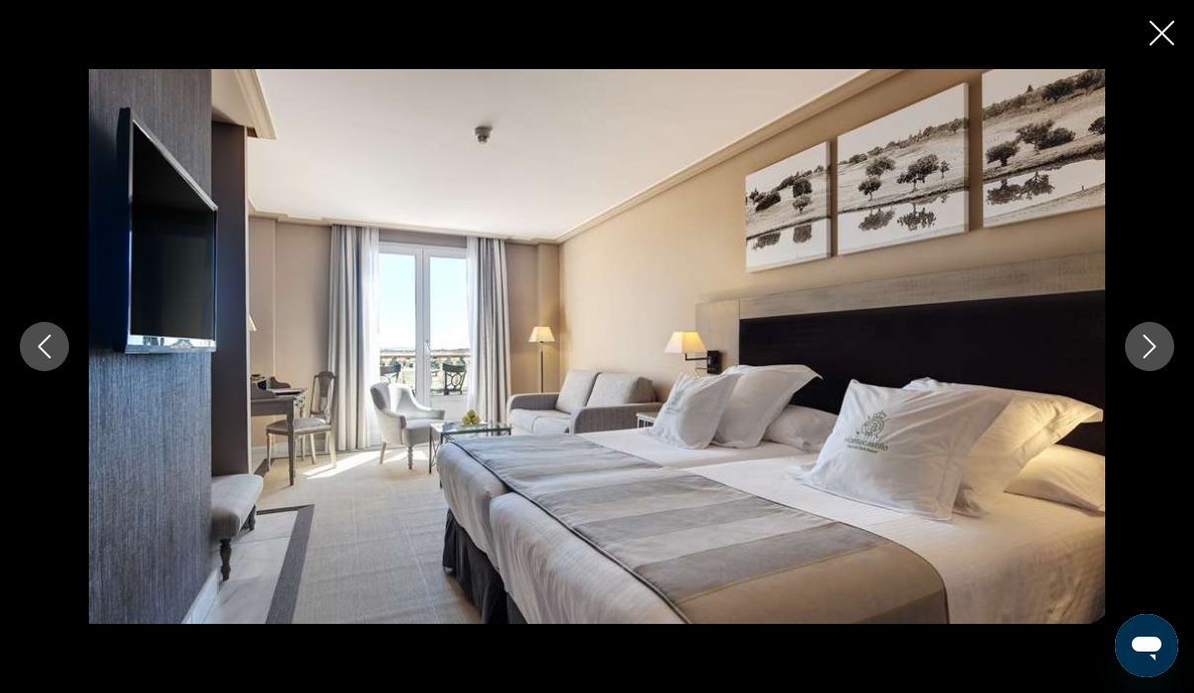
click at [1164, 371] on button "Next image" at bounding box center [1149, 346] width 49 height 49
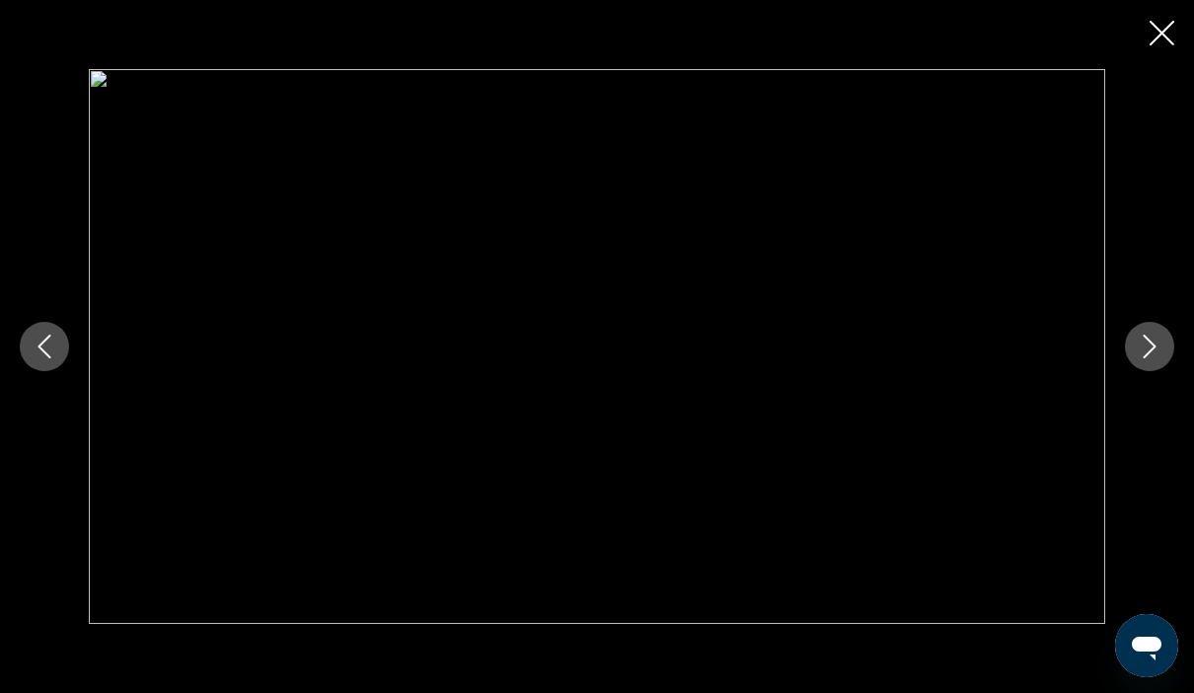
click at [1165, 371] on button "Next image" at bounding box center [1149, 346] width 49 height 49
click at [1147, 358] on icon "Next image" at bounding box center [1149, 346] width 24 height 24
click at [1145, 358] on icon "Next image" at bounding box center [1149, 346] width 24 height 24
click at [1144, 358] on icon "Next image" at bounding box center [1149, 346] width 24 height 24
click at [1140, 371] on button "Next image" at bounding box center [1149, 346] width 49 height 49
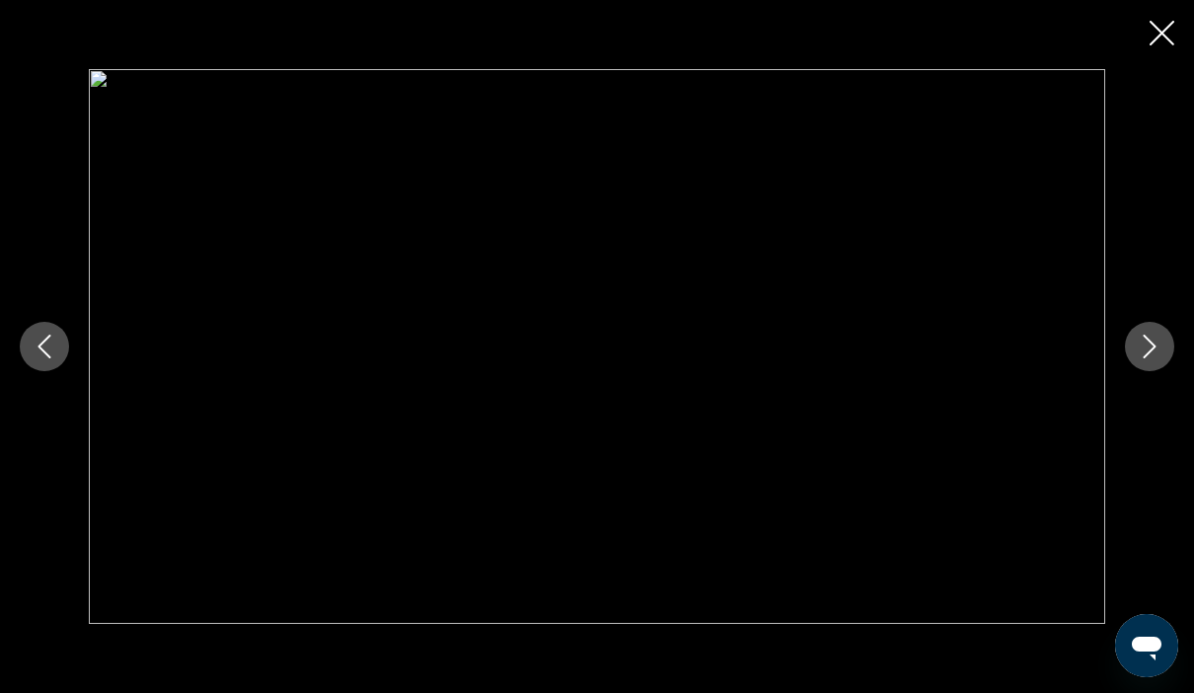
click at [1145, 371] on button "Next image" at bounding box center [1149, 346] width 49 height 49
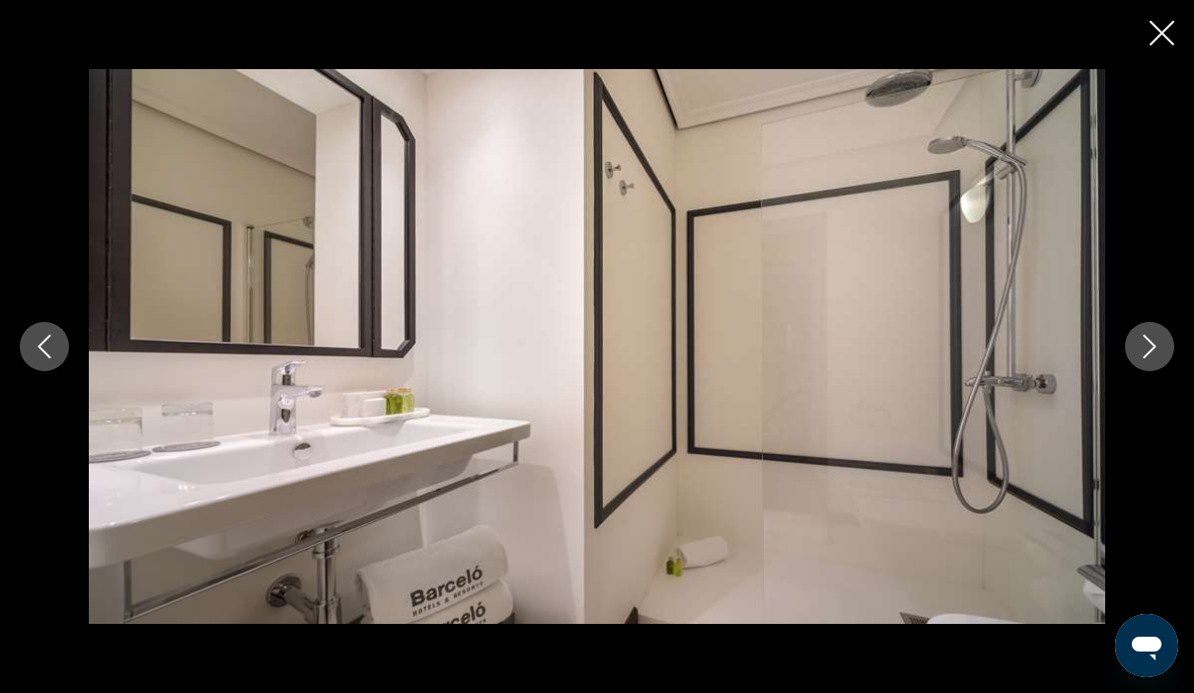
click at [1150, 358] on icon "Next image" at bounding box center [1149, 346] width 24 height 24
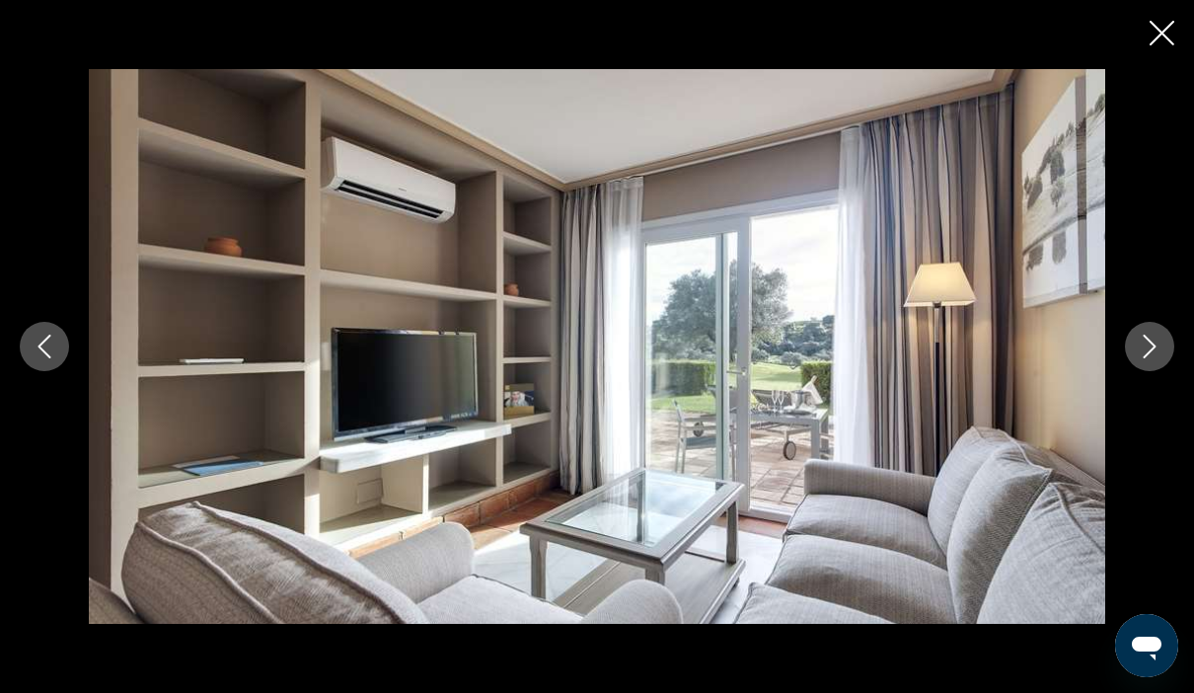
click at [1154, 358] on icon "Next image" at bounding box center [1149, 346] width 24 height 24
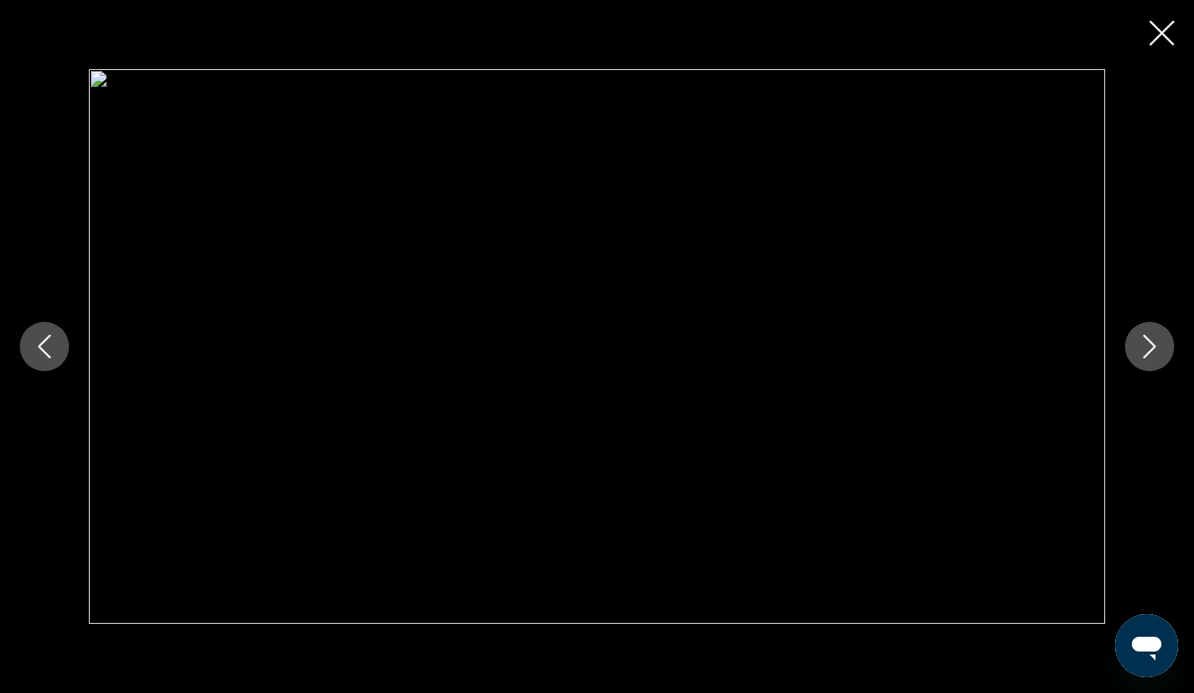
click at [1128, 371] on button "Next image" at bounding box center [1149, 346] width 49 height 49
click at [1145, 358] on icon "Next image" at bounding box center [1149, 346] width 24 height 24
click at [1148, 358] on icon "Next image" at bounding box center [1149, 346] width 24 height 24
click at [1162, 371] on button "Next image" at bounding box center [1149, 346] width 49 height 49
click at [1150, 37] on icon "Close slideshow" at bounding box center [1161, 33] width 25 height 25
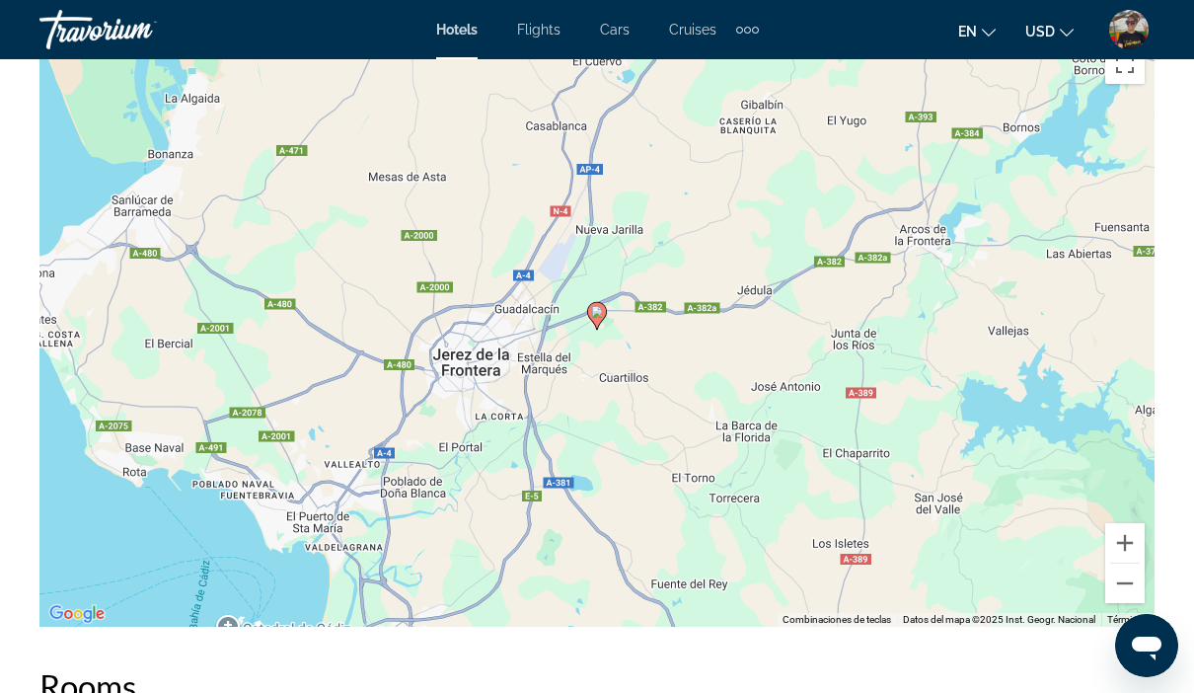
scroll to position [2266, 0]
click at [1122, 583] on button "Reducir" at bounding box center [1124, 583] width 39 height 39
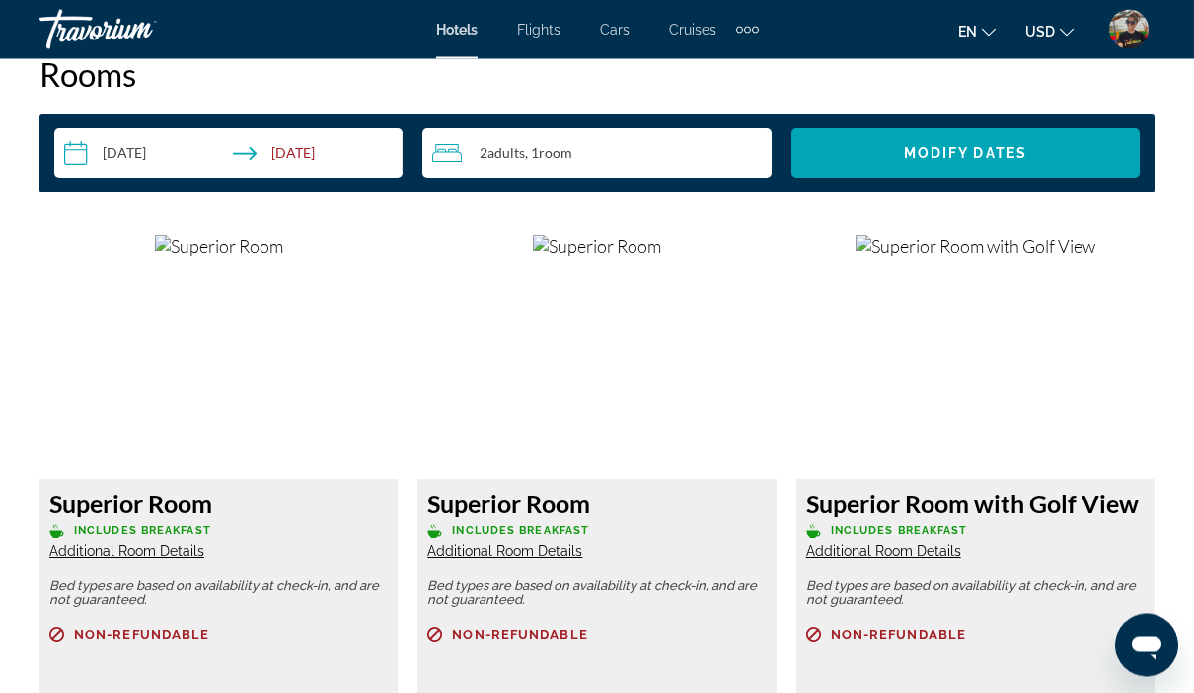
scroll to position [2879, 0]
click at [116, 137] on input "**********" at bounding box center [232, 155] width 356 height 55
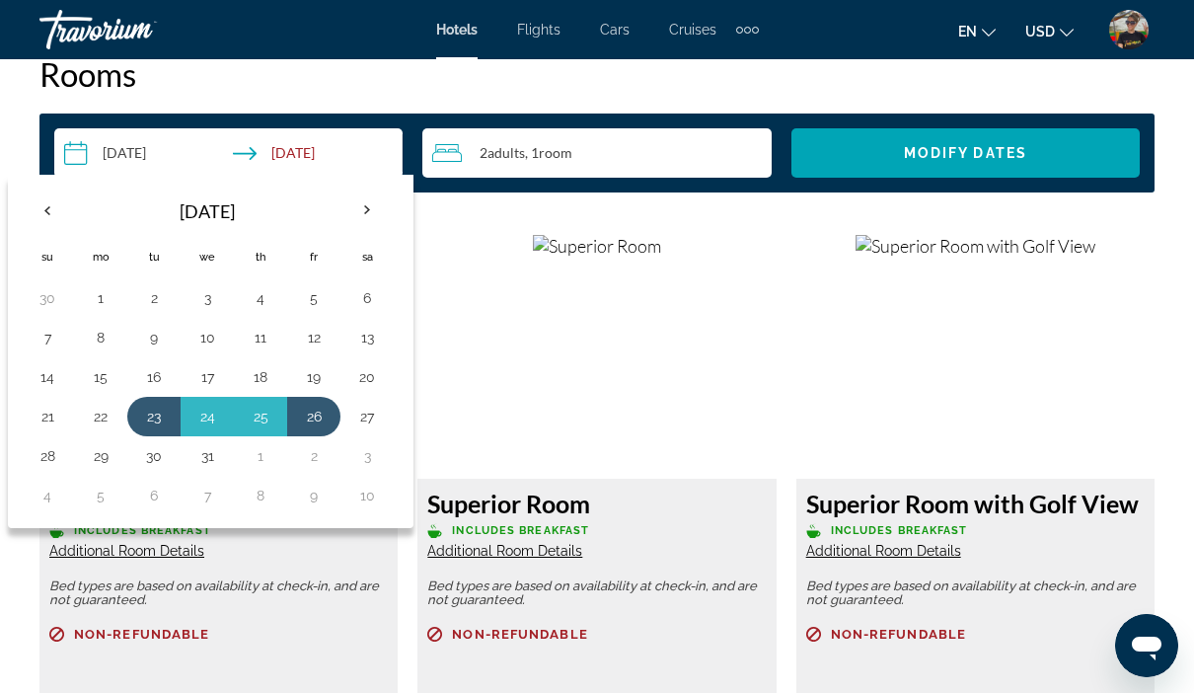
click at [143, 413] on button "23" at bounding box center [154, 417] width 32 height 28
click at [379, 412] on button "27" at bounding box center [367, 417] width 32 height 28
type input "**********"
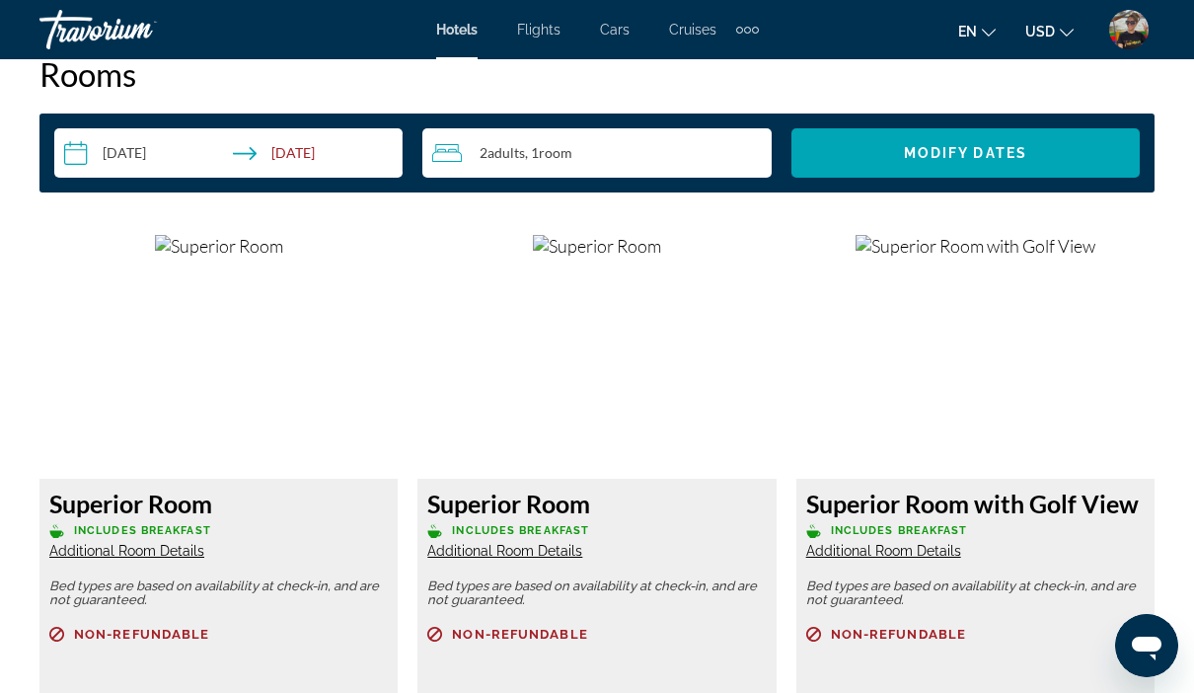
click at [954, 148] on span "Modify Dates" at bounding box center [965, 153] width 123 height 16
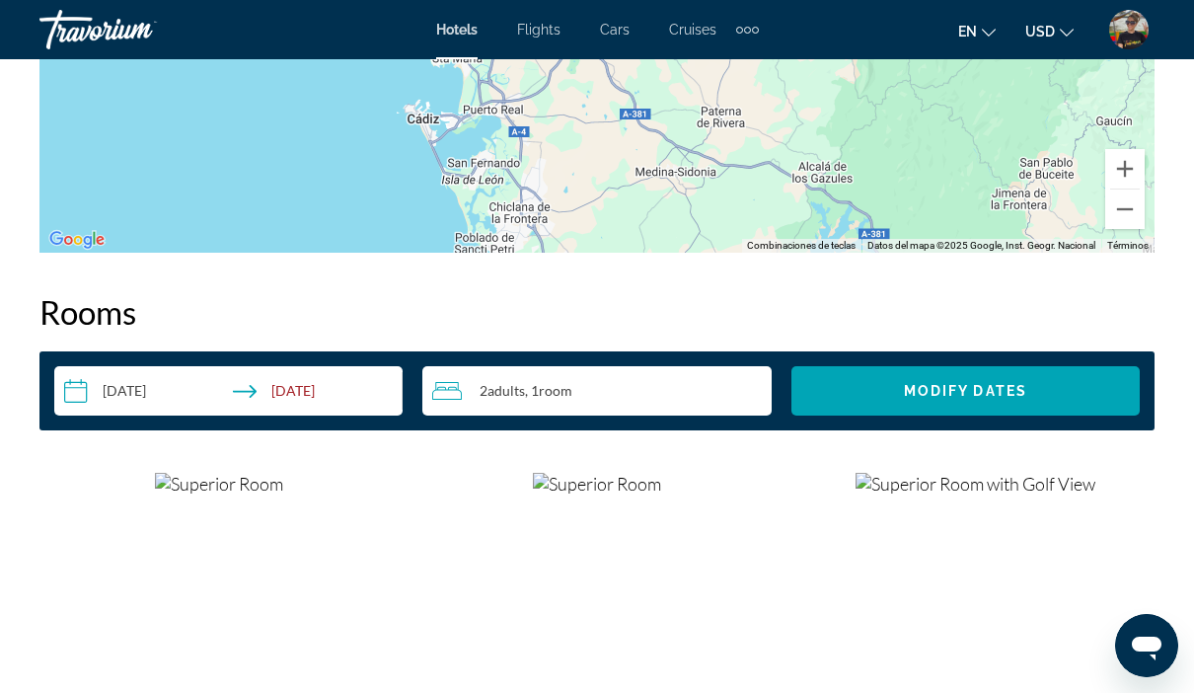
scroll to position [2640, 0]
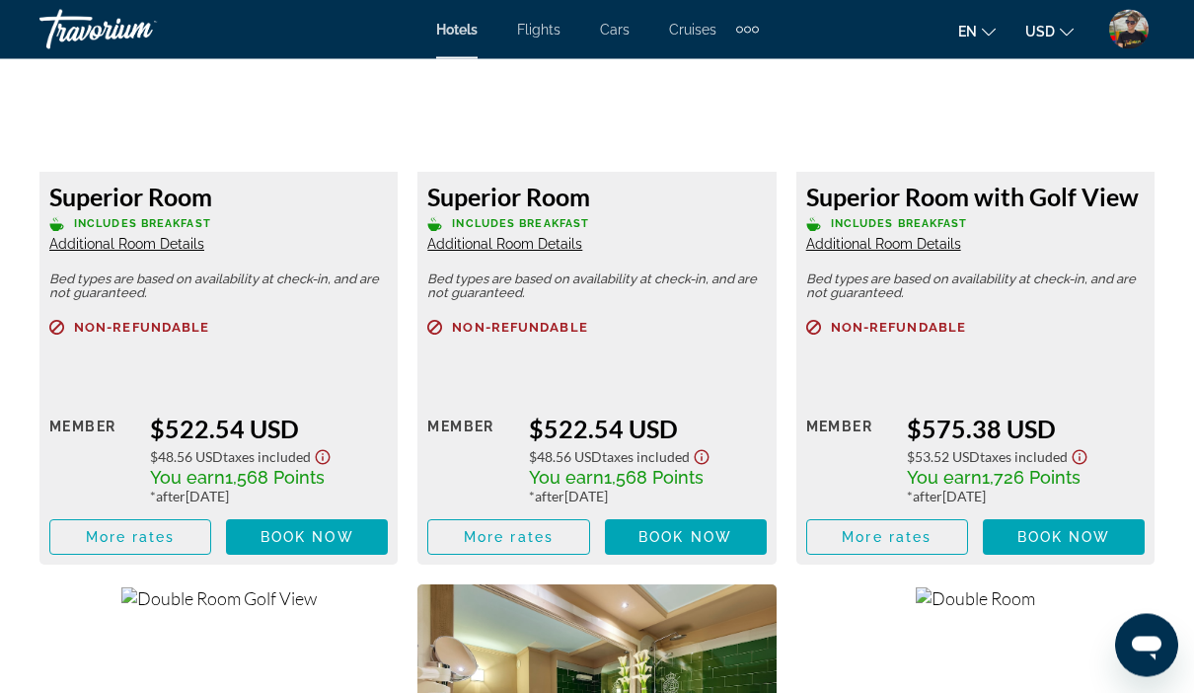
click at [287, 548] on span "Main content" at bounding box center [307, 537] width 162 height 47
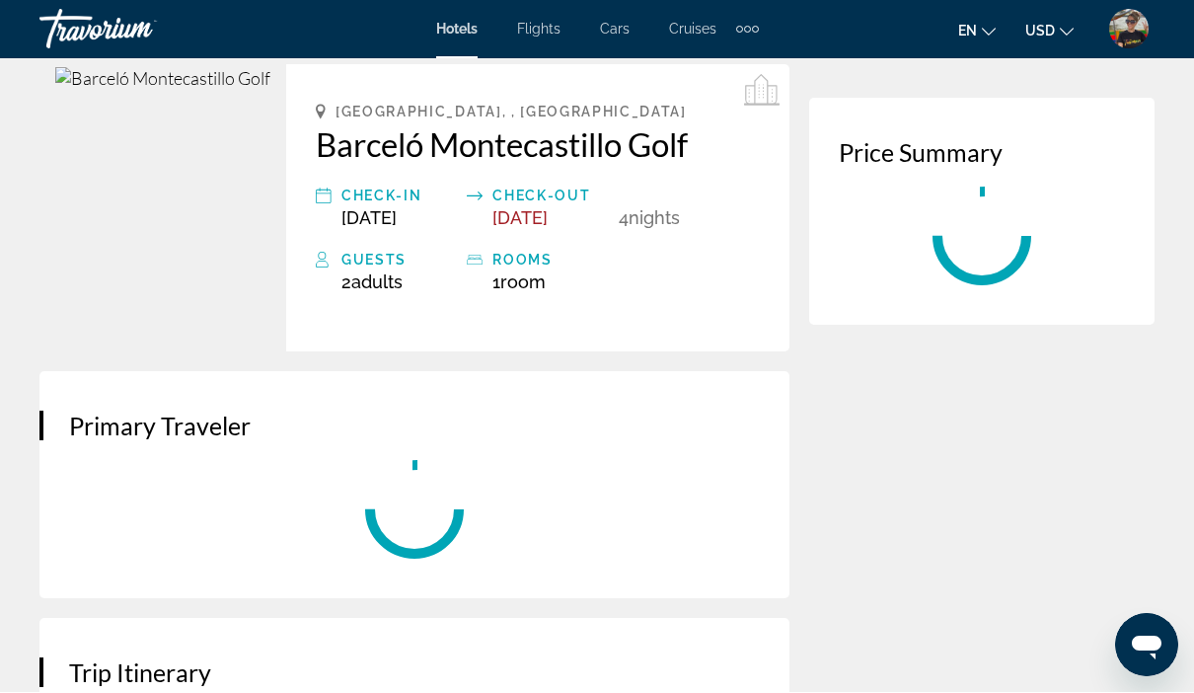
scroll to position [84, 0]
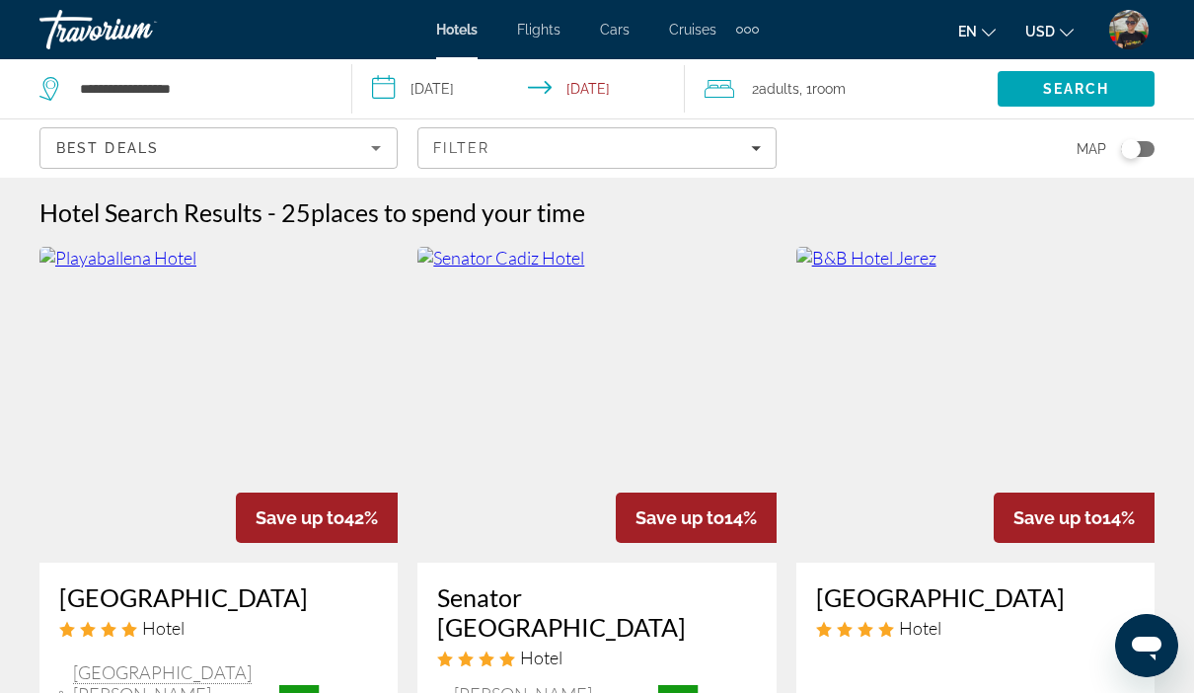
click at [454, 161] on span "Filters" at bounding box center [596, 147] width 356 height 47
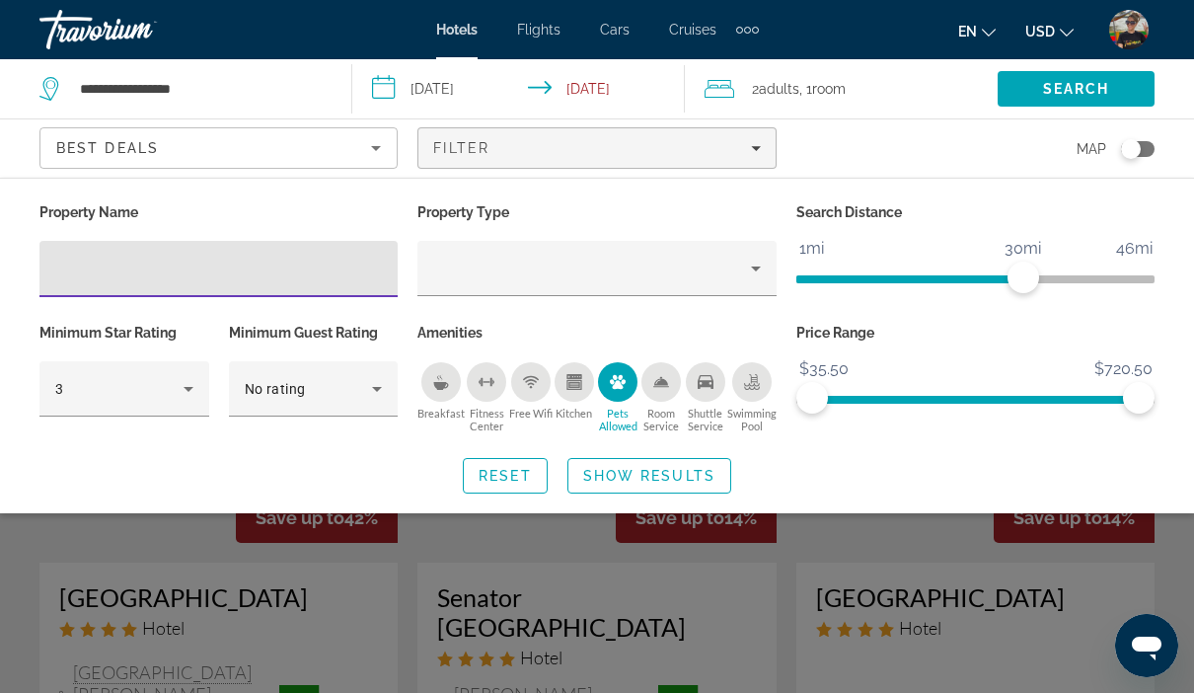
scroll to position [83, 0]
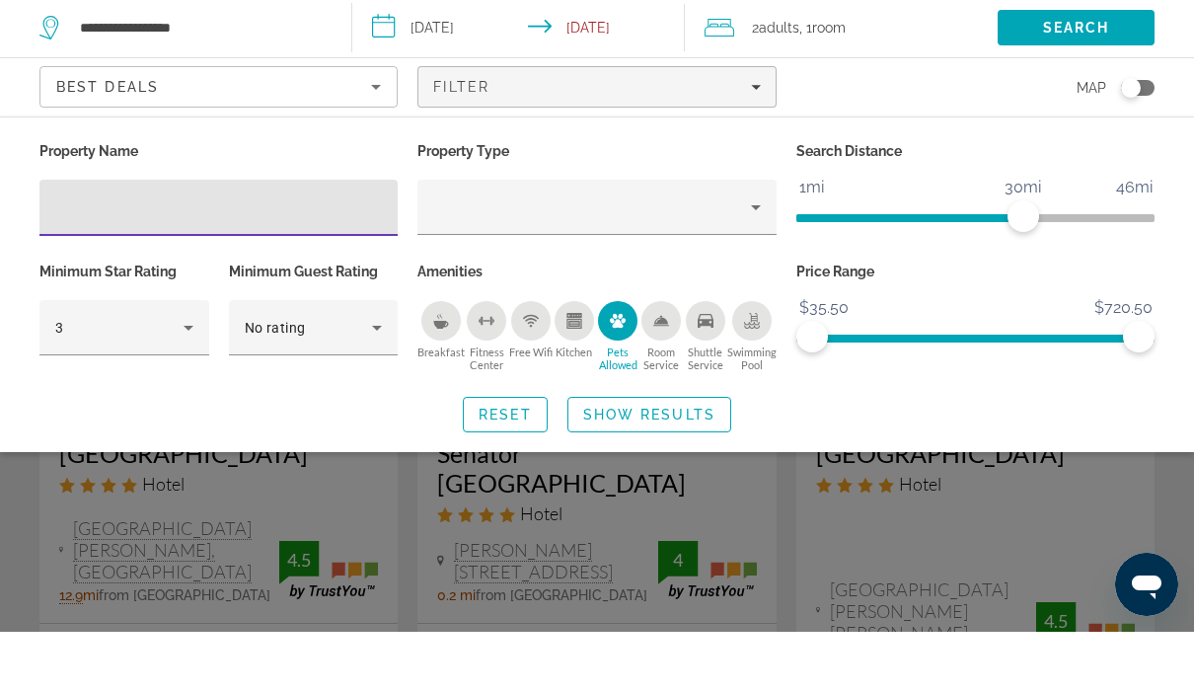
click at [448, 59] on input "**********" at bounding box center [522, 91] width 340 height 65
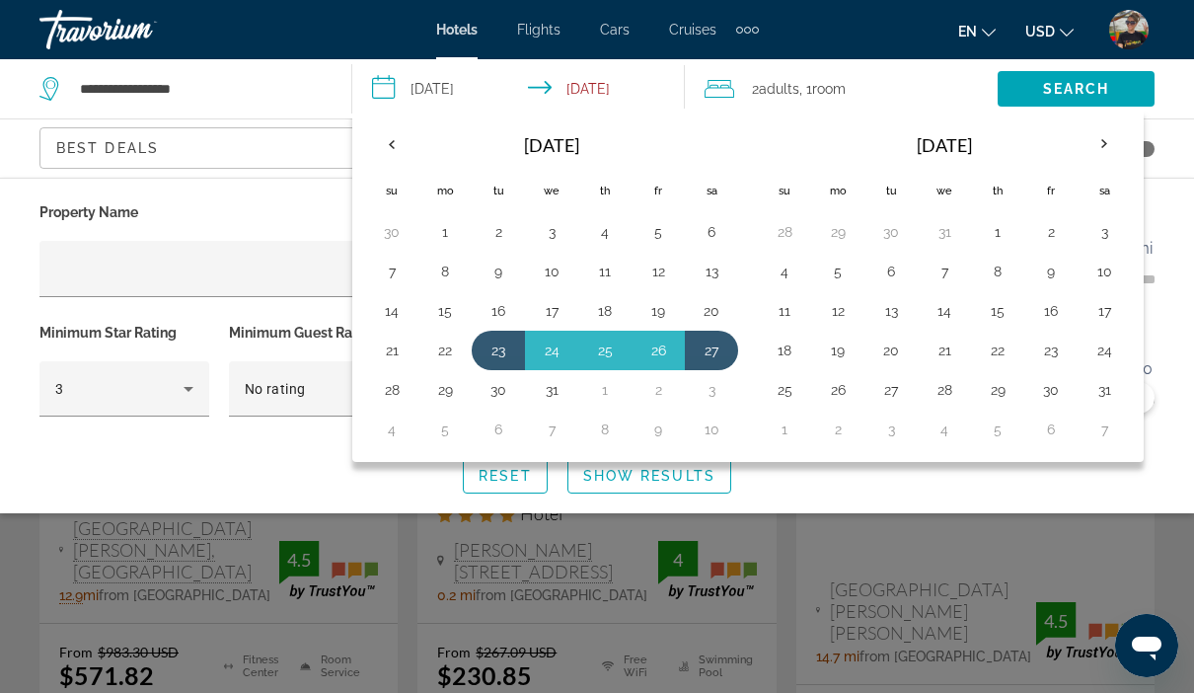
click at [498, 359] on button "23" at bounding box center [498, 350] width 32 height 28
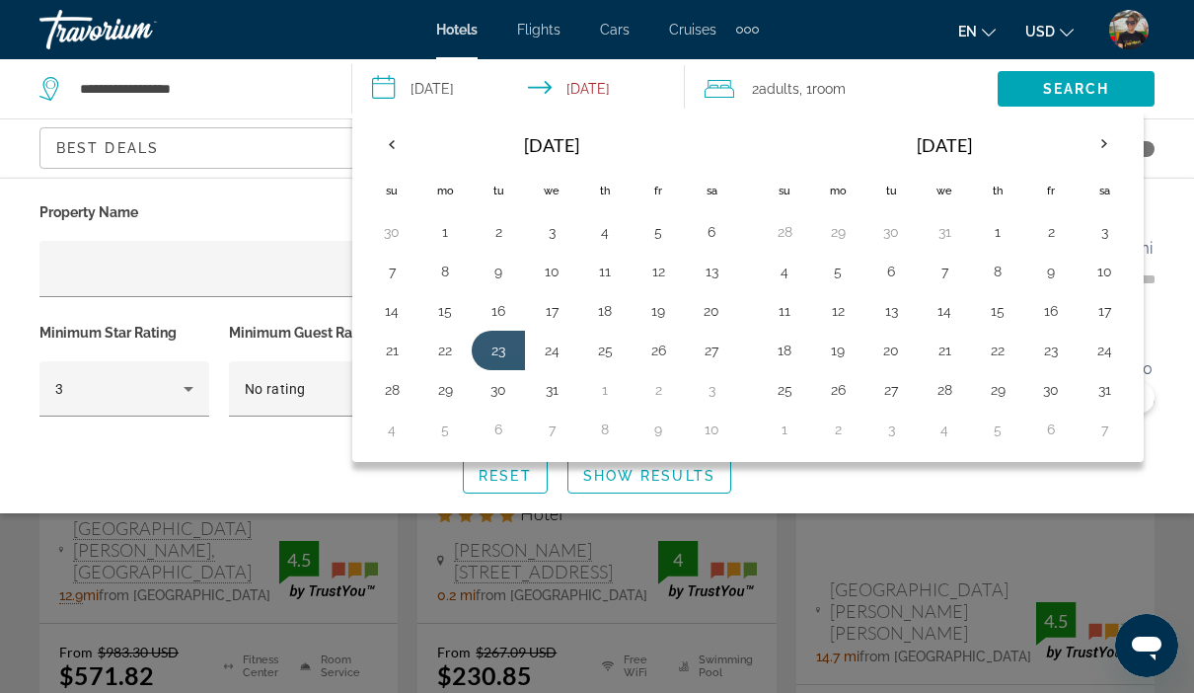
click at [552, 354] on button "24" at bounding box center [552, 350] width 32 height 28
type input "**********"
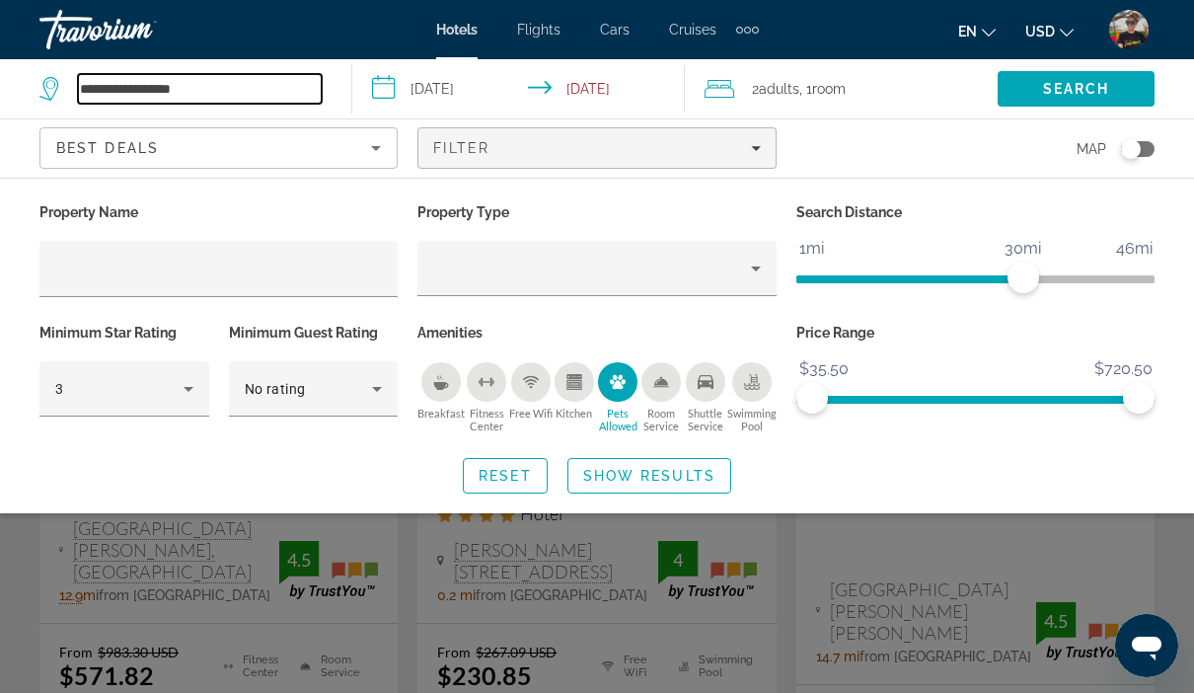
click at [283, 99] on input "**********" at bounding box center [200, 89] width 244 height 30
type input "*"
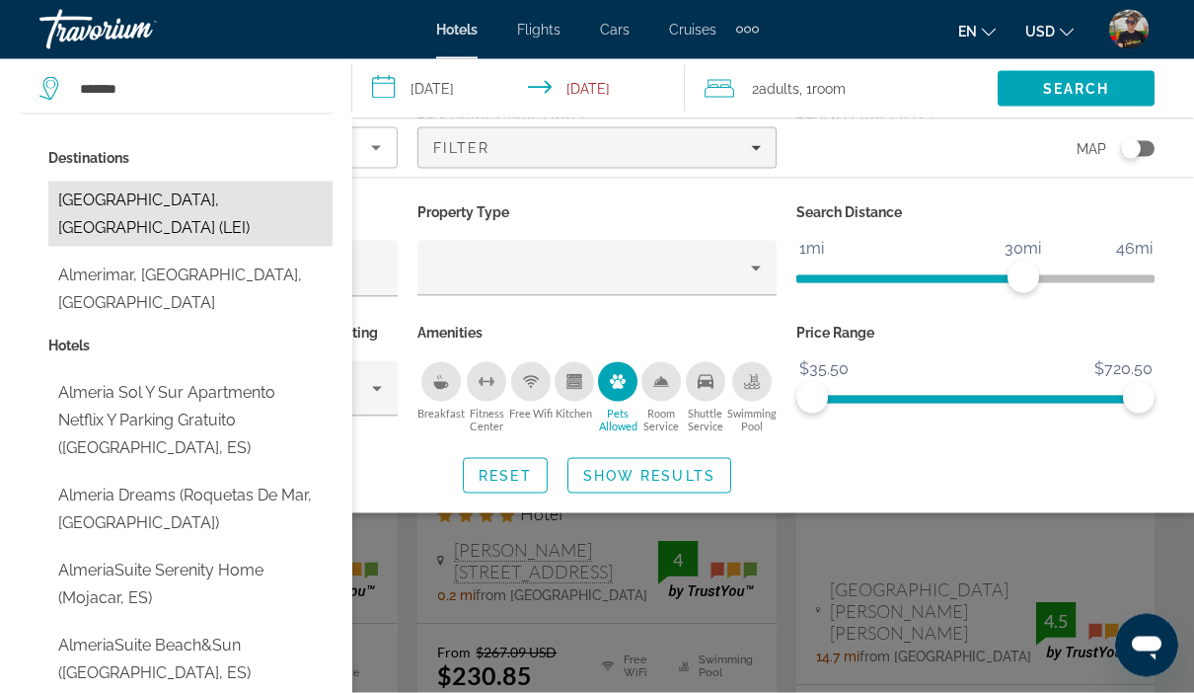
click at [178, 210] on button "[GEOGRAPHIC_DATA], [GEOGRAPHIC_DATA] (LEI)" at bounding box center [190, 214] width 284 height 65
type input "**********"
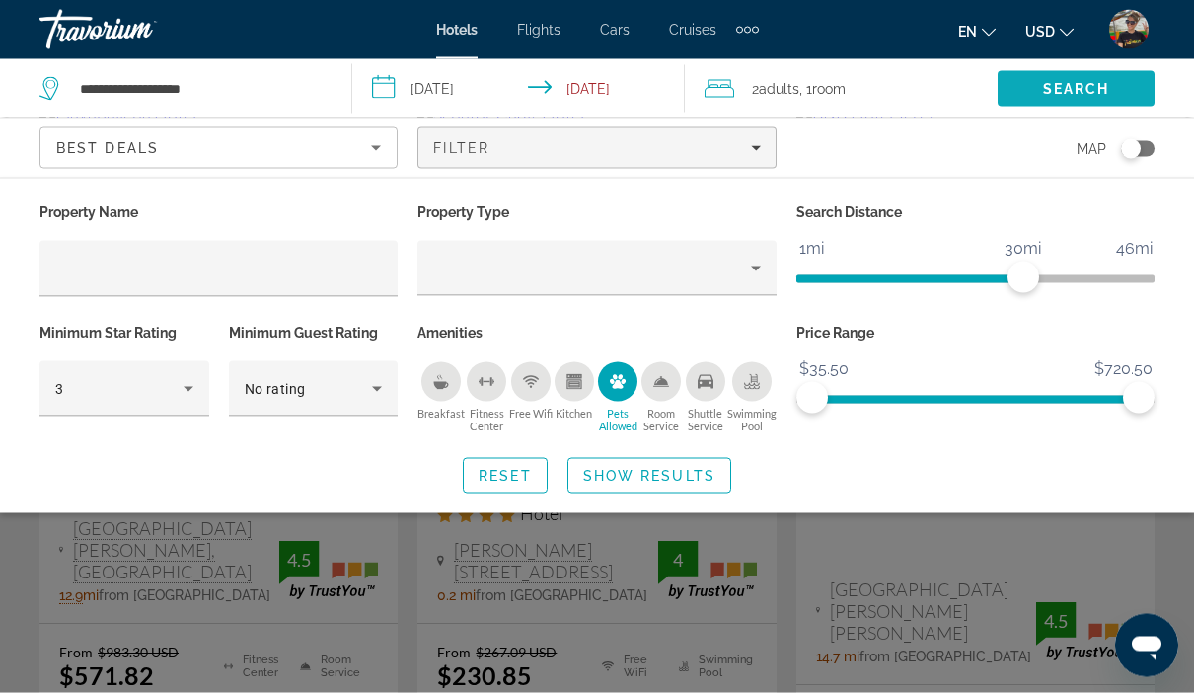
click at [1085, 100] on span "Search" at bounding box center [1075, 88] width 157 height 47
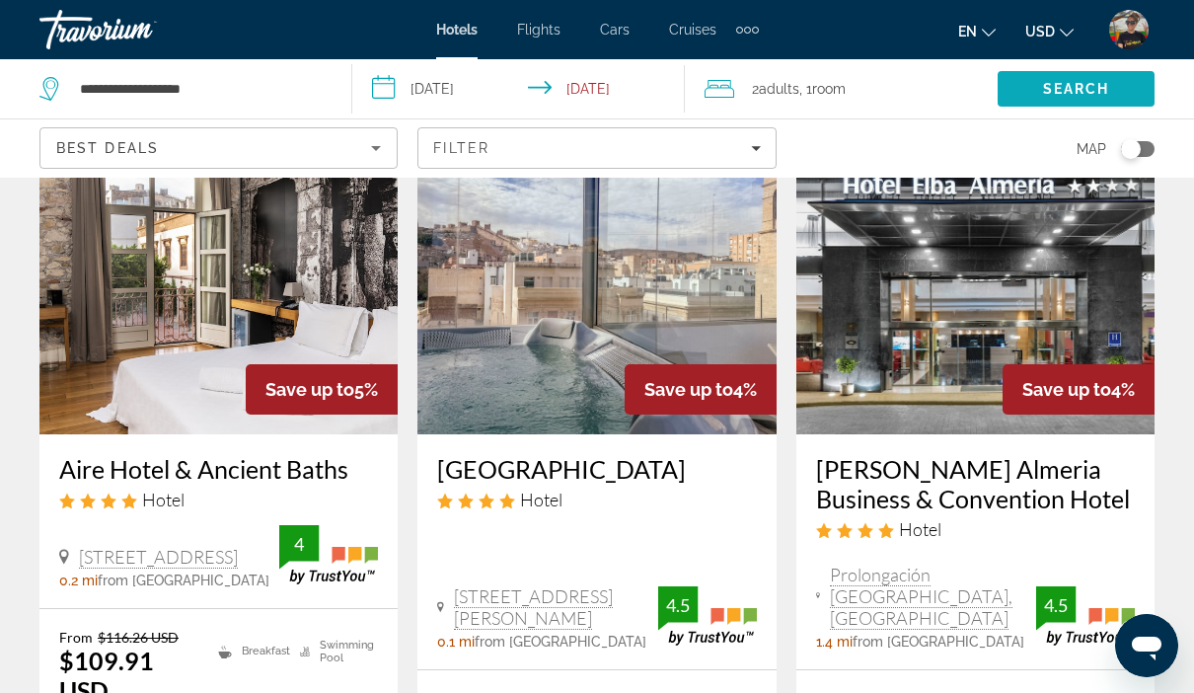
scroll to position [1771, 0]
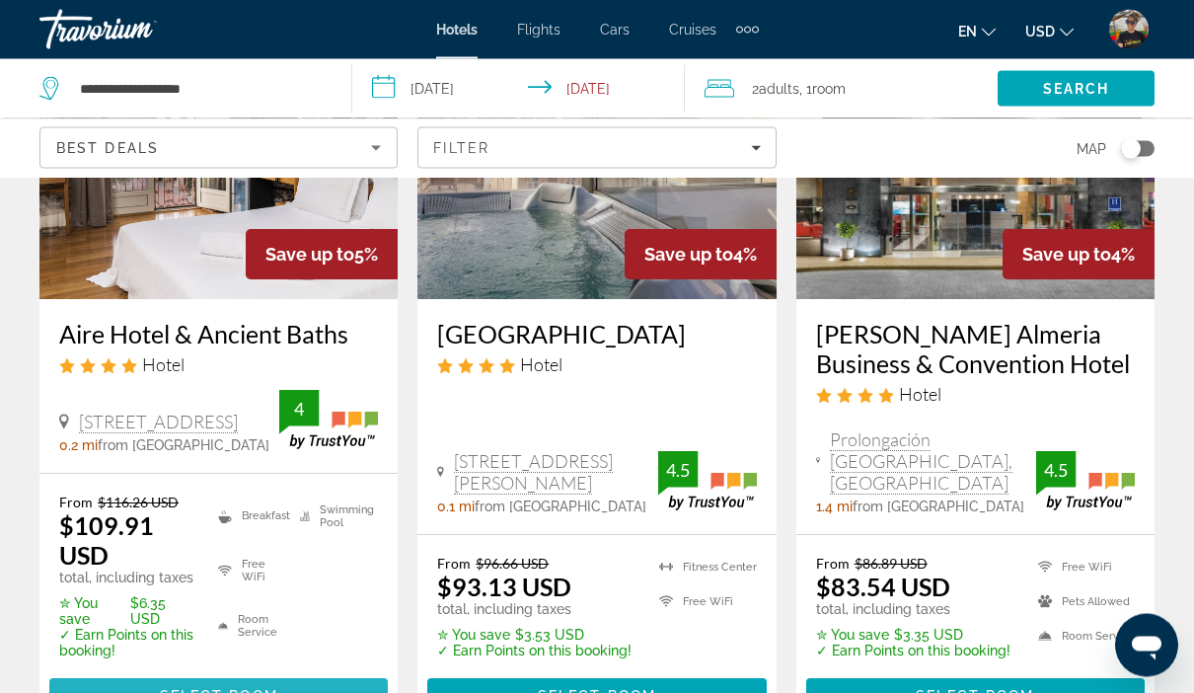
click at [93, 673] on span "Main content" at bounding box center [218, 696] width 338 height 47
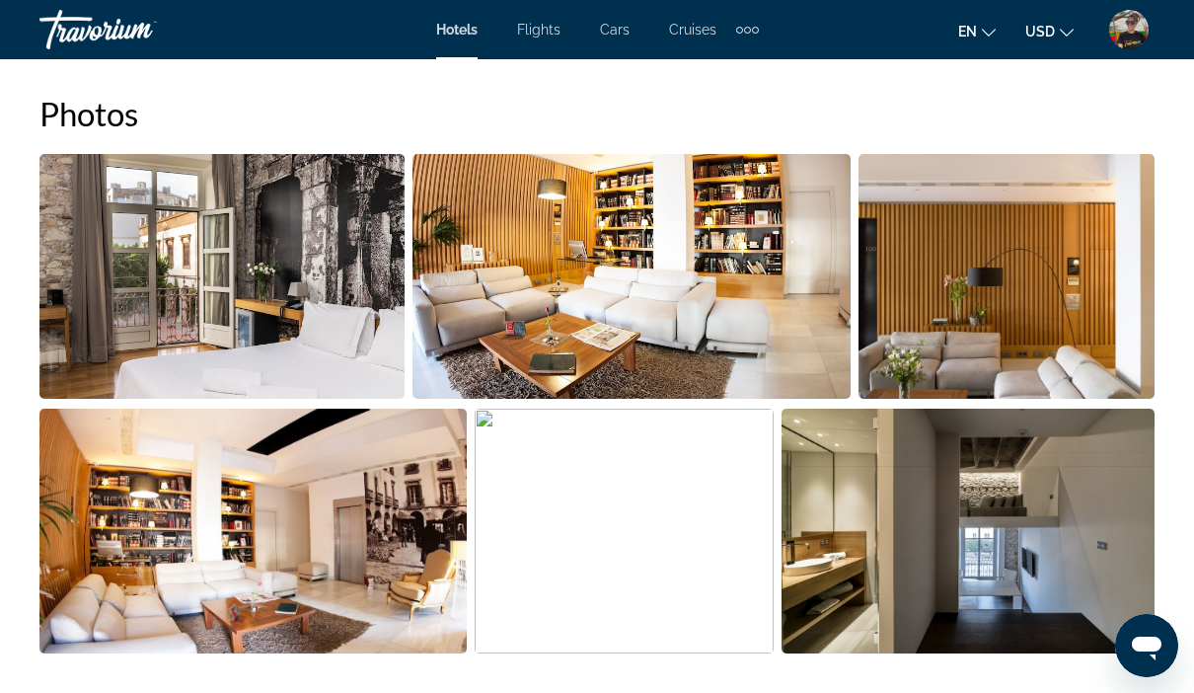
scroll to position [1293, 0]
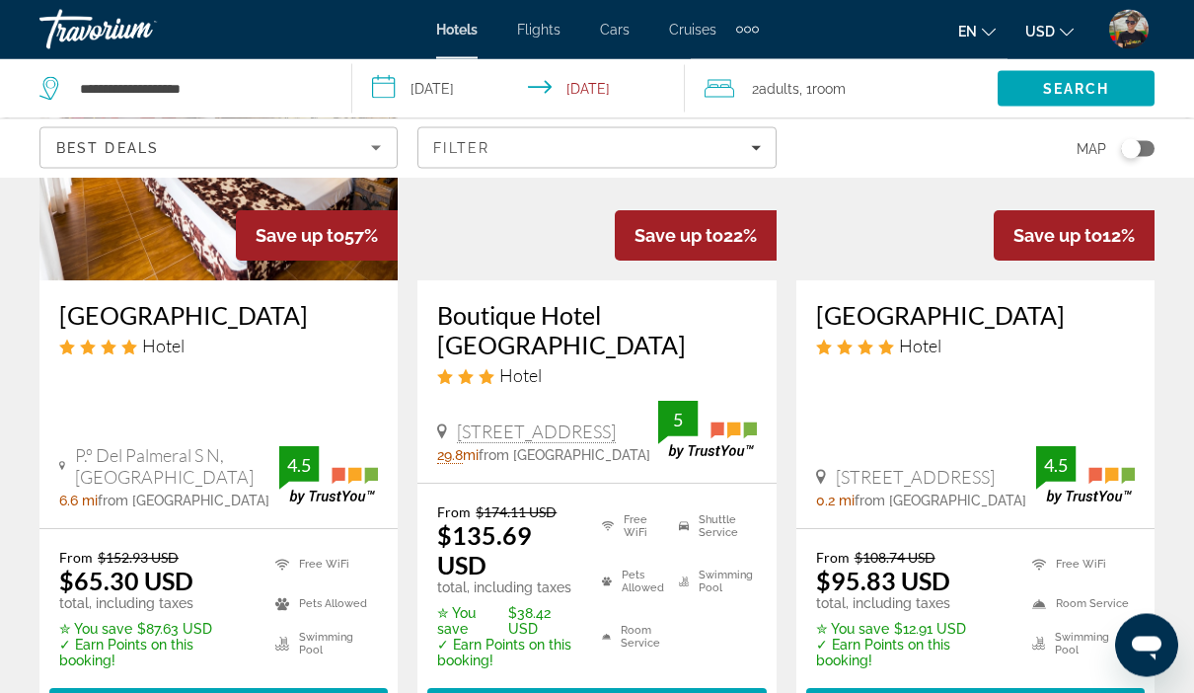
scroll to position [283, 0]
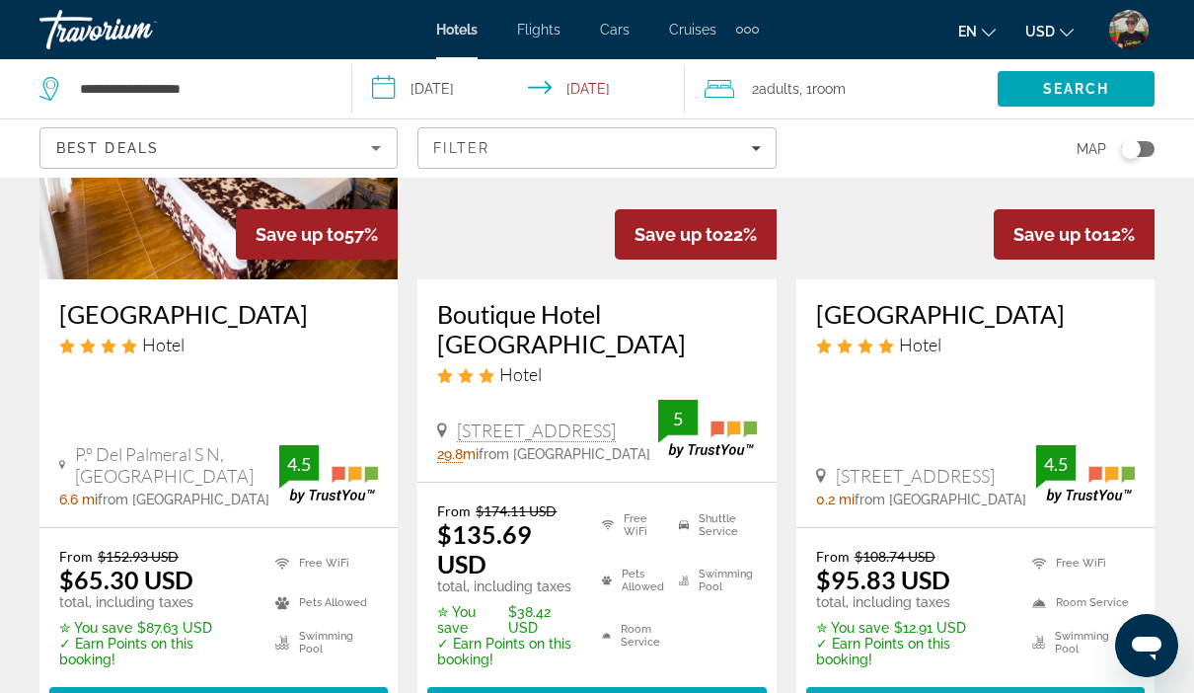
click at [961, 696] on span "Select Room" at bounding box center [975, 704] width 118 height 16
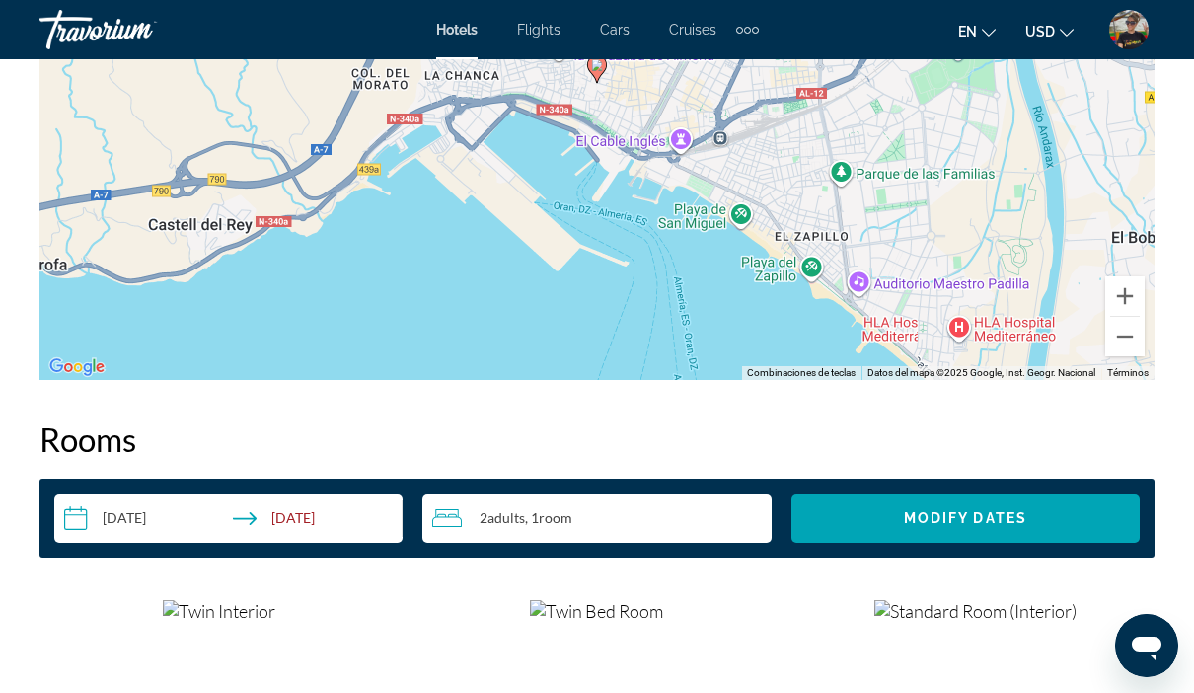
scroll to position [2479, 0]
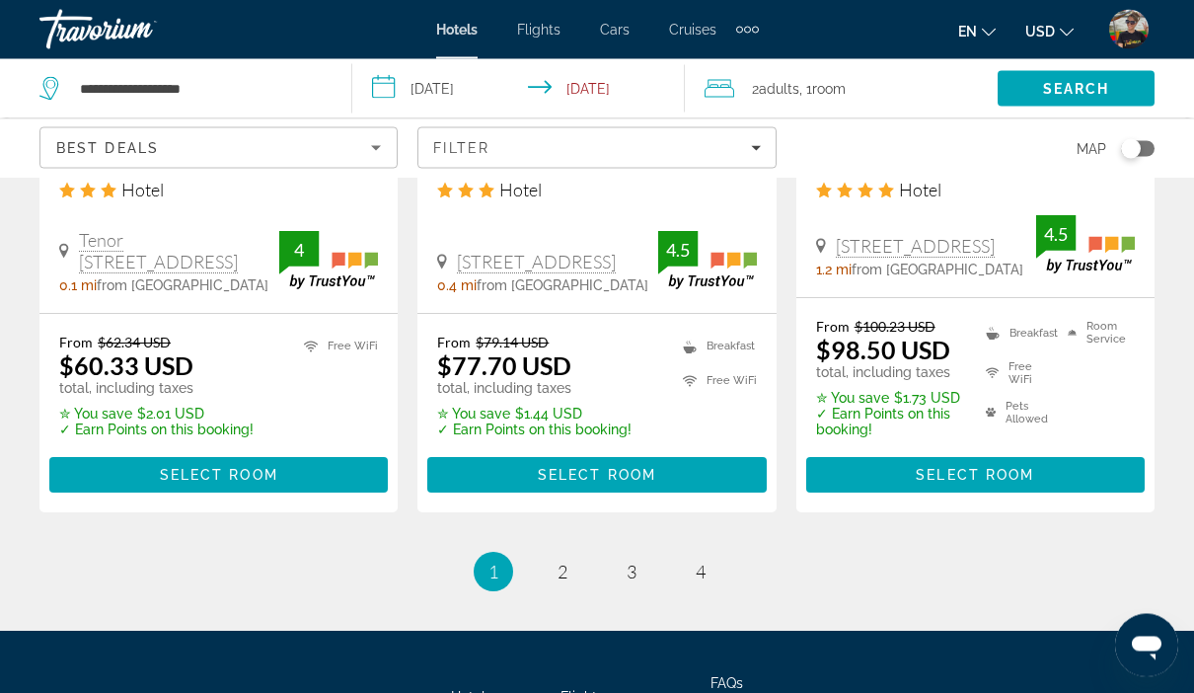
scroll to position [2922, 0]
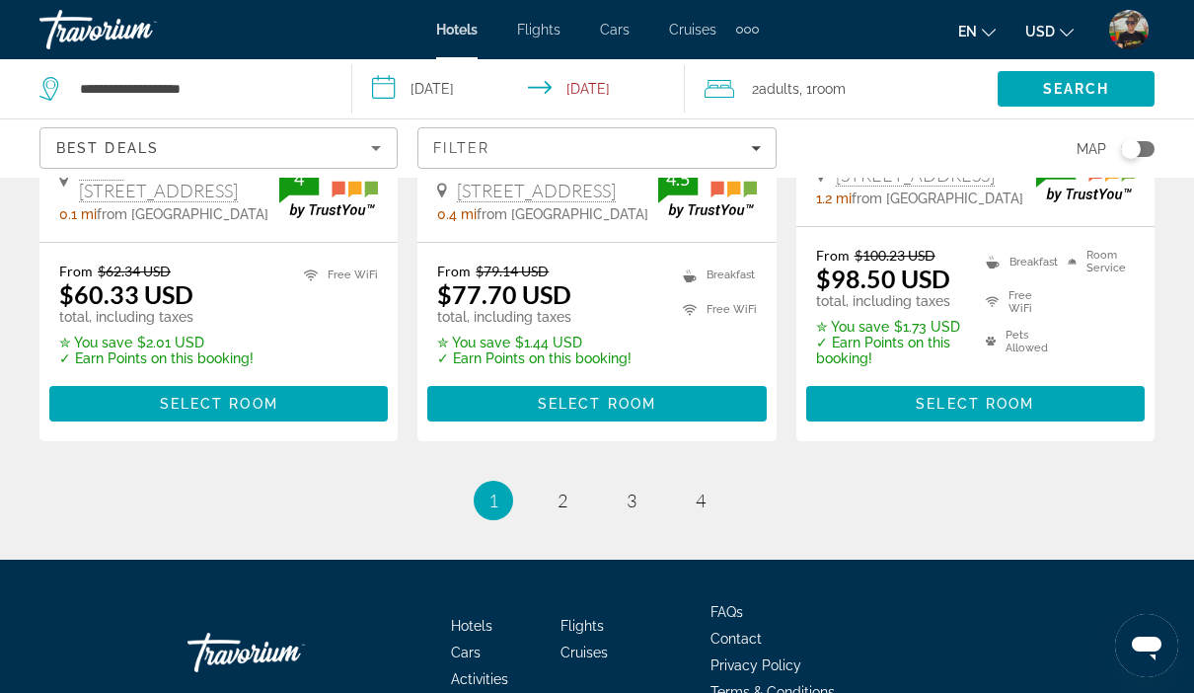
click at [564, 487] on link "page 2" at bounding box center [563, 500] width 35 height 35
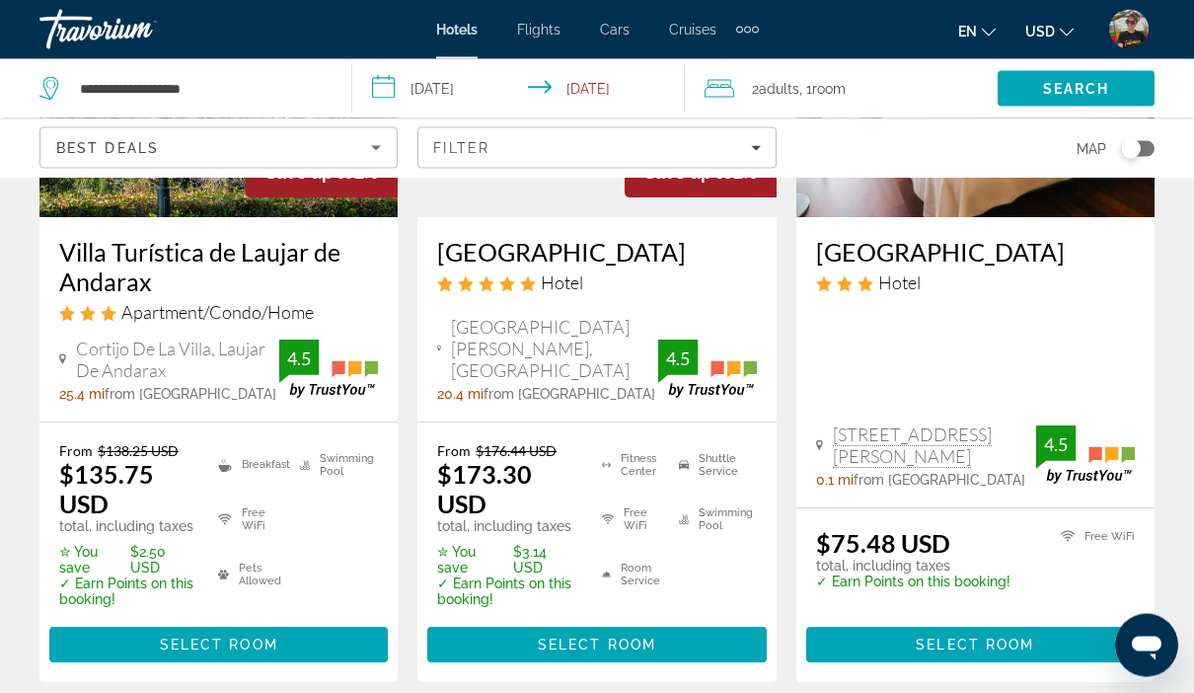
scroll to position [345, 0]
click at [477, 649] on span "Main content" at bounding box center [596, 644] width 338 height 47
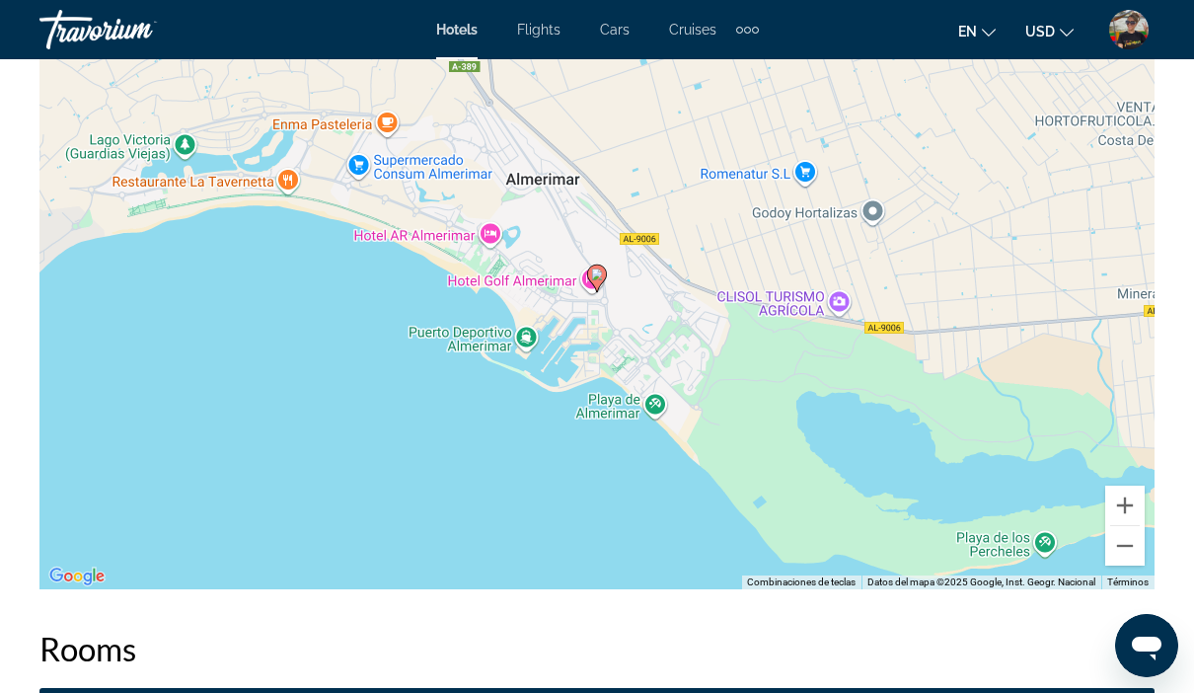
scroll to position [2201, 0]
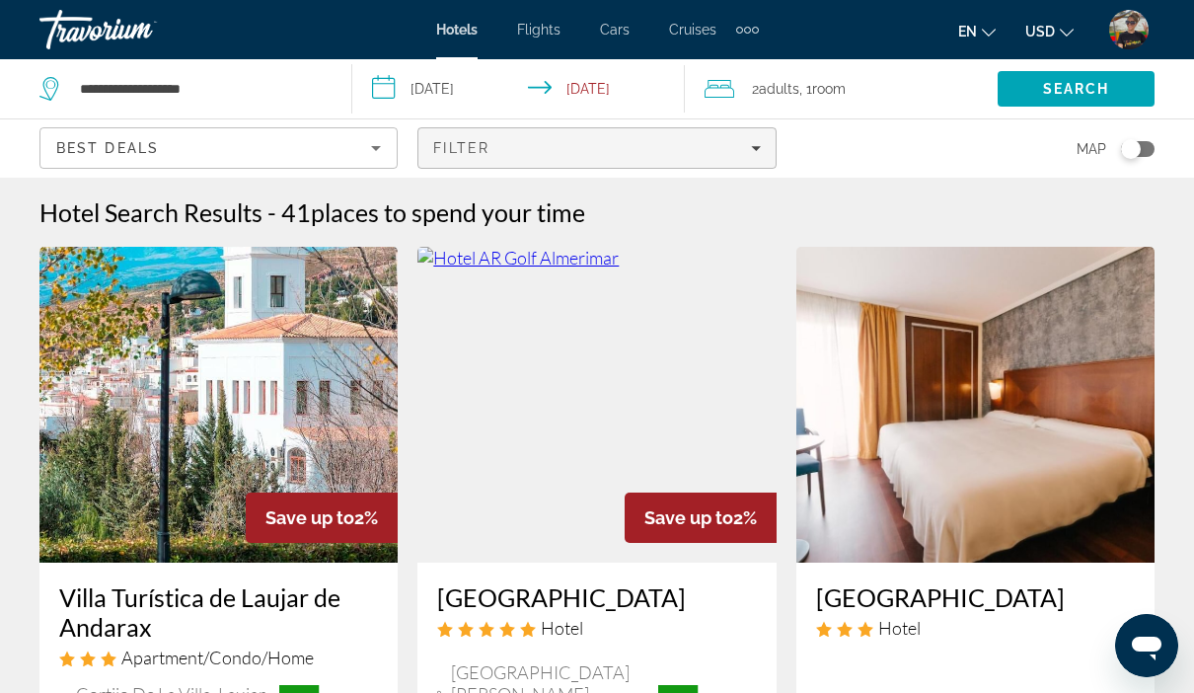
click at [521, 132] on span "Filters" at bounding box center [596, 147] width 356 height 47
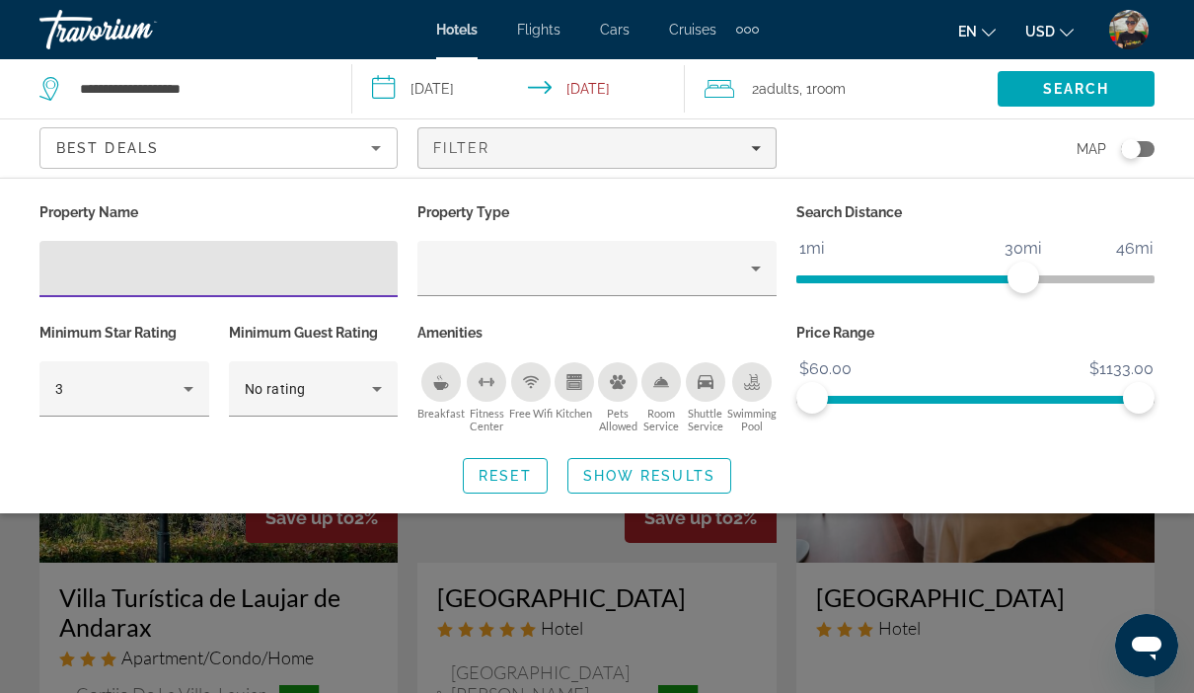
click at [618, 394] on div "Pets Allowed" at bounding box center [617, 381] width 39 height 39
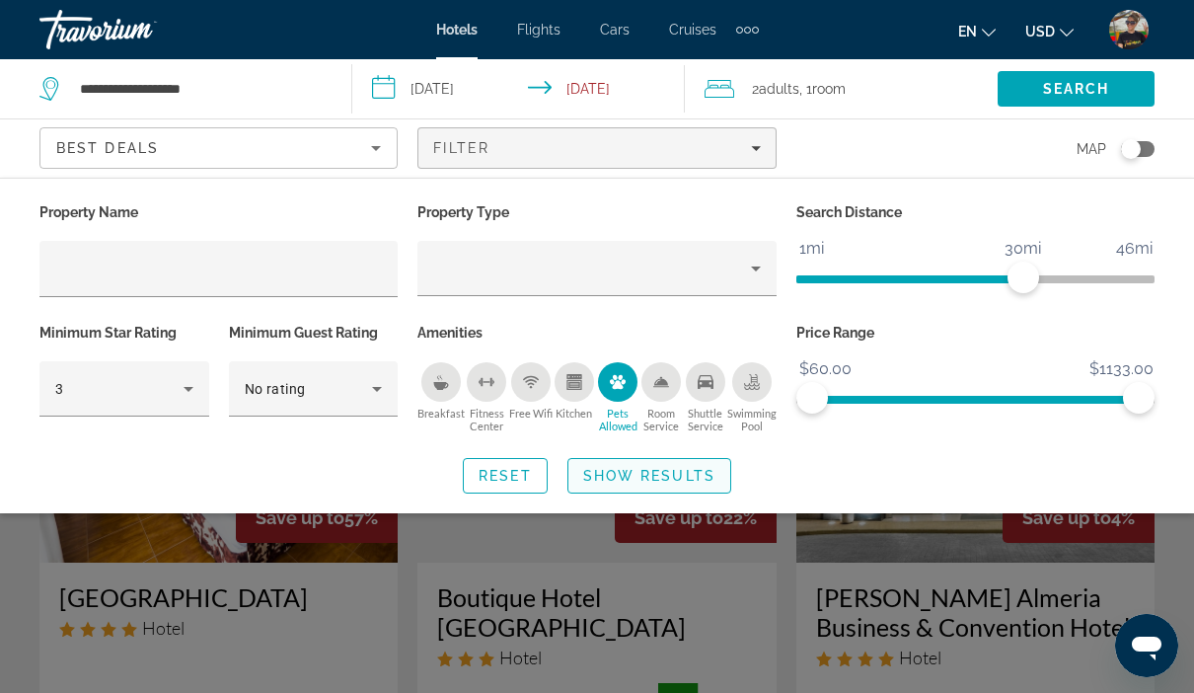
click at [633, 473] on span "Show Results" at bounding box center [649, 476] width 132 height 16
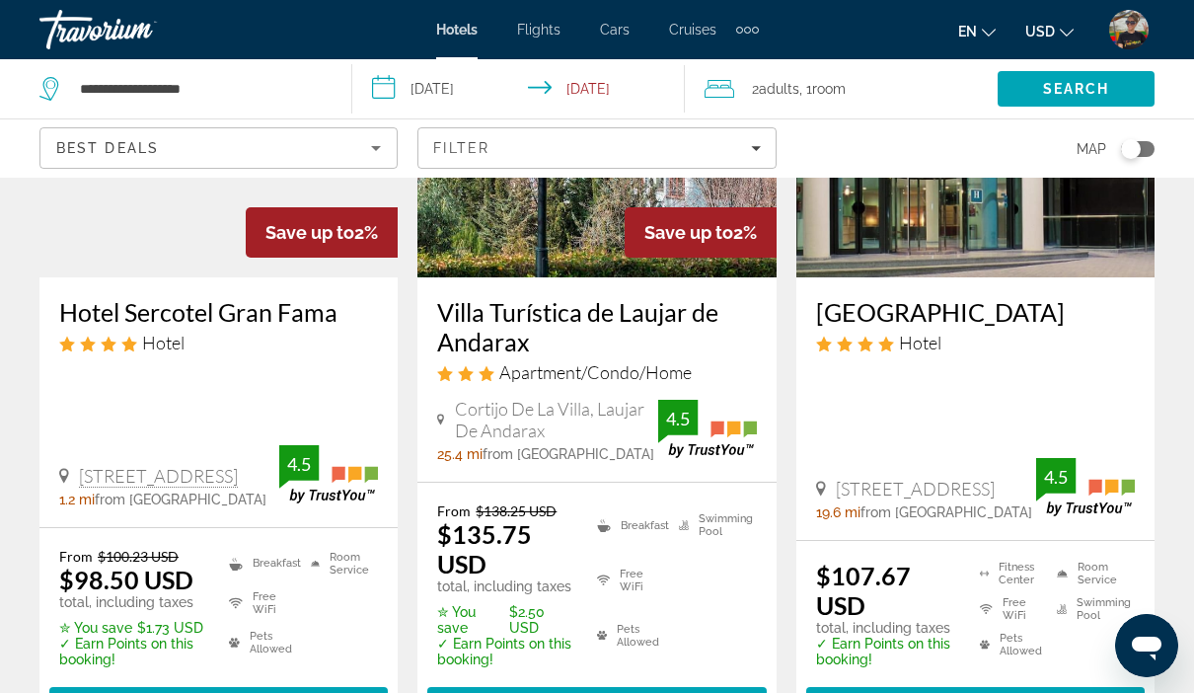
scroll to position [1136, 0]
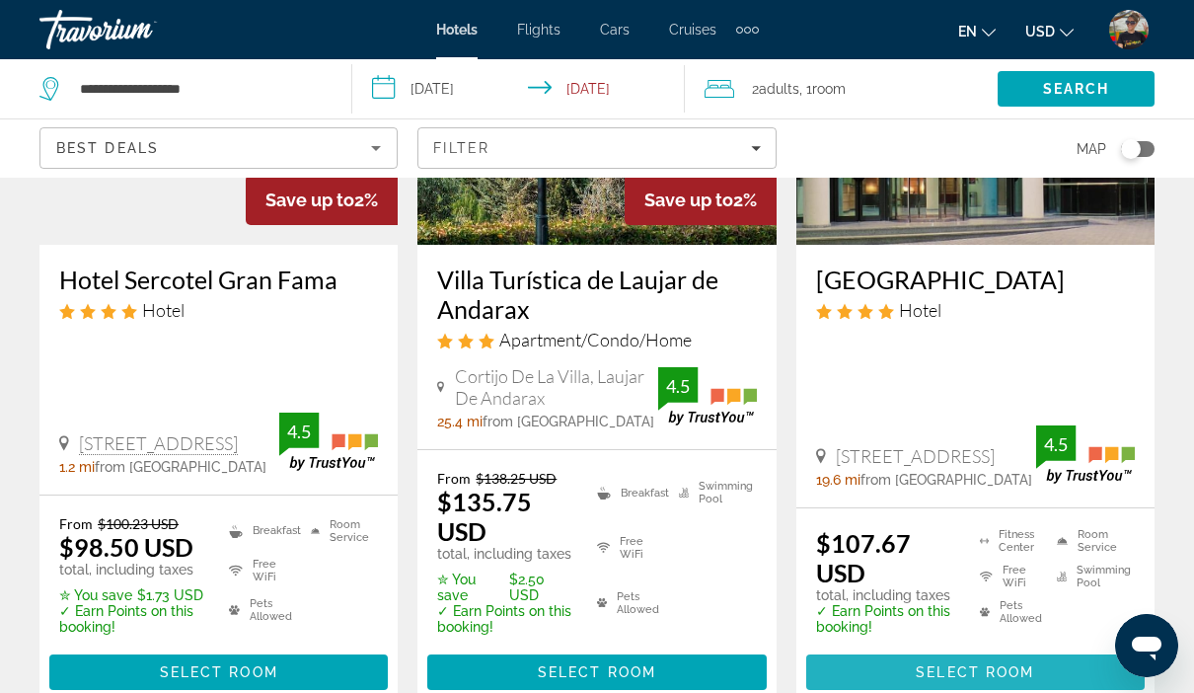
click at [999, 664] on span "Select Room" at bounding box center [975, 672] width 118 height 16
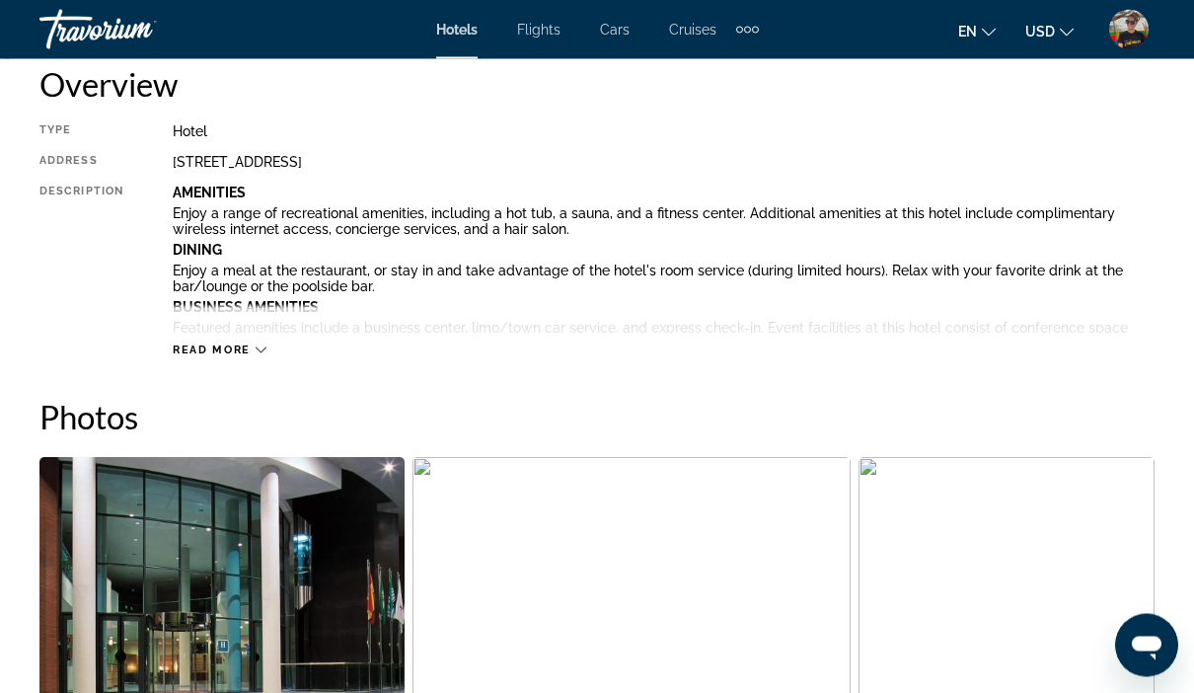
scroll to position [1026, 0]
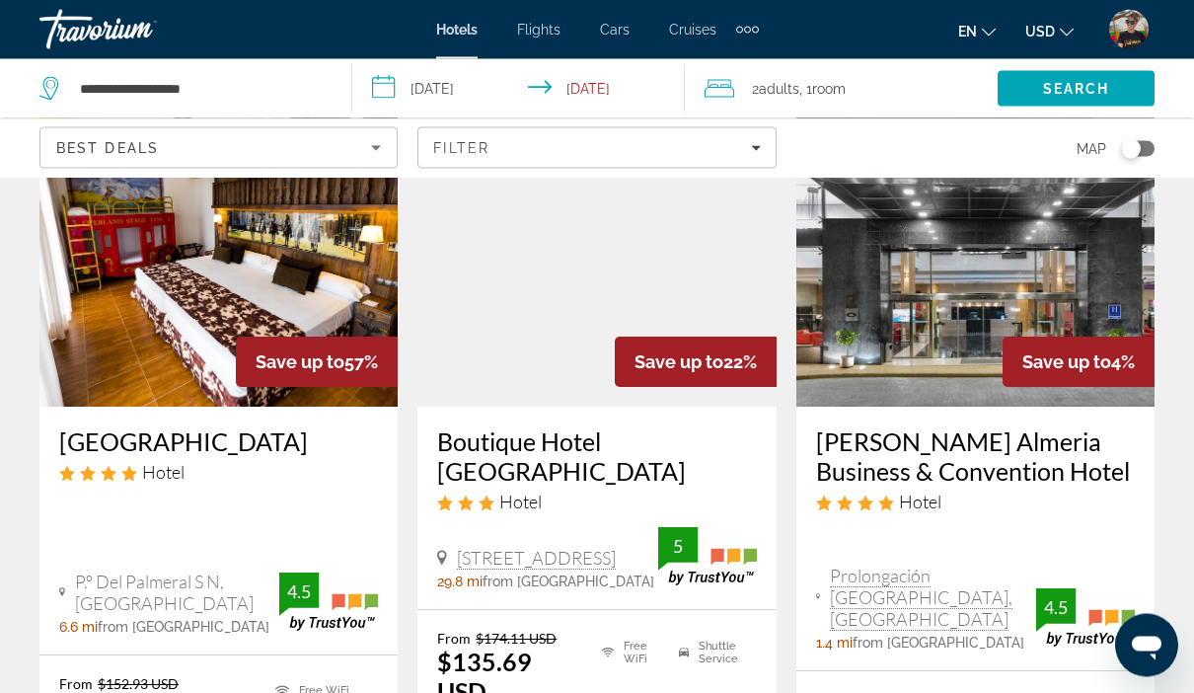
scroll to position [158, 0]
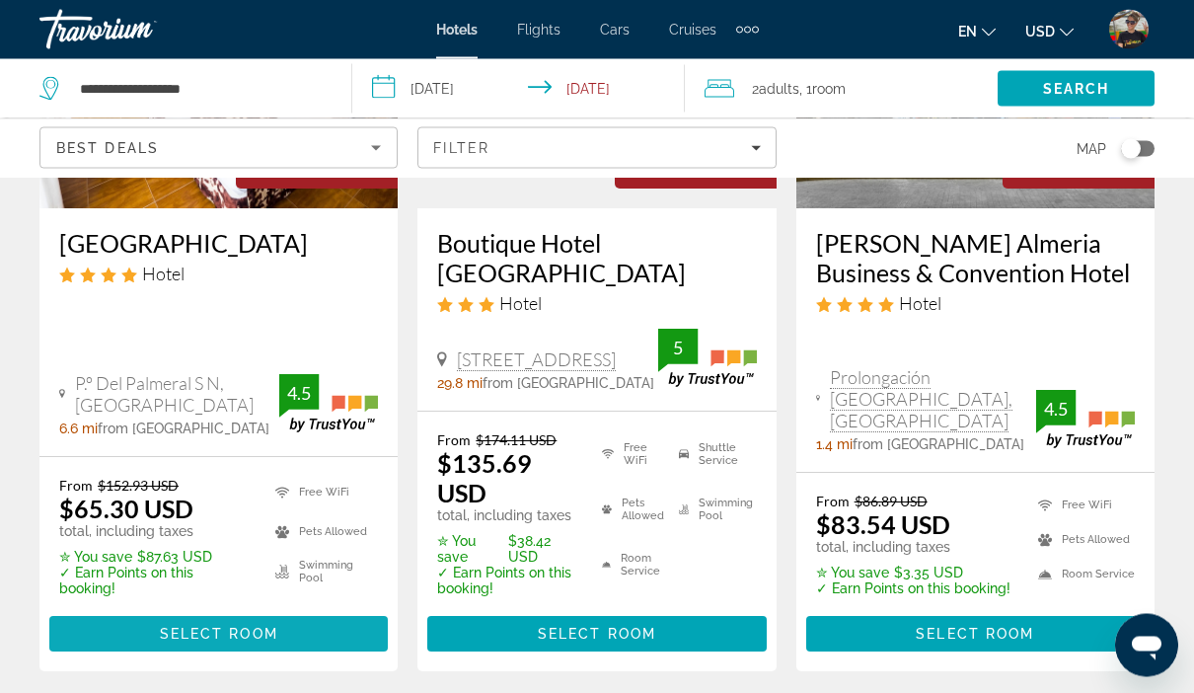
click at [147, 612] on span "Main content" at bounding box center [218, 634] width 338 height 47
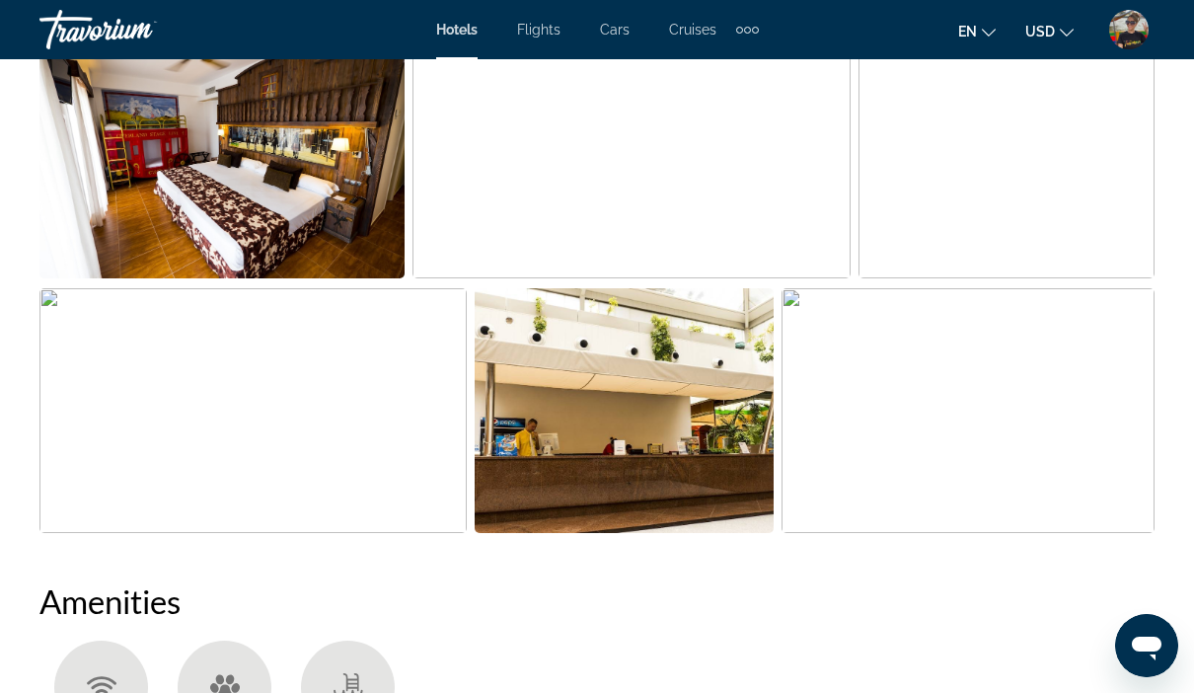
scroll to position [1452, 0]
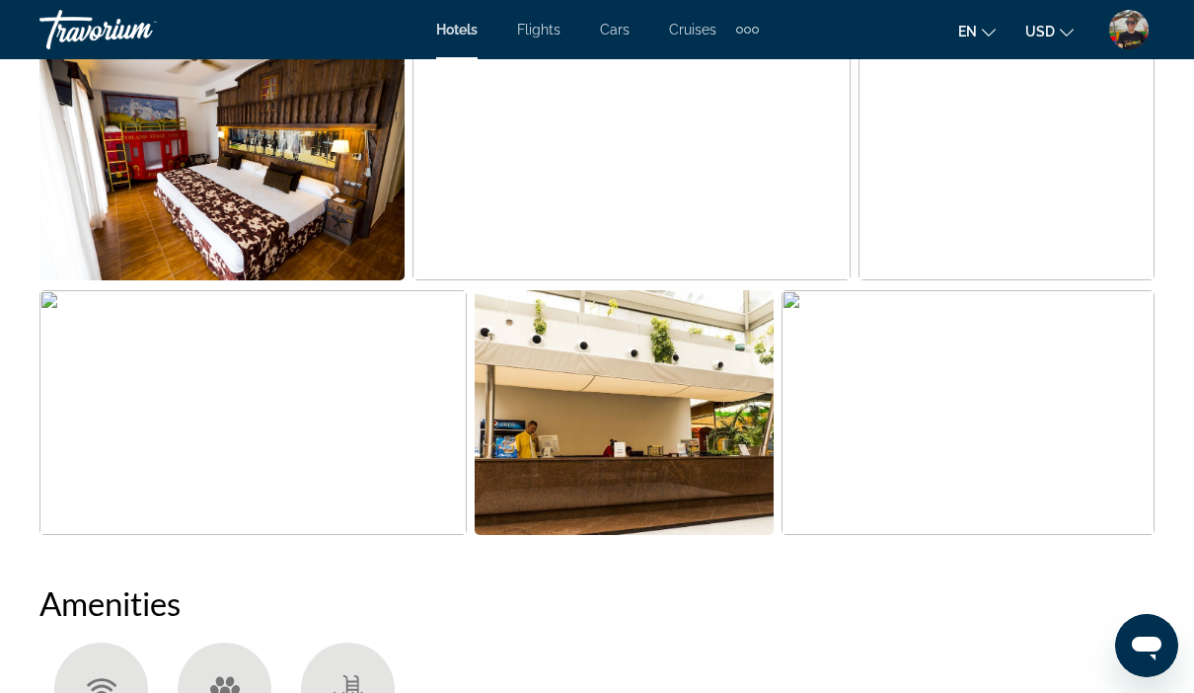
click at [50, 234] on img "Open full-screen image slider" at bounding box center [221, 158] width 365 height 245
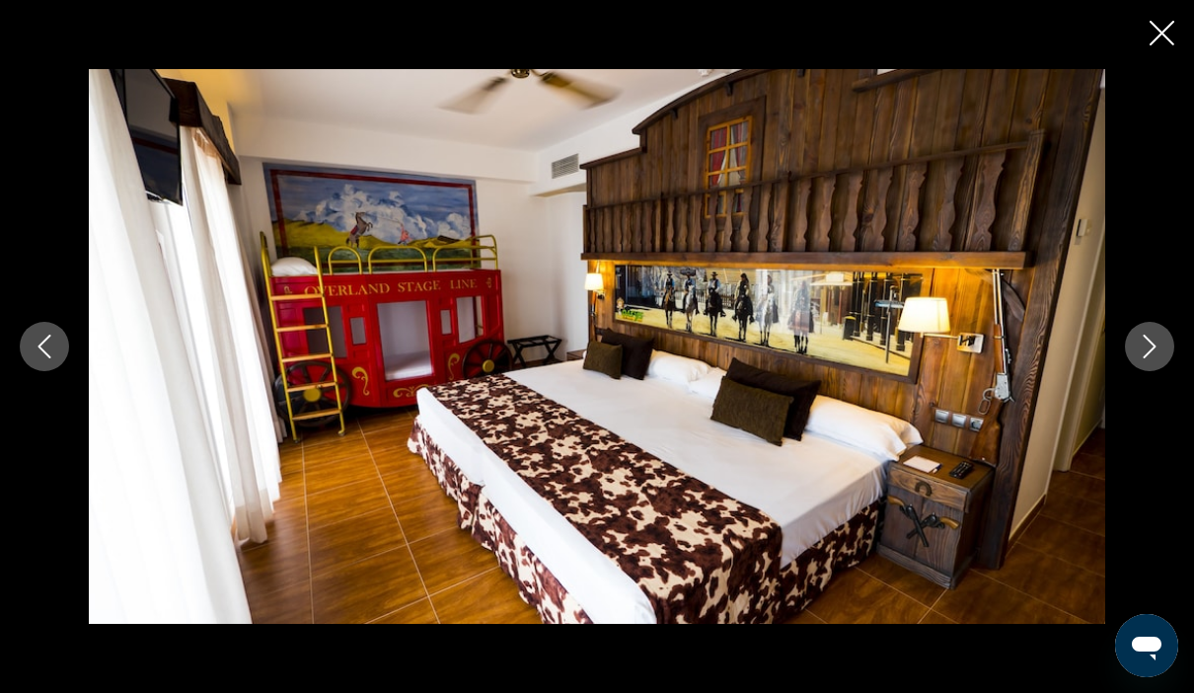
click at [1169, 335] on button "Next image" at bounding box center [1149, 346] width 49 height 49
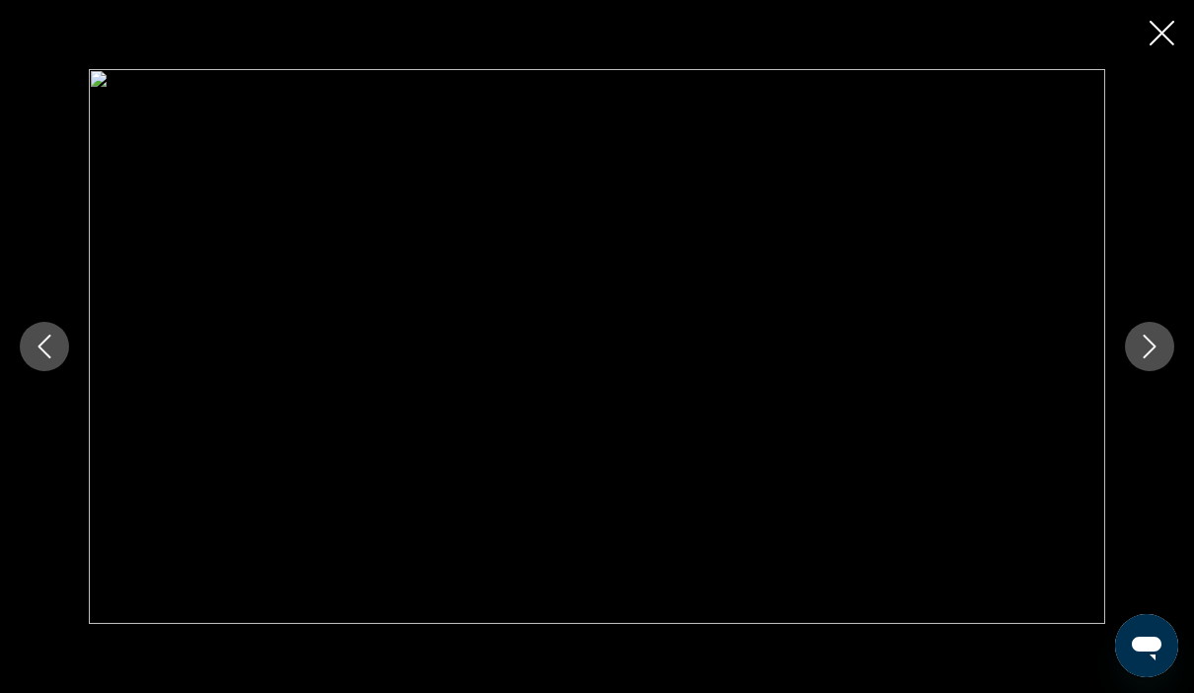
click at [1171, 338] on button "Next image" at bounding box center [1149, 346] width 49 height 49
click at [1163, 330] on button "Next image" at bounding box center [1149, 346] width 49 height 49
click at [1132, 334] on button "Next image" at bounding box center [1149, 346] width 49 height 49
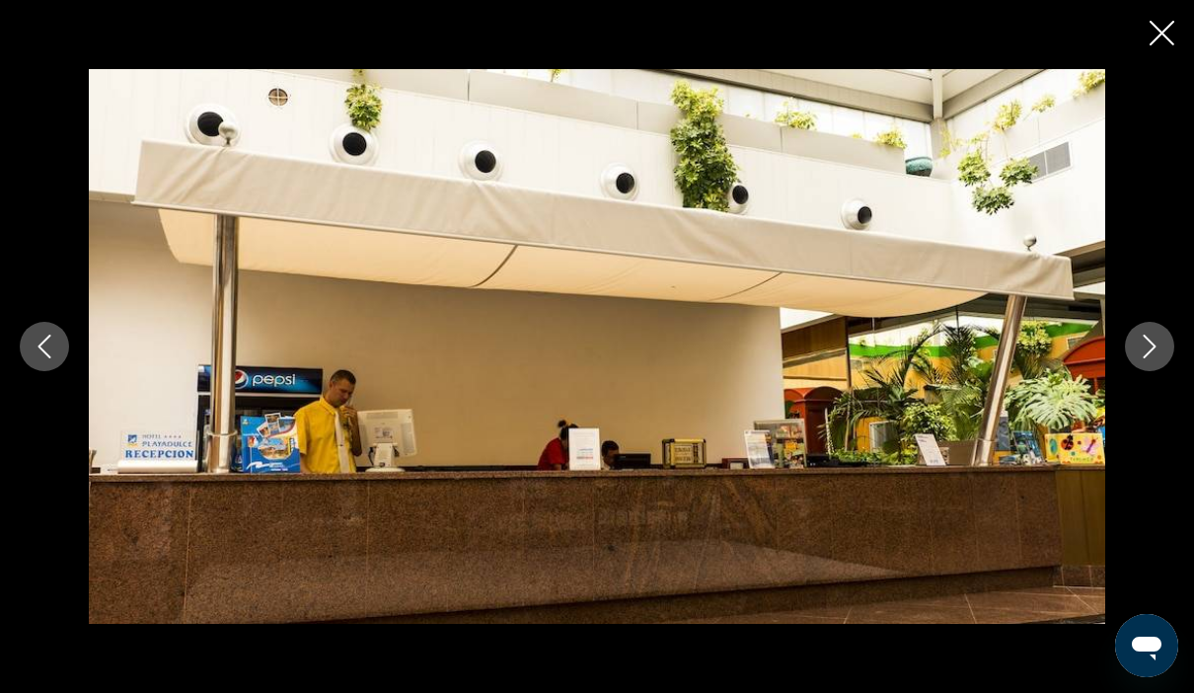
click at [1141, 339] on icon "Next image" at bounding box center [1149, 346] width 24 height 24
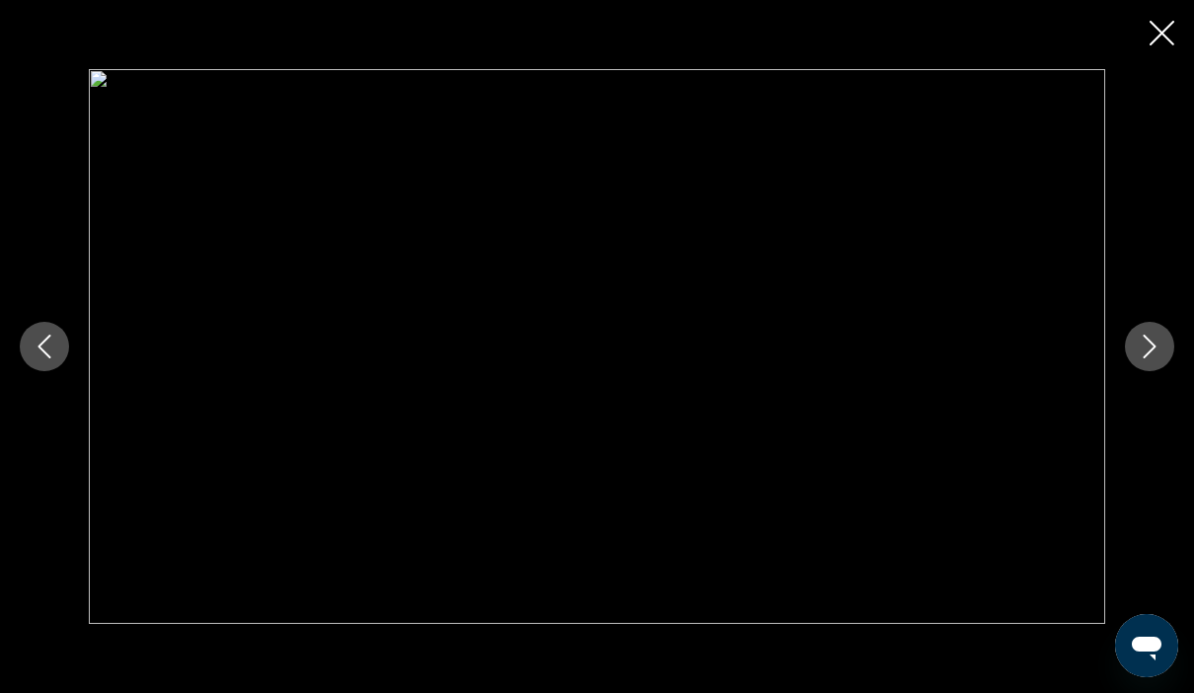
click at [1155, 341] on icon "Next image" at bounding box center [1149, 346] width 24 height 24
click at [1149, 334] on icon "Next image" at bounding box center [1149, 346] width 24 height 24
click at [1143, 330] on button "Next image" at bounding box center [1149, 346] width 49 height 49
click at [1148, 330] on button "Next image" at bounding box center [1149, 346] width 49 height 49
click at [1144, 328] on button "Next image" at bounding box center [1149, 346] width 49 height 49
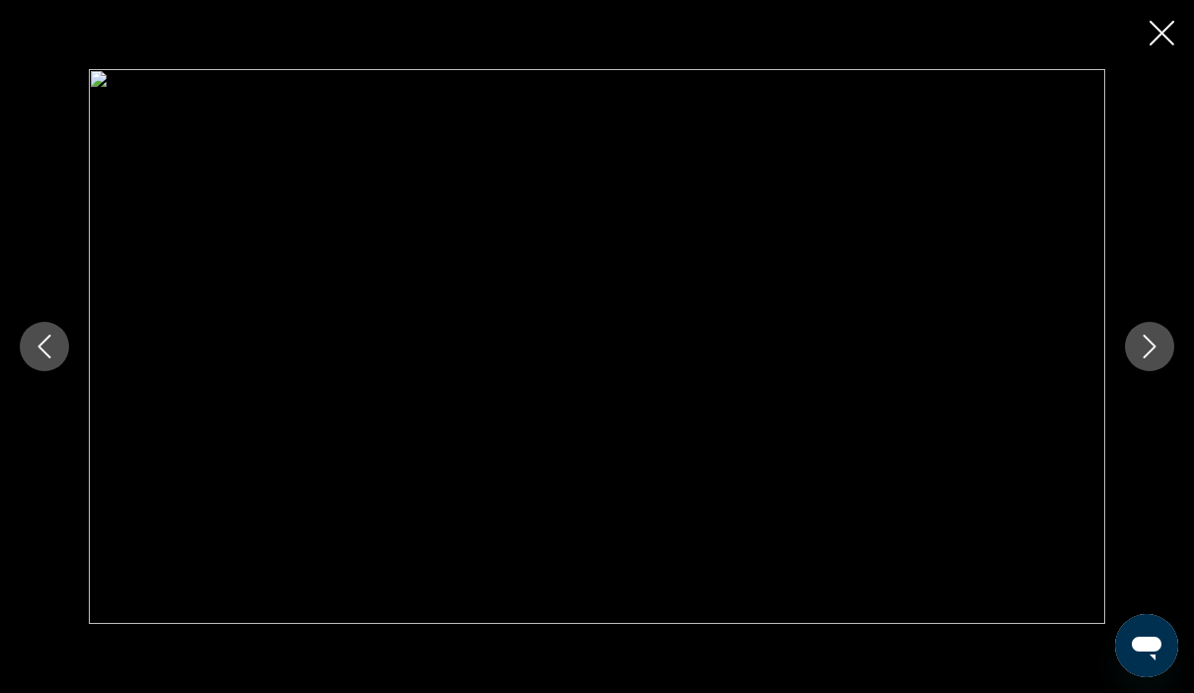
click at [1158, 360] on button "Next image" at bounding box center [1149, 346] width 49 height 49
click at [1144, 354] on icon "Next image" at bounding box center [1149, 346] width 24 height 24
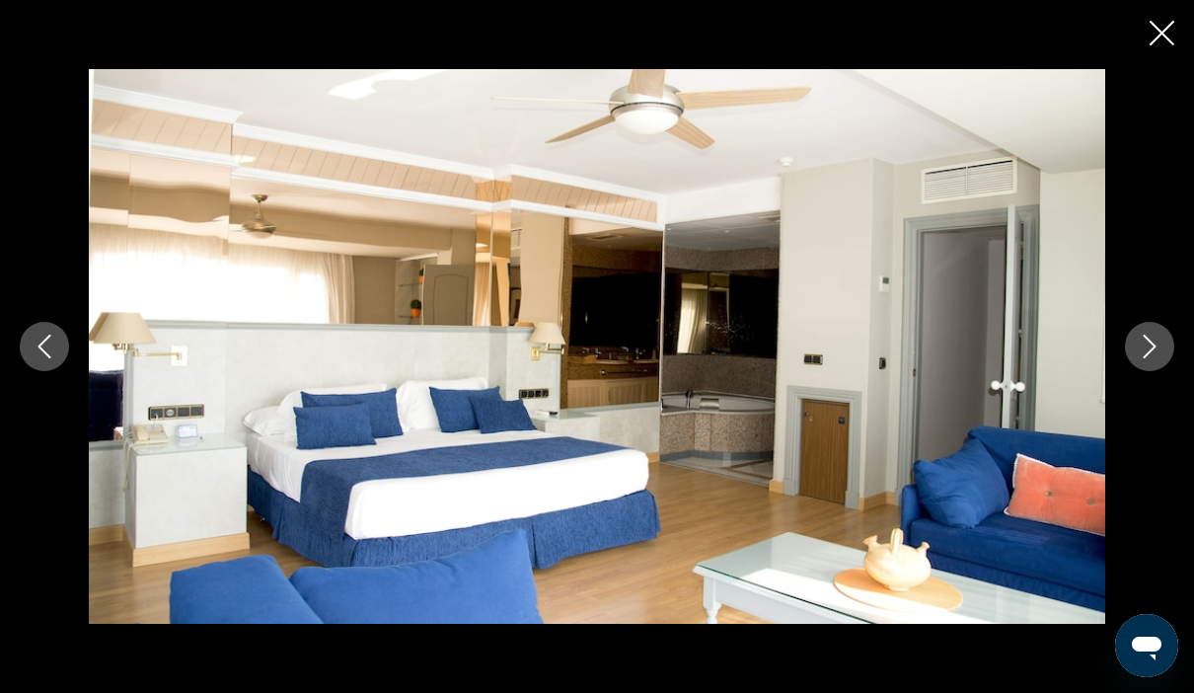
click at [1125, 352] on button "Next image" at bounding box center [1149, 346] width 49 height 49
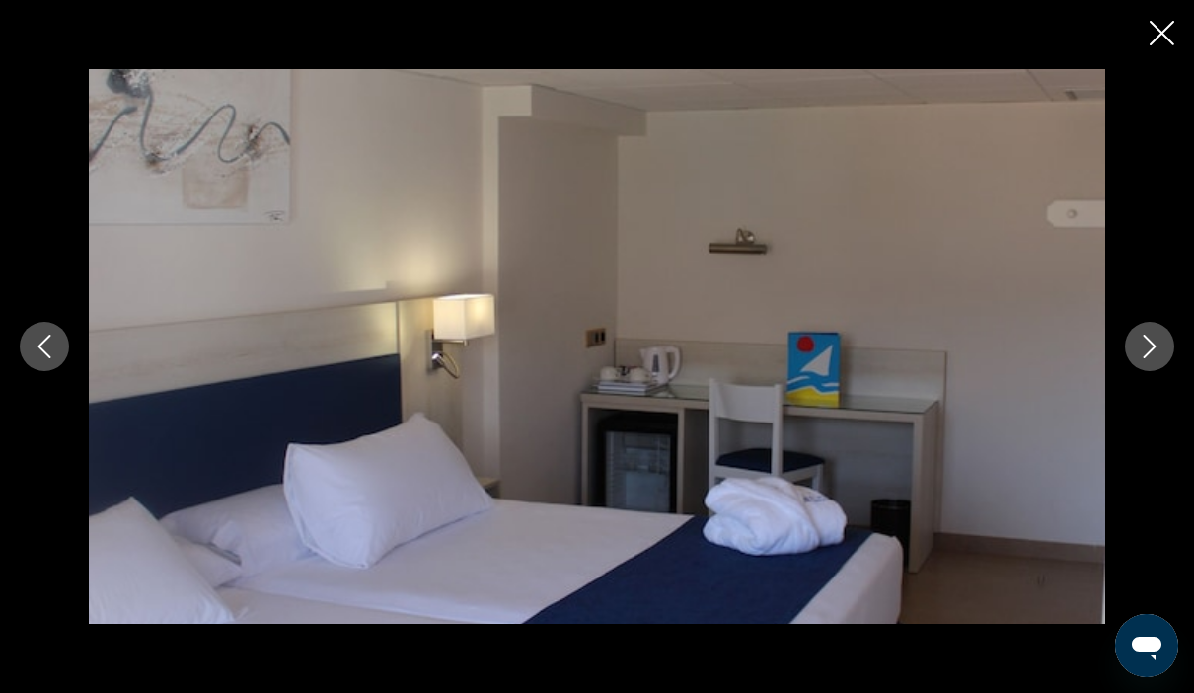
click at [1115, 357] on div "prev next" at bounding box center [597, 346] width 1194 height 554
click at [1167, 27] on icon "Close slideshow" at bounding box center [1161, 33] width 25 height 25
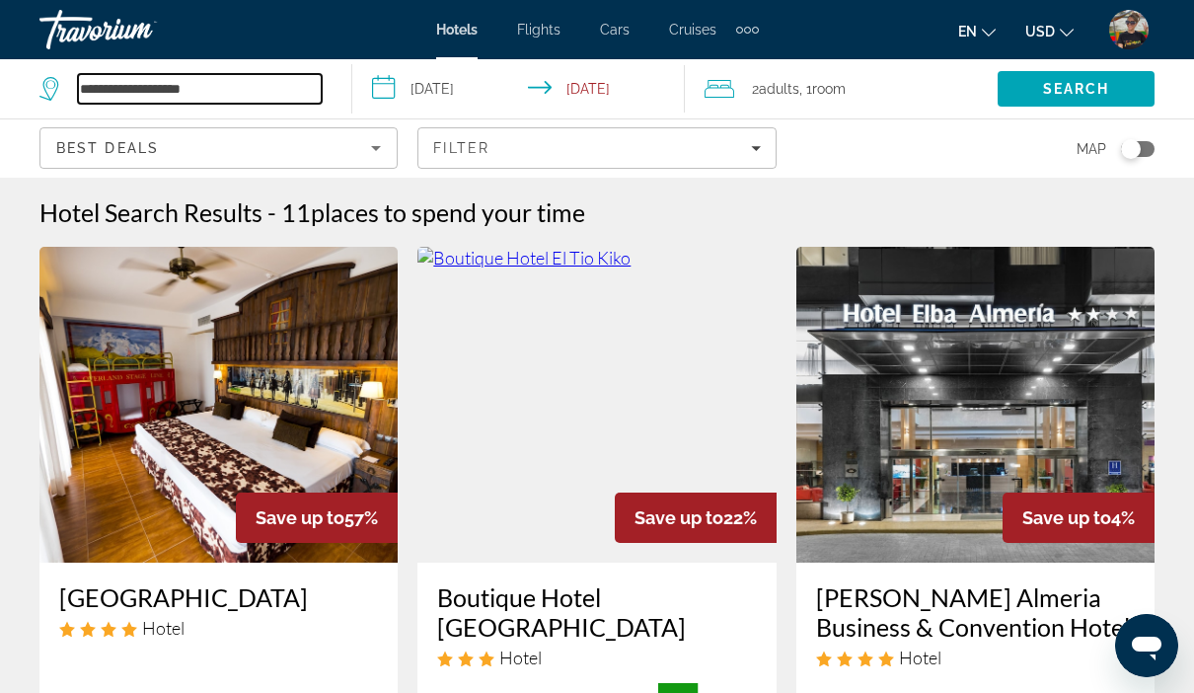
click at [189, 99] on input "**********" at bounding box center [200, 89] width 244 height 30
type input "*"
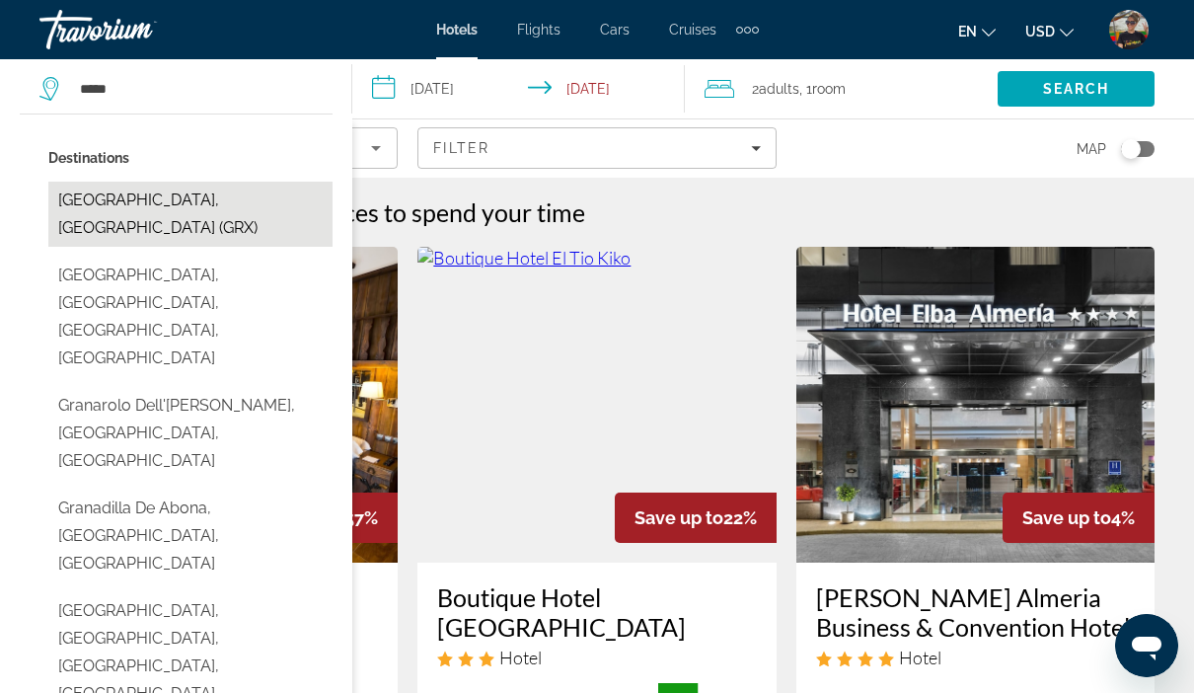
click at [128, 205] on button "[GEOGRAPHIC_DATA], [GEOGRAPHIC_DATA] (GRX)" at bounding box center [190, 214] width 284 height 65
type input "**********"
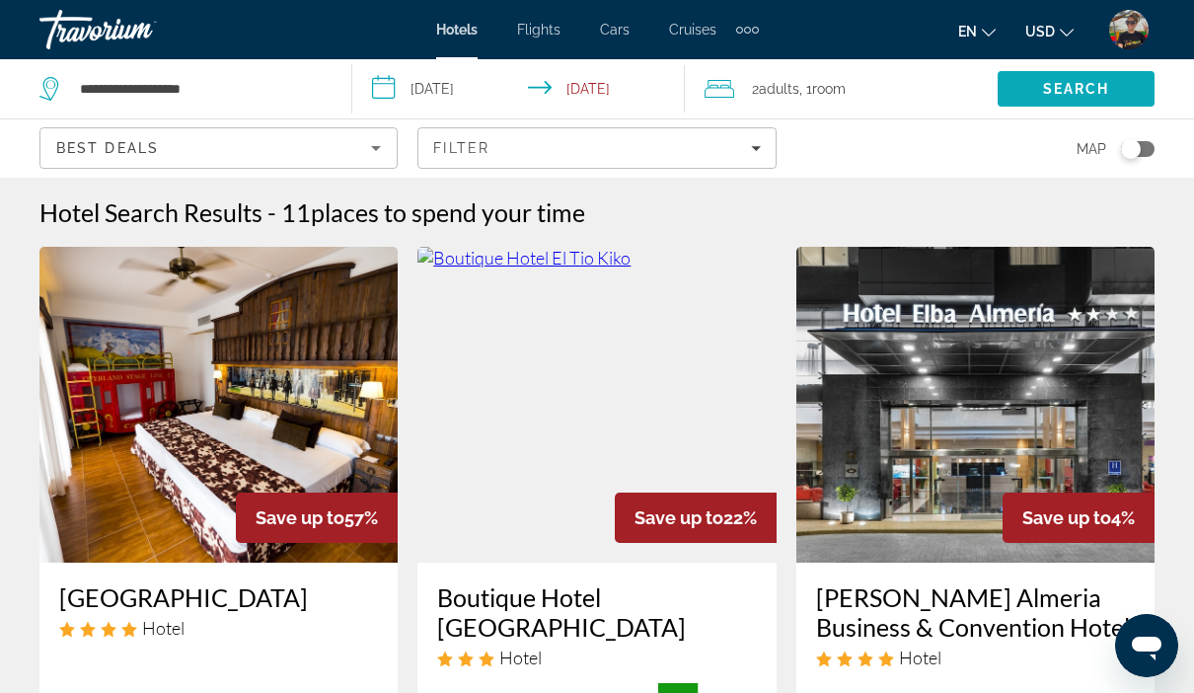
click at [1064, 76] on span "Search" at bounding box center [1075, 88] width 157 height 47
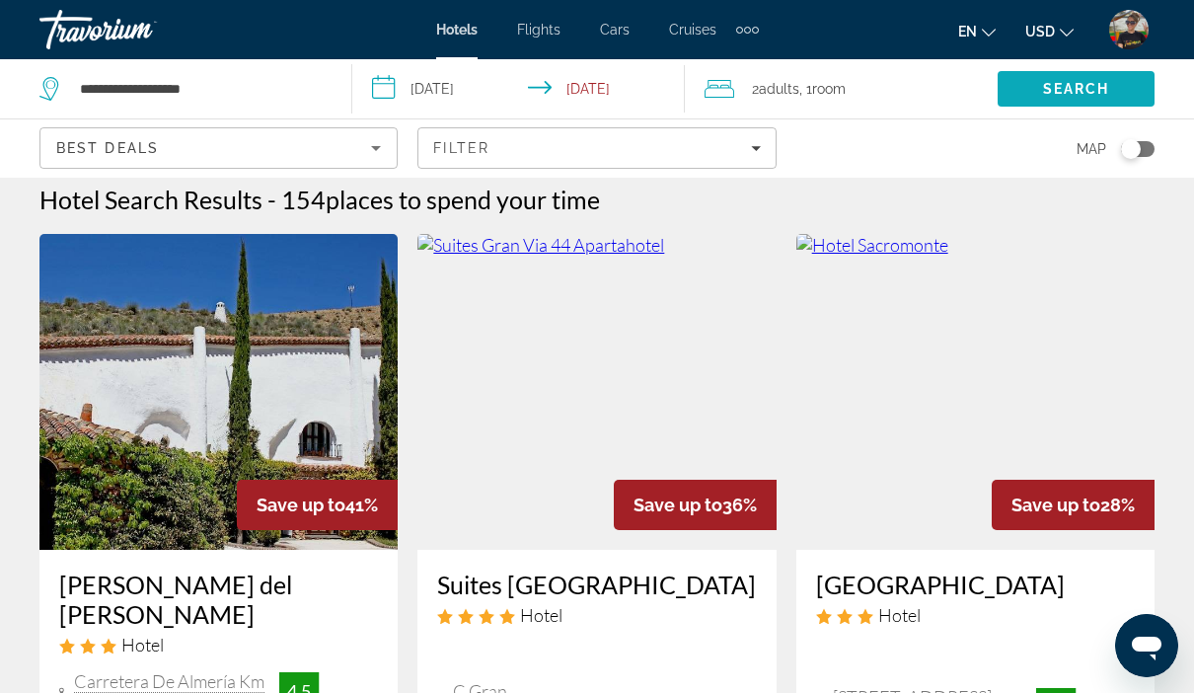
scroll to position [30, 0]
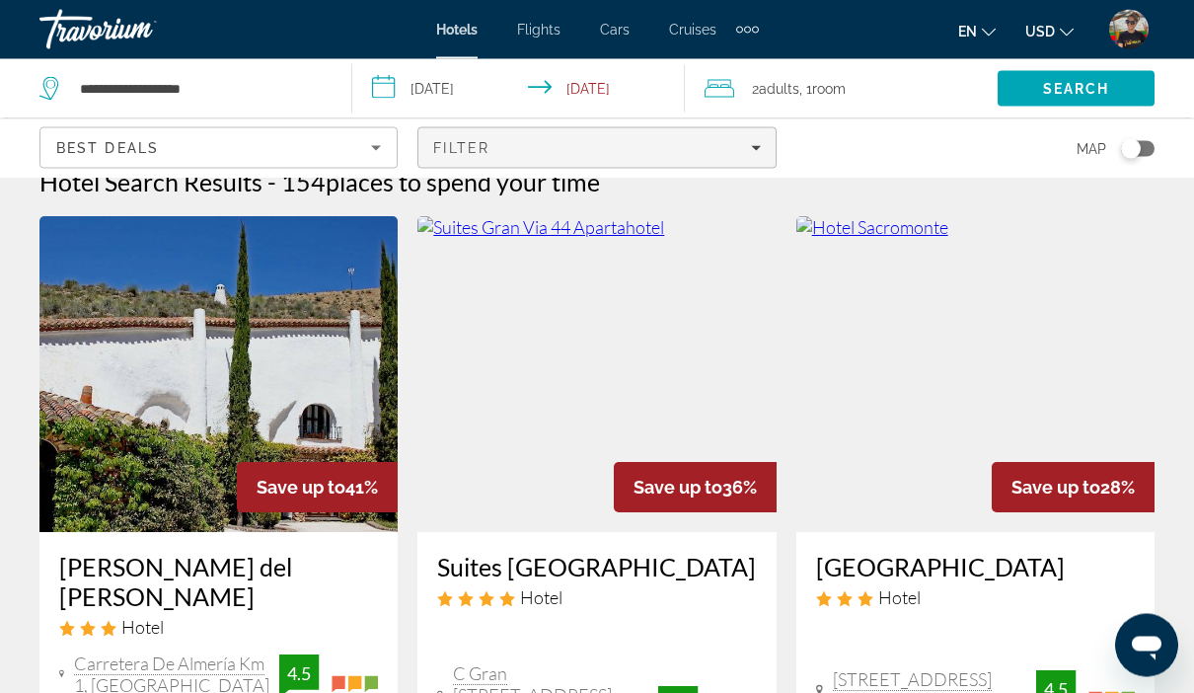
click at [570, 148] on div "Filter" at bounding box center [596, 148] width 327 height 16
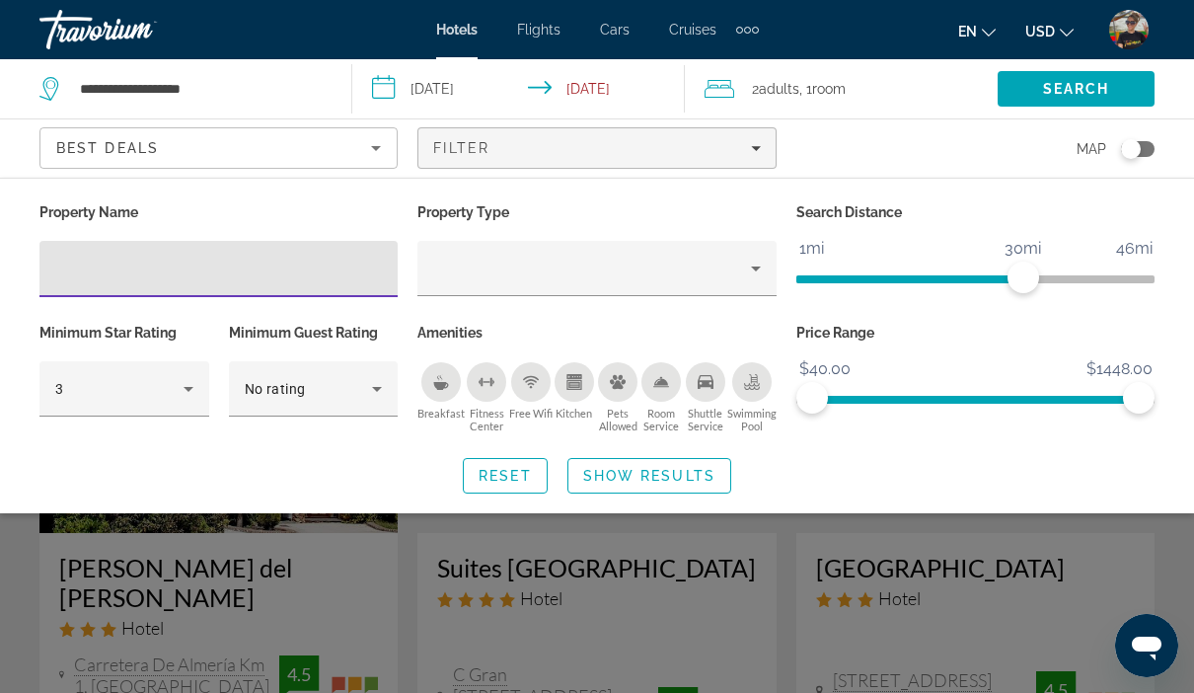
click at [620, 381] on icon "Pets Allowed" at bounding box center [618, 382] width 16 height 14
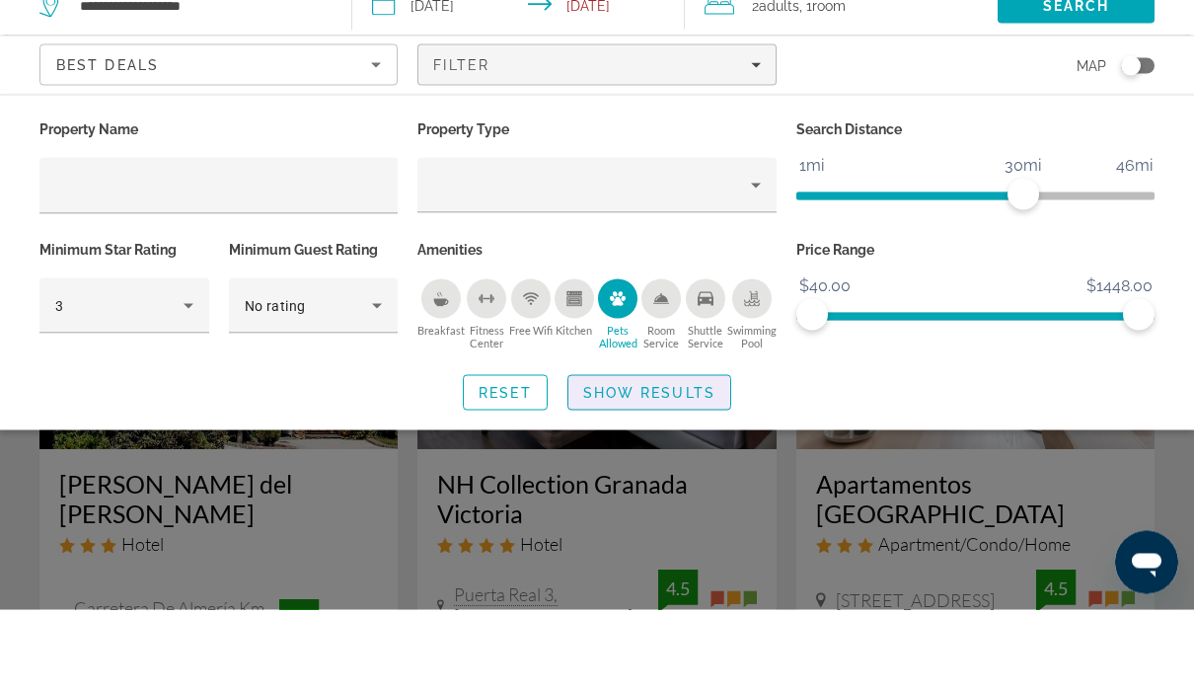
scroll to position [113, 0]
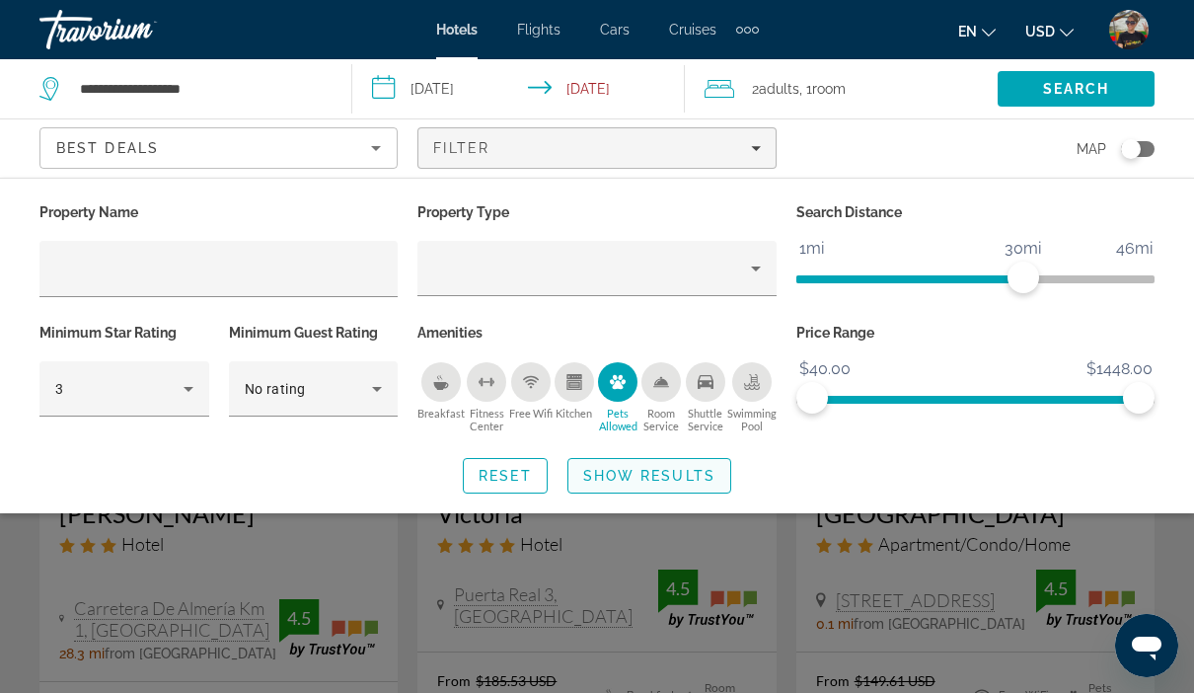
click at [634, 468] on span "Show Results" at bounding box center [649, 476] width 132 height 16
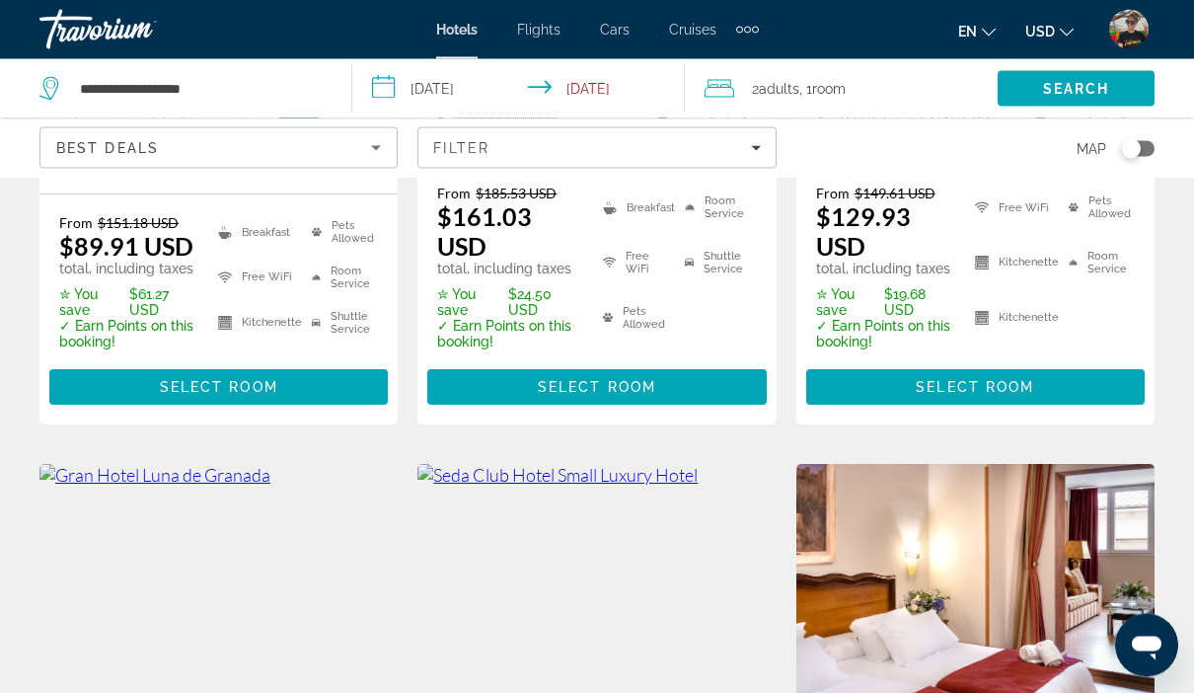
scroll to position [601, 0]
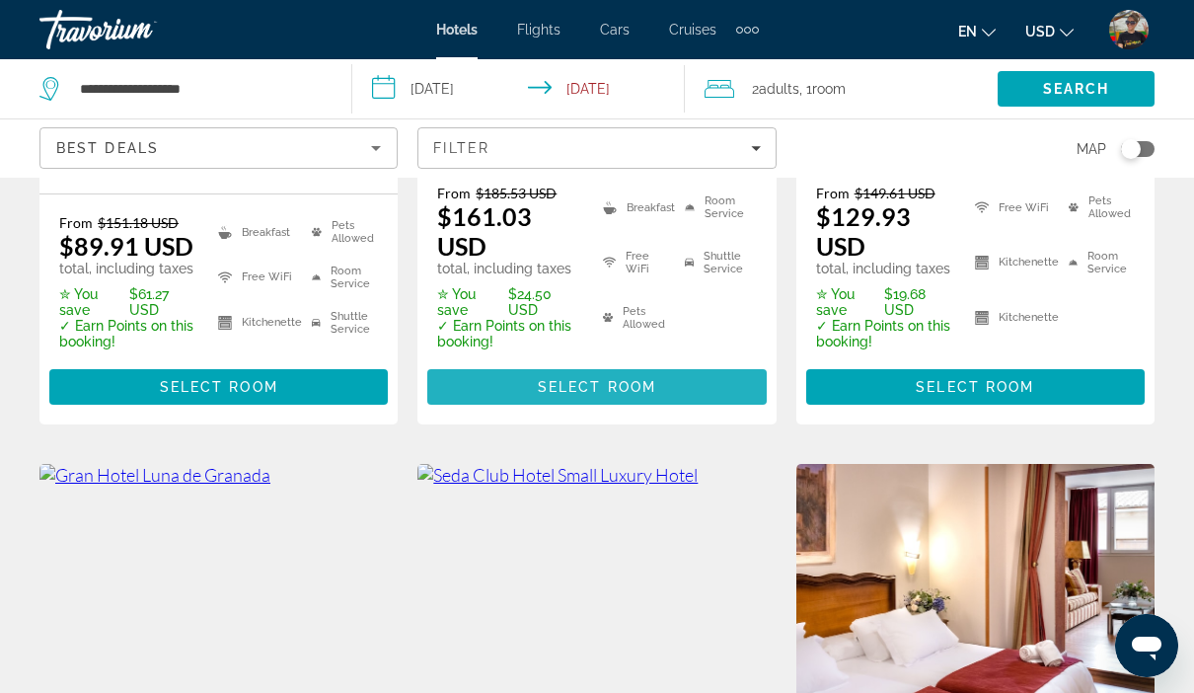
click at [625, 385] on span "Select Room" at bounding box center [597, 387] width 118 height 16
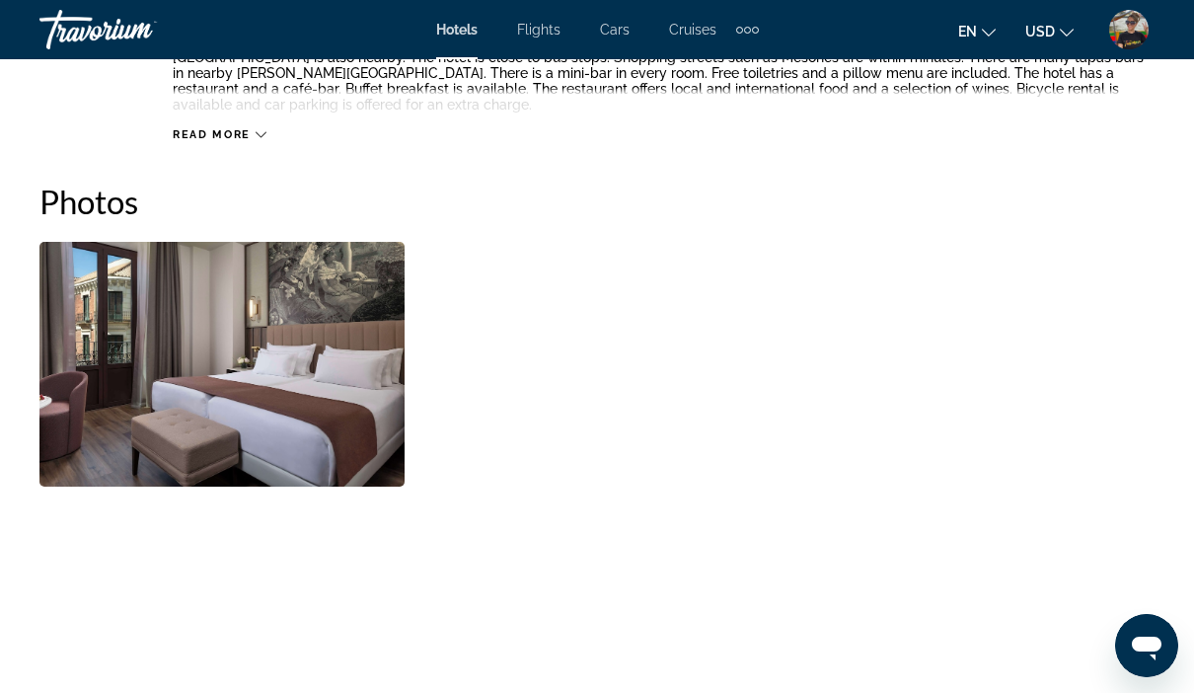
scroll to position [1202, 0]
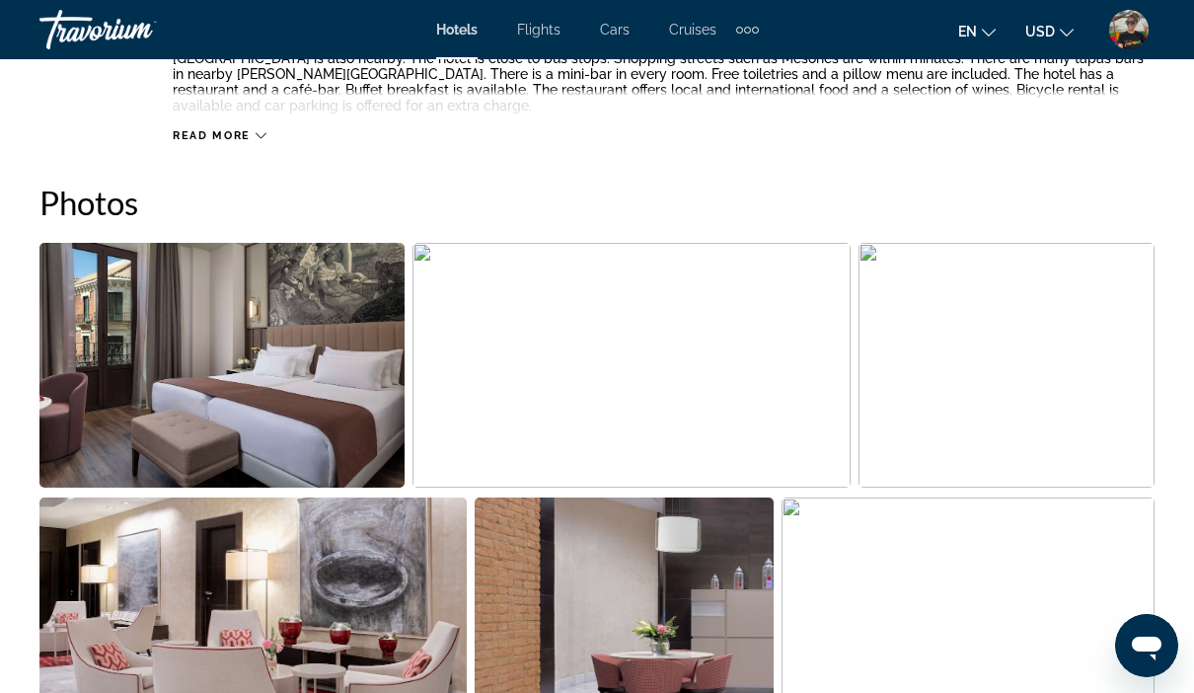
click at [57, 426] on img "Open full-screen image slider" at bounding box center [221, 365] width 365 height 245
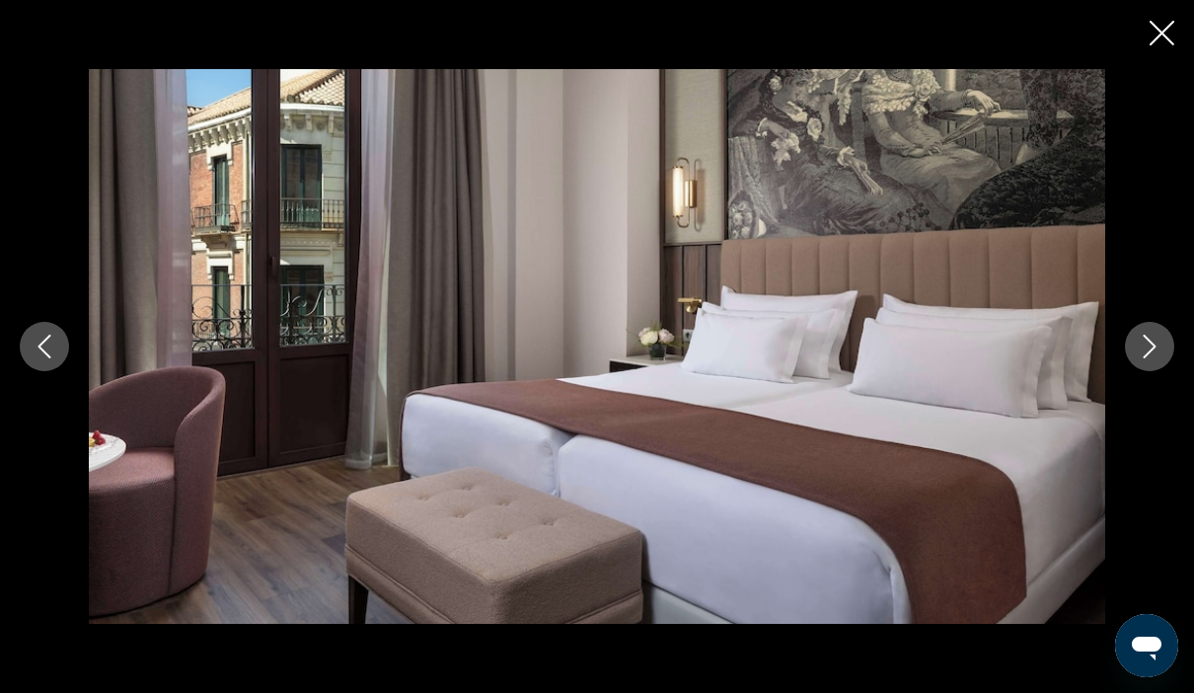
click at [1185, 327] on div "prev next" at bounding box center [597, 346] width 1194 height 554
click at [1160, 338] on icon "Next image" at bounding box center [1149, 346] width 24 height 24
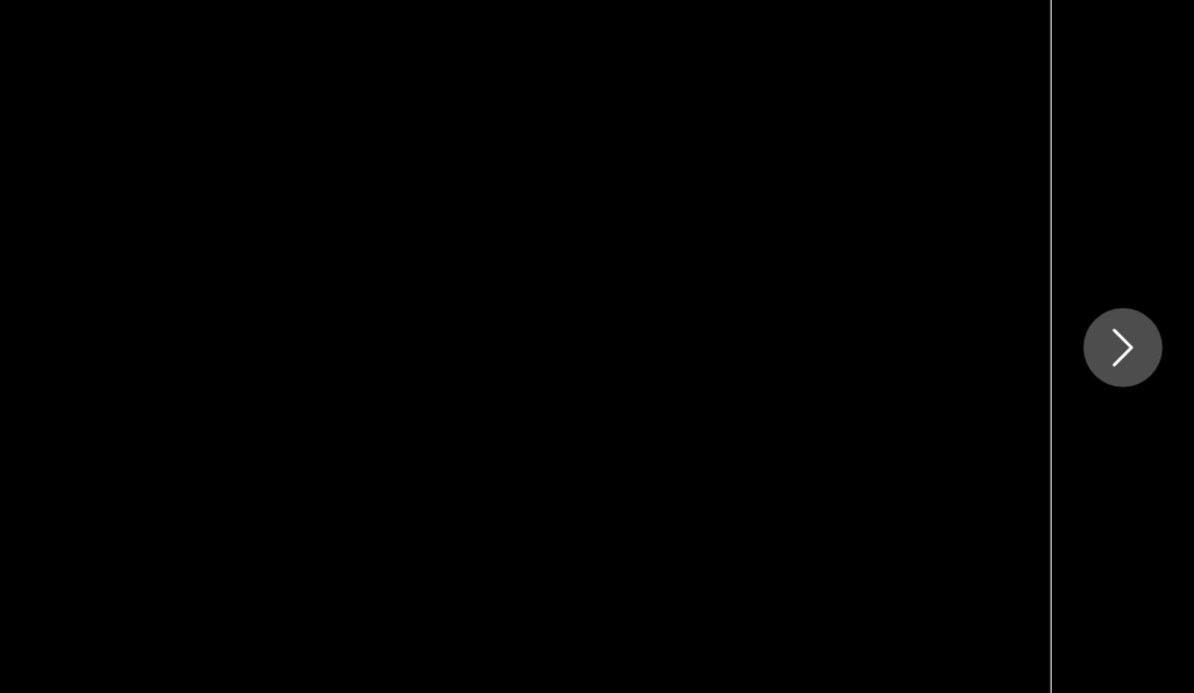
click at [1125, 322] on button "Next image" at bounding box center [1149, 346] width 49 height 49
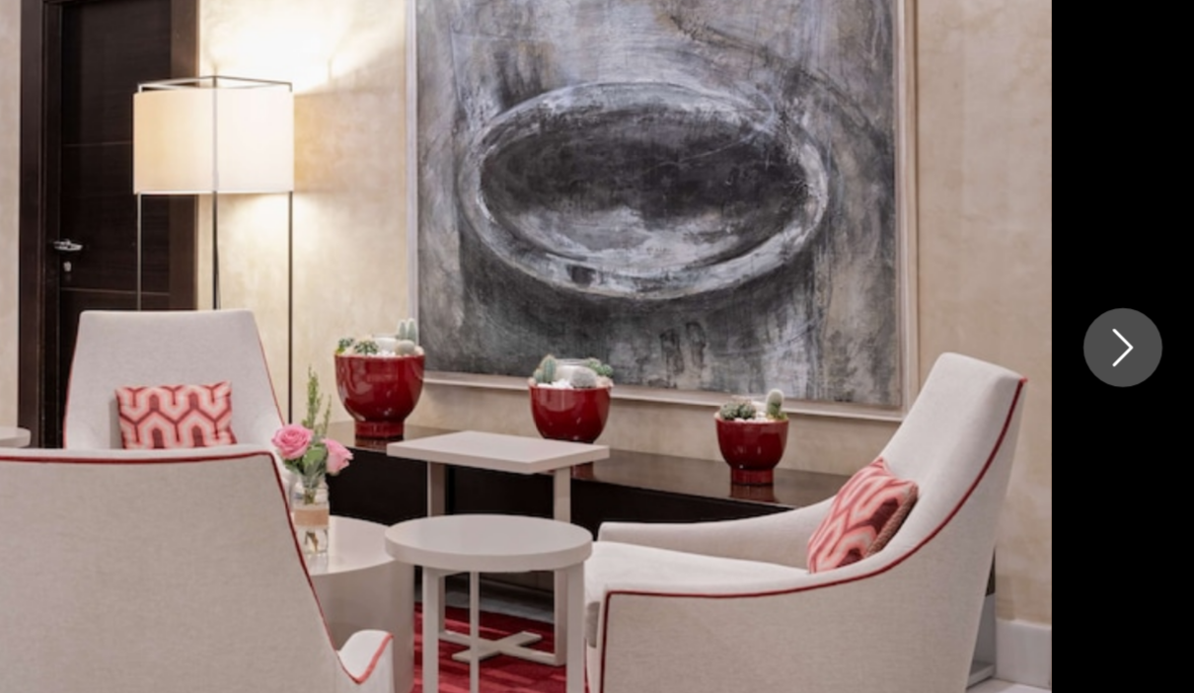
click at [1137, 334] on icon "Next image" at bounding box center [1149, 346] width 24 height 24
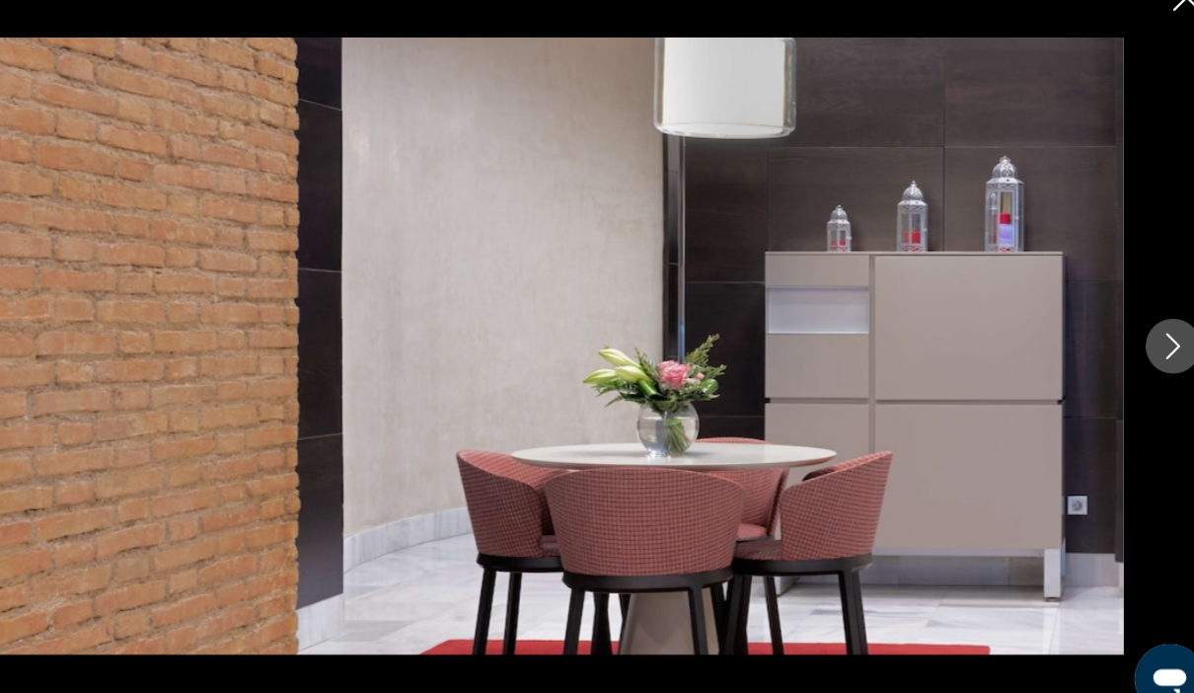
click at [933, 291] on img "Main content" at bounding box center [597, 346] width 1016 height 554
click at [851, 297] on img "Main content" at bounding box center [597, 346] width 1016 height 554
click at [851, 294] on img "Main content" at bounding box center [597, 346] width 1016 height 554
click at [746, 304] on img "Main content" at bounding box center [597, 346] width 1016 height 554
click at [522, 363] on img "Main content" at bounding box center [597, 346] width 1016 height 554
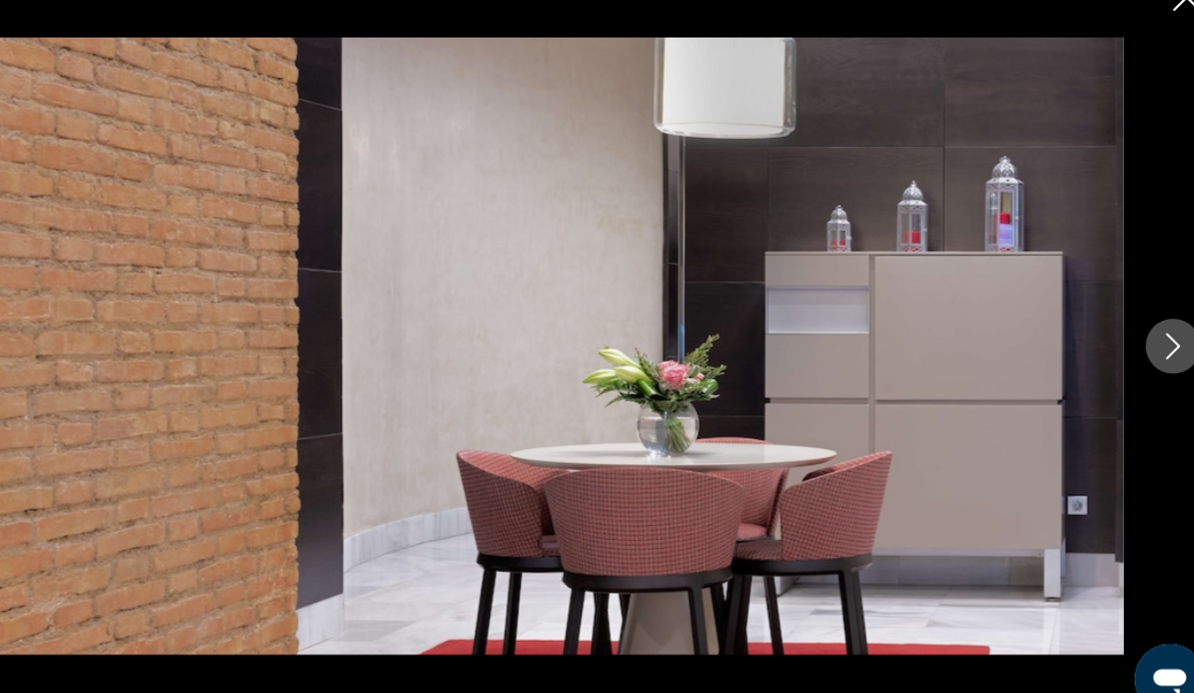
click at [1143, 334] on icon "Next image" at bounding box center [1149, 346] width 13 height 24
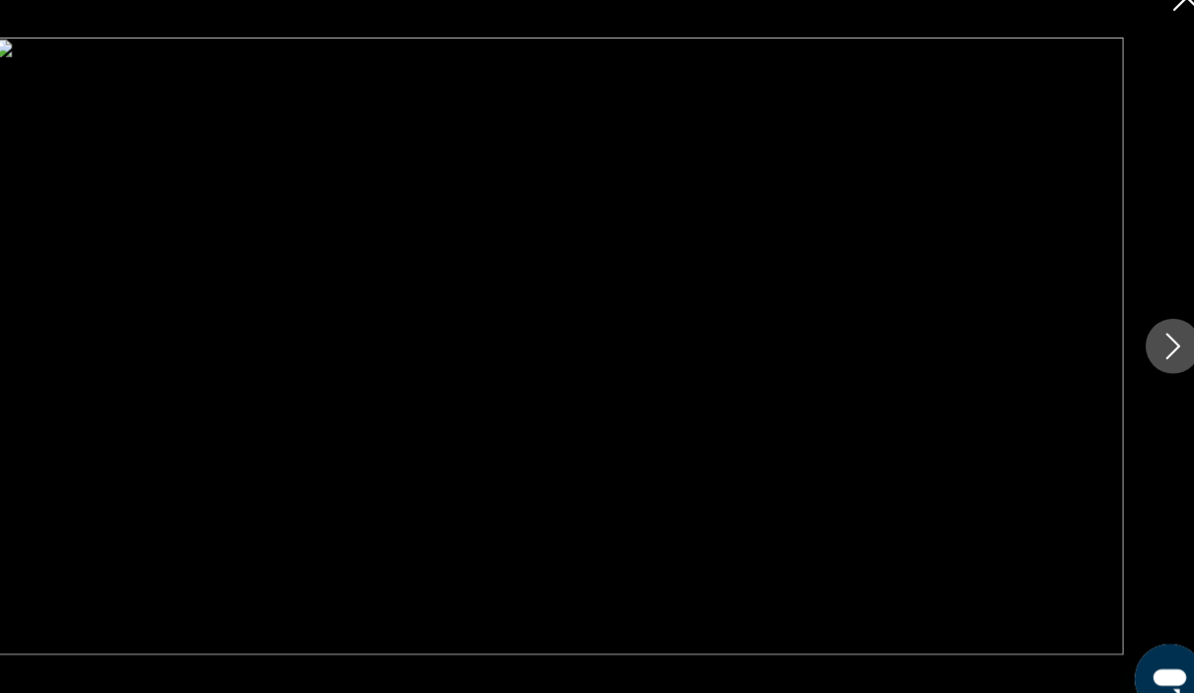
click at [1137, 334] on icon "Next image" at bounding box center [1149, 346] width 24 height 24
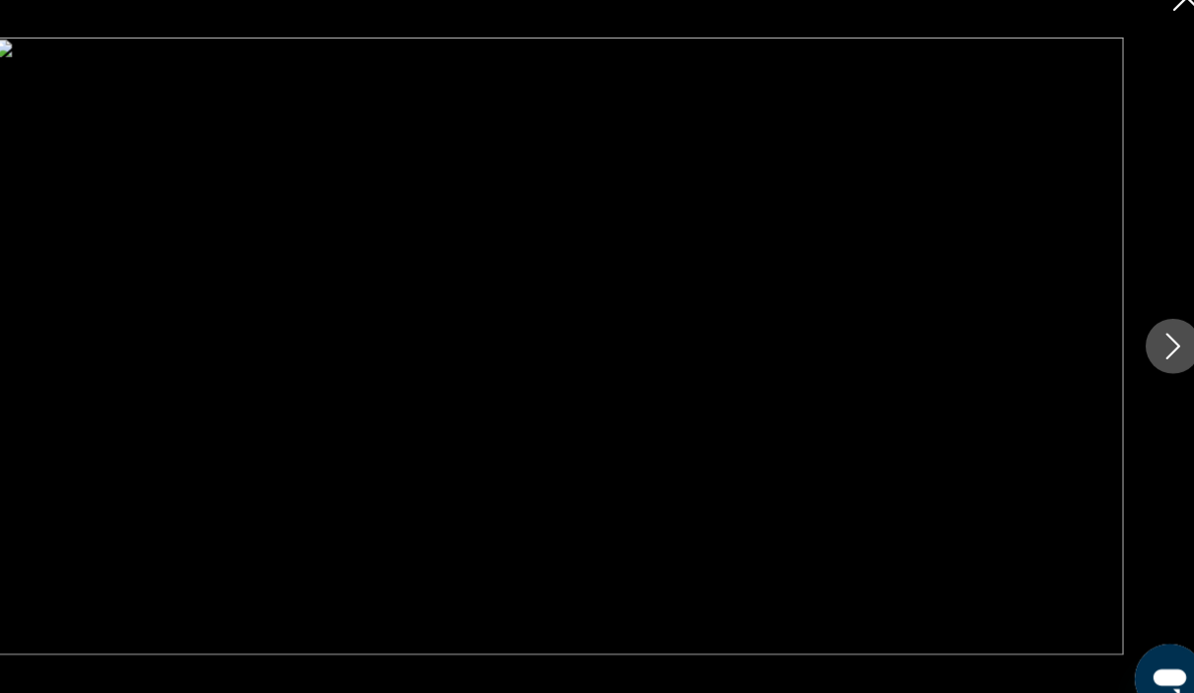
click at [1125, 322] on button "Next image" at bounding box center [1149, 346] width 49 height 49
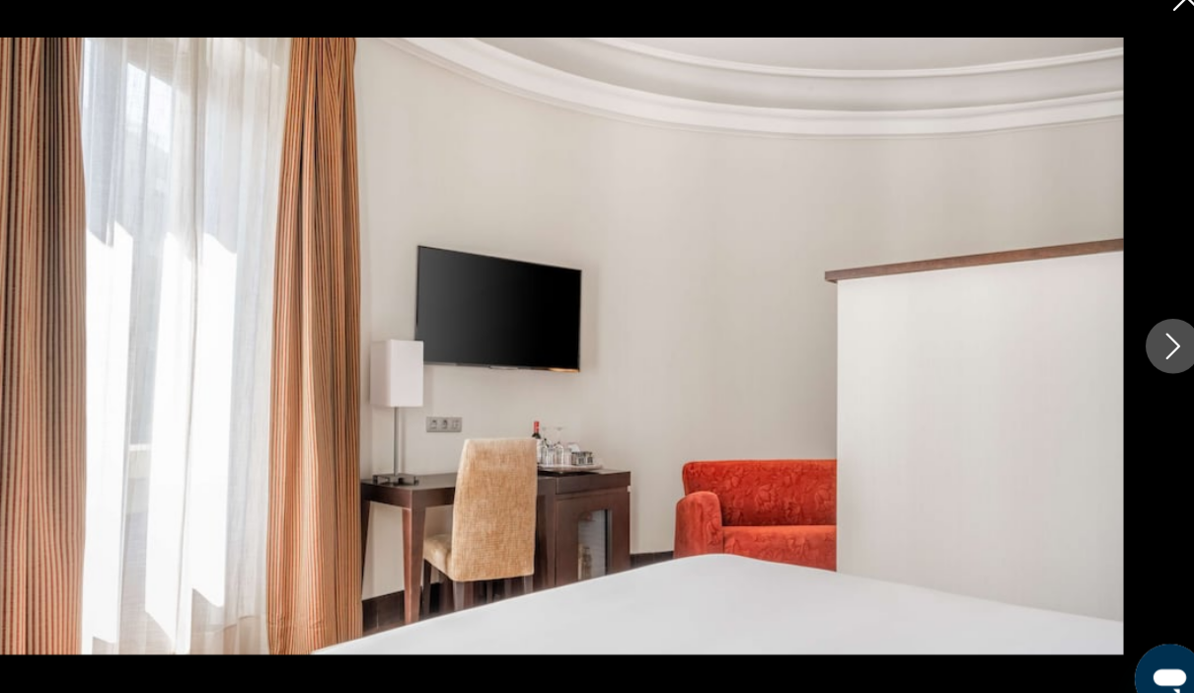
click at [1137, 334] on icon "Next image" at bounding box center [1149, 346] width 24 height 24
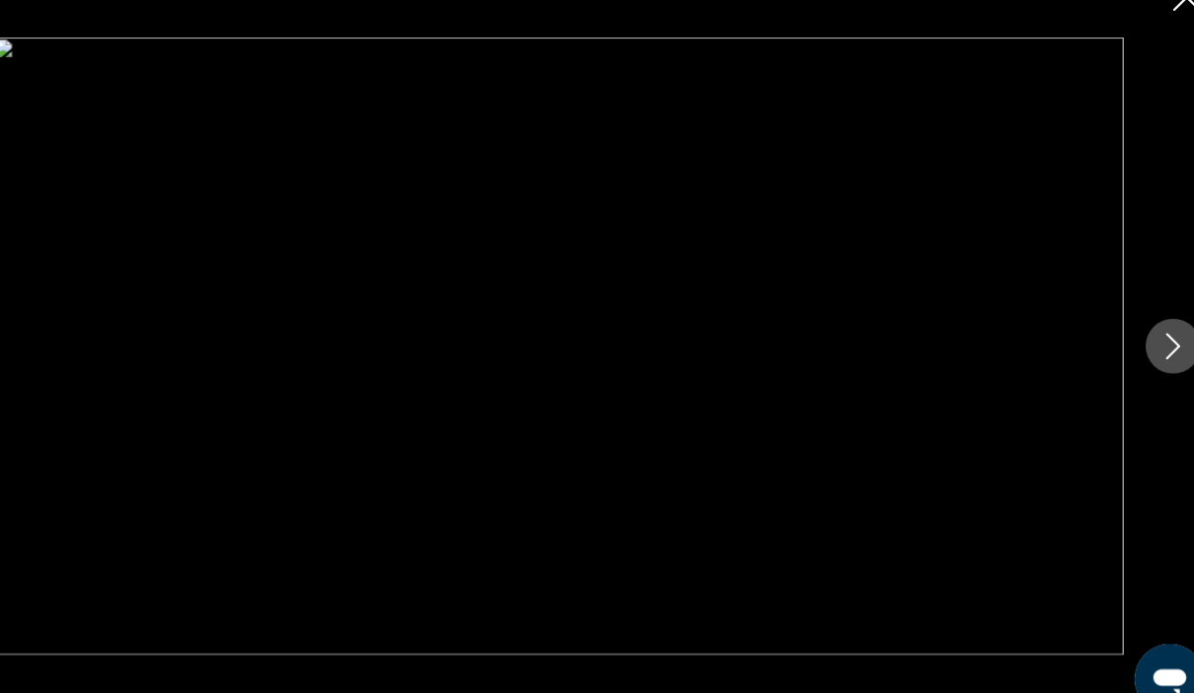
click at [1125, 322] on button "Next image" at bounding box center [1149, 346] width 49 height 49
click at [1137, 334] on icon "Next image" at bounding box center [1149, 346] width 24 height 24
click at [1125, 322] on button "Next image" at bounding box center [1149, 346] width 49 height 49
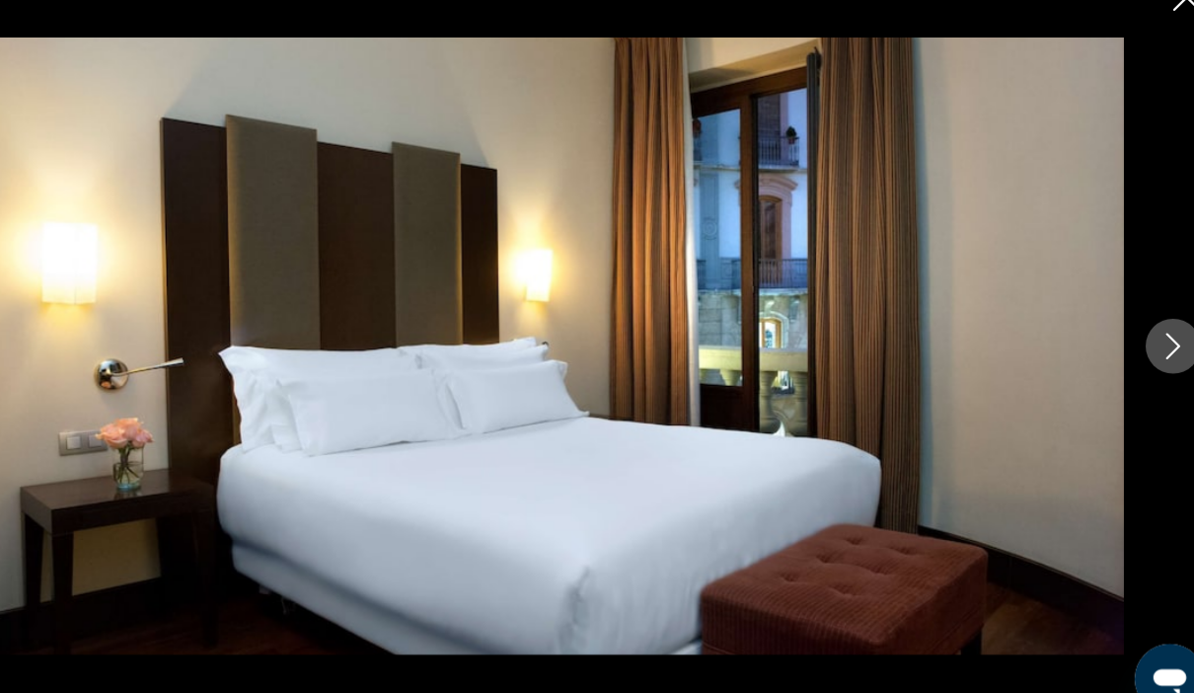
click at [1137, 334] on icon "Next image" at bounding box center [1149, 346] width 24 height 24
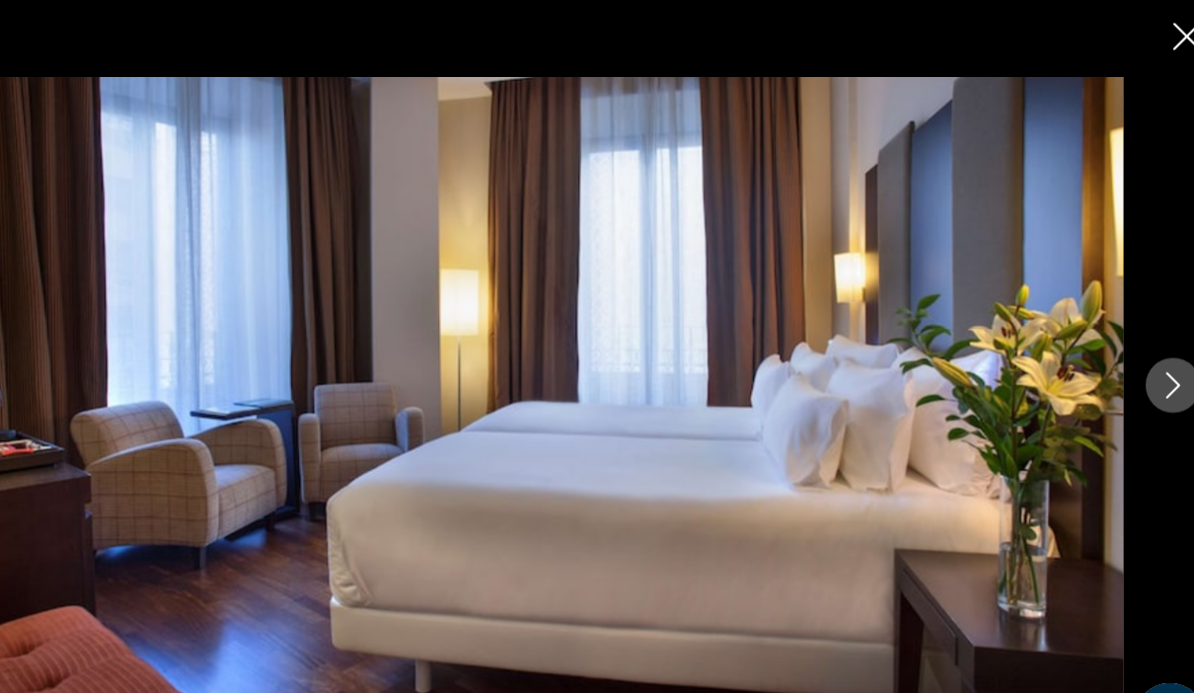
scroll to position [13, 0]
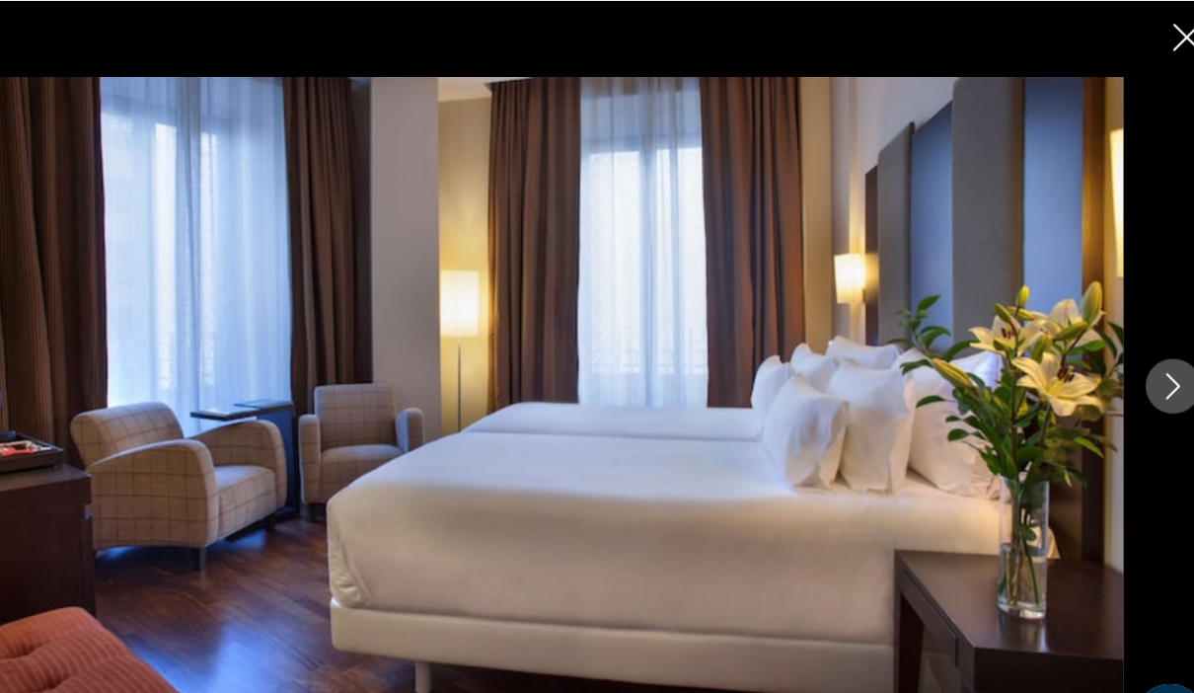
click at [1149, 36] on icon "Close slideshow" at bounding box center [1161, 33] width 25 height 25
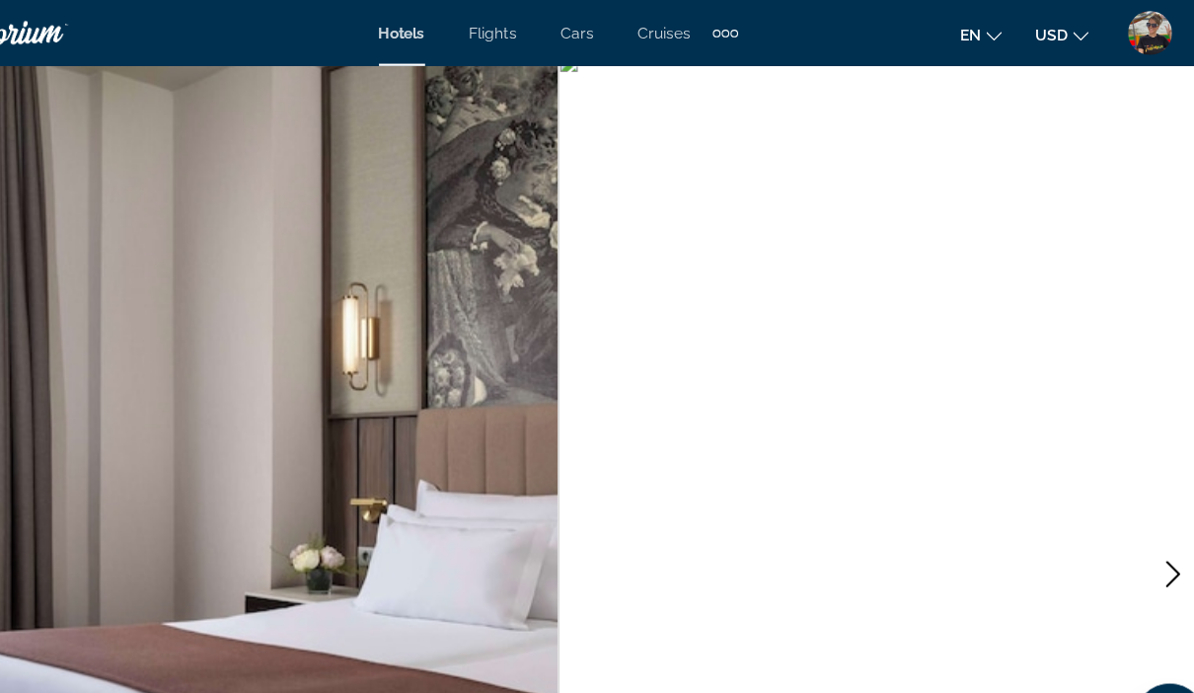
click at [826, 232] on img "Main content" at bounding box center [895, 514] width 597 height 937
click at [849, 231] on img "Main content" at bounding box center [895, 514] width 597 height 937
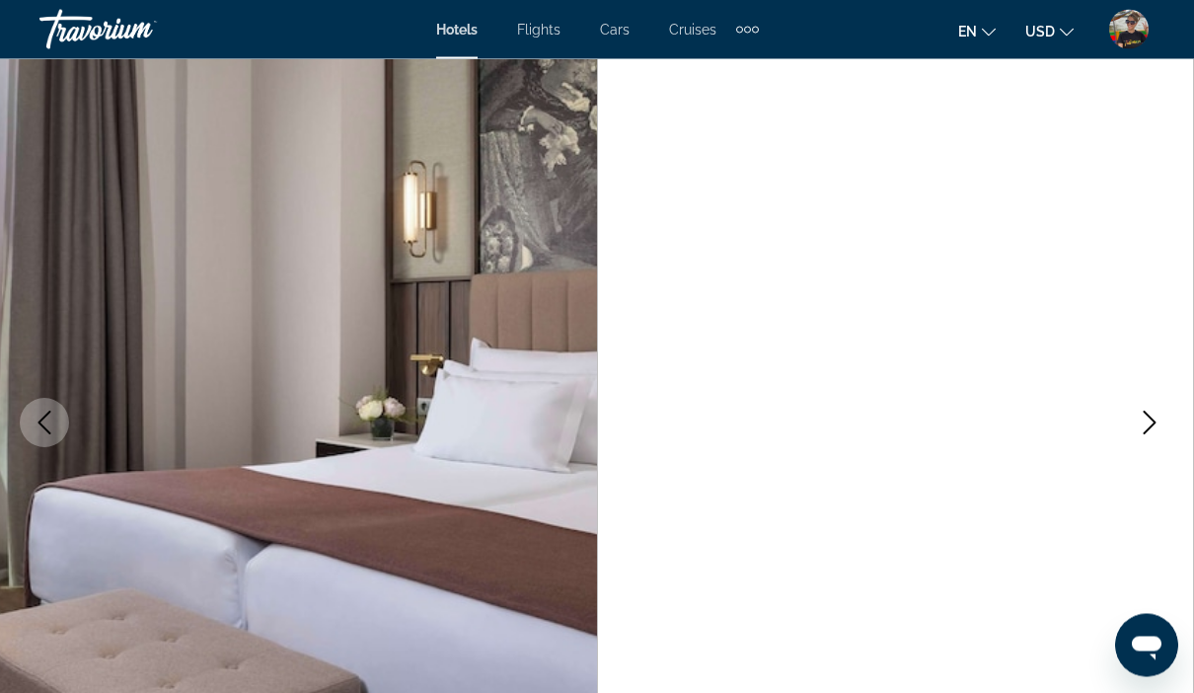
scroll to position [0, 0]
